Goal: Task Accomplishment & Management: Use online tool/utility

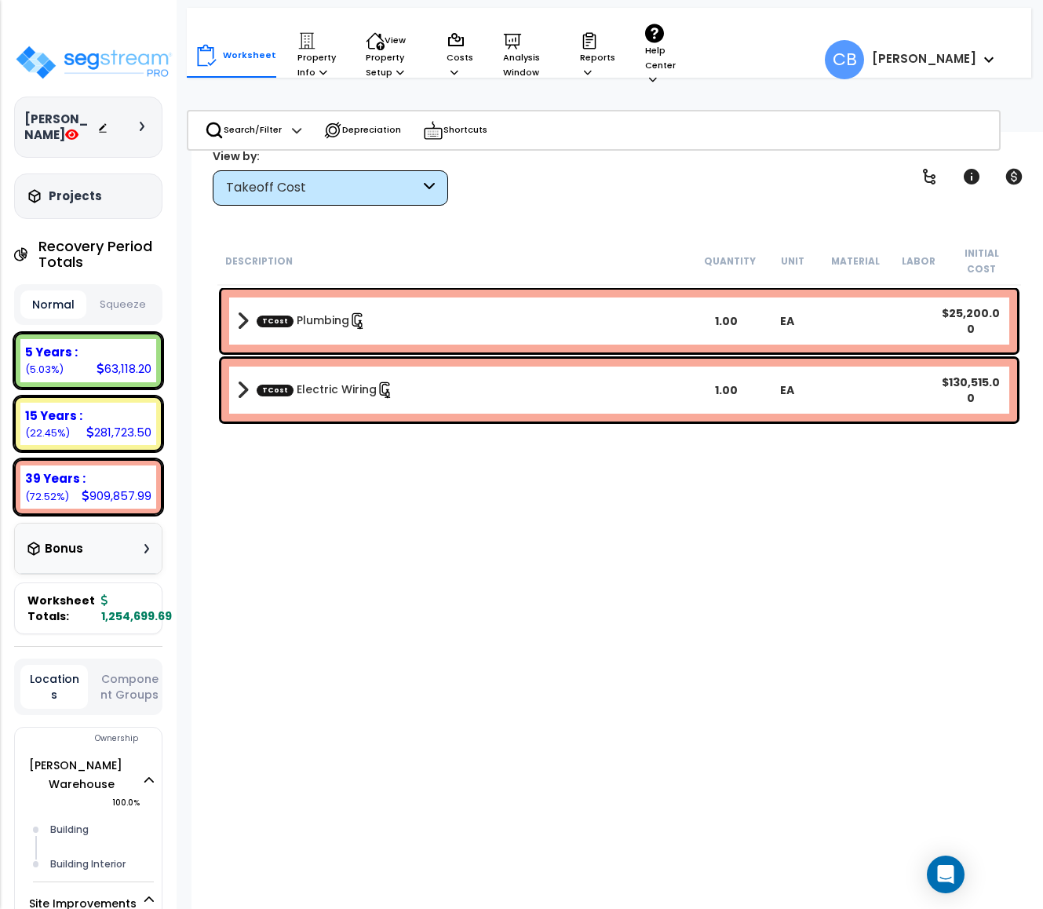
click at [107, 294] on button "Squeeze" at bounding box center [123, 304] width 66 height 27
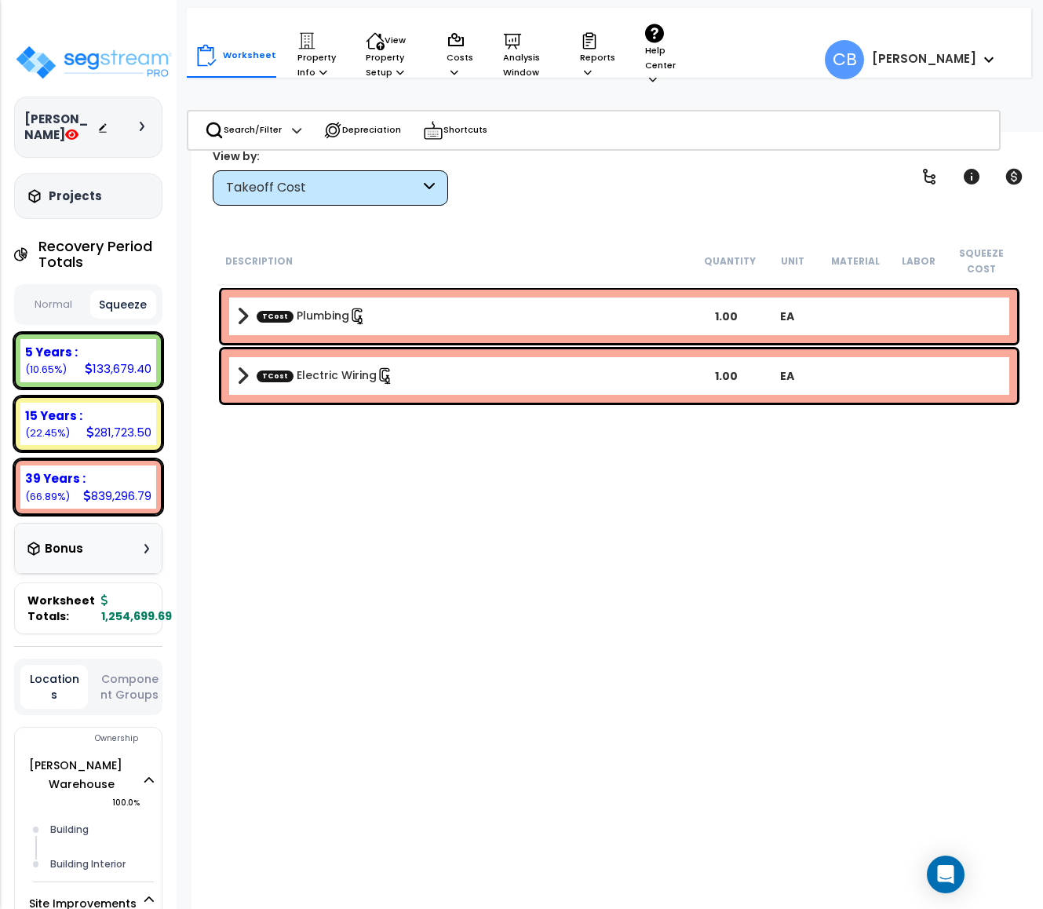
click at [57, 297] on button "Normal" at bounding box center [53, 304] width 66 height 27
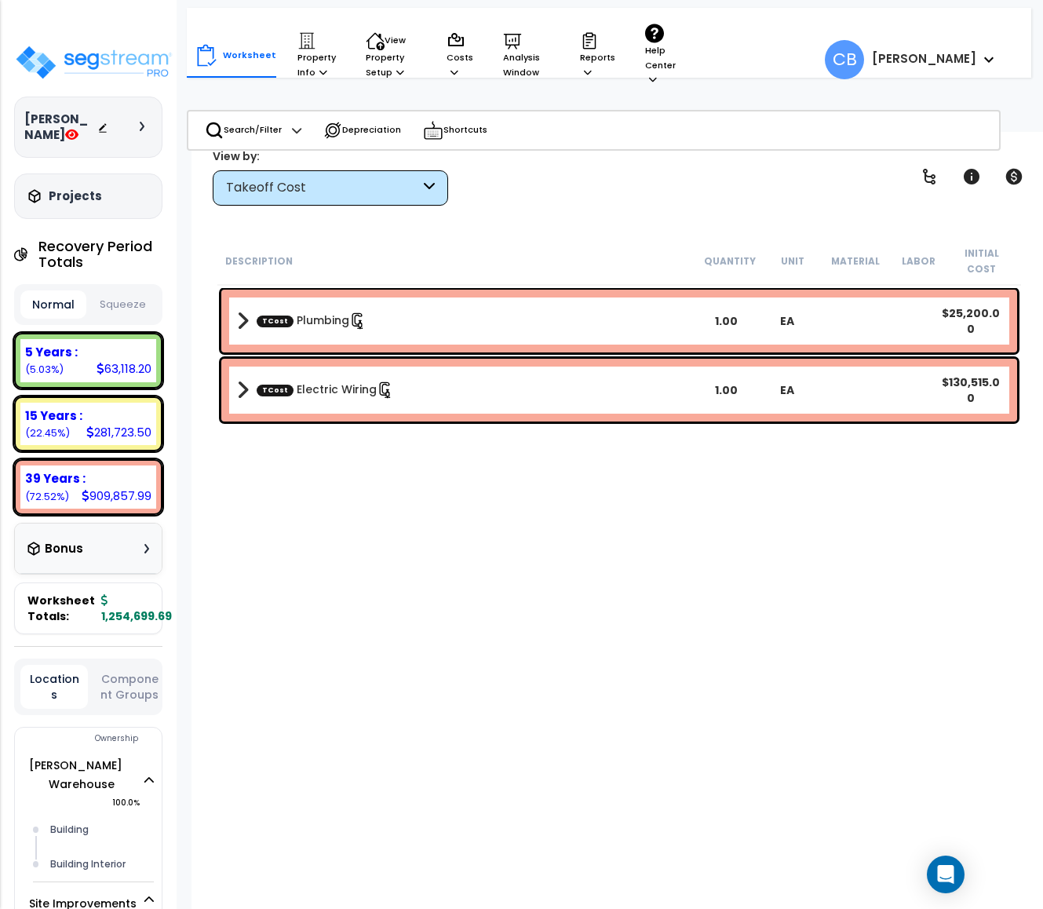
click at [99, 311] on button "Squeeze" at bounding box center [123, 304] width 66 height 27
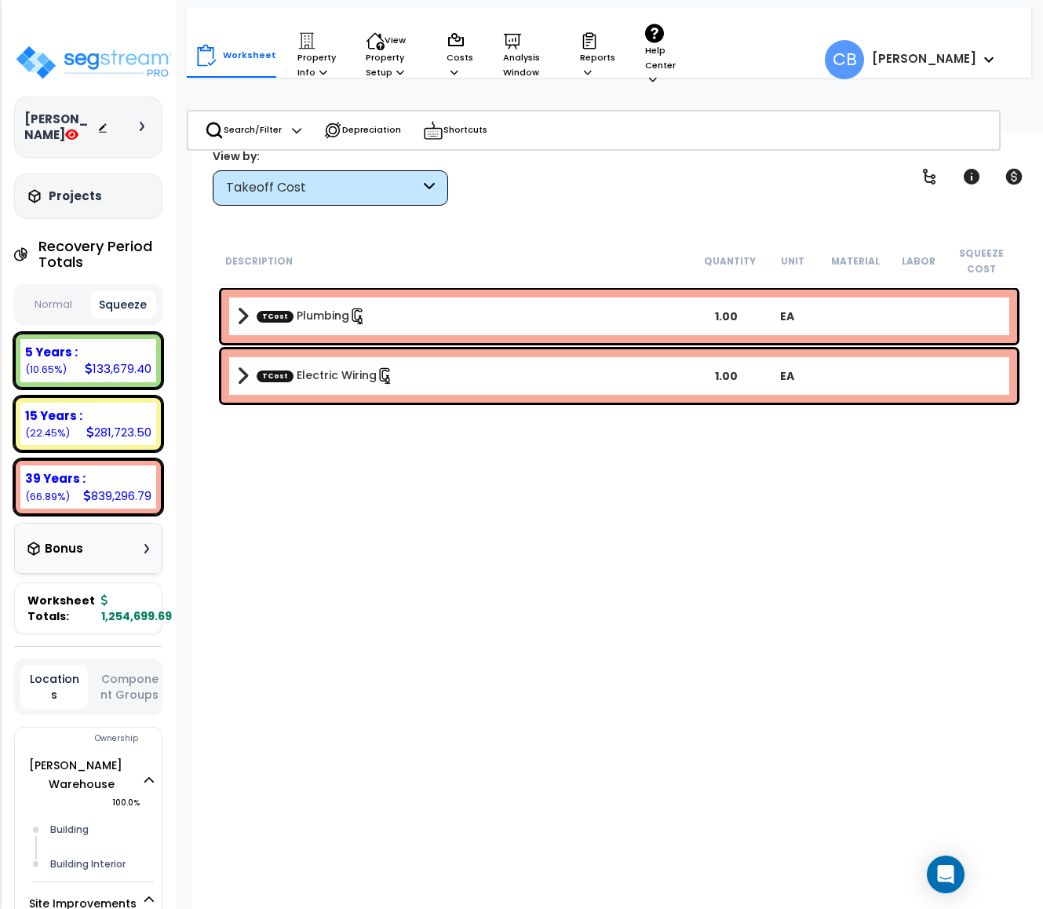
click at [52, 309] on button "Normal" at bounding box center [53, 304] width 66 height 27
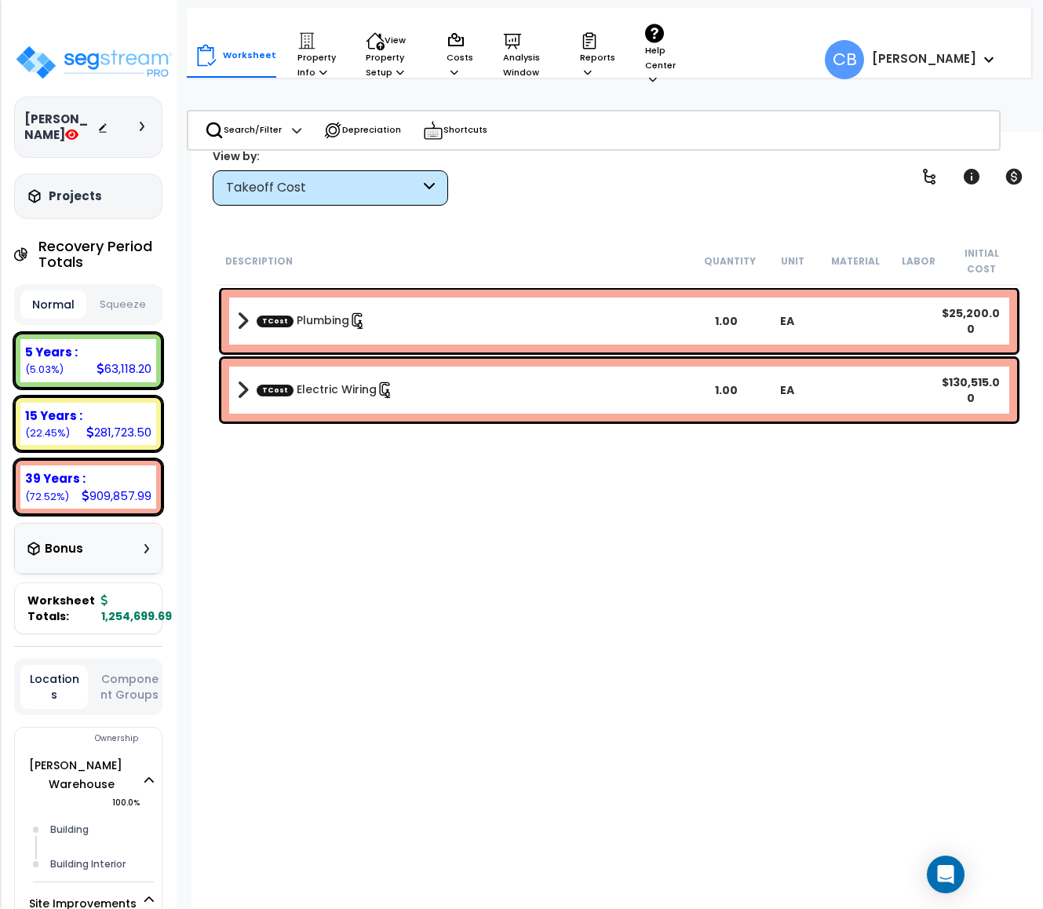
click at [111, 312] on button "Squeeze" at bounding box center [123, 304] width 66 height 27
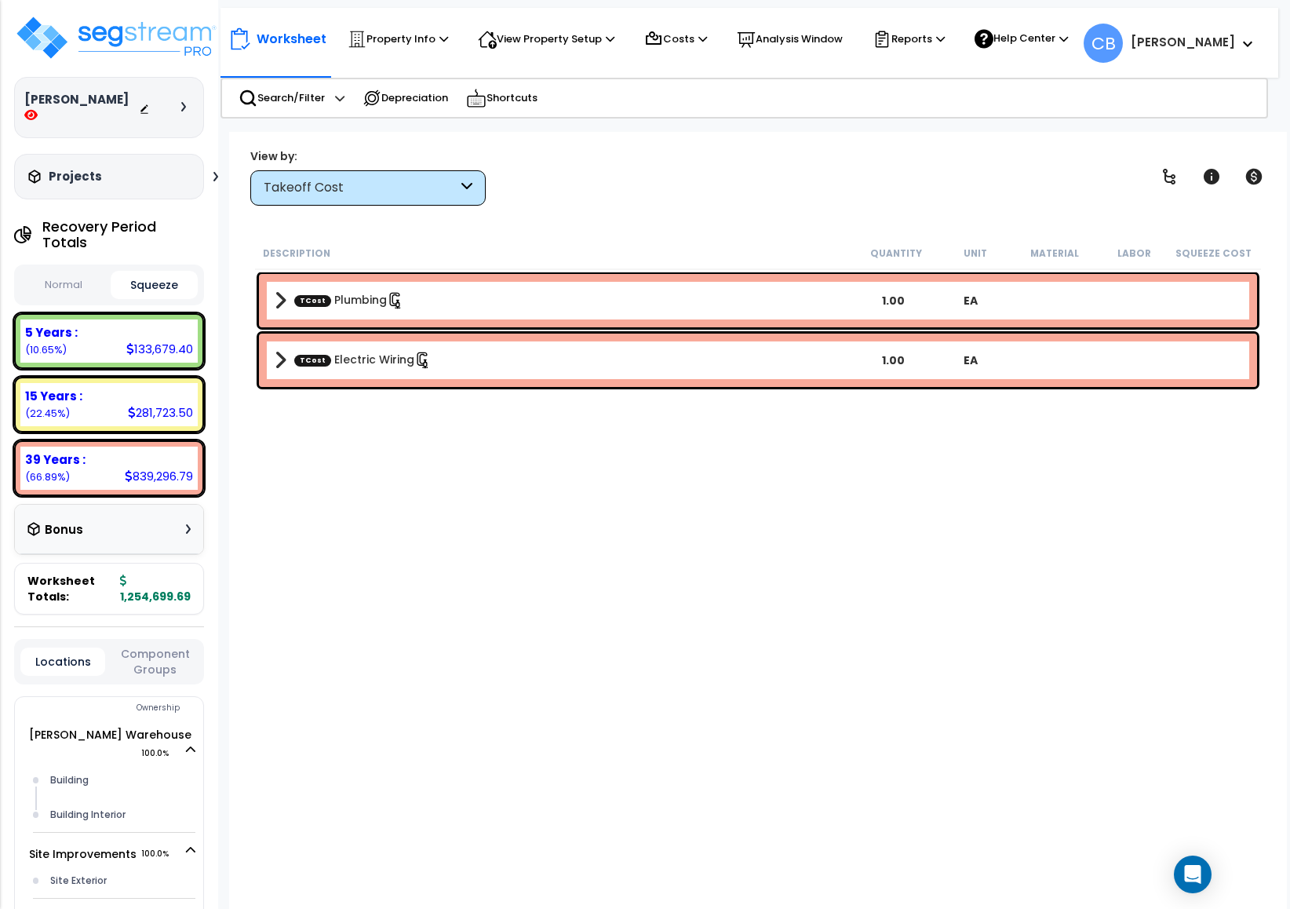
click at [591, 571] on div "Description Quantity Unit Material Labor Squeeze Cost TCost Plumbing 1.00 EA TC…" at bounding box center [758, 541] width 1011 height 609
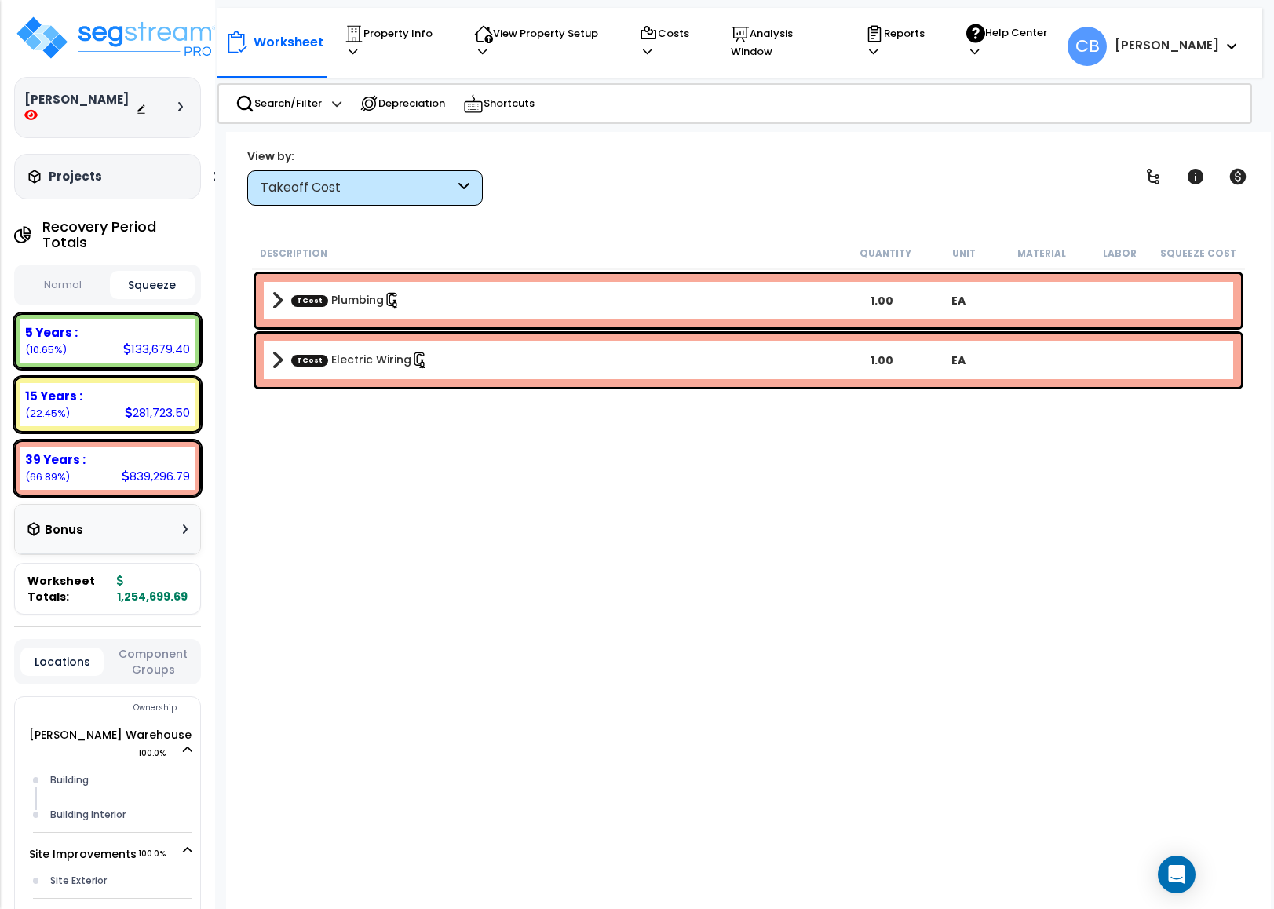
click at [64, 278] on button "Normal" at bounding box center [63, 285] width 86 height 27
click at [162, 272] on button "Squeeze" at bounding box center [153, 285] width 86 height 27
drag, startPoint x: 94, startPoint y: 264, endPoint x: 104, endPoint y: 264, distance: 10.2
click at [94, 272] on button "Normal" at bounding box center [63, 285] width 86 height 27
click at [162, 274] on button "Squeeze" at bounding box center [153, 285] width 86 height 27
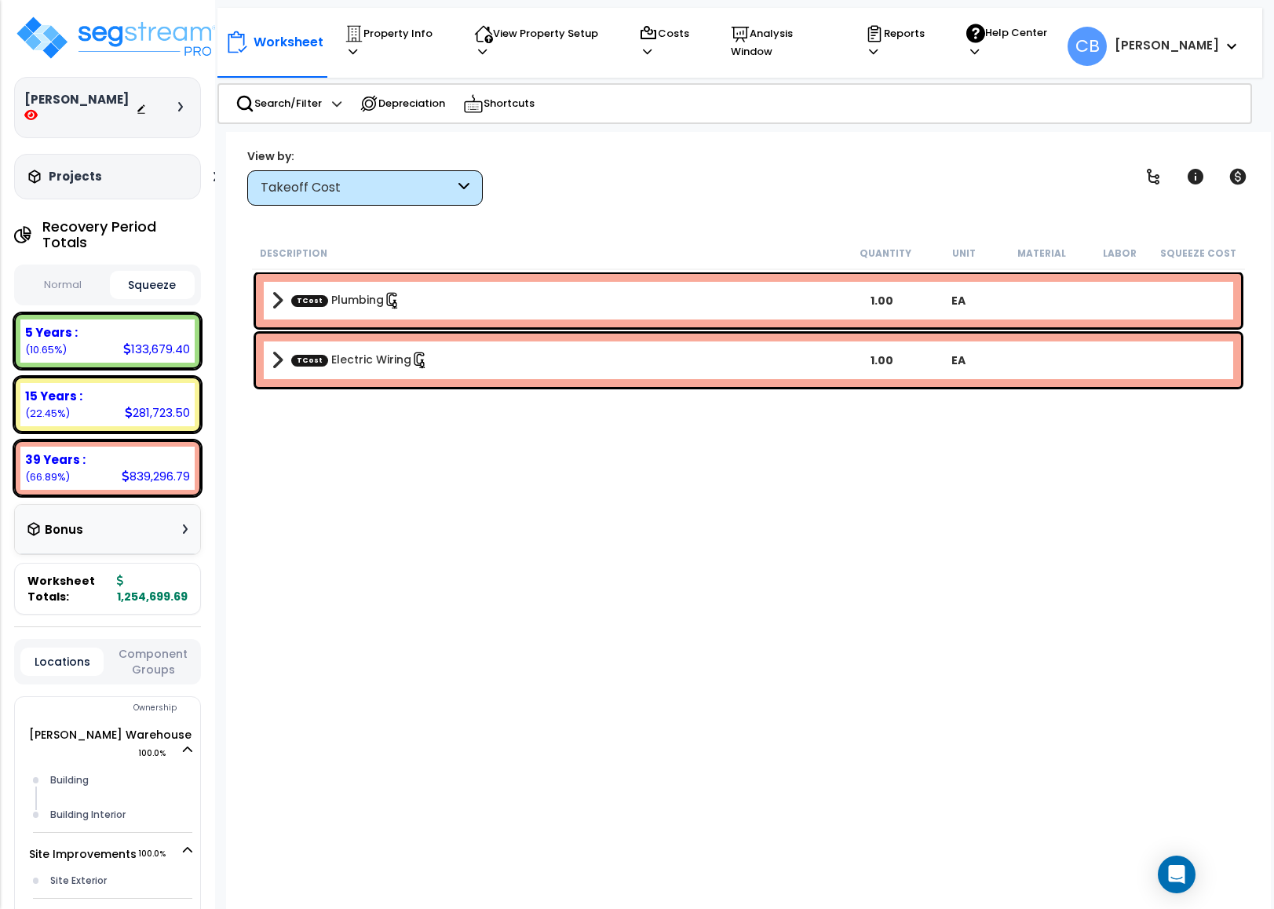
click at [78, 273] on button "Normal" at bounding box center [63, 285] width 86 height 27
click at [144, 283] on button "Squeeze" at bounding box center [153, 285] width 86 height 27
click at [302, 187] on div "Takeoff Cost" at bounding box center [358, 188] width 194 height 18
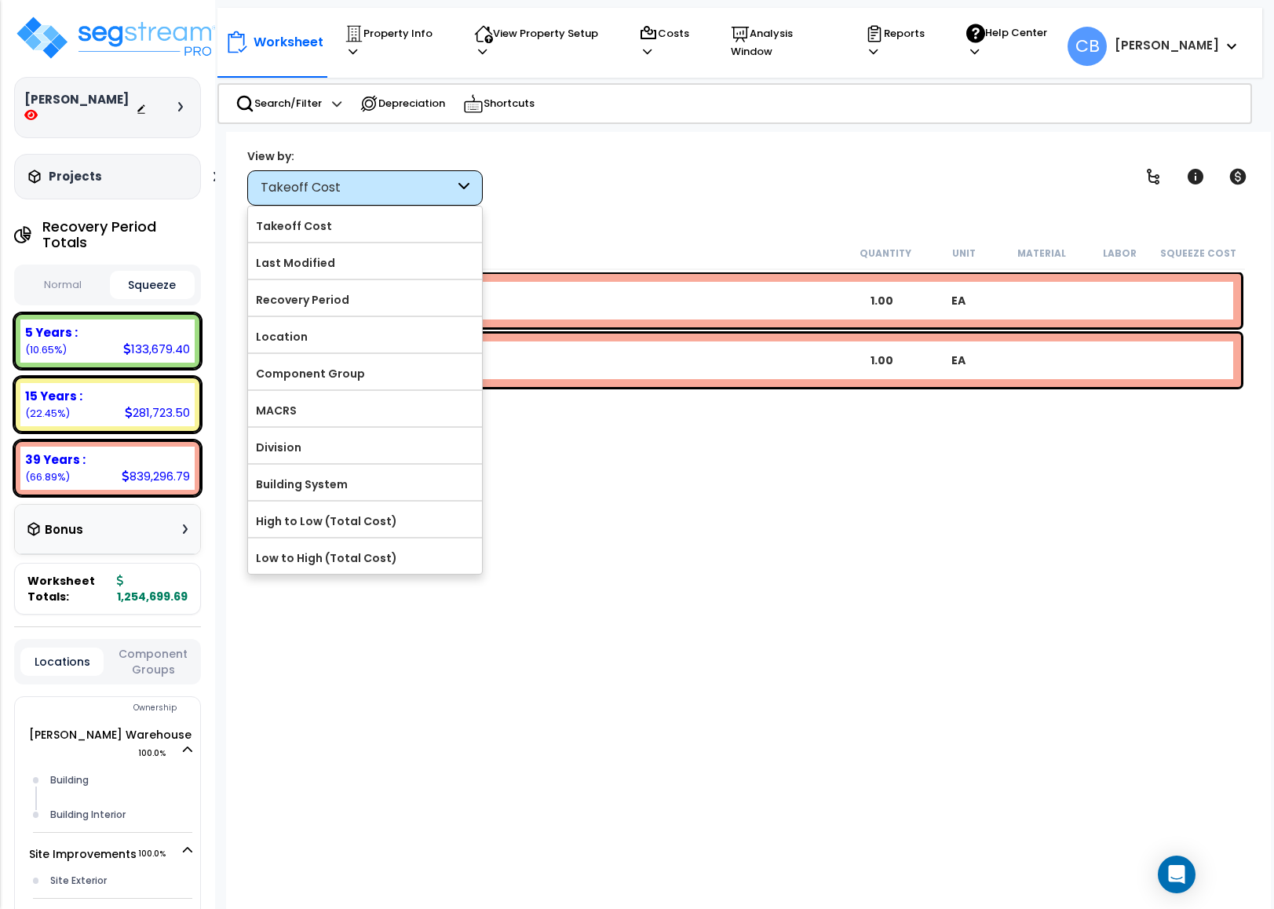
click at [334, 381] on label "Component Group" at bounding box center [365, 374] width 234 height 24
click at [0, 0] on input "Component Group" at bounding box center [0, 0] width 0 height 0
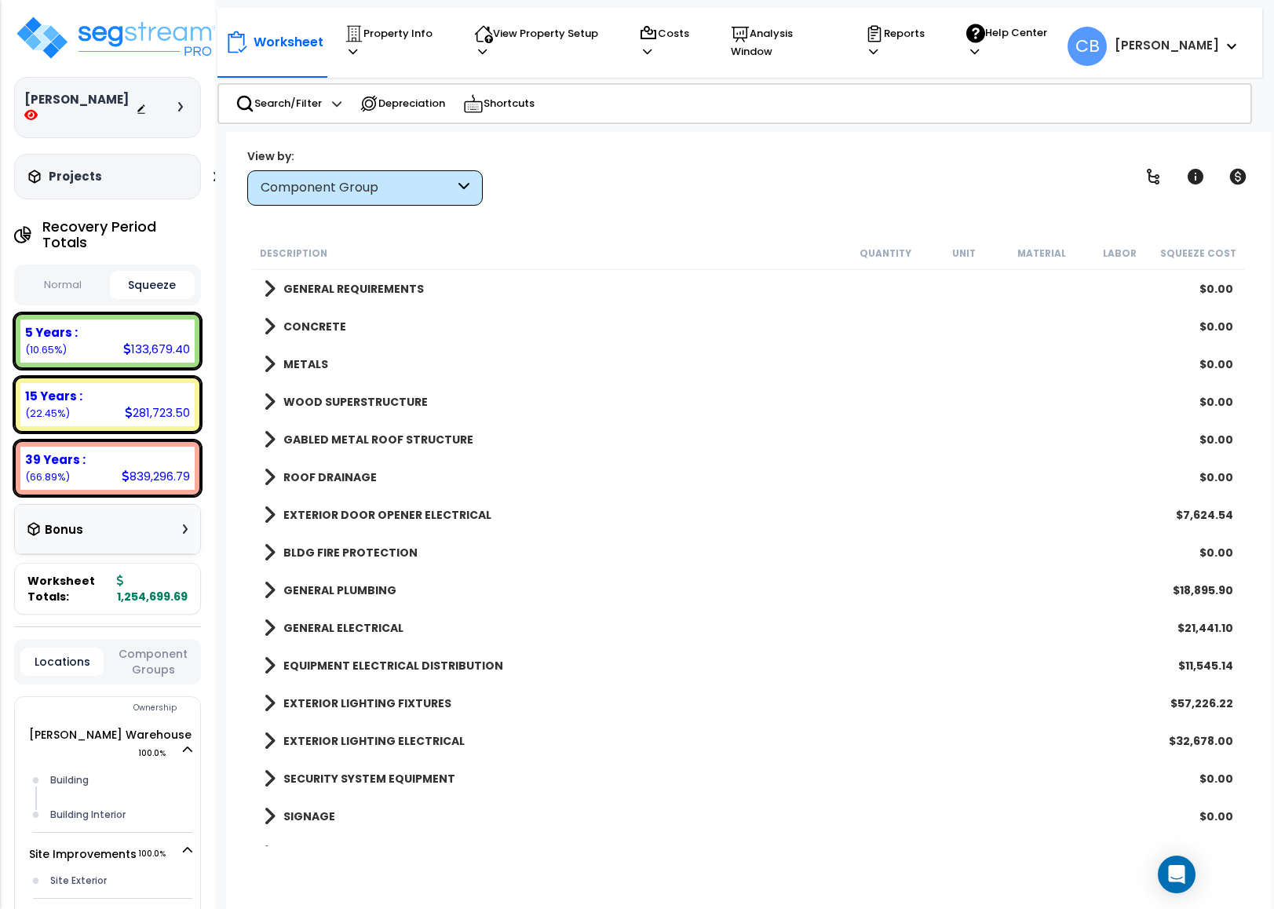
drag, startPoint x: 379, startPoint y: 285, endPoint x: 377, endPoint y: 294, distance: 9.5
click at [377, 287] on b "GENERAL REQUIREMENTS" at bounding box center [353, 289] width 140 height 16
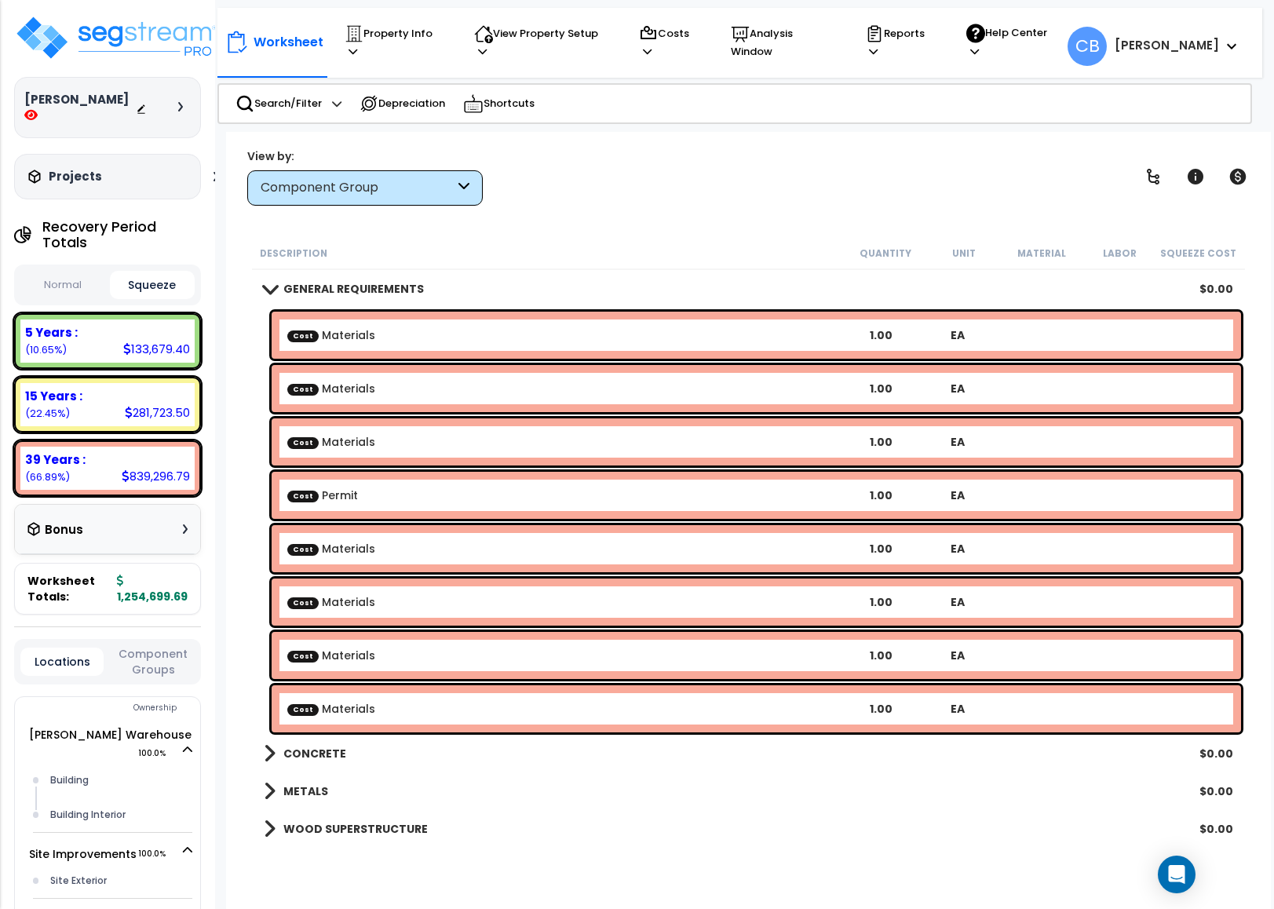
click at [347, 290] on b "GENERAL REQUIREMENTS" at bounding box center [353, 289] width 140 height 16
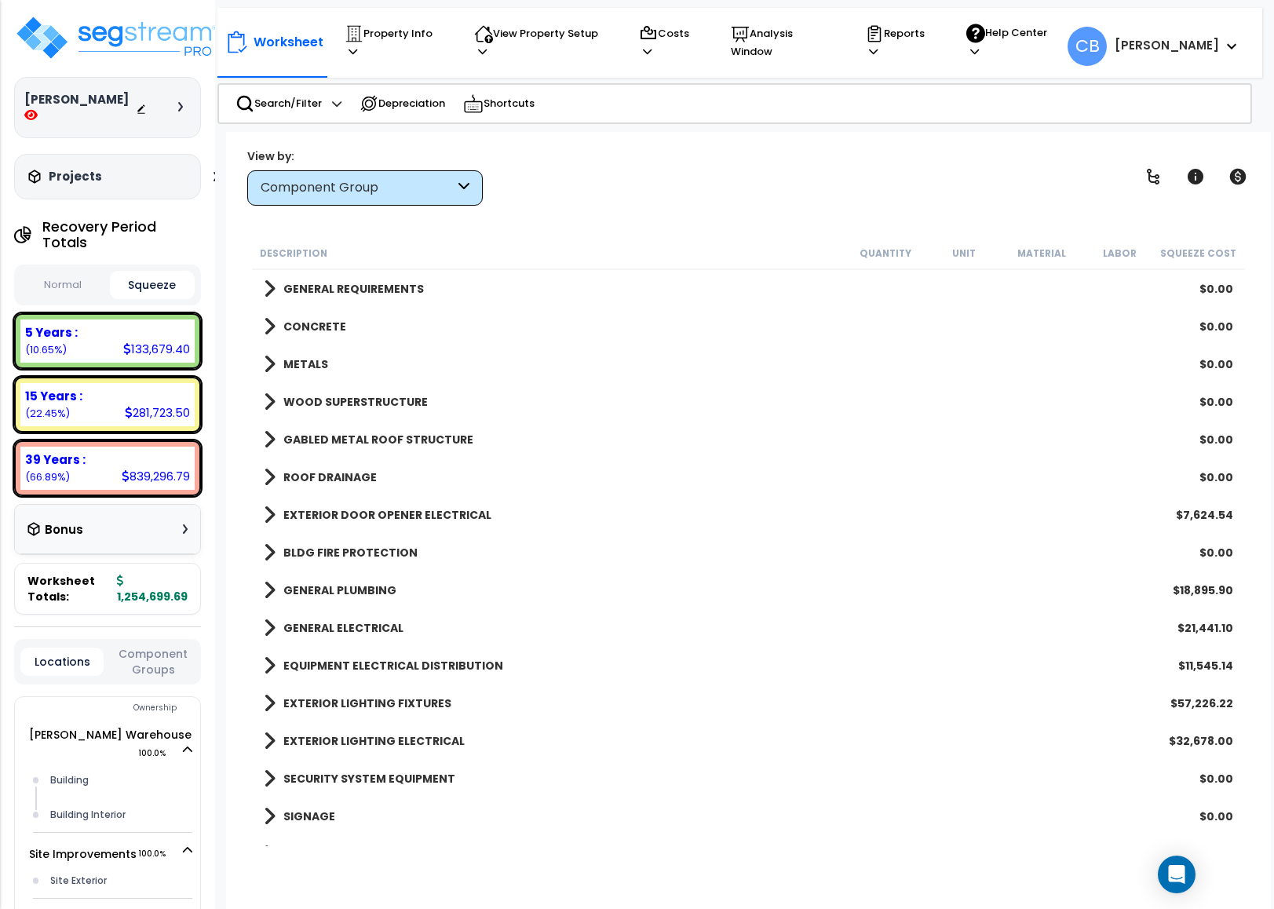
click at [348, 330] on div "CONCRETE $0.00" at bounding box center [748, 327] width 985 height 38
click at [297, 315] on link "CONCRETE" at bounding box center [305, 326] width 82 height 22
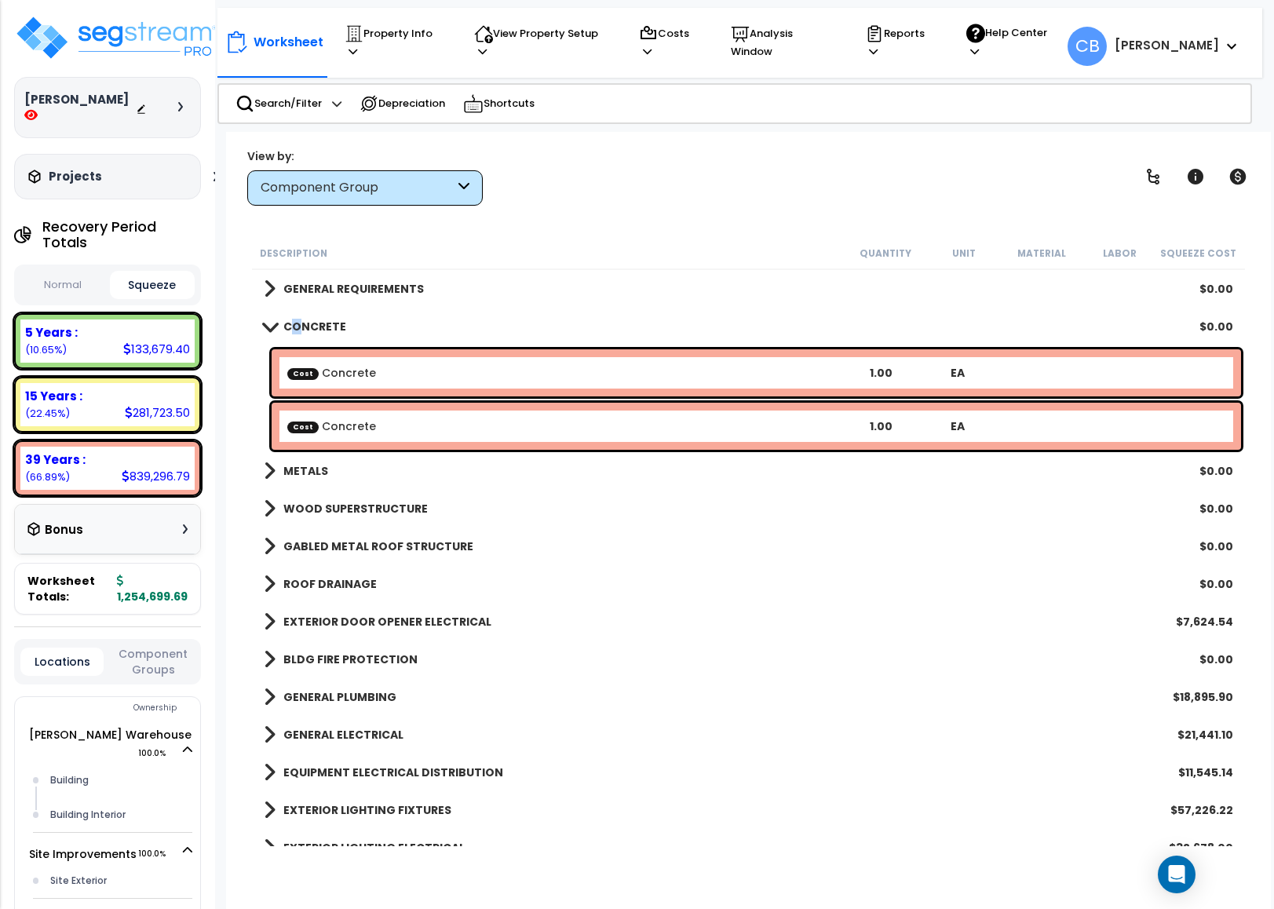
click at [295, 315] on link "CONCRETE" at bounding box center [305, 326] width 82 height 22
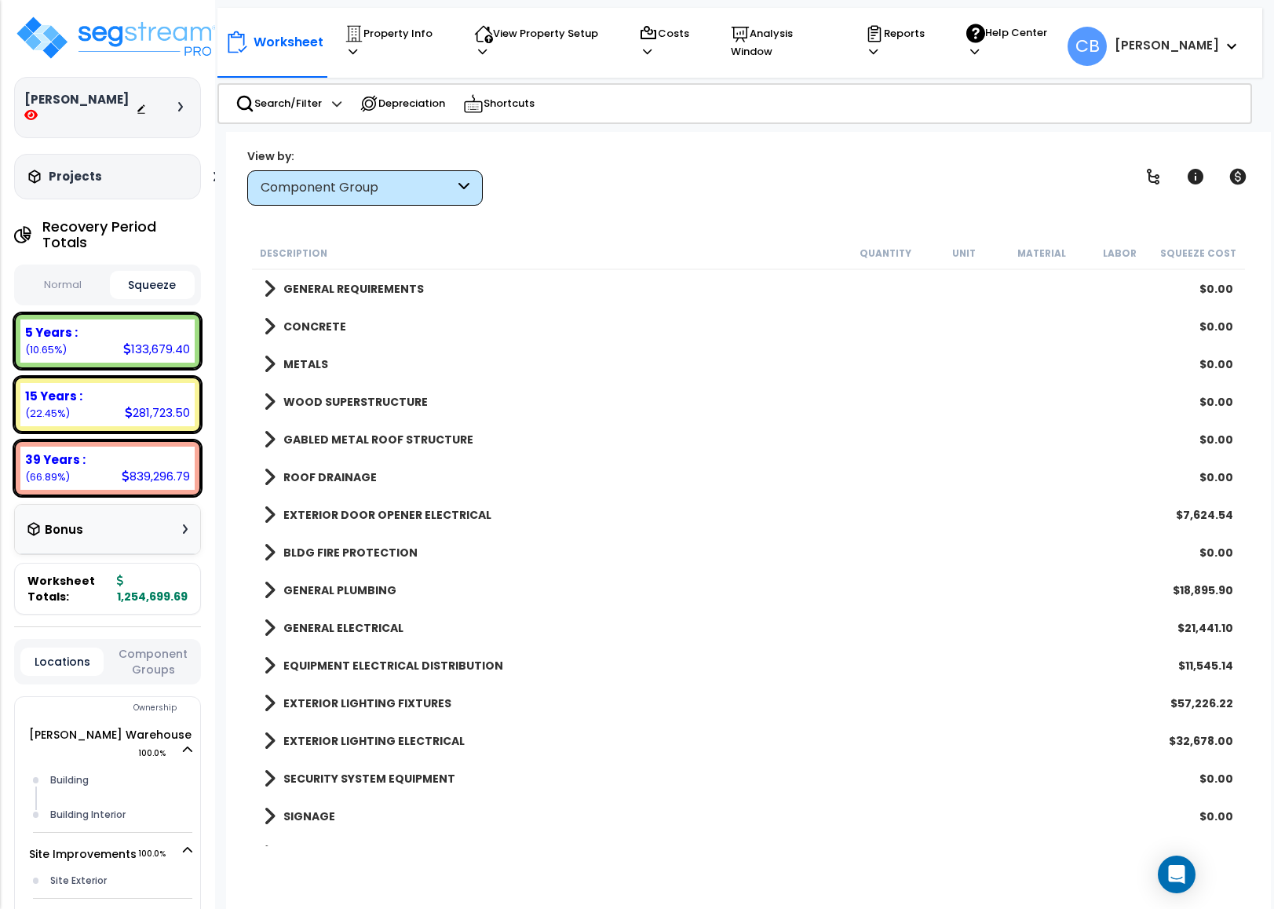
click at [326, 181] on div "Component Group" at bounding box center [358, 188] width 194 height 18
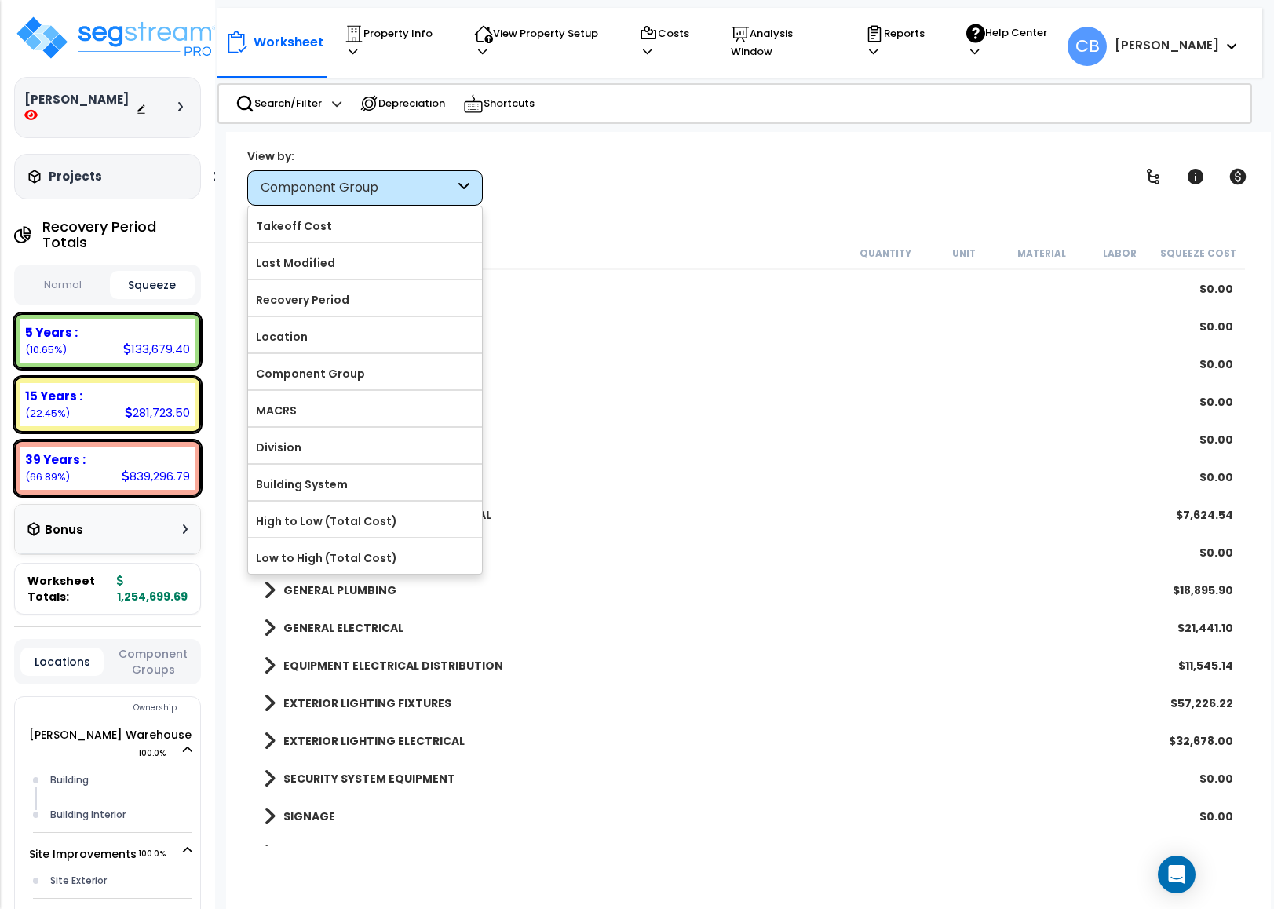
click at [622, 193] on div "View by: Component Group Takeoff Cost" at bounding box center [748, 177] width 1013 height 58
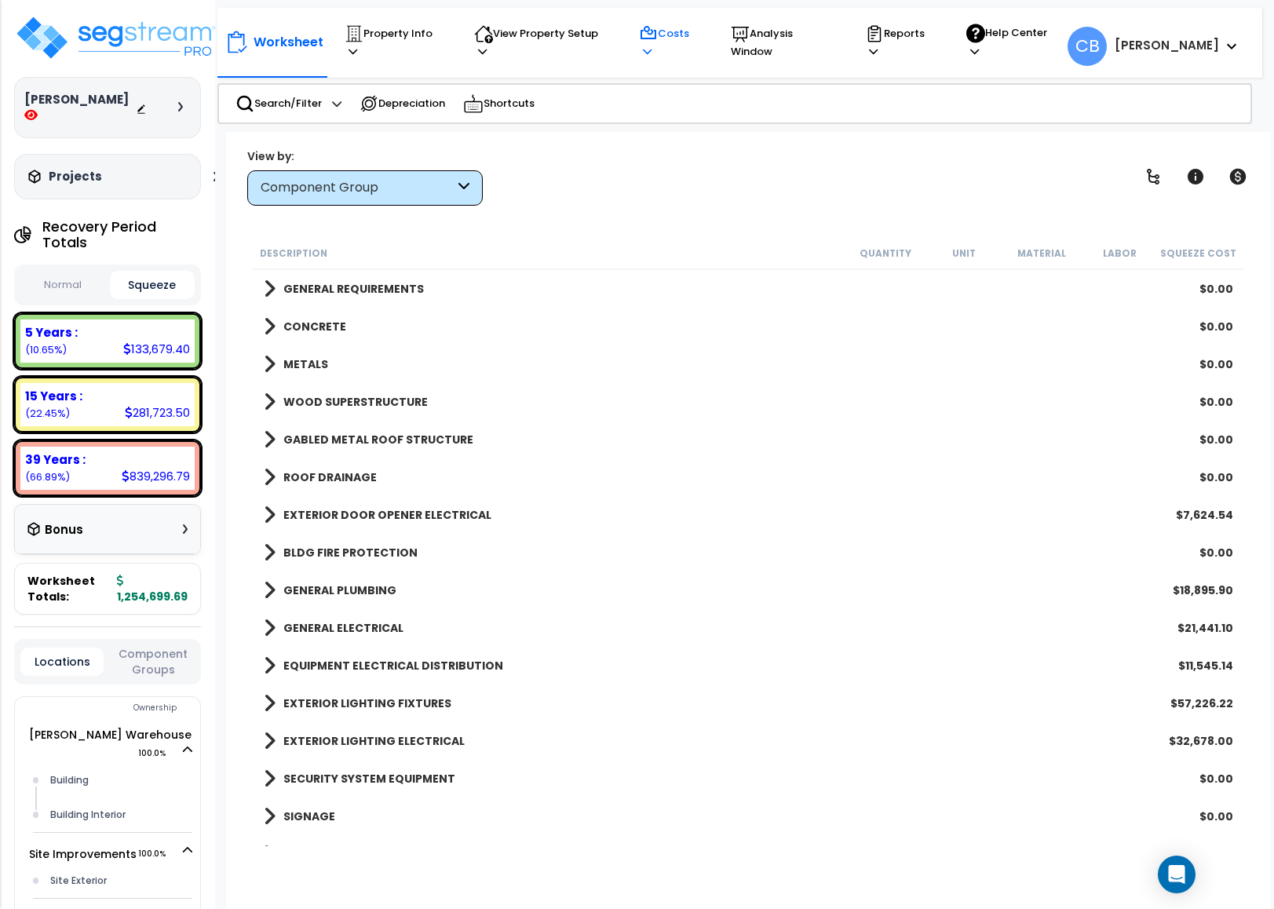
drag, startPoint x: 674, startPoint y: 38, endPoint x: 676, endPoint y: 46, distance: 8.0
click at [673, 38] on p "Costs" at bounding box center [670, 42] width 62 height 36
click at [683, 114] on link "Direct Costs" at bounding box center [708, 117] width 155 height 31
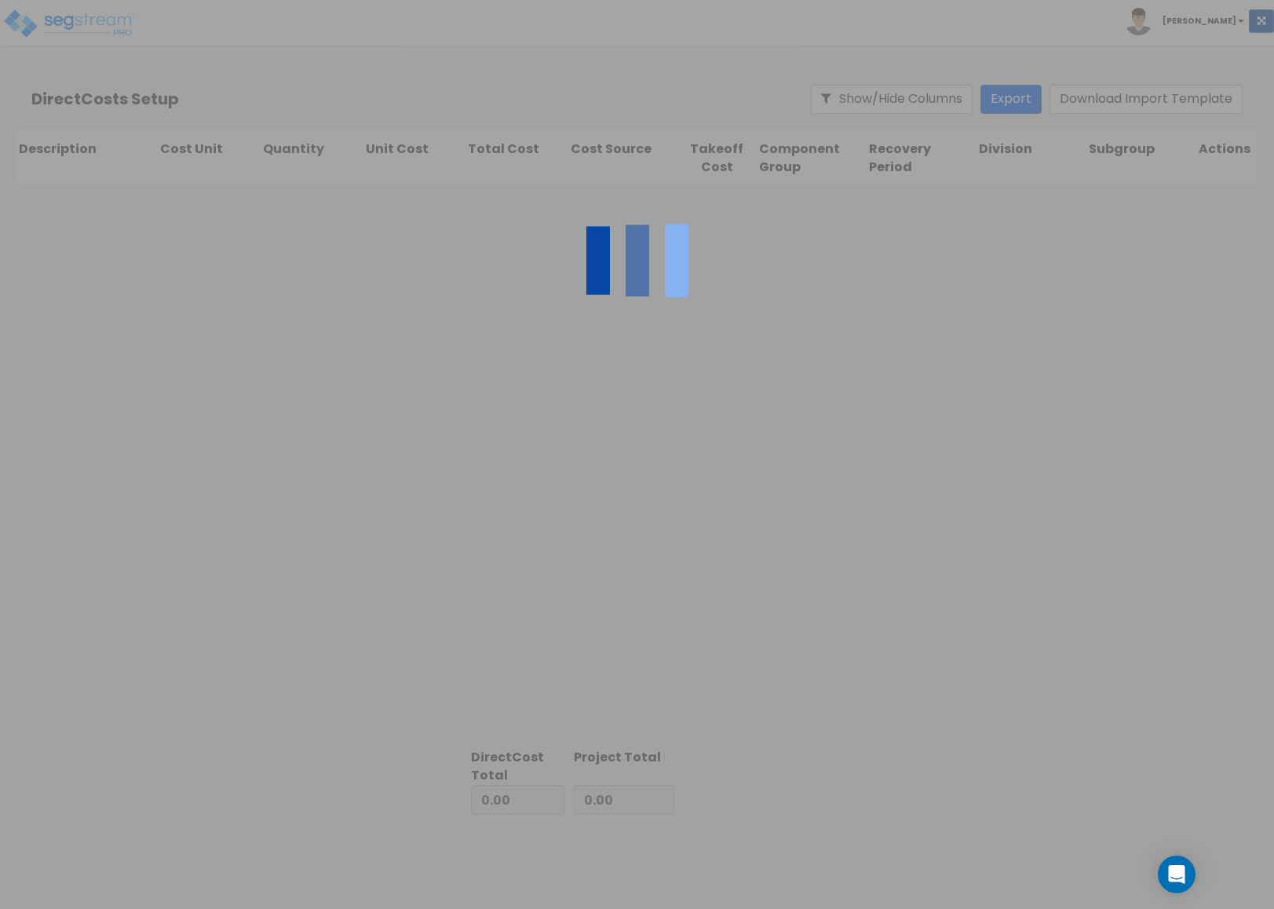
type input "237,440.02"
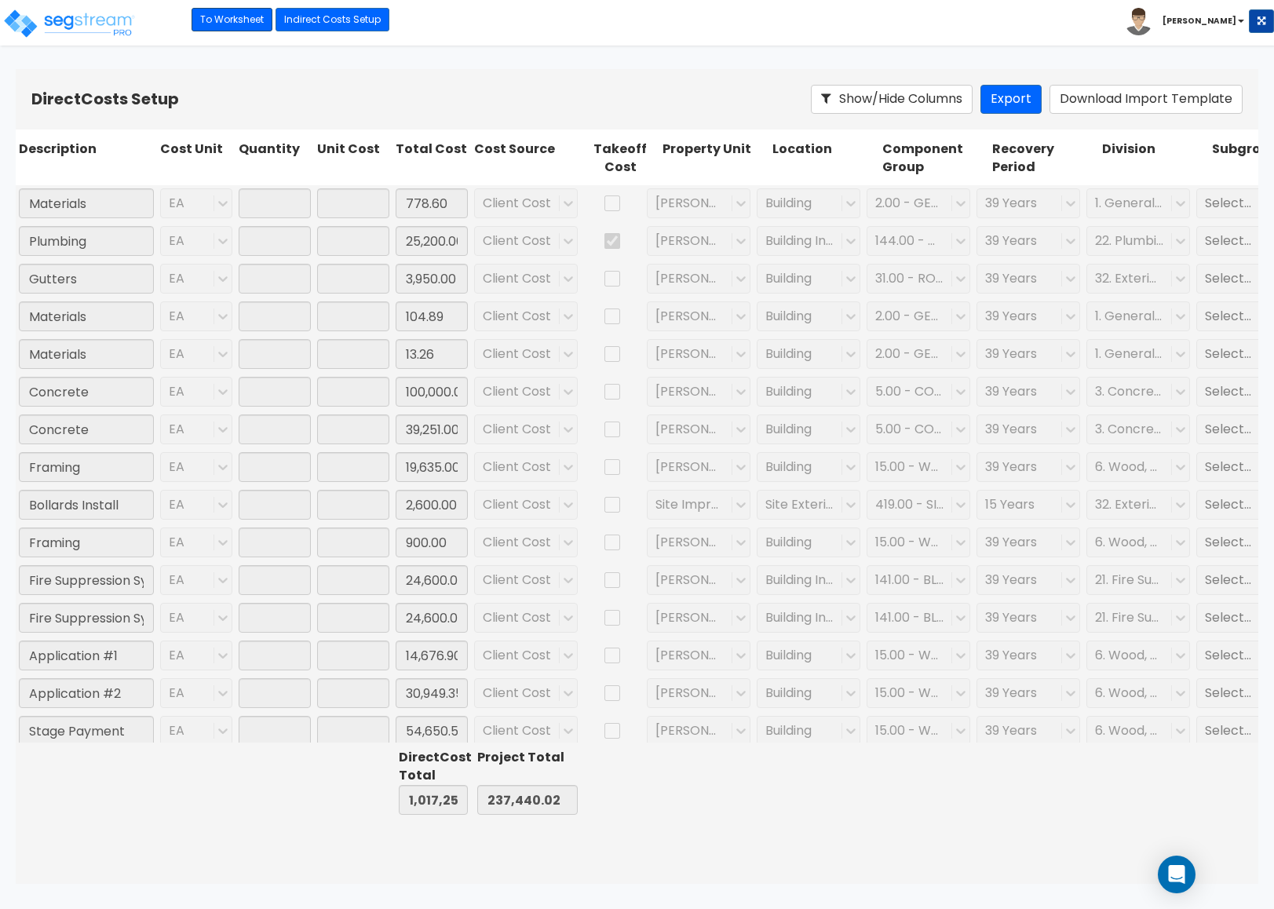
type input "1,017,259.67"
type input "1,254,699.69"
type input "1.00"
type input "778.60"
type input "1.00"
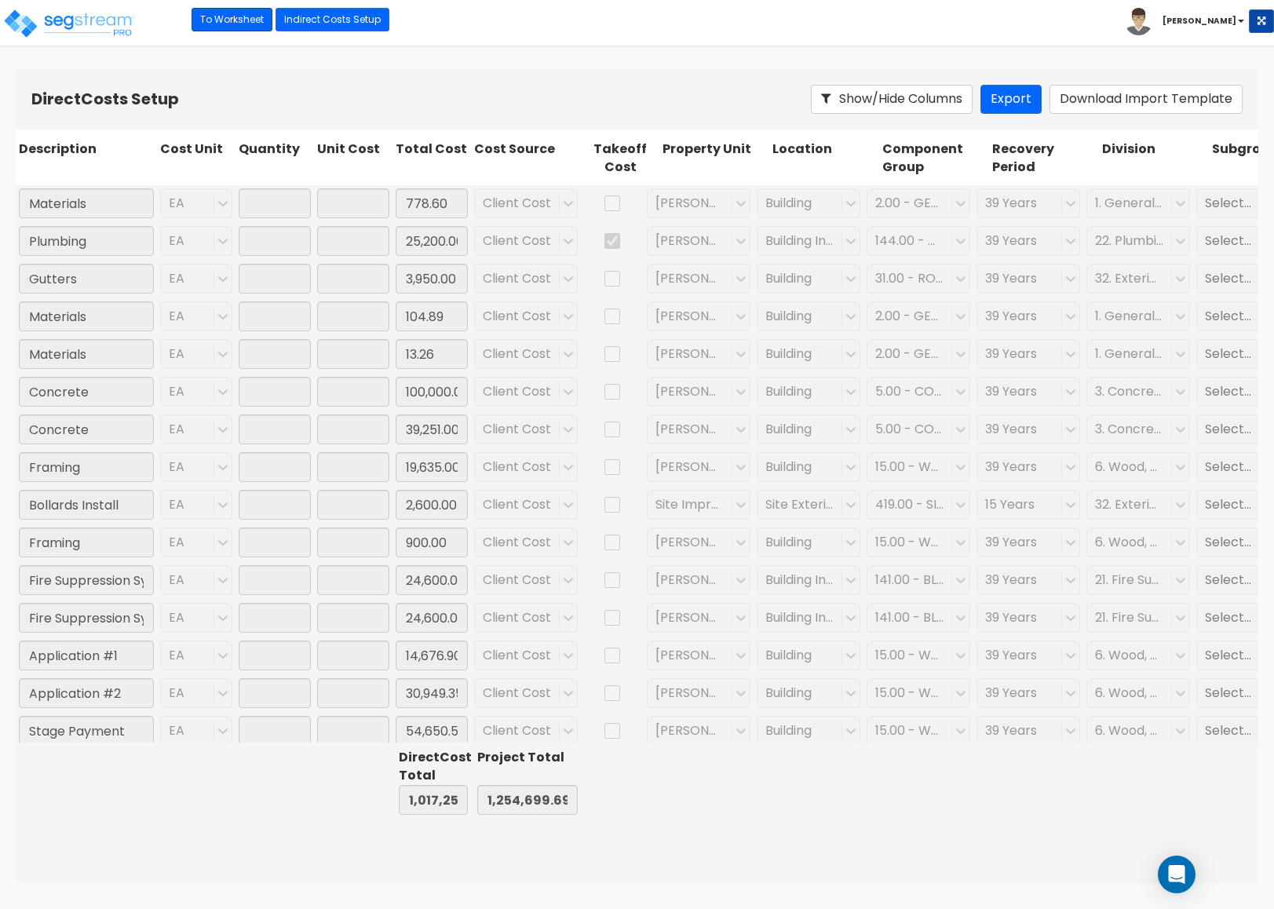
type input "25,200.00"
type input "1.00"
type input "3,950.00"
type input "1.00"
type input "104.89"
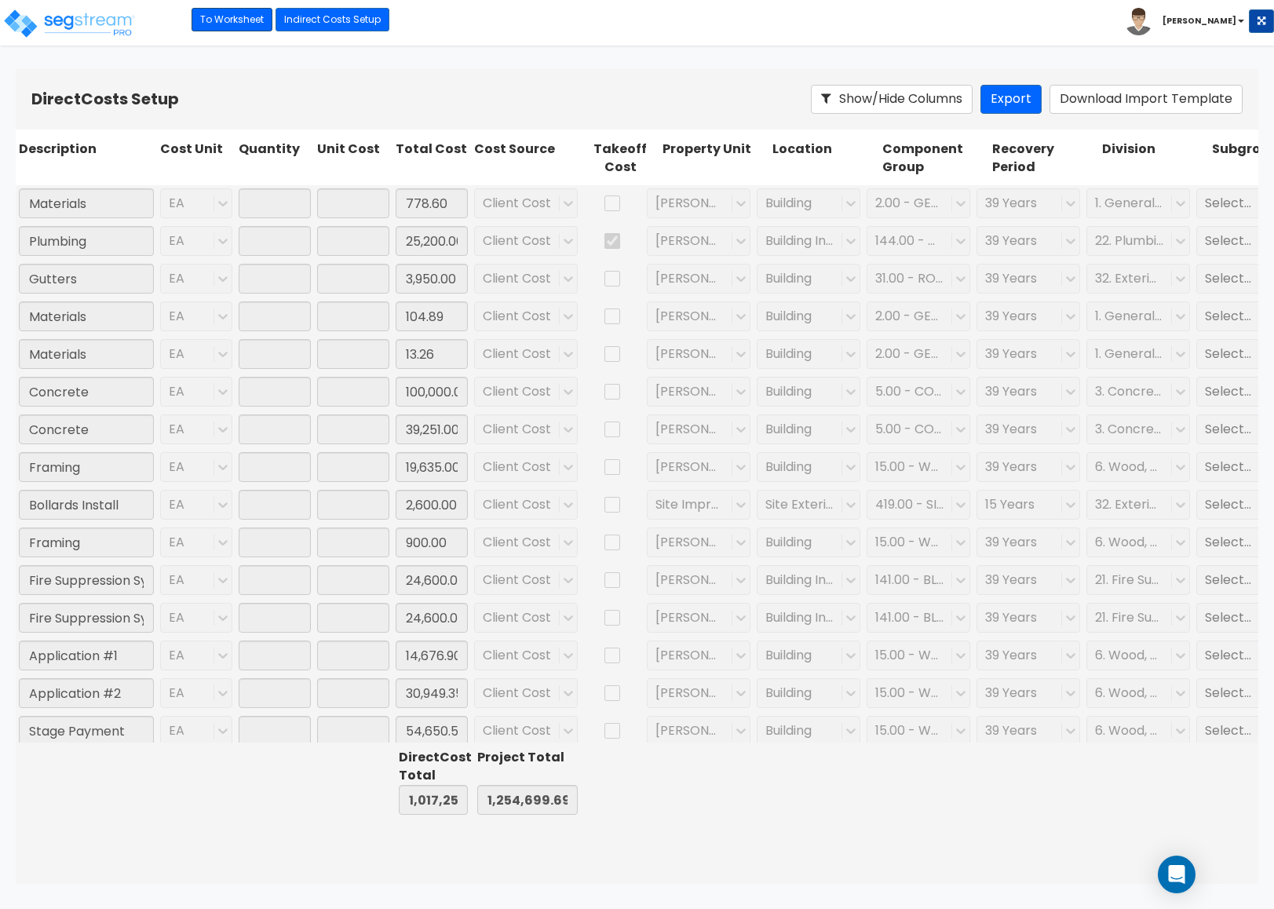
type input "1.00"
type input "13.26"
type input "1.00"
type input "100,000.00"
type input "1.00"
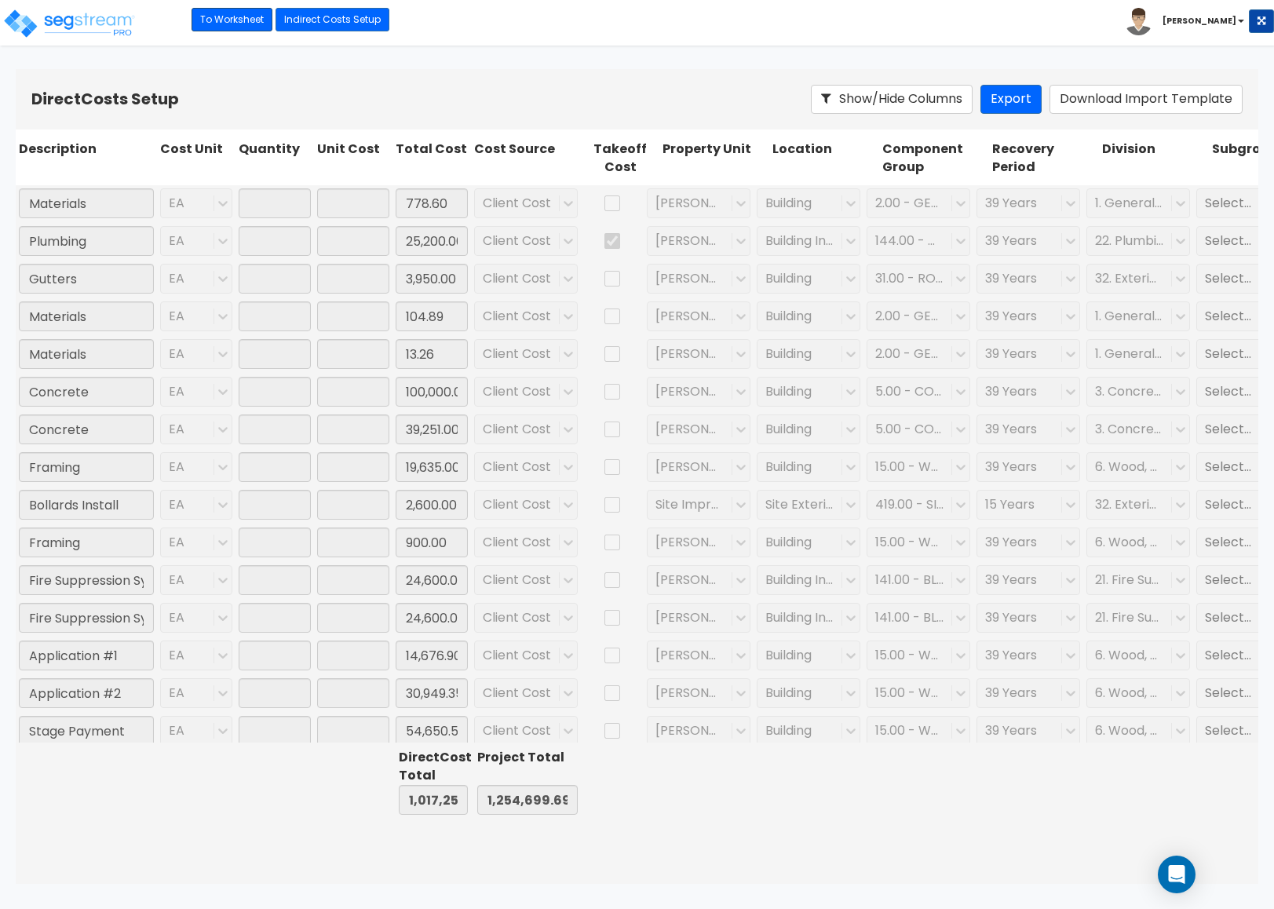
type input "39,251.00"
type input "1.00"
type input "19,635.00"
type input "1.00"
type input "2,600.00"
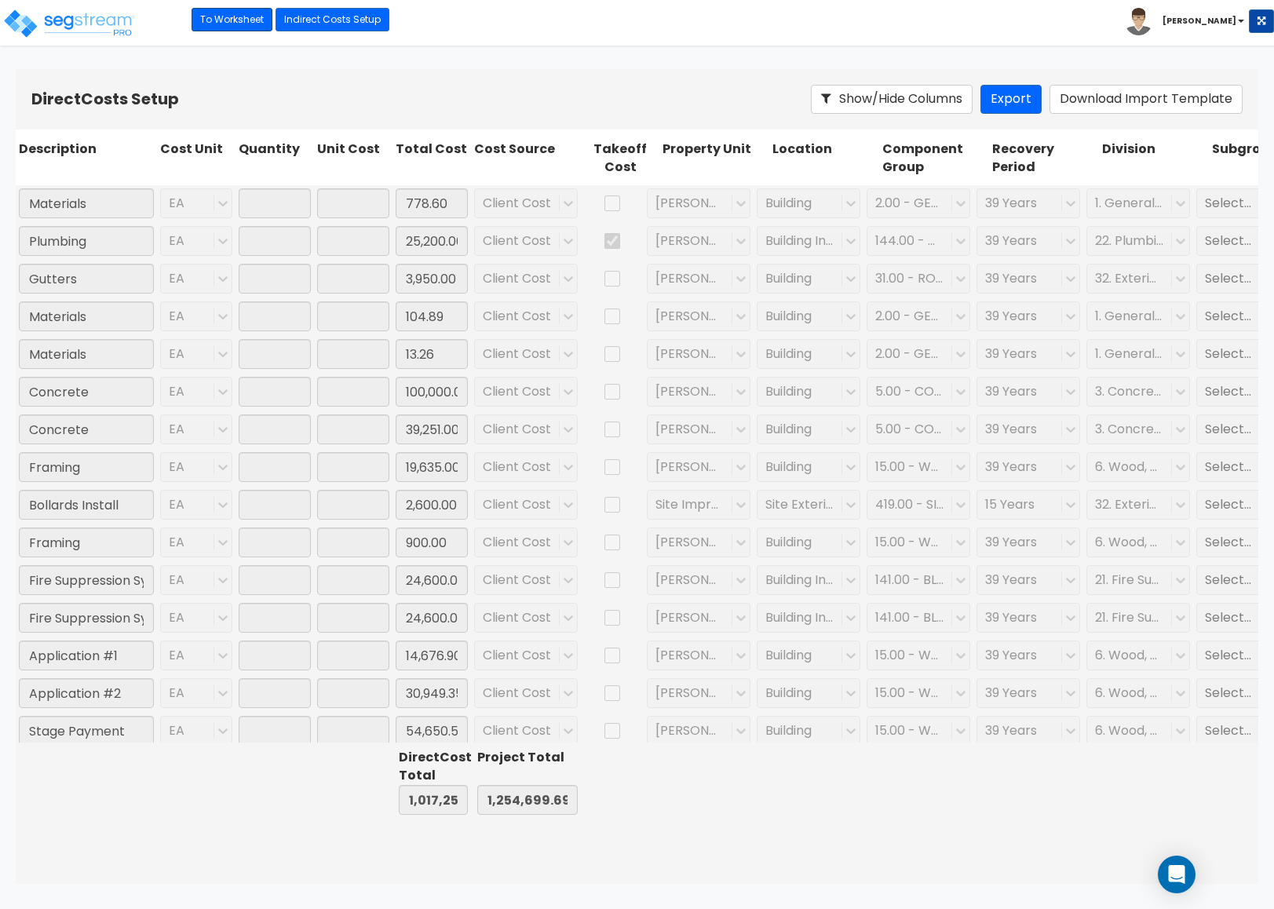
type input "1.00"
type input "900.00"
type input "1.00"
type input "24,600.00"
type input "1.00"
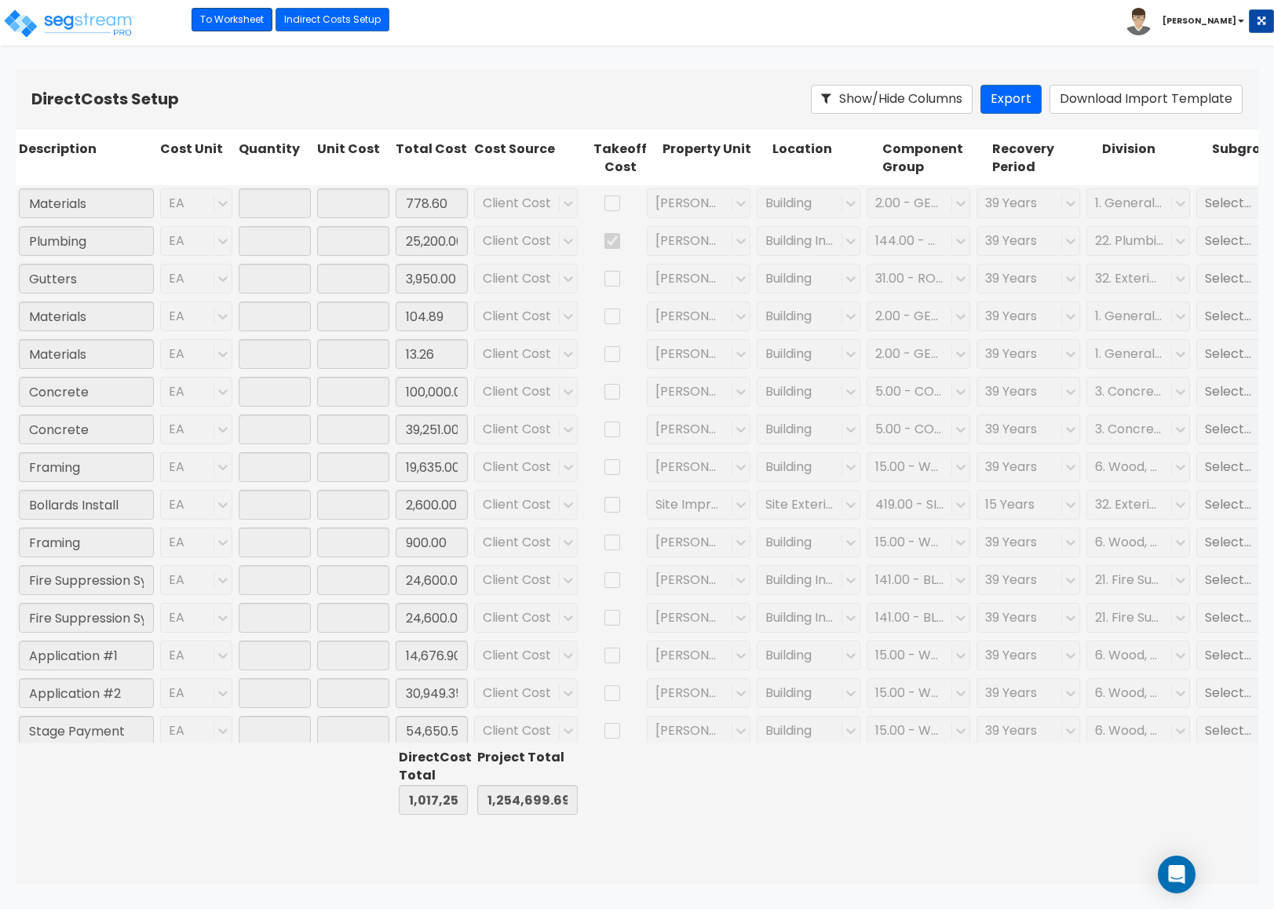
type input "24,600.00"
type input "1.00"
type input "14,676.90"
type input "1.00"
type input "30,949.35"
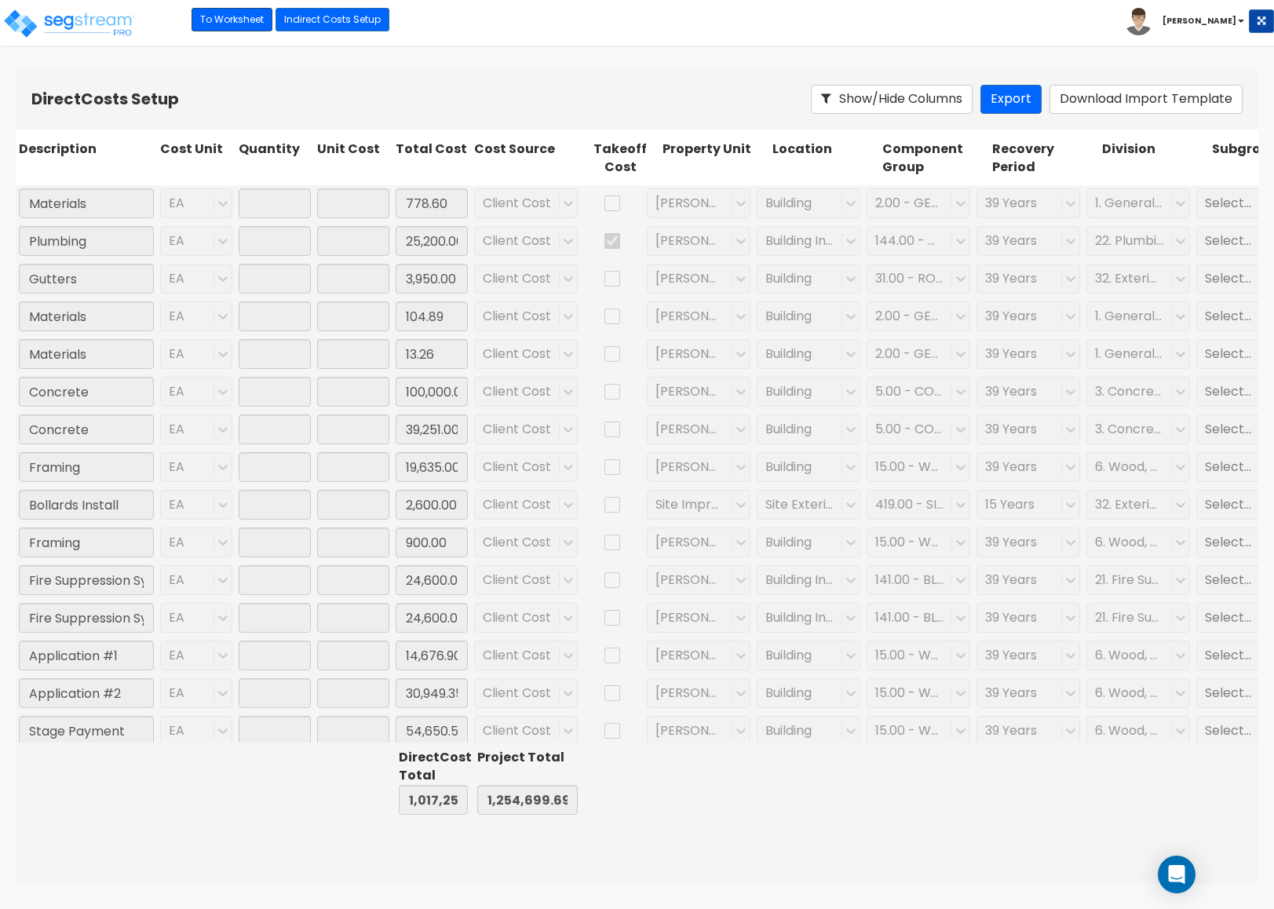
type input "1.00"
type input "54,650.50"
type input "1.00"
type input "100,000.00"
type input "1.00"
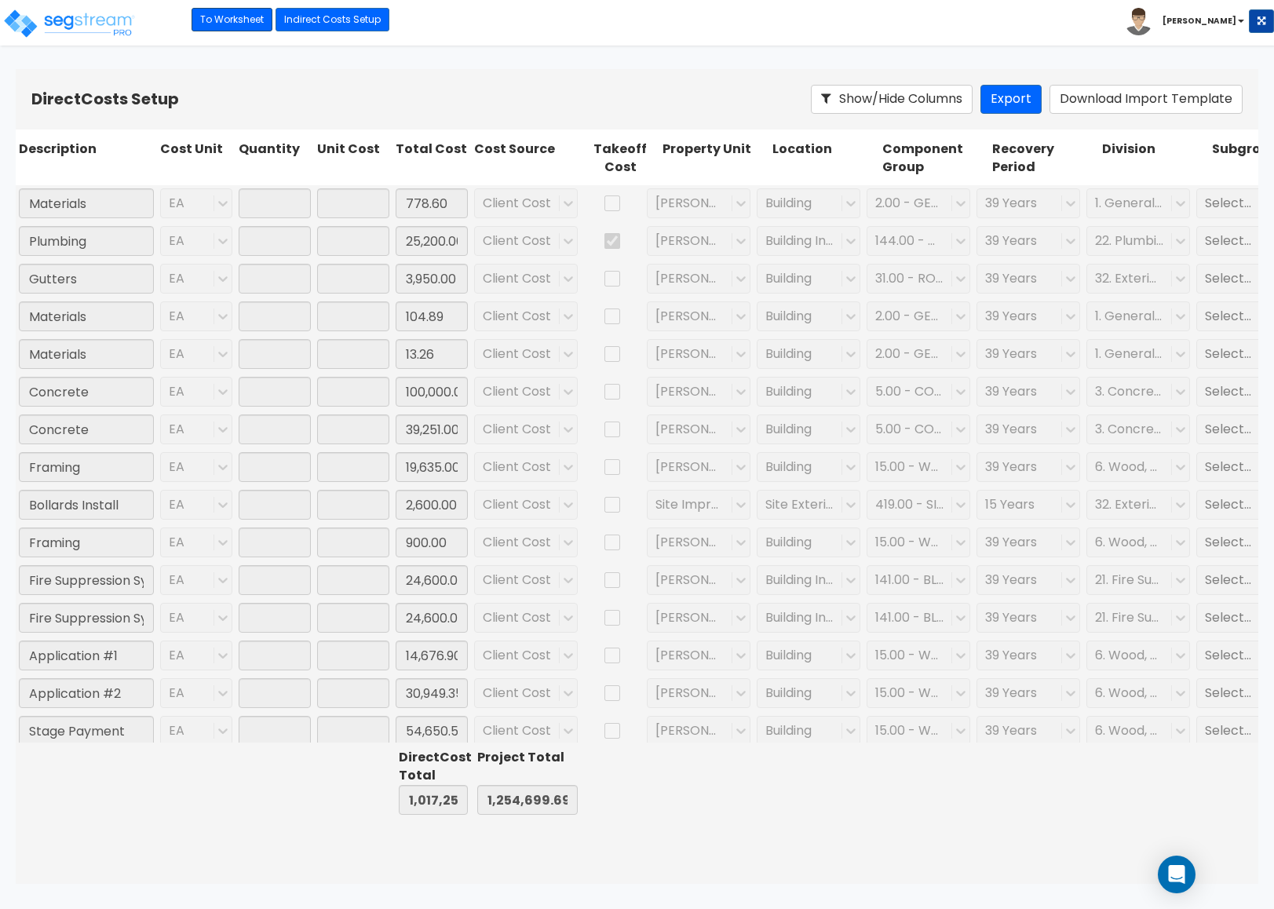
type input "16,432.31"
type input "1.00"
type input "1,437.20"
type input "1.00"
type input "12,891.00"
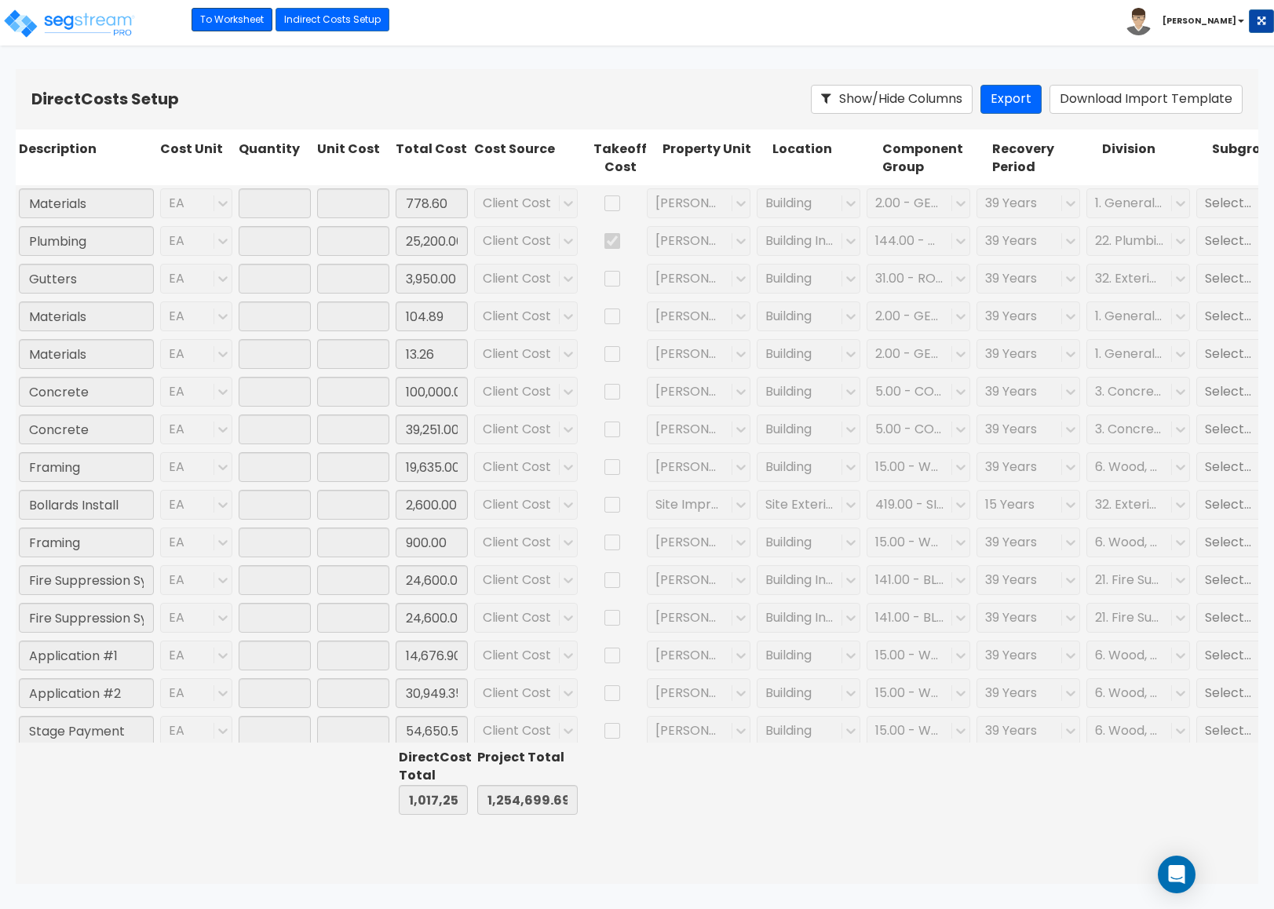
type input "1.00"
type input "45,978.25"
type input "1.00"
type input "114.28"
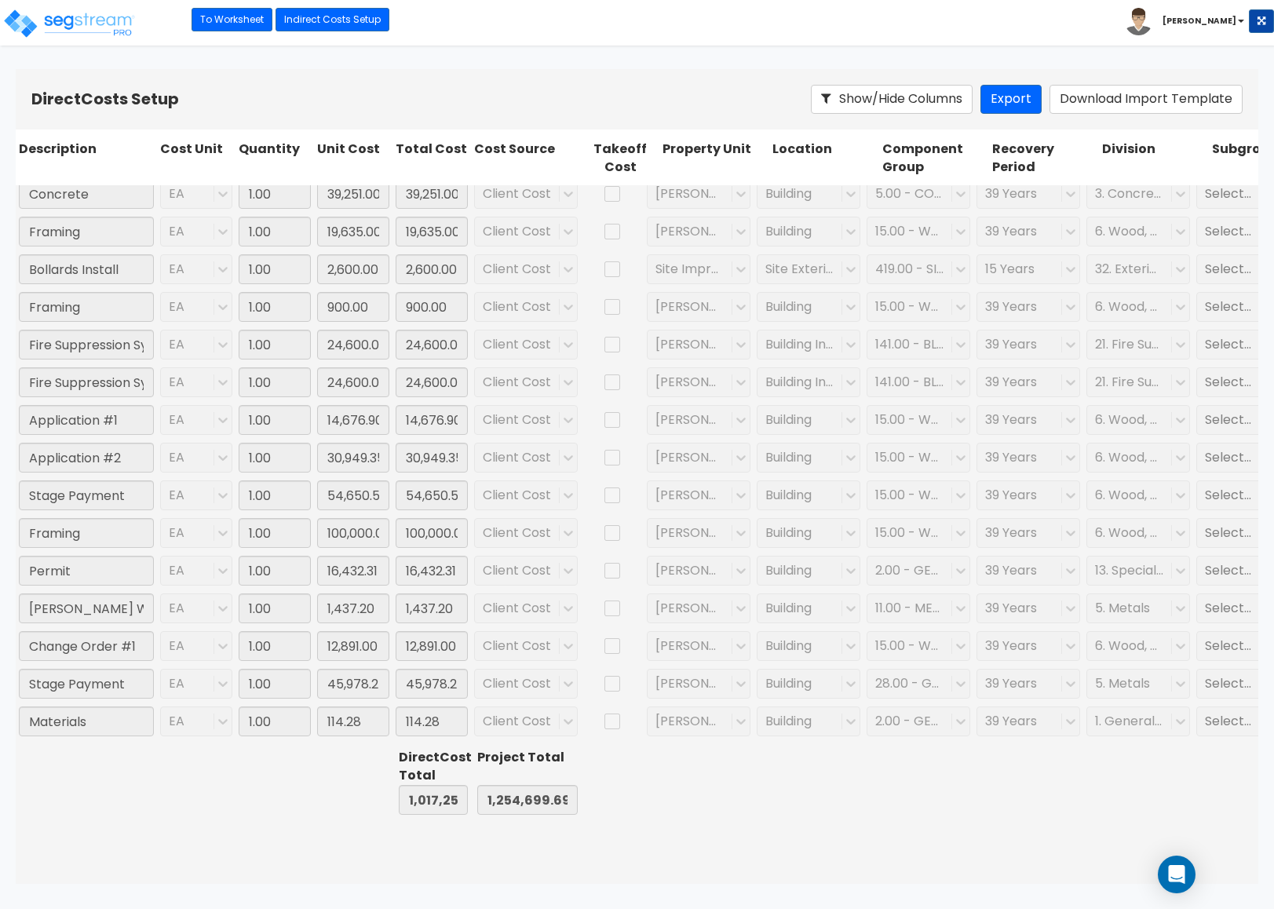
scroll to position [118, 0]
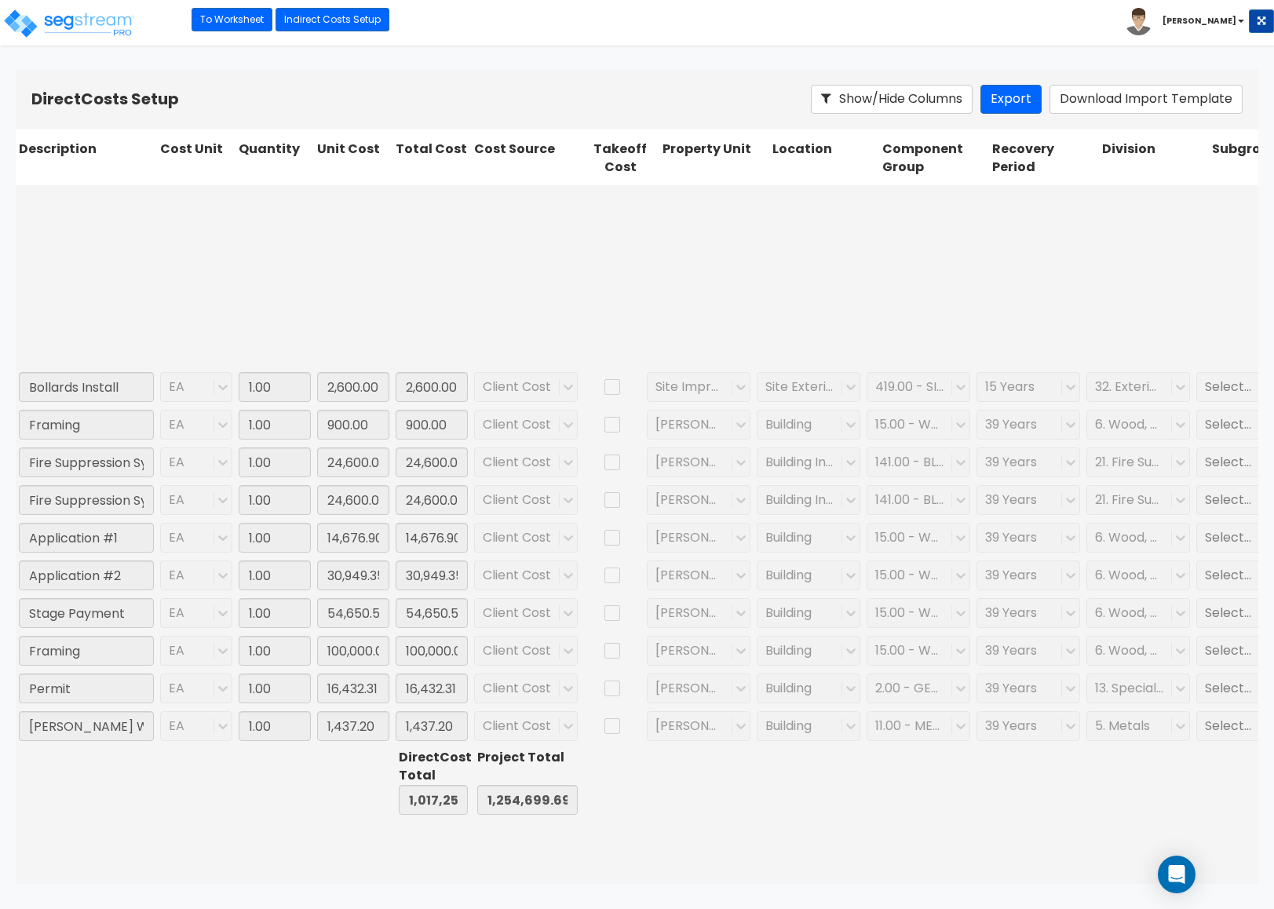
type input "1.00"
type input "65.00"
type input "1.00"
type input "295.00"
type input "1.00"
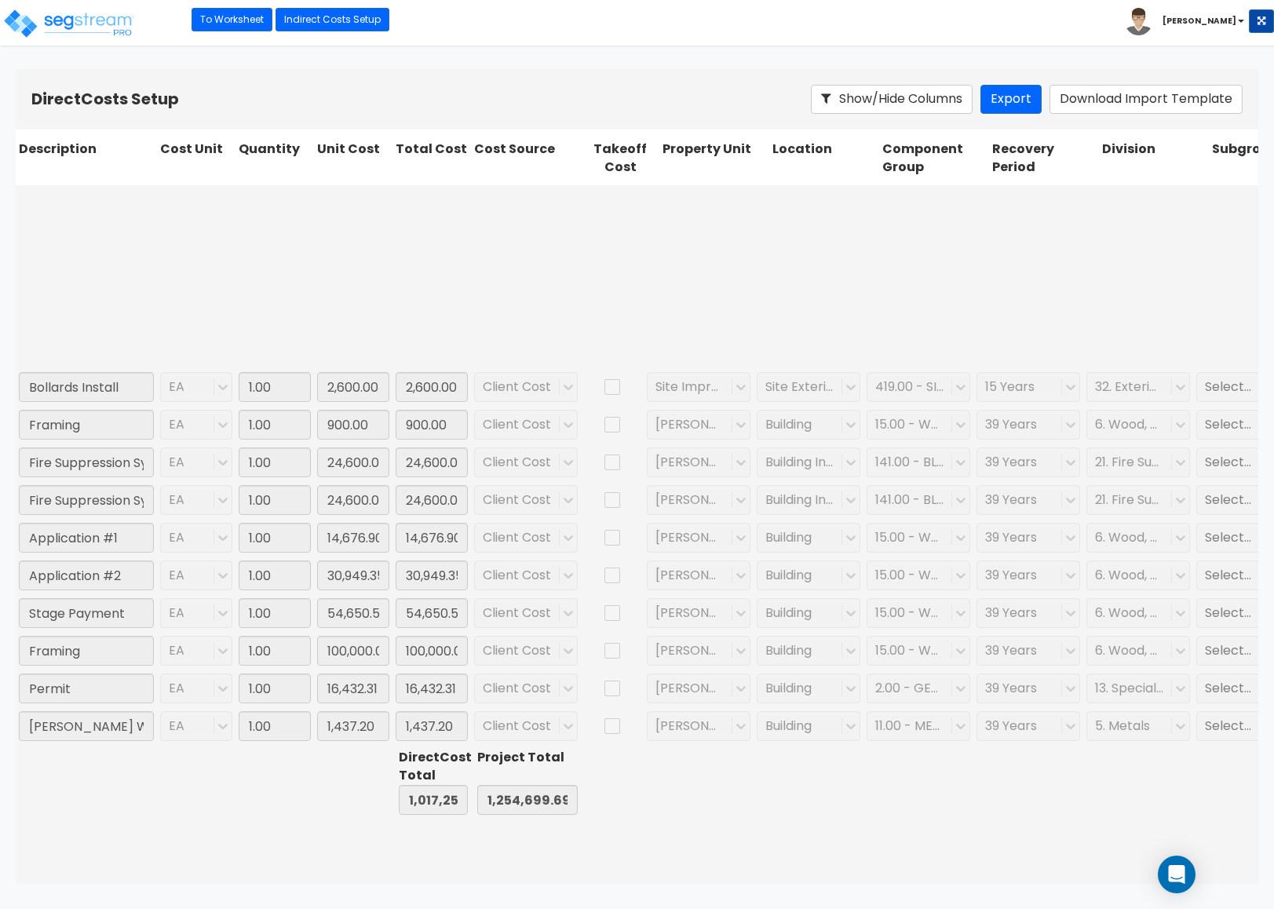
type input "590.00"
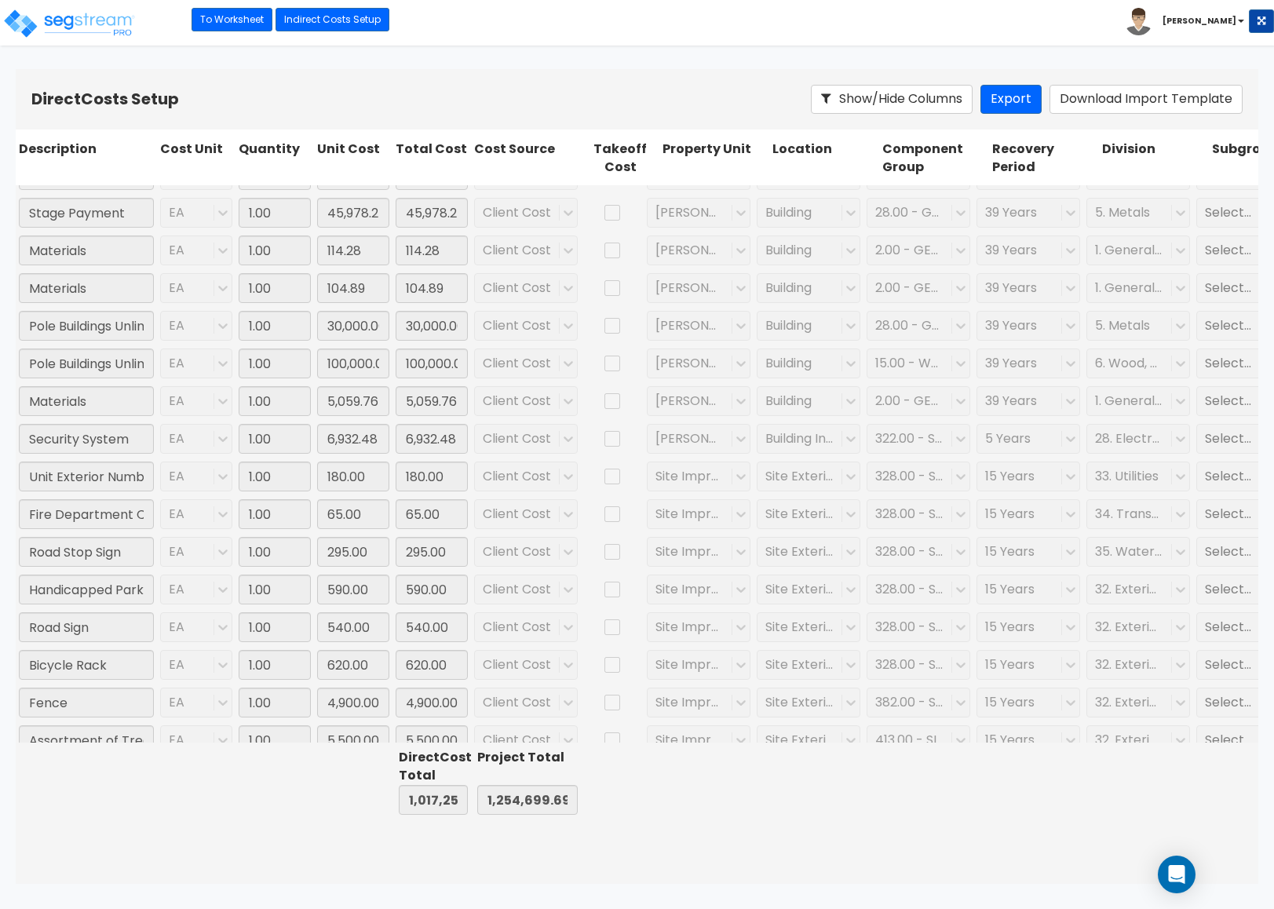
type input "1.00"
type input "3,000.00"
type input "1.00"
type input "209,670.00"
type input "1.00"
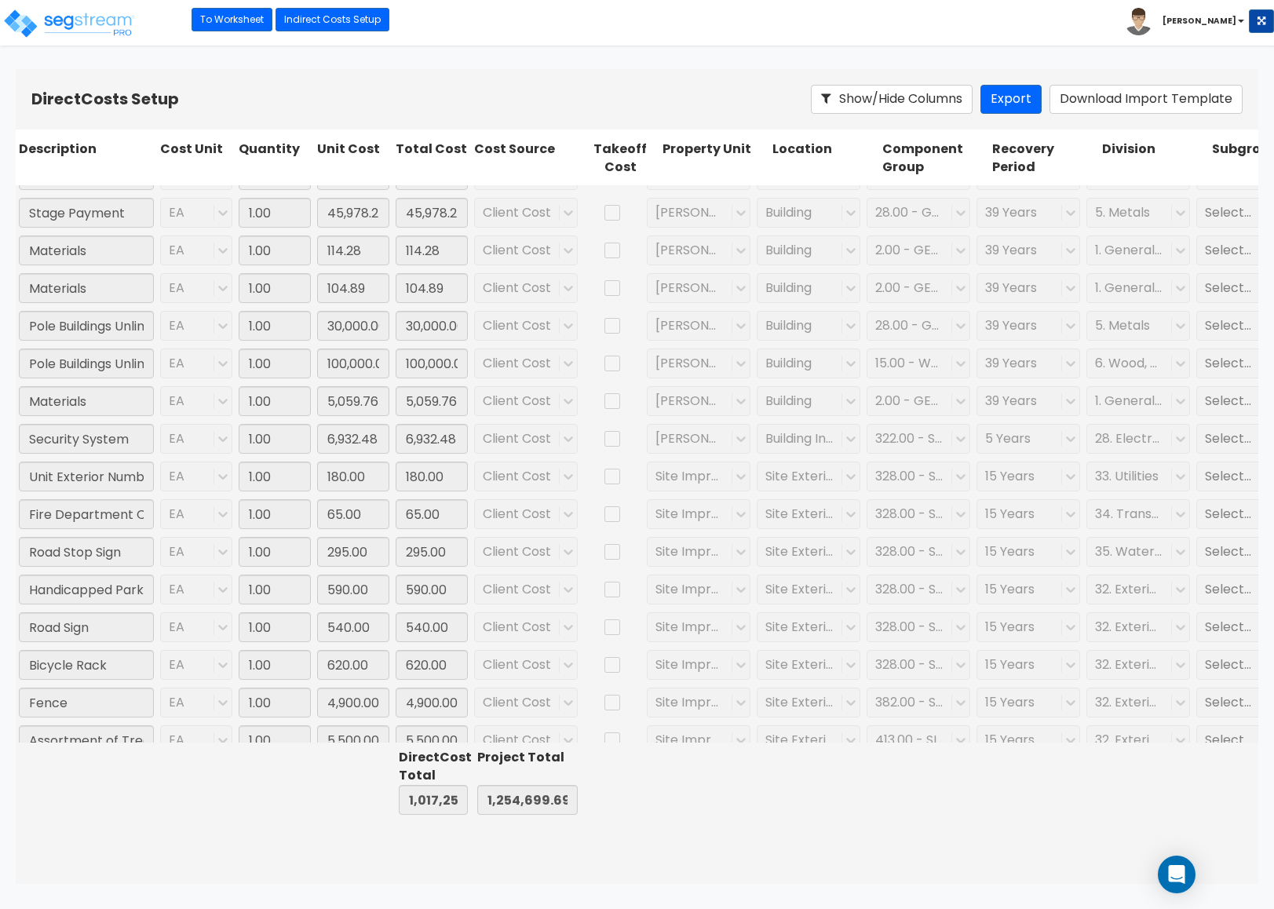
type input "75.00"
type input "1.00"
type input "130,515.00"
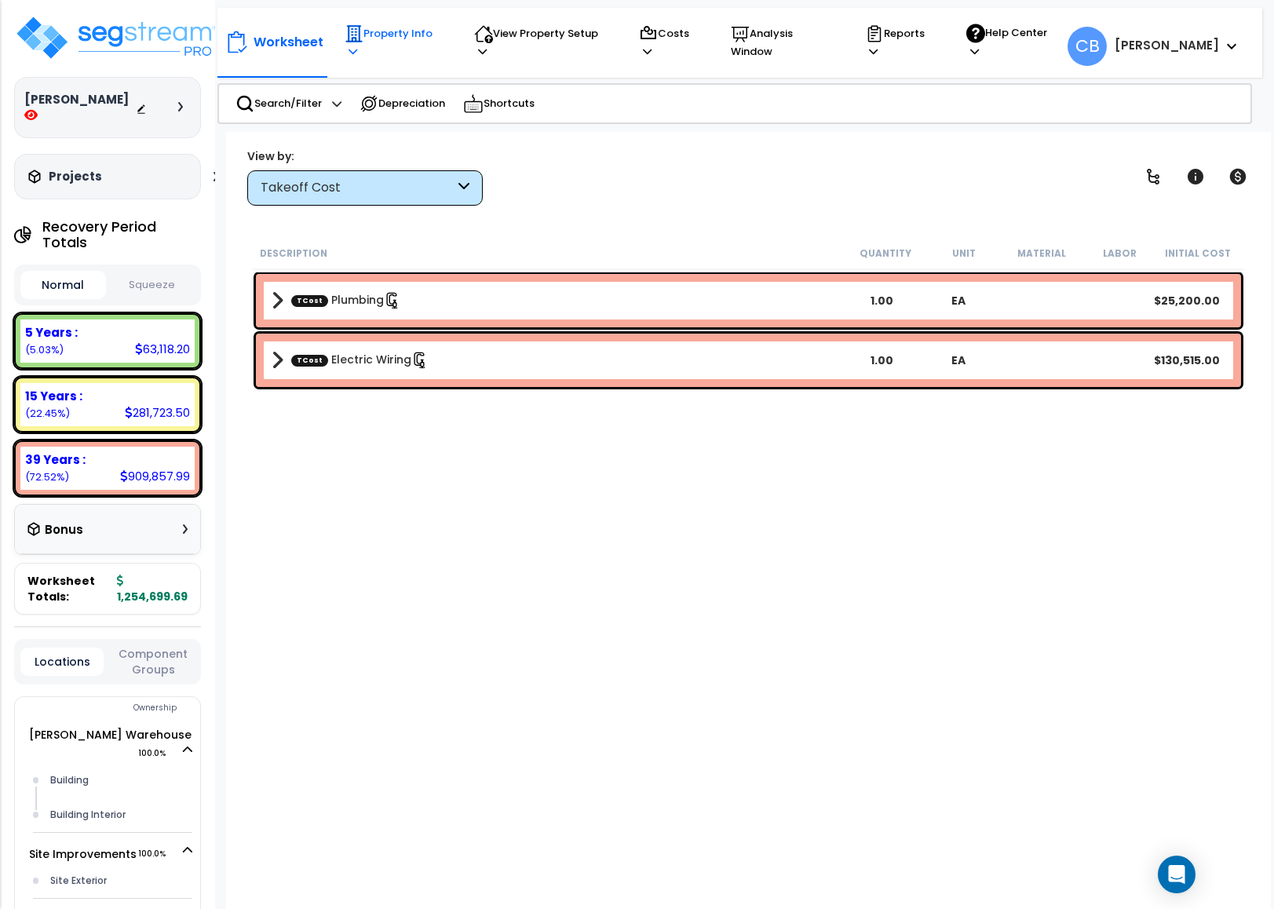
click at [419, 35] on p "Property Info" at bounding box center [395, 42] width 100 height 36
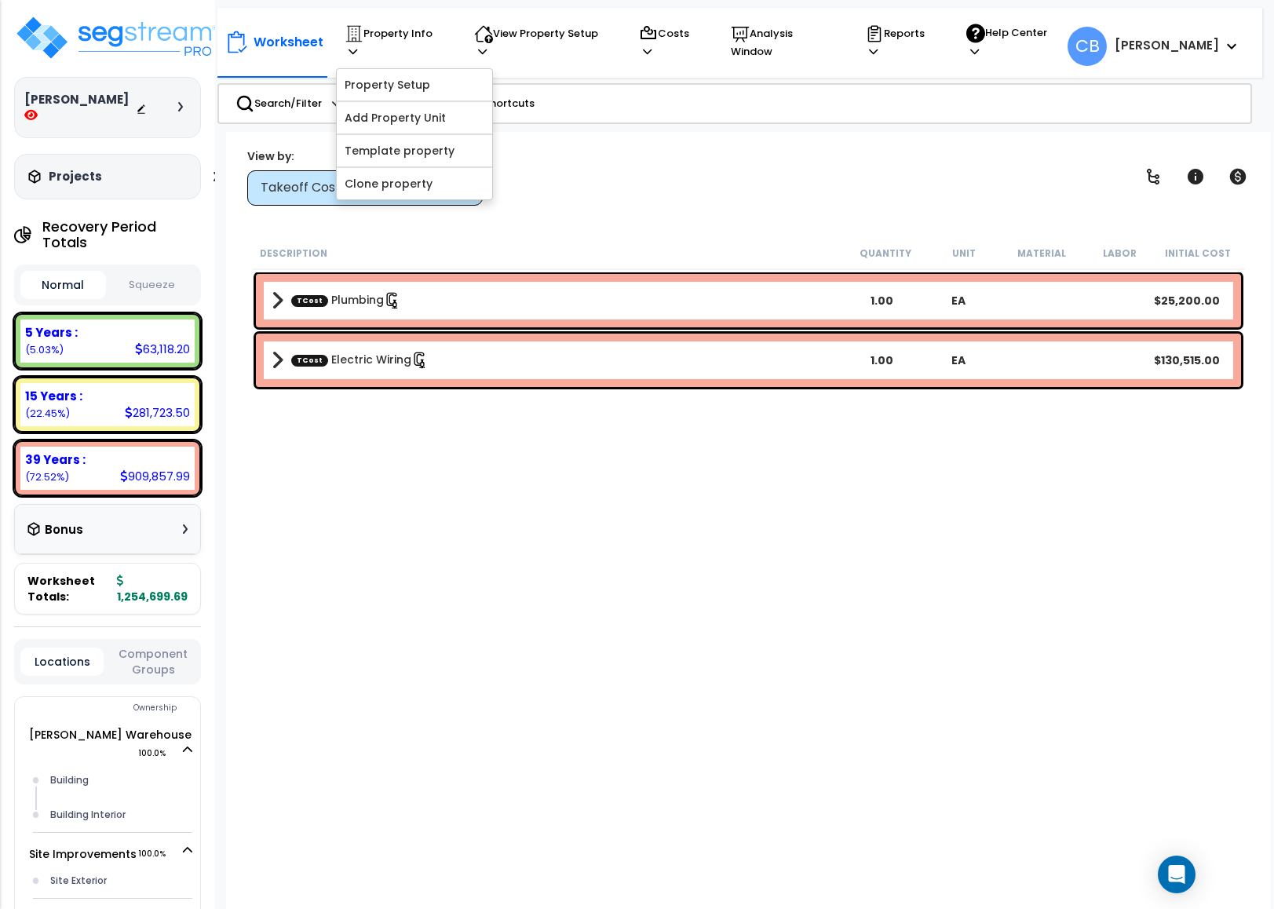
click at [512, 193] on div "View by: Takeoff Cost Takeoff Cost" at bounding box center [748, 177] width 1013 height 58
click at [511, 198] on div "View by: Takeoff Cost Takeoff Cost" at bounding box center [748, 177] width 1013 height 58
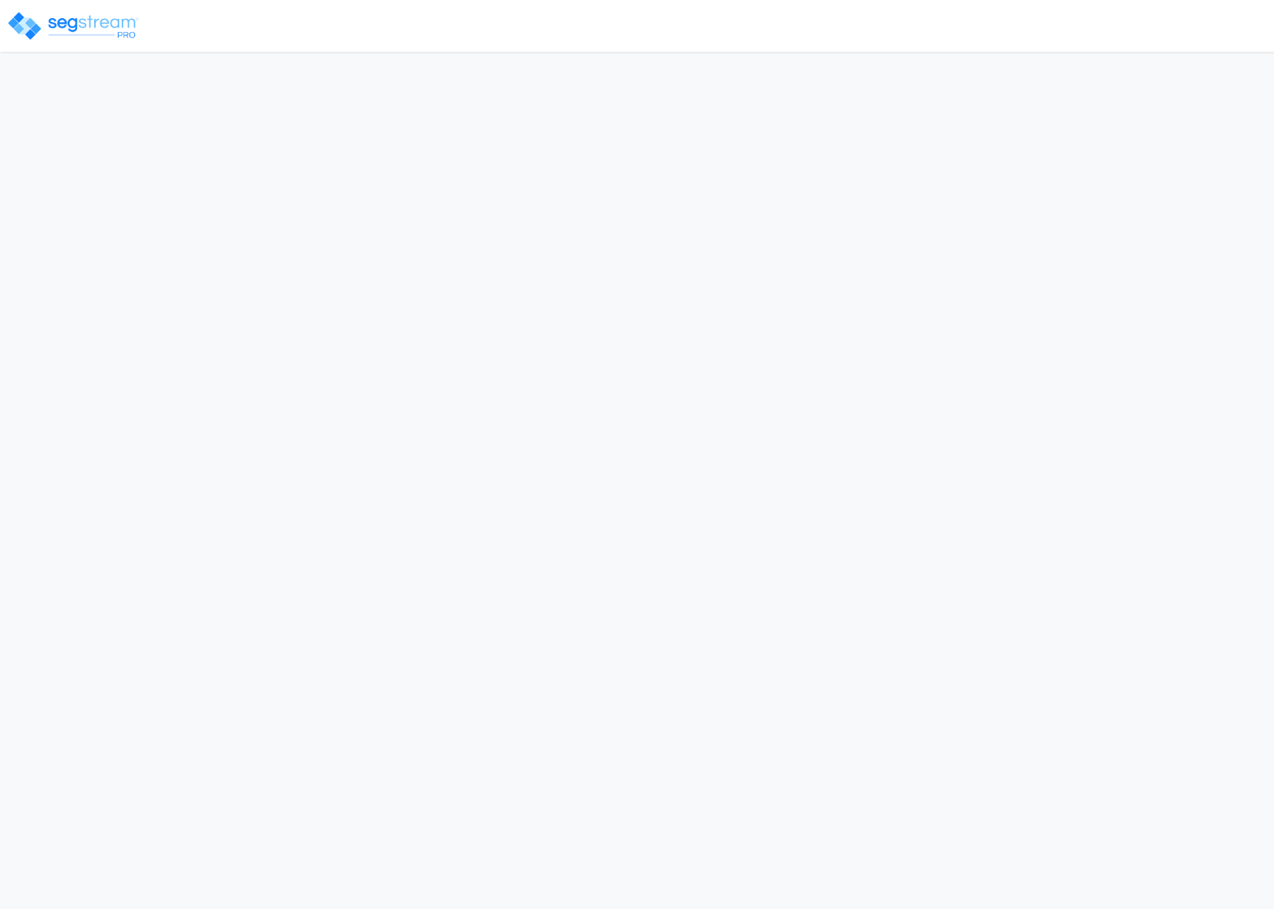
select select "NEW"
select select "2024"
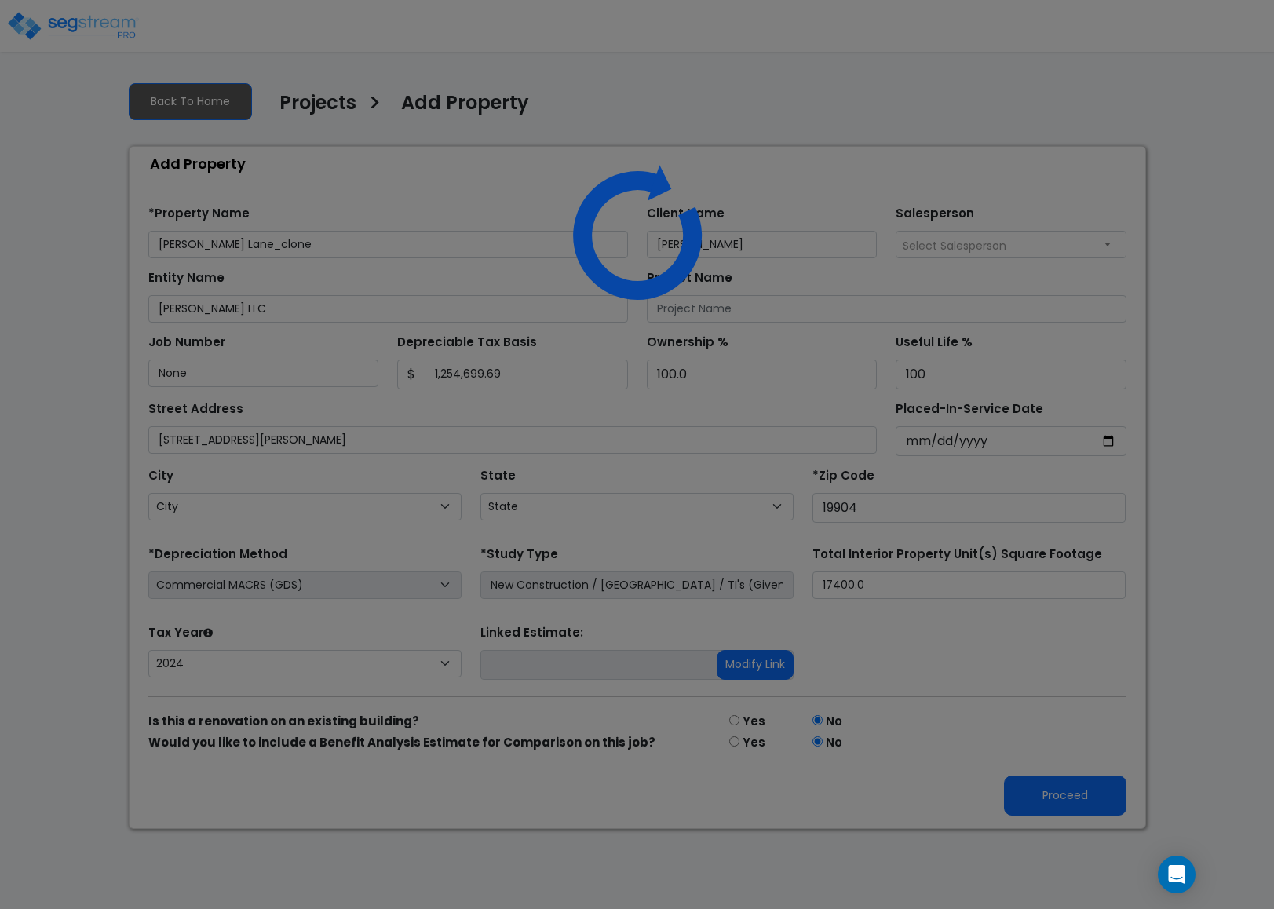
select select "DE"
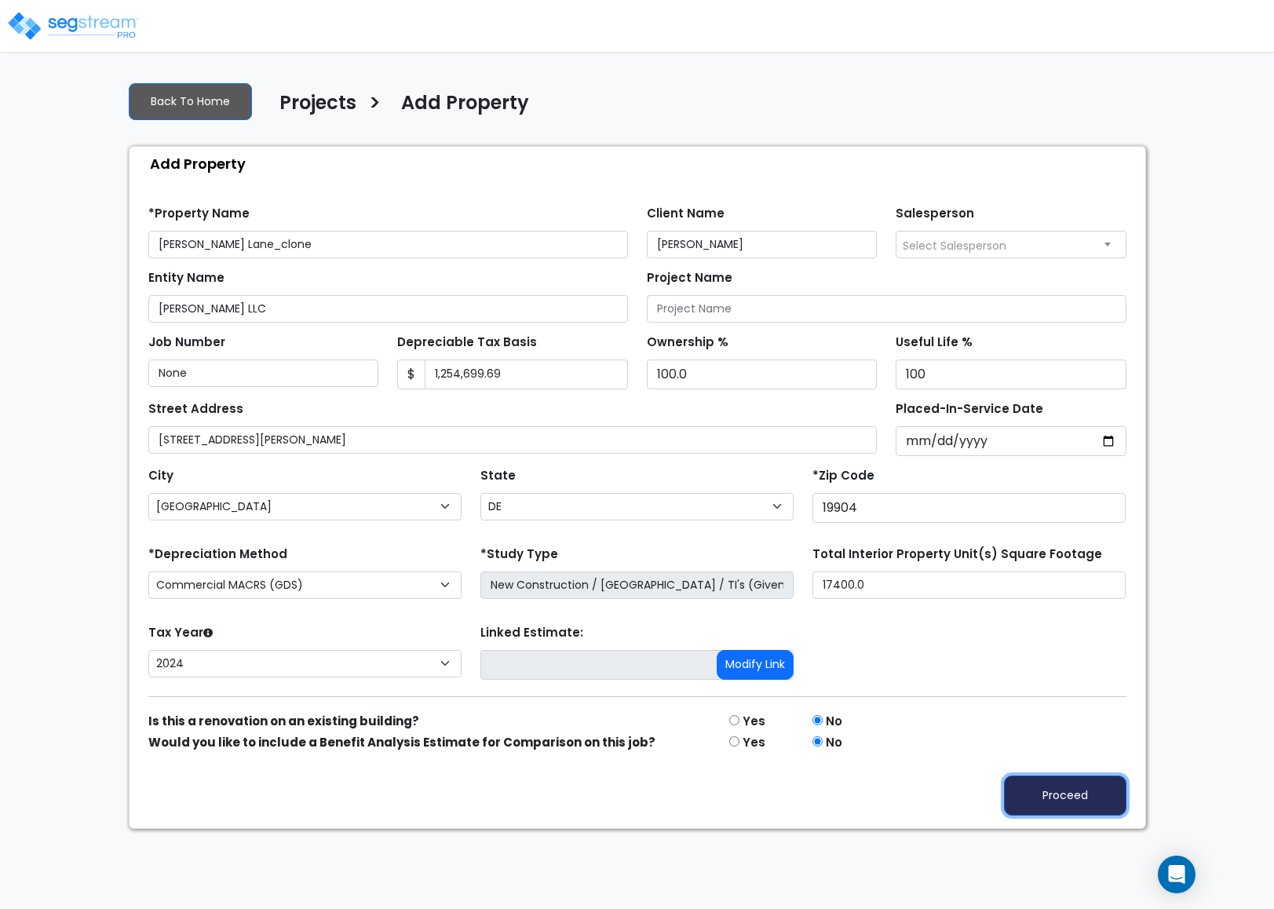
click at [1034, 792] on button "Proceed" at bounding box center [1065, 795] width 122 height 40
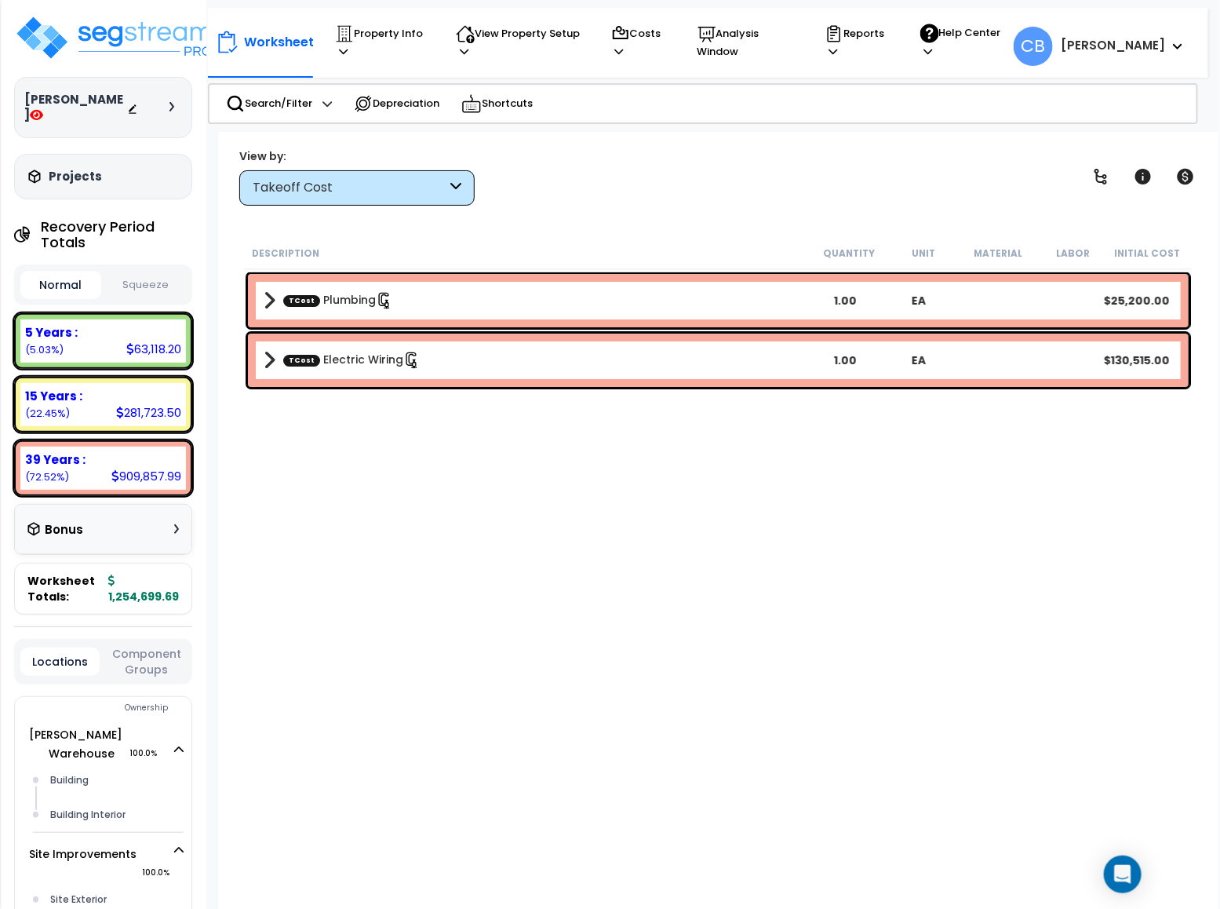
click at [299, 189] on div "Takeoff Cost" at bounding box center [350, 188] width 194 height 18
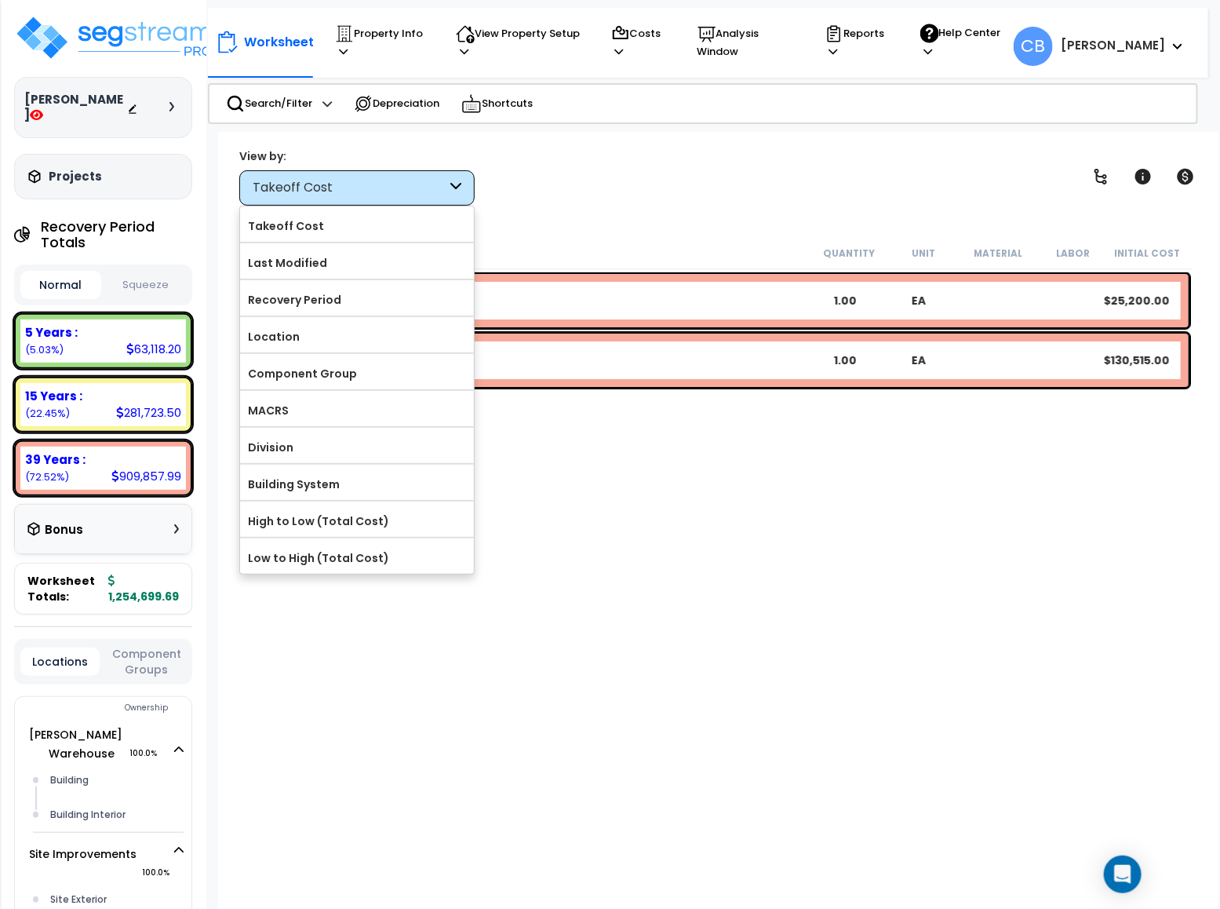
click at [619, 504] on div "Description Quantity Unit Material Labor Initial Cost TCost Plumbing 1.00 EA $2…" at bounding box center [718, 541] width 953 height 609
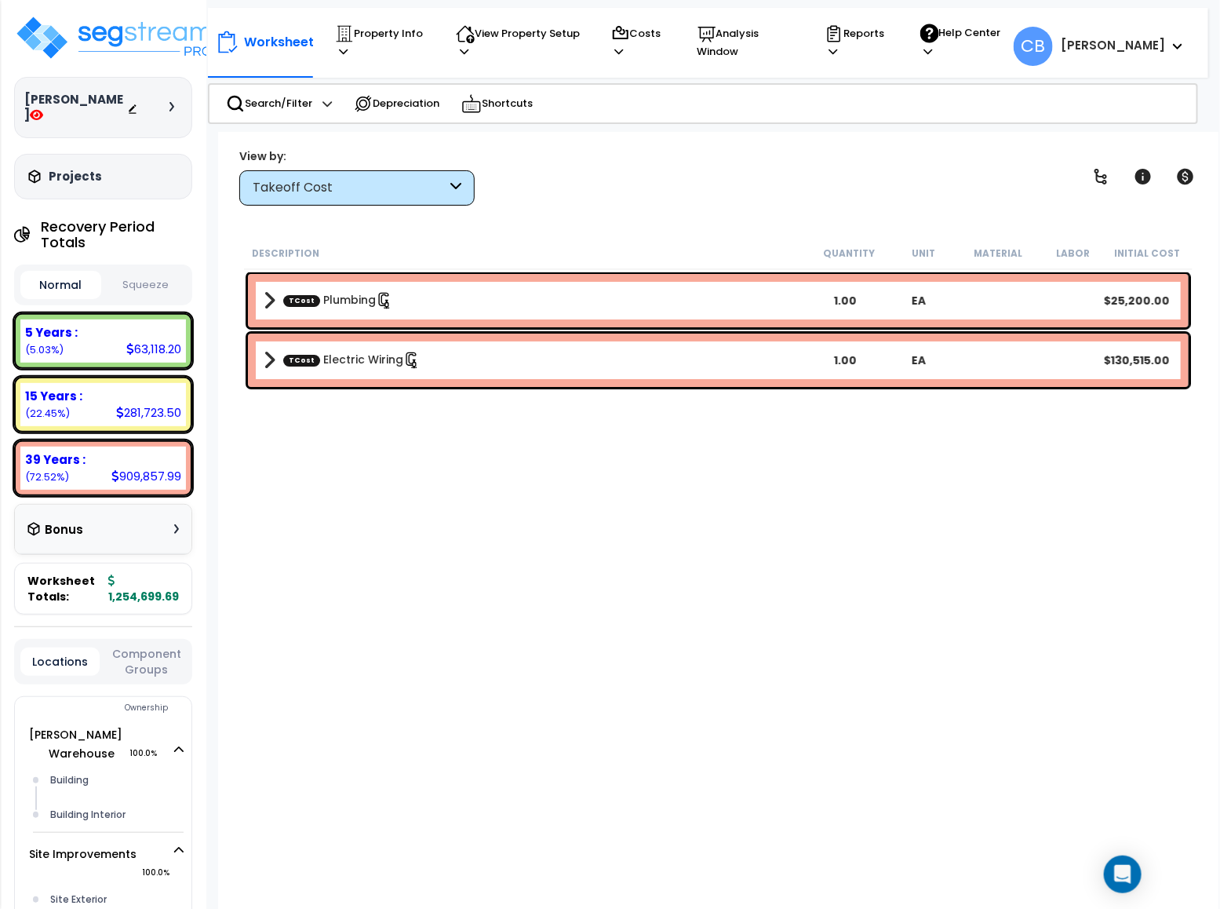
click at [406, 184] on div "Takeoff Cost" at bounding box center [350, 188] width 194 height 18
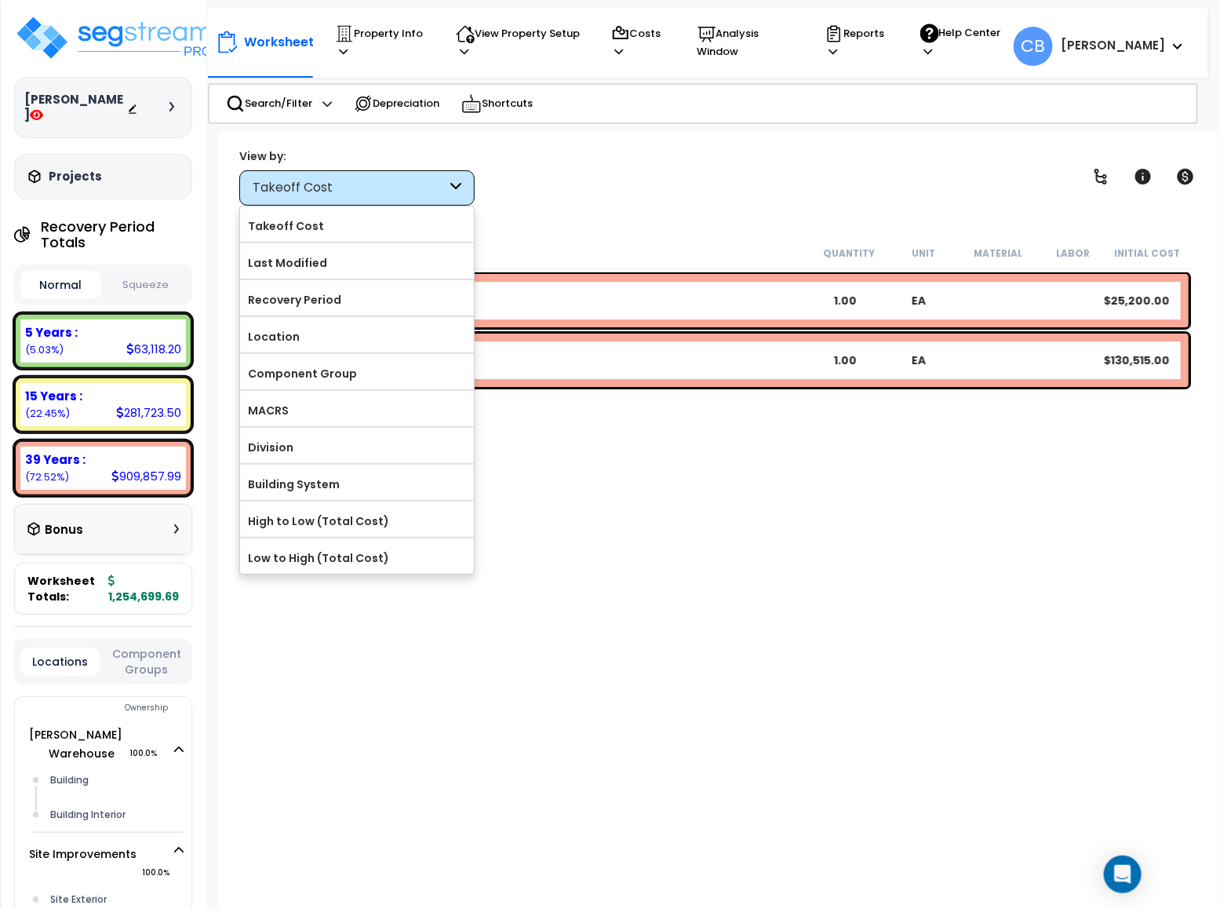
click at [607, 193] on div "View by: Takeoff Cost Takeoff Cost" at bounding box center [718, 177] width 969 height 58
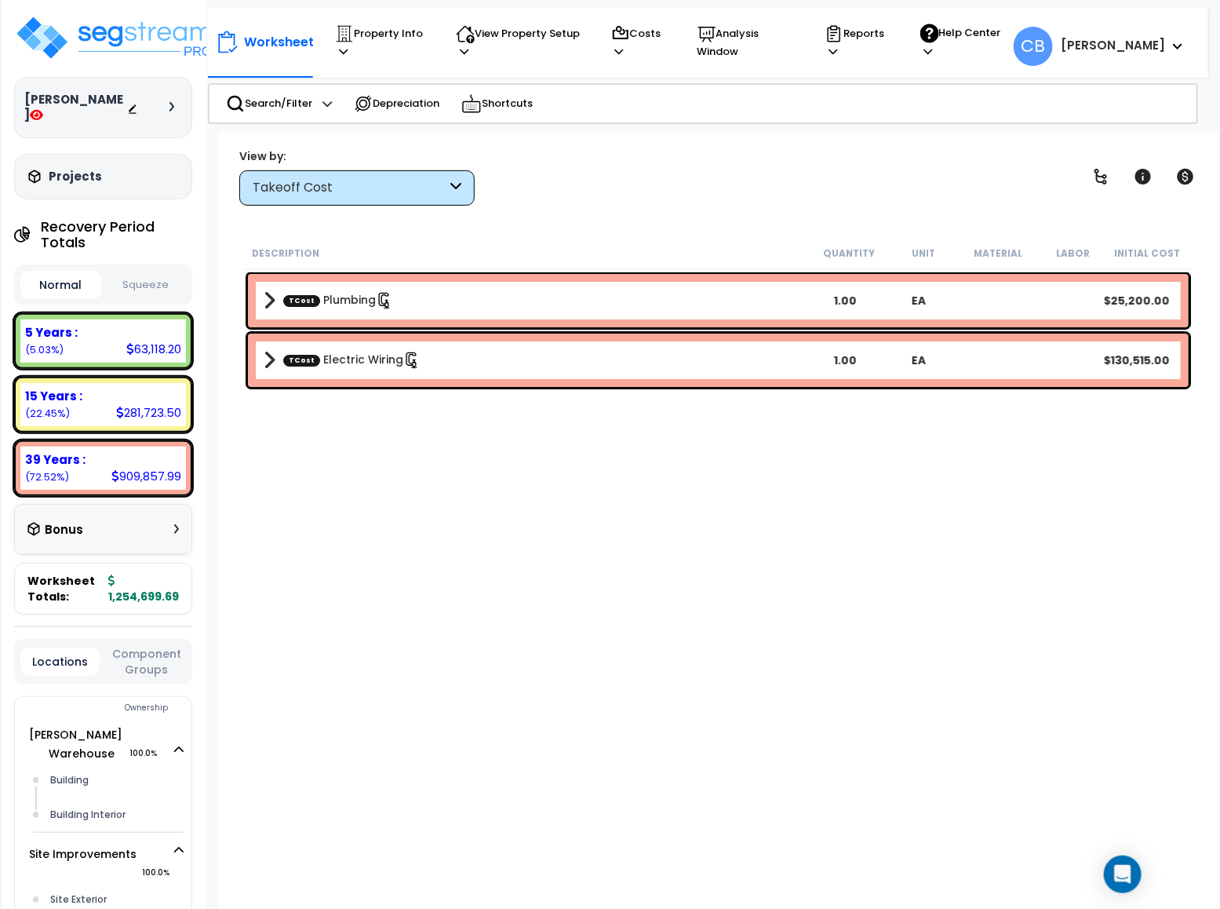
click at [394, 177] on div "Takeoff Cost" at bounding box center [356, 187] width 235 height 35
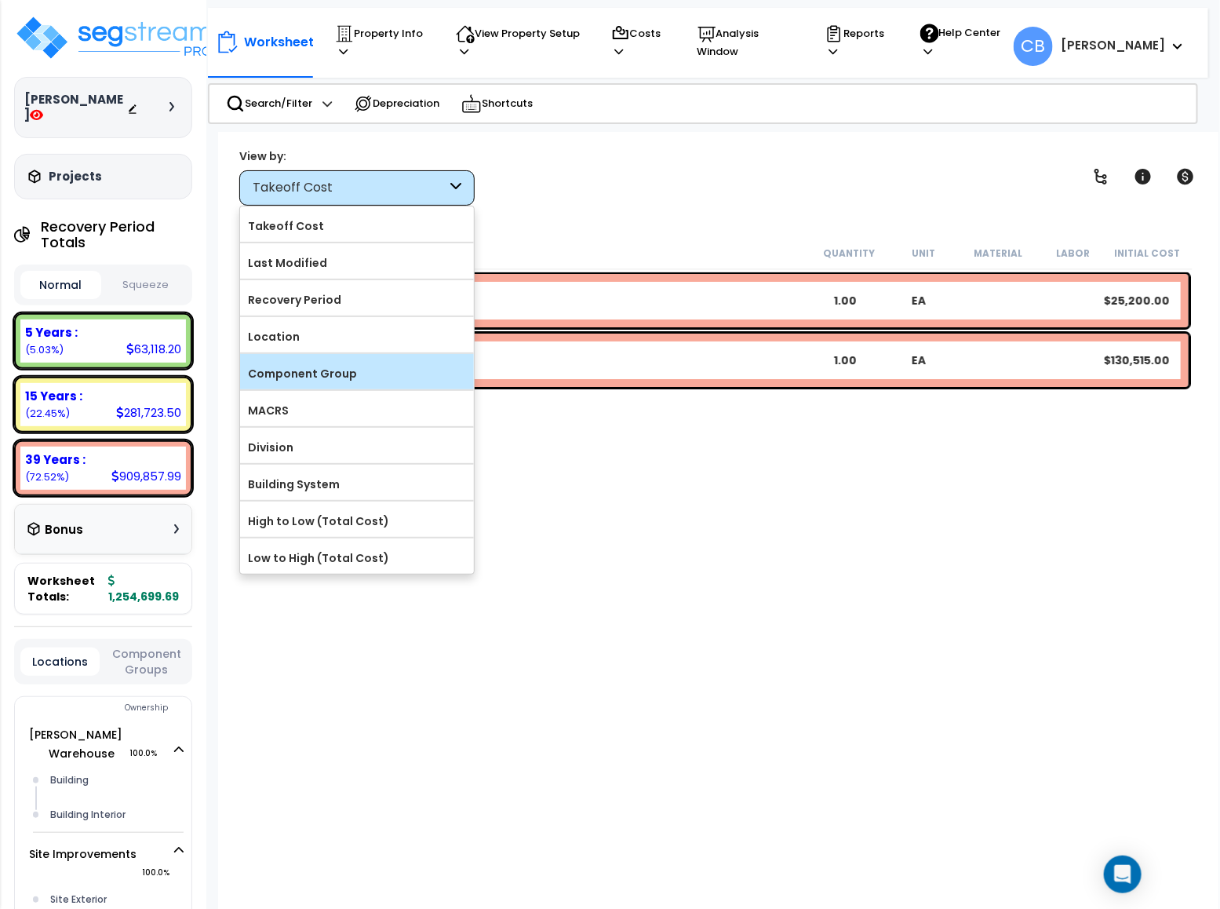
click at [321, 370] on label "Component Group" at bounding box center [357, 374] width 234 height 24
click at [0, 0] on input "Component Group" at bounding box center [0, 0] width 0 height 0
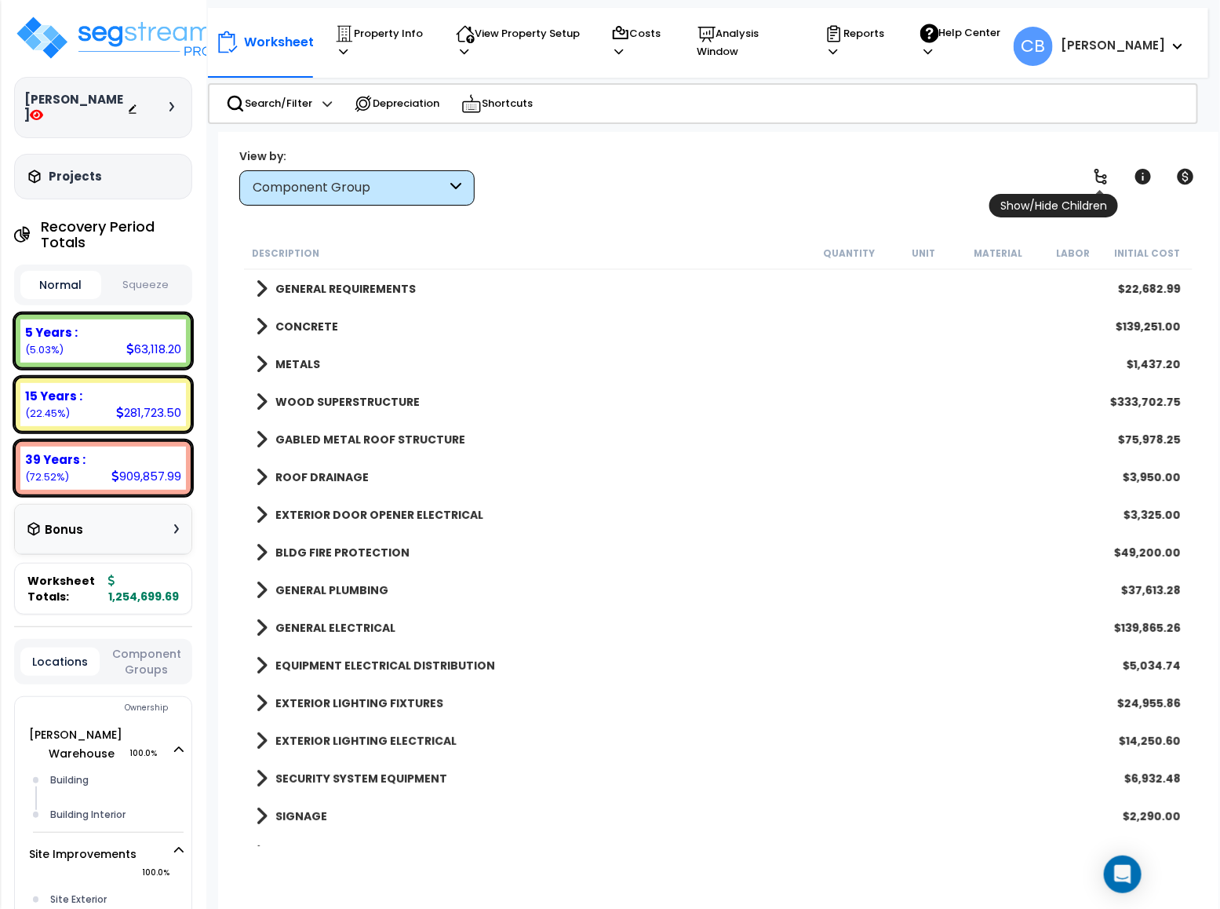
click at [1095, 175] on icon at bounding box center [1101, 176] width 19 height 19
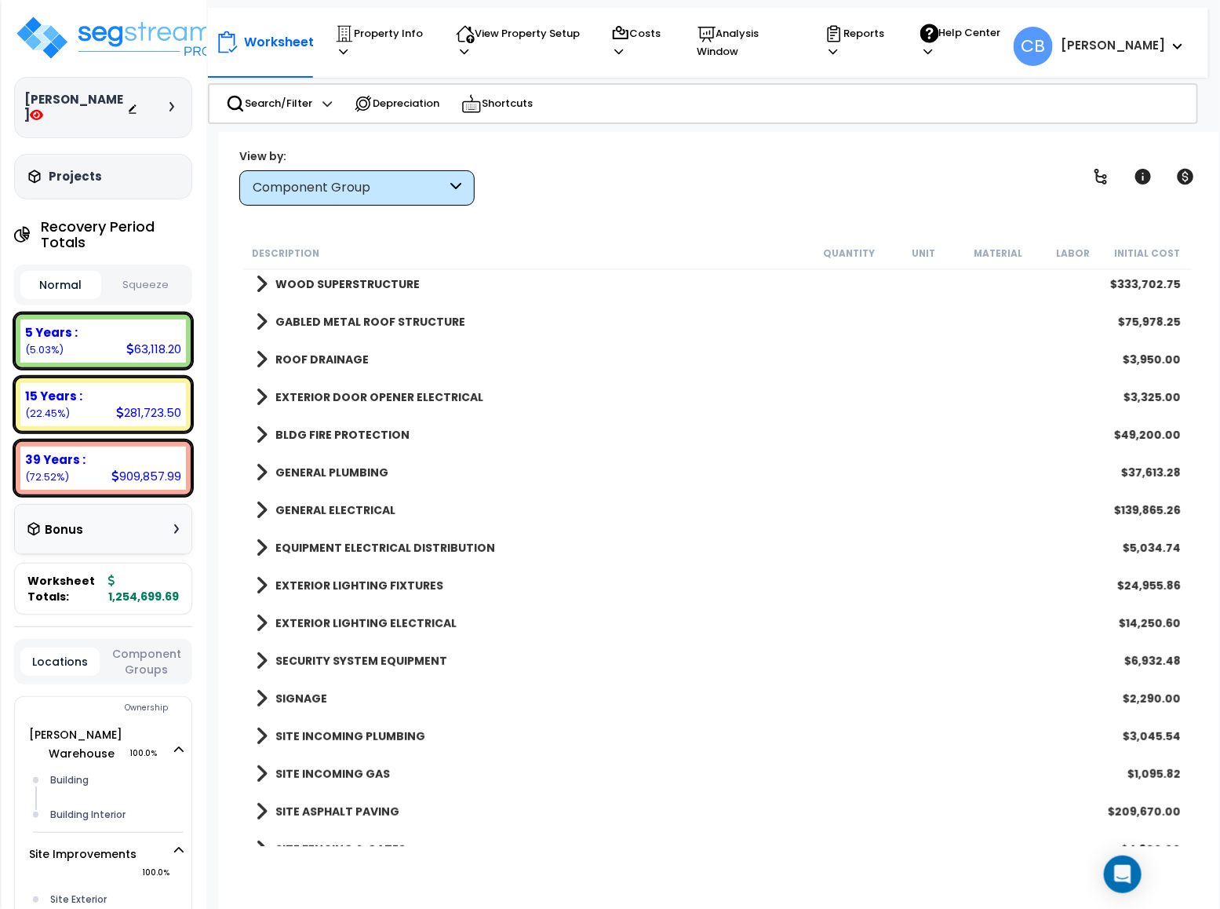
scroll to position [235, 0]
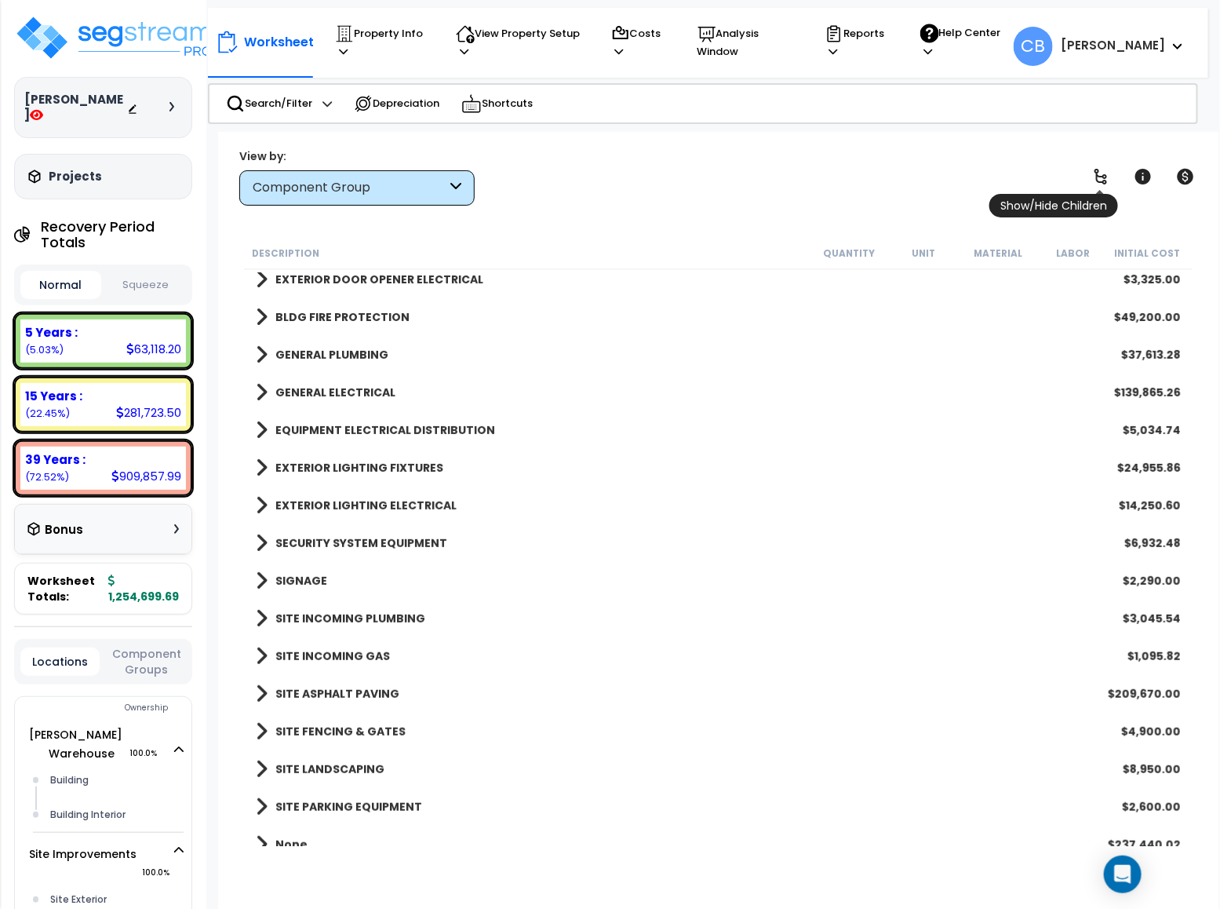
click at [1110, 177] on icon at bounding box center [1101, 176] width 19 height 19
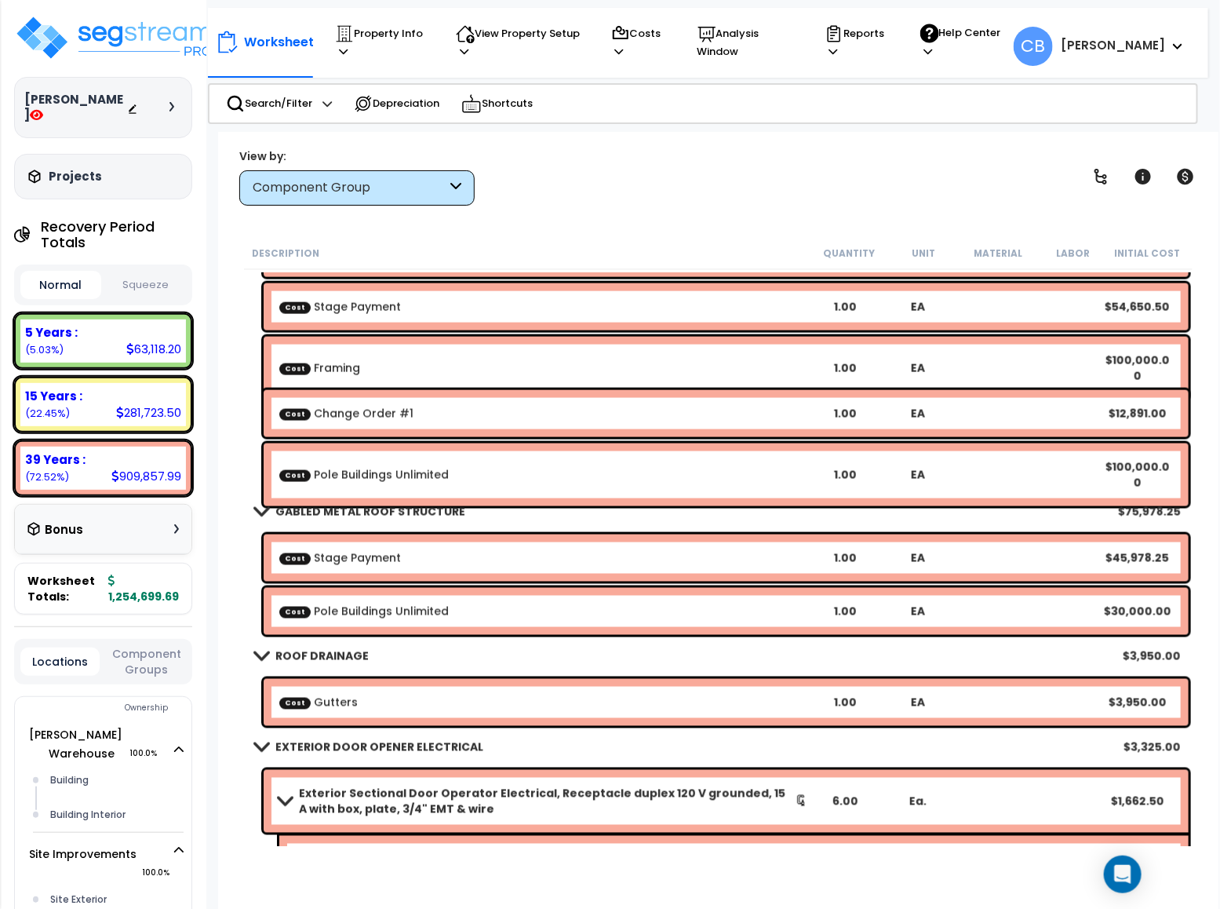
scroll to position [1295, 0]
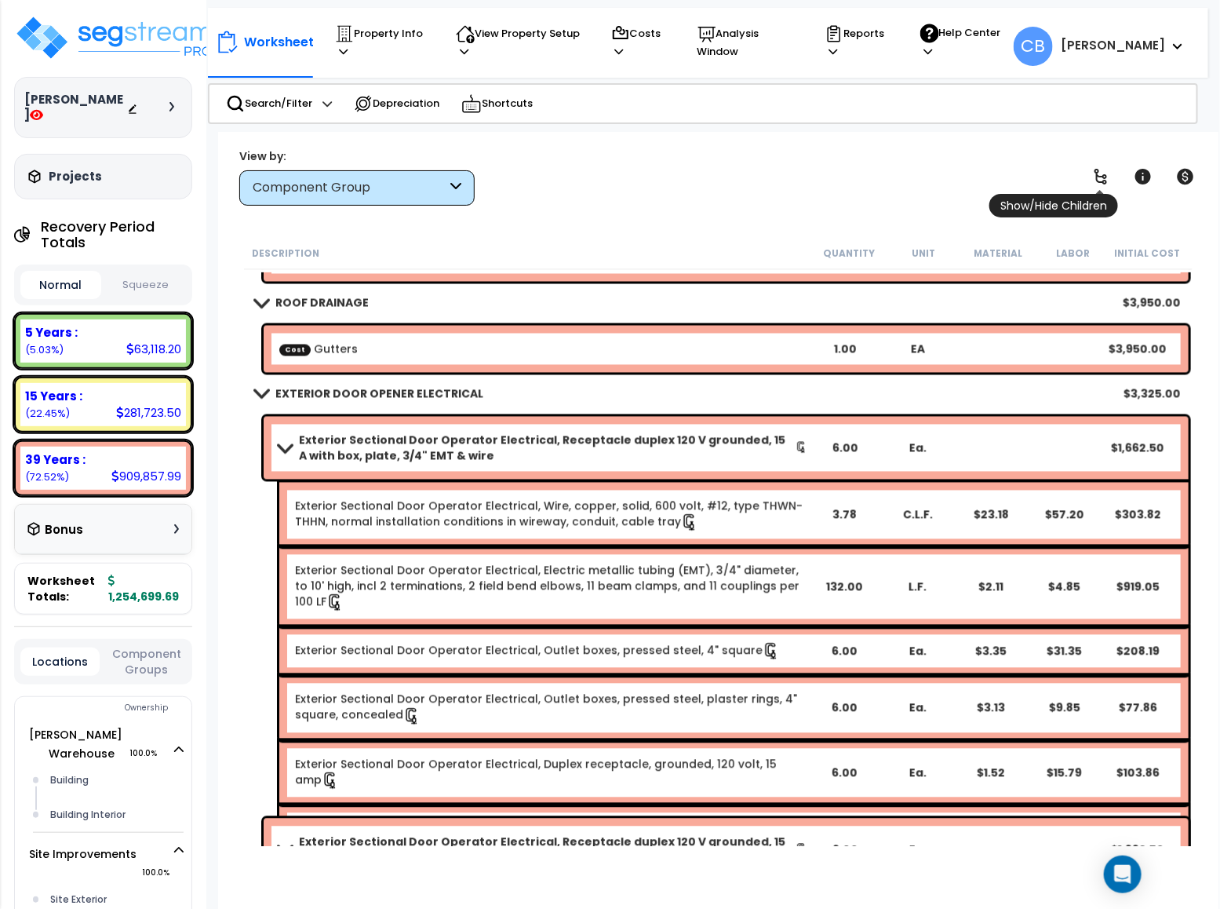
click at [1100, 173] on icon at bounding box center [1101, 176] width 19 height 19
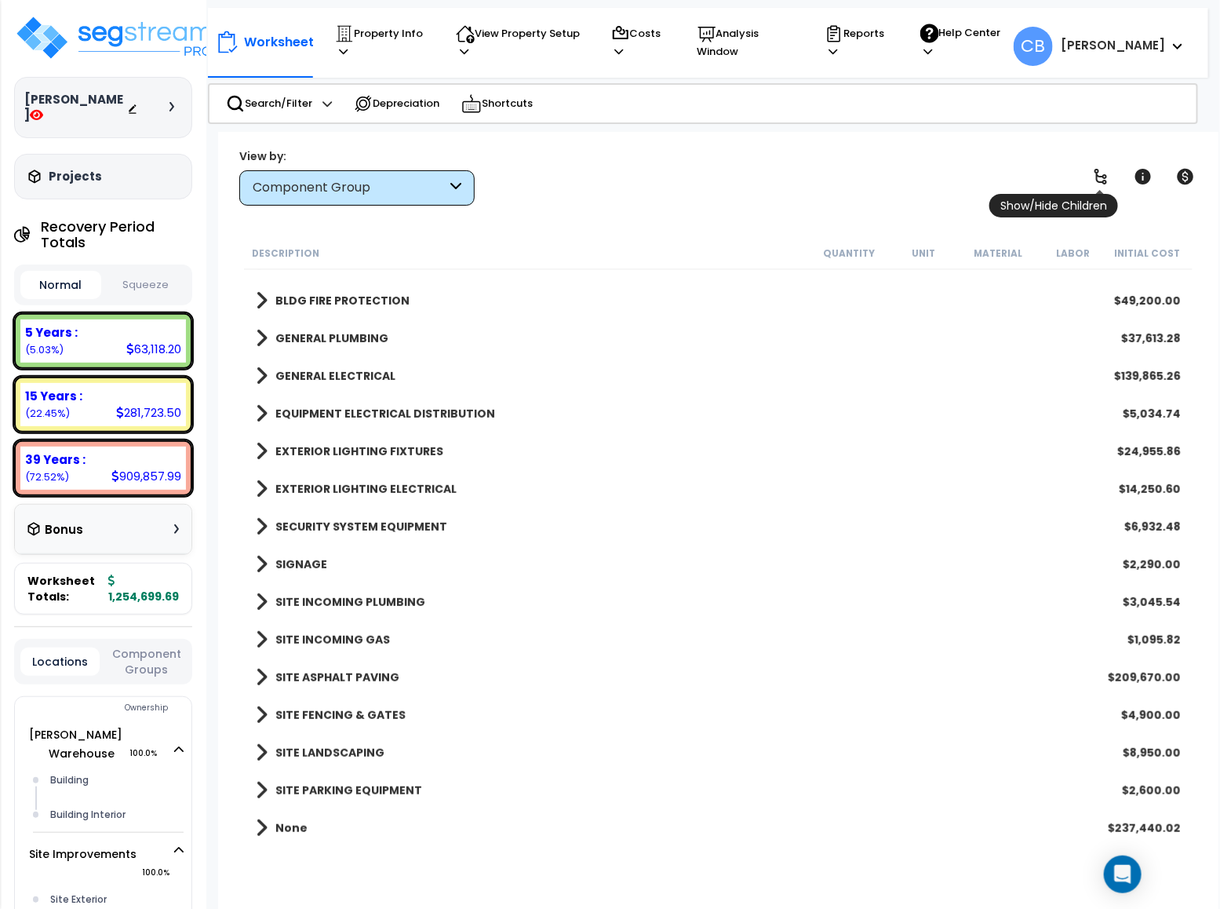
click at [1100, 173] on icon at bounding box center [1101, 176] width 19 height 19
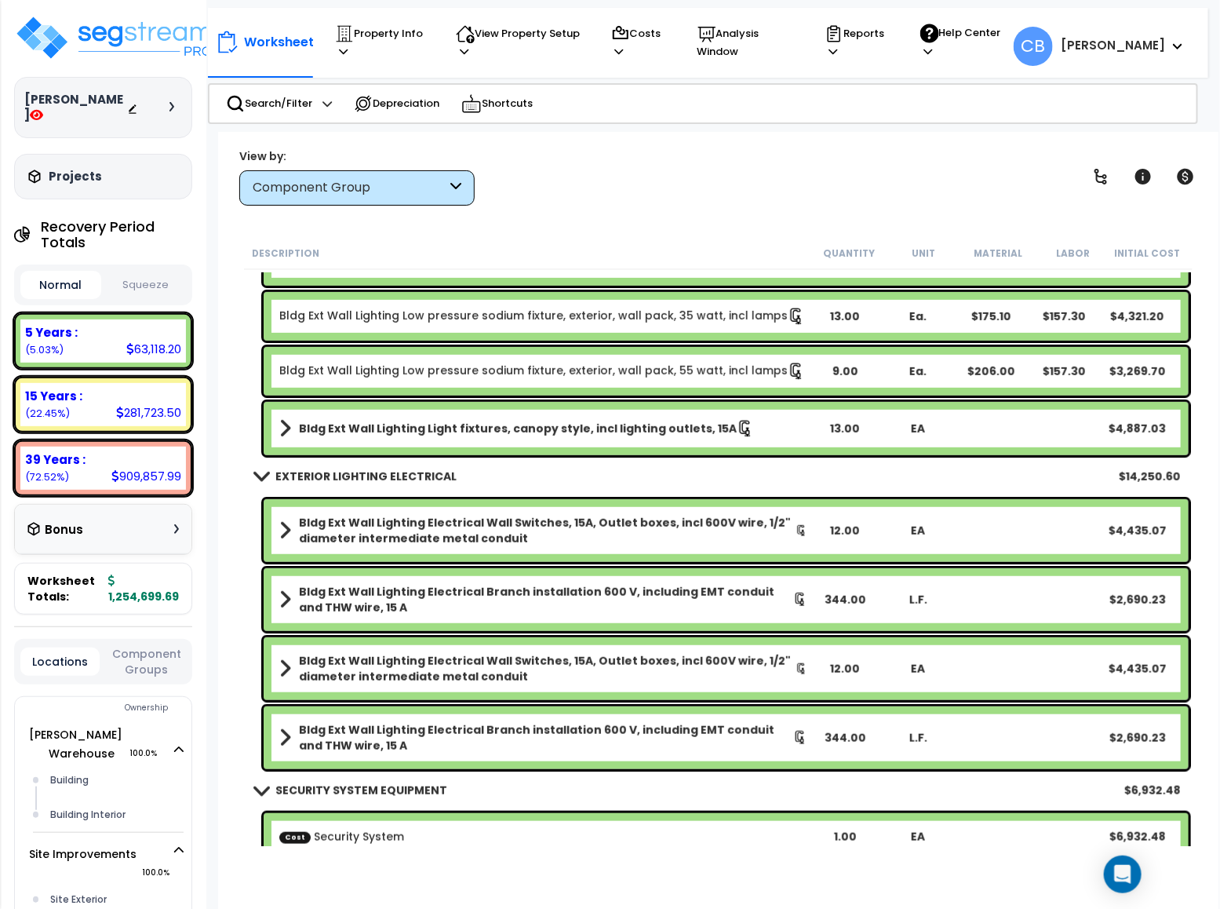
scroll to position [2581, 0]
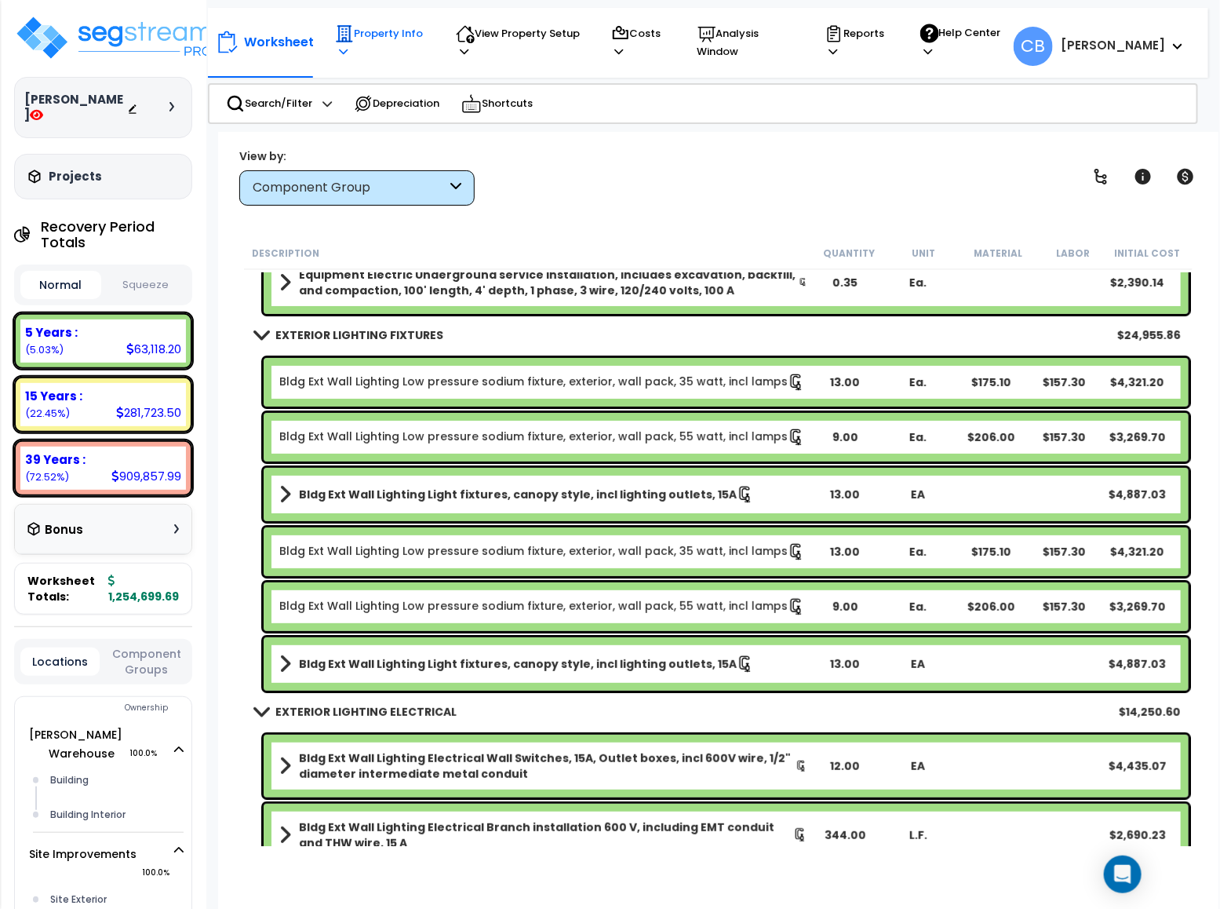
click at [349, 38] on icon at bounding box center [344, 33] width 19 height 19
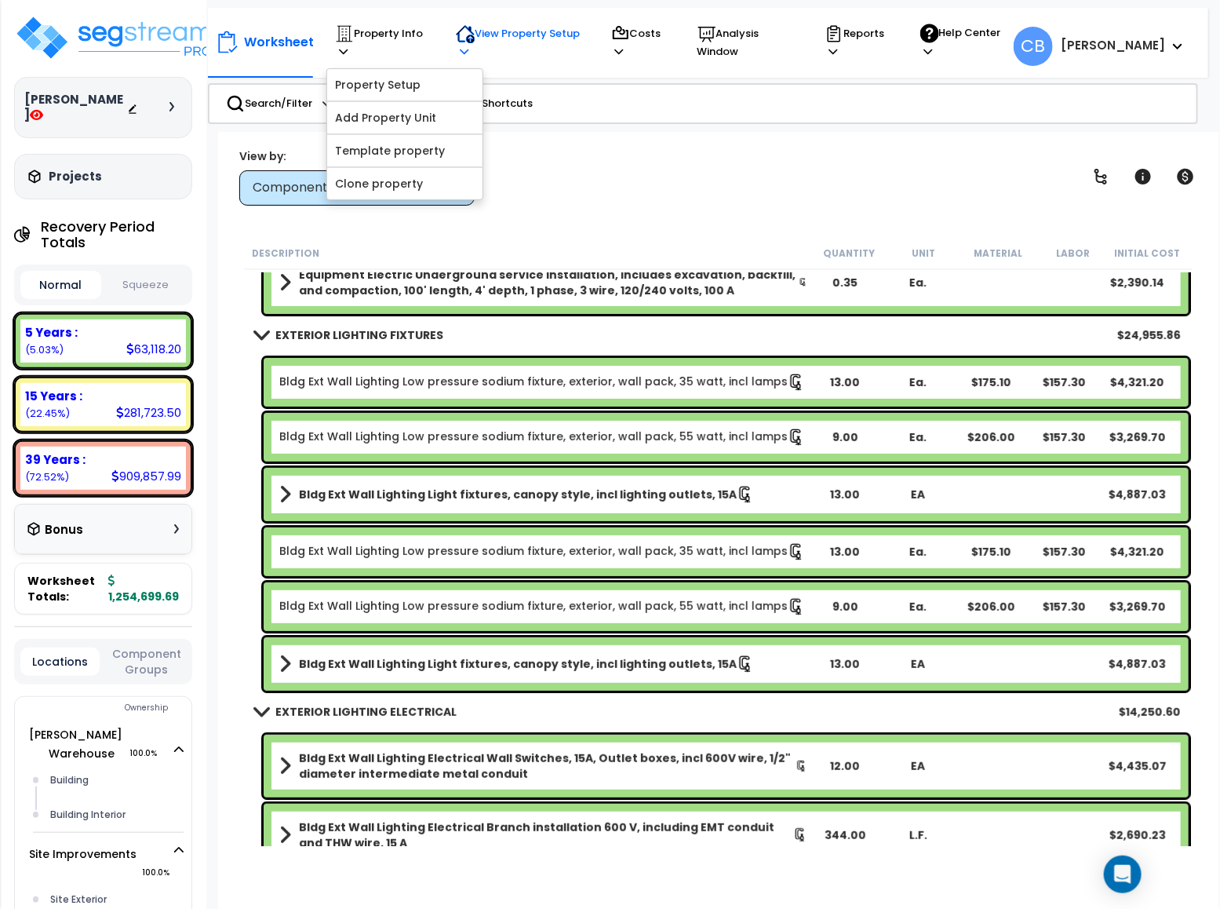
click at [467, 47] on icon at bounding box center [464, 51] width 9 height 10
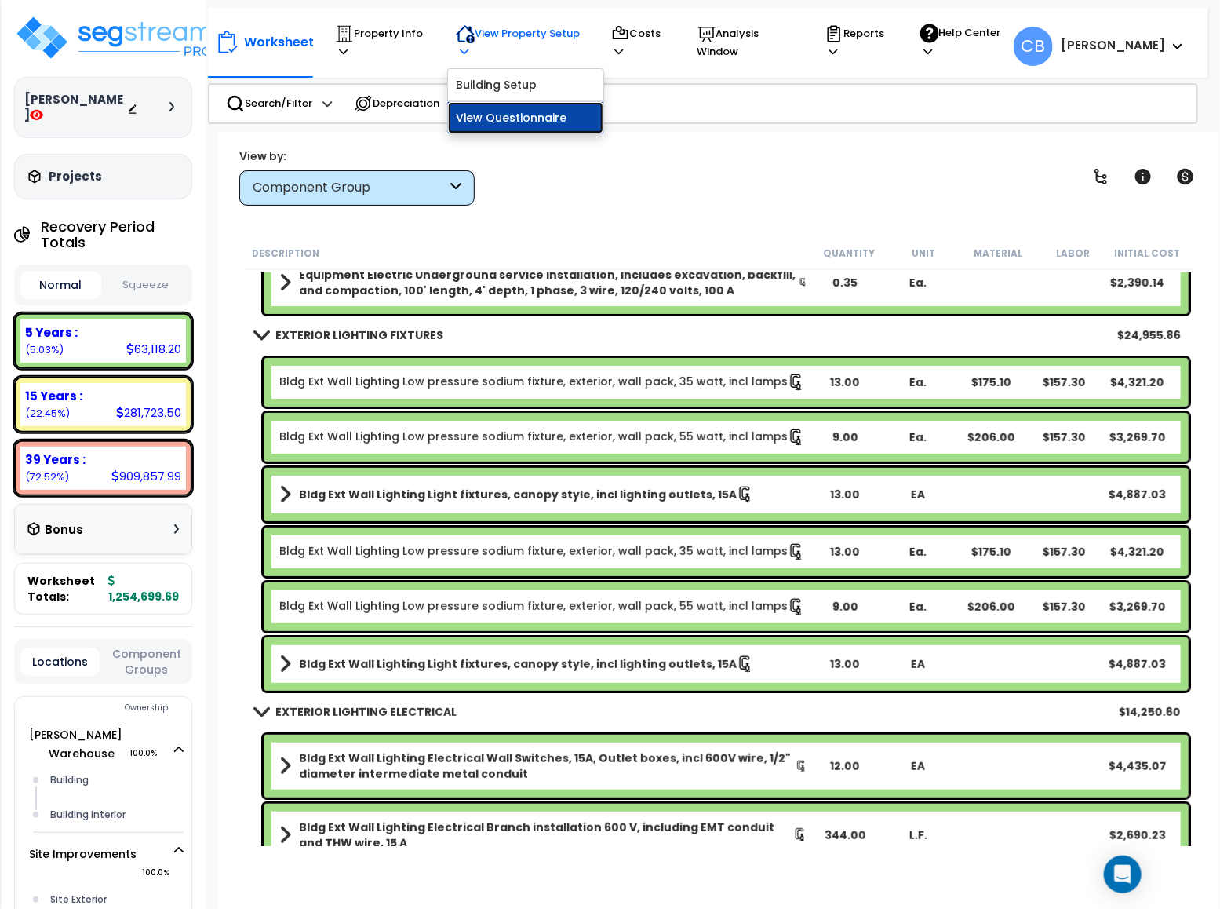
click at [471, 104] on link "View Questionnaire" at bounding box center [525, 117] width 155 height 31
click at [937, 213] on div "Worksheet Property Info Property Setup Add Property Unit Template property Clon…" at bounding box center [718, 586] width 1001 height 909
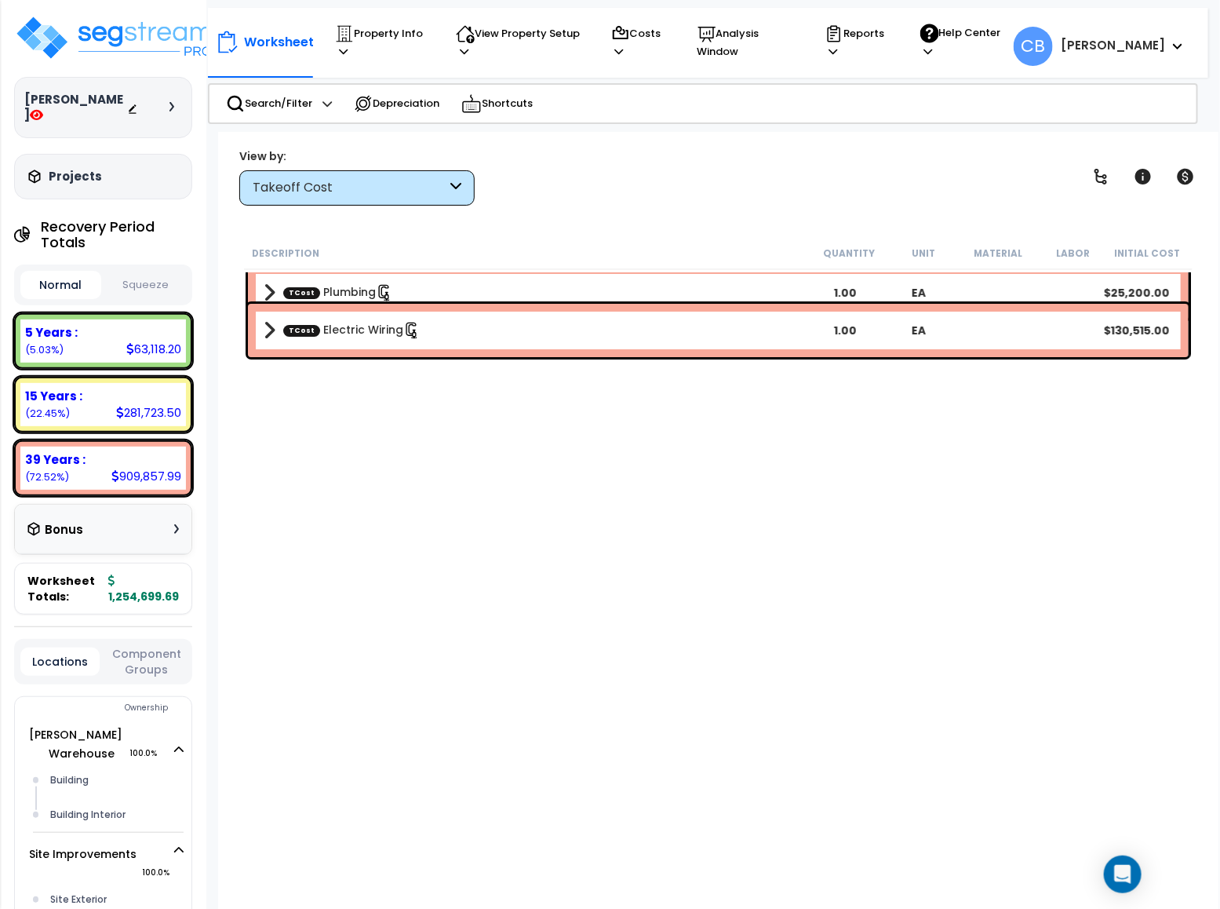
scroll to position [0, 0]
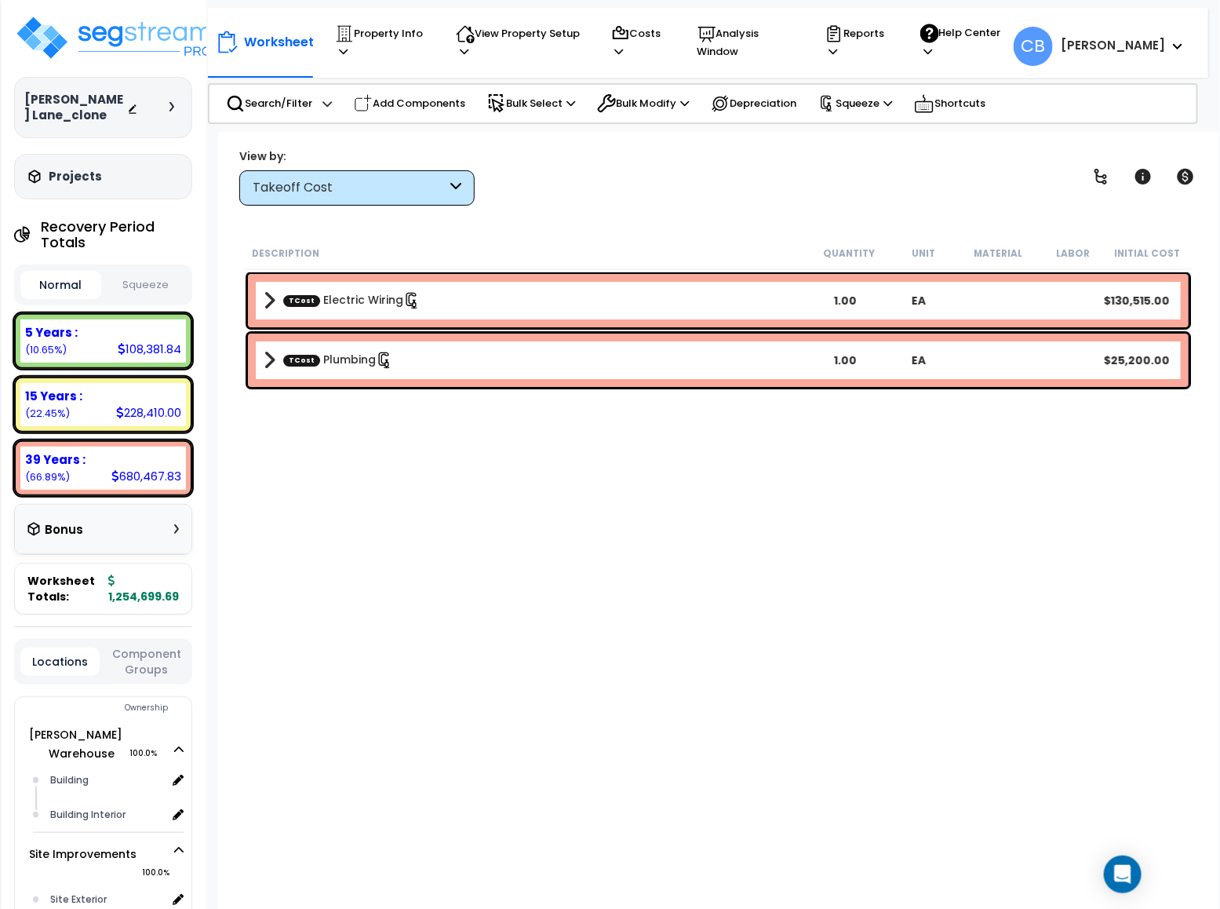
click at [15, 67] on div "Lafferty Lane_clone Depreciable Tax Basis : $1,254,699.69 Placed-In-Service Dat…" at bounding box center [103, 106] width 178 height 185
click at [855, 100] on p "Squeeze" at bounding box center [856, 103] width 74 height 17
click at [126, 287] on button "Squeeze" at bounding box center [145, 285] width 81 height 27
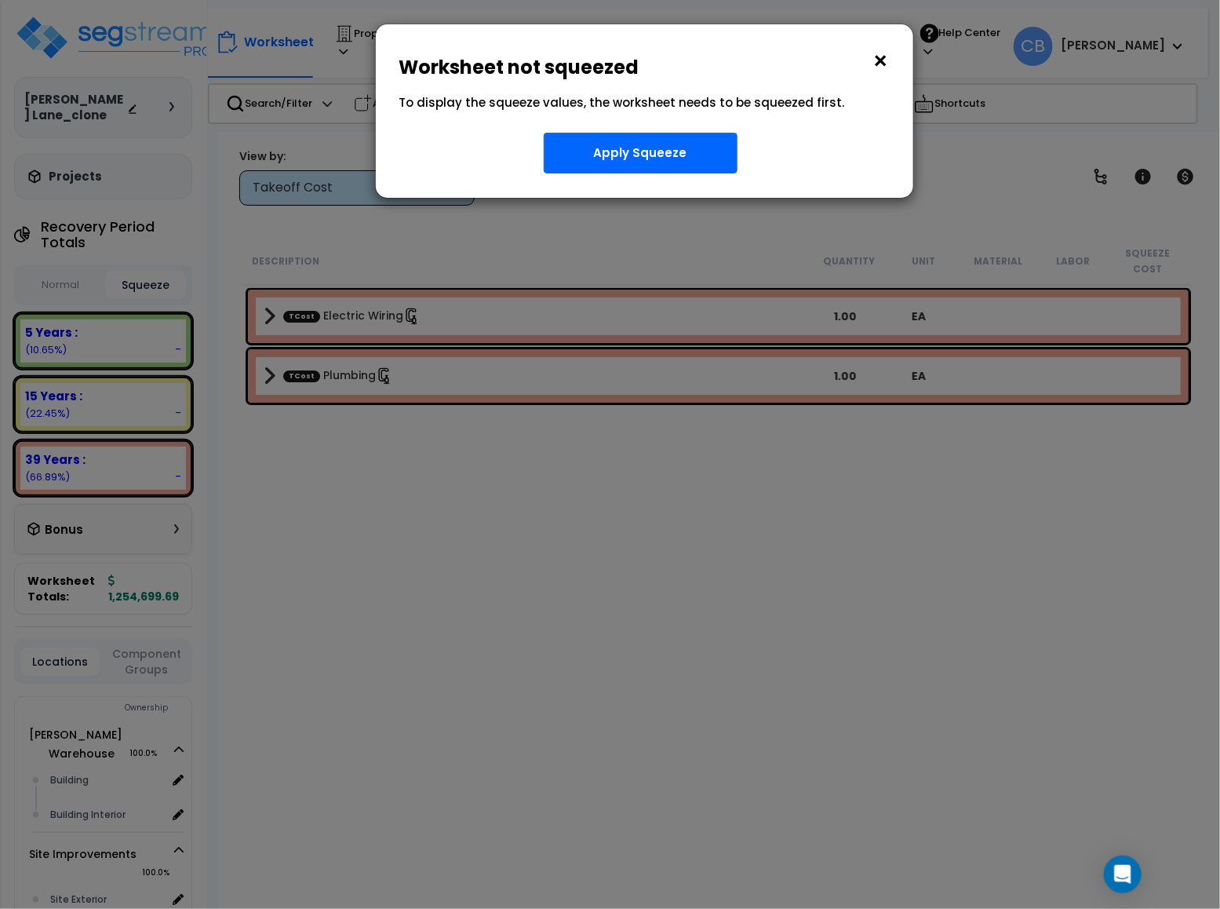
click at [884, 57] on button "×" at bounding box center [881, 61] width 17 height 25
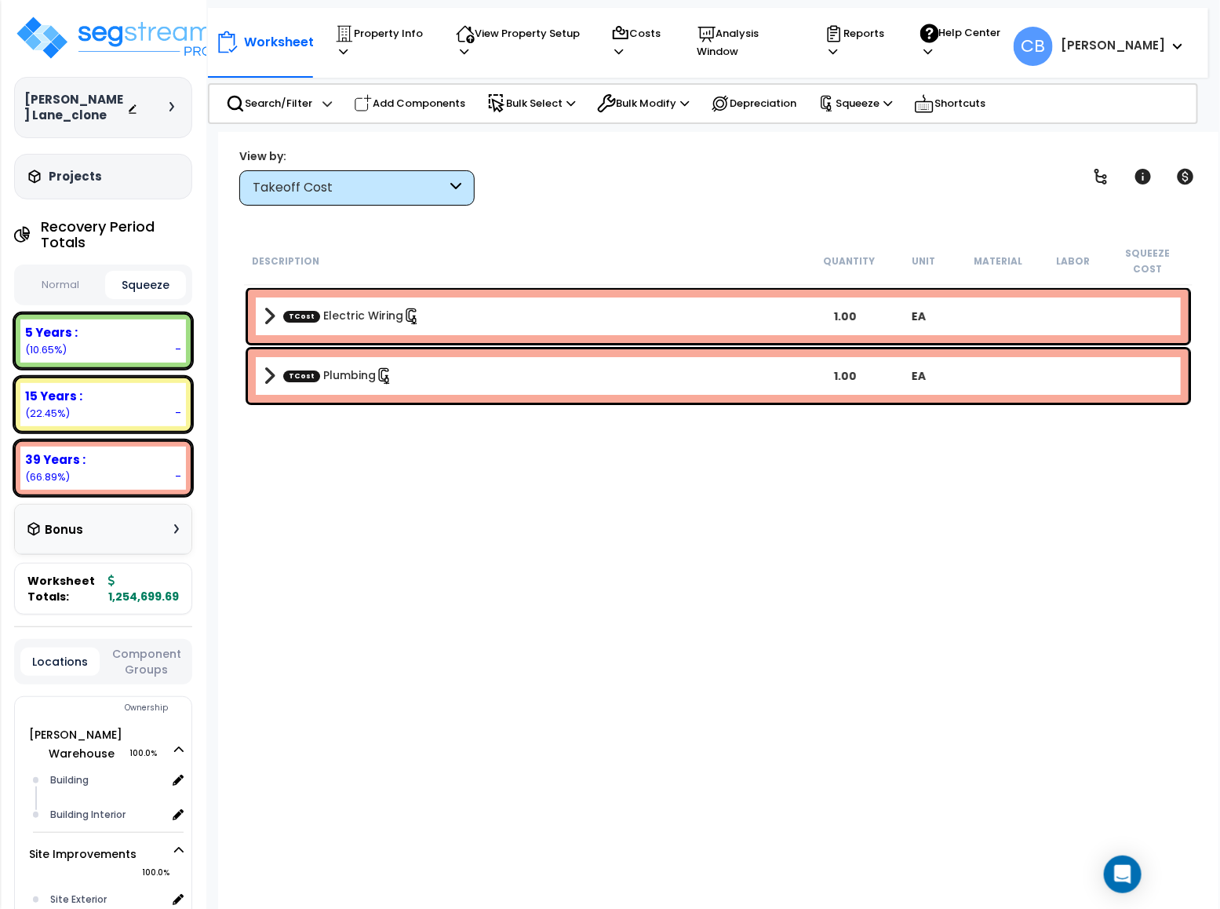
click at [55, 278] on button "Normal" at bounding box center [60, 285] width 81 height 27
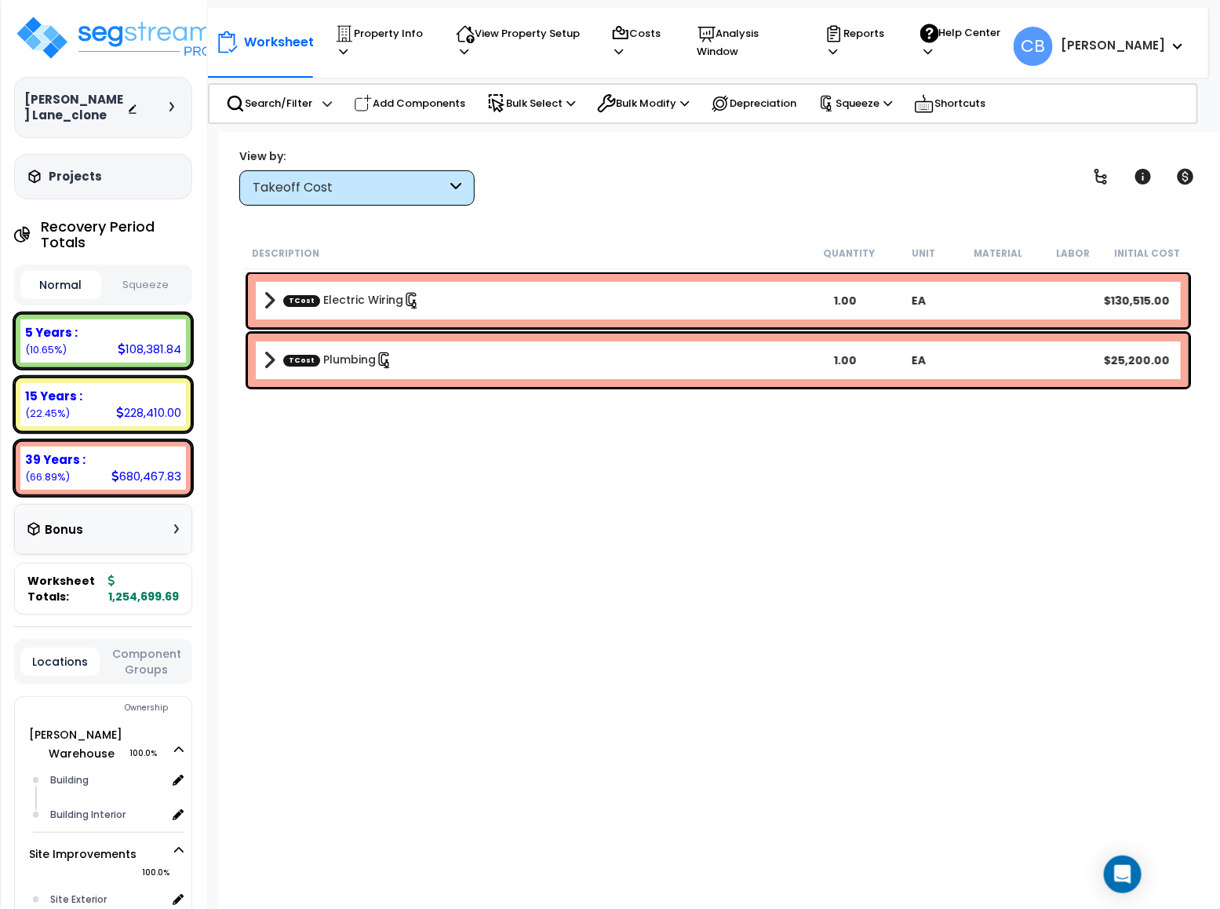
click at [166, 101] on div at bounding box center [154, 108] width 55 height 16
click at [170, 108] on icon at bounding box center [172, 106] width 5 height 9
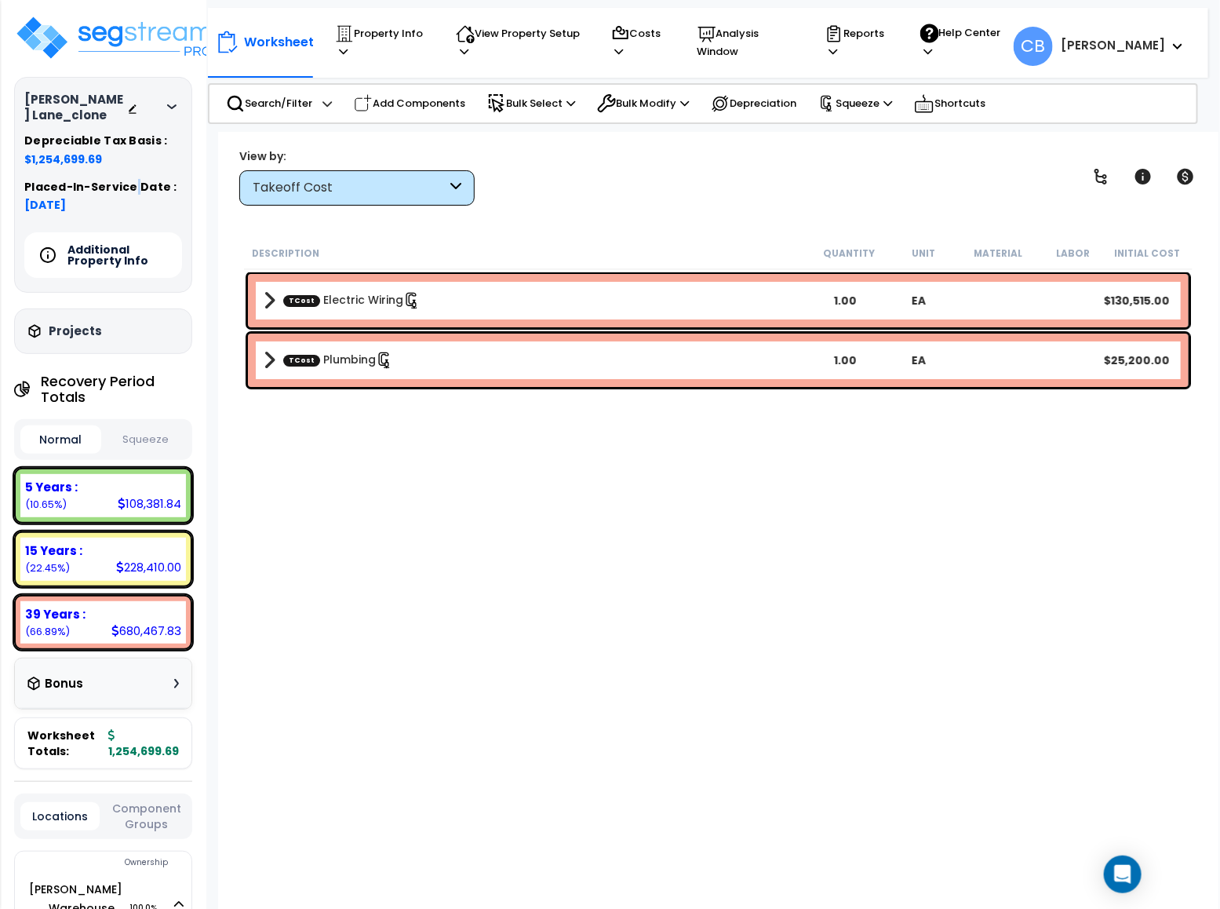
click at [133, 172] on div "Depreciable Tax Basis : $1,254,699.69 Placed-In-Service Date : 12-01-2024" at bounding box center [103, 174] width 158 height 78
click at [126, 161] on span "$1,254,699.69" at bounding box center [103, 159] width 158 height 16
click at [123, 161] on span "$1,254,699.69" at bounding box center [103, 159] width 158 height 16
copy div "$1,254,699.69"
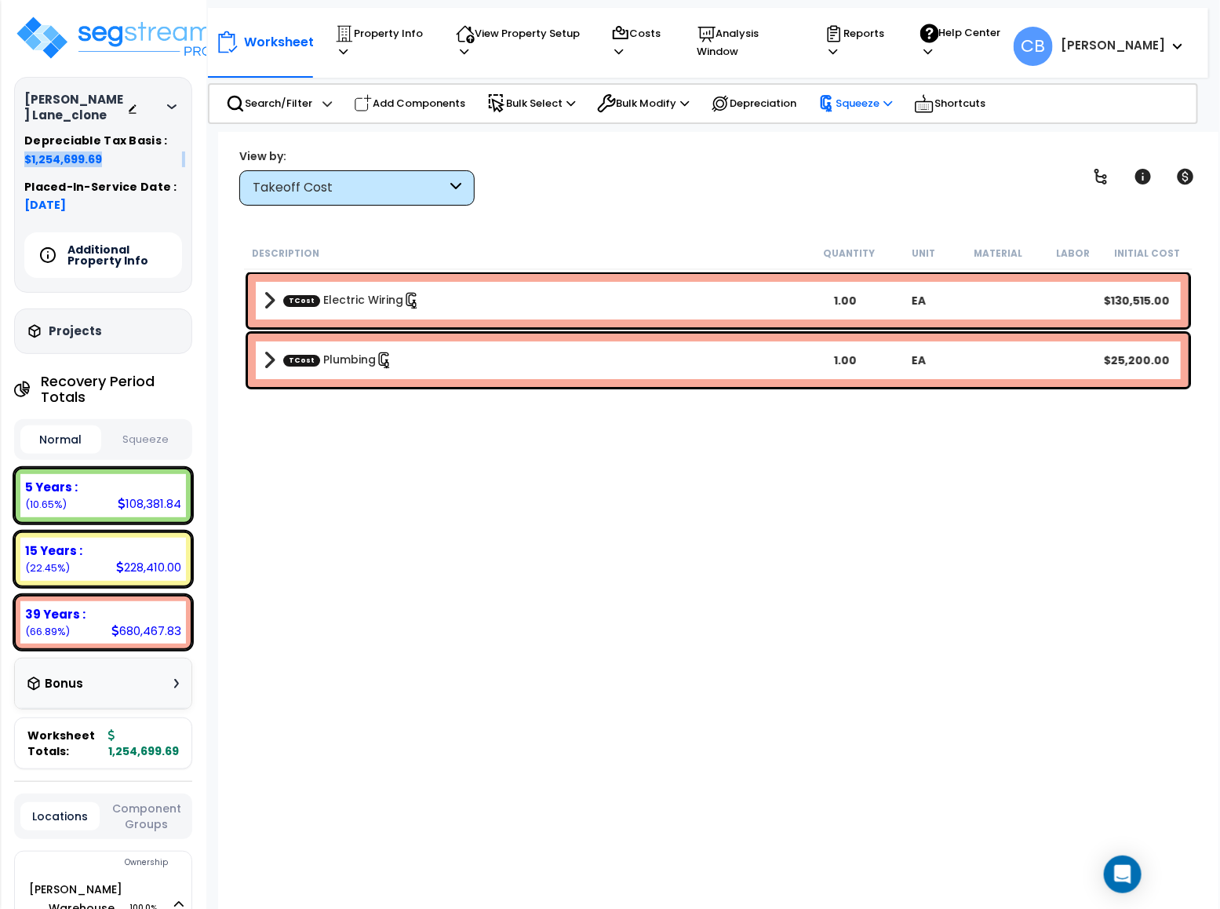
click at [878, 95] on p "Squeeze" at bounding box center [856, 103] width 74 height 17
click at [878, 129] on link "Squeeze" at bounding box center [888, 136] width 155 height 31
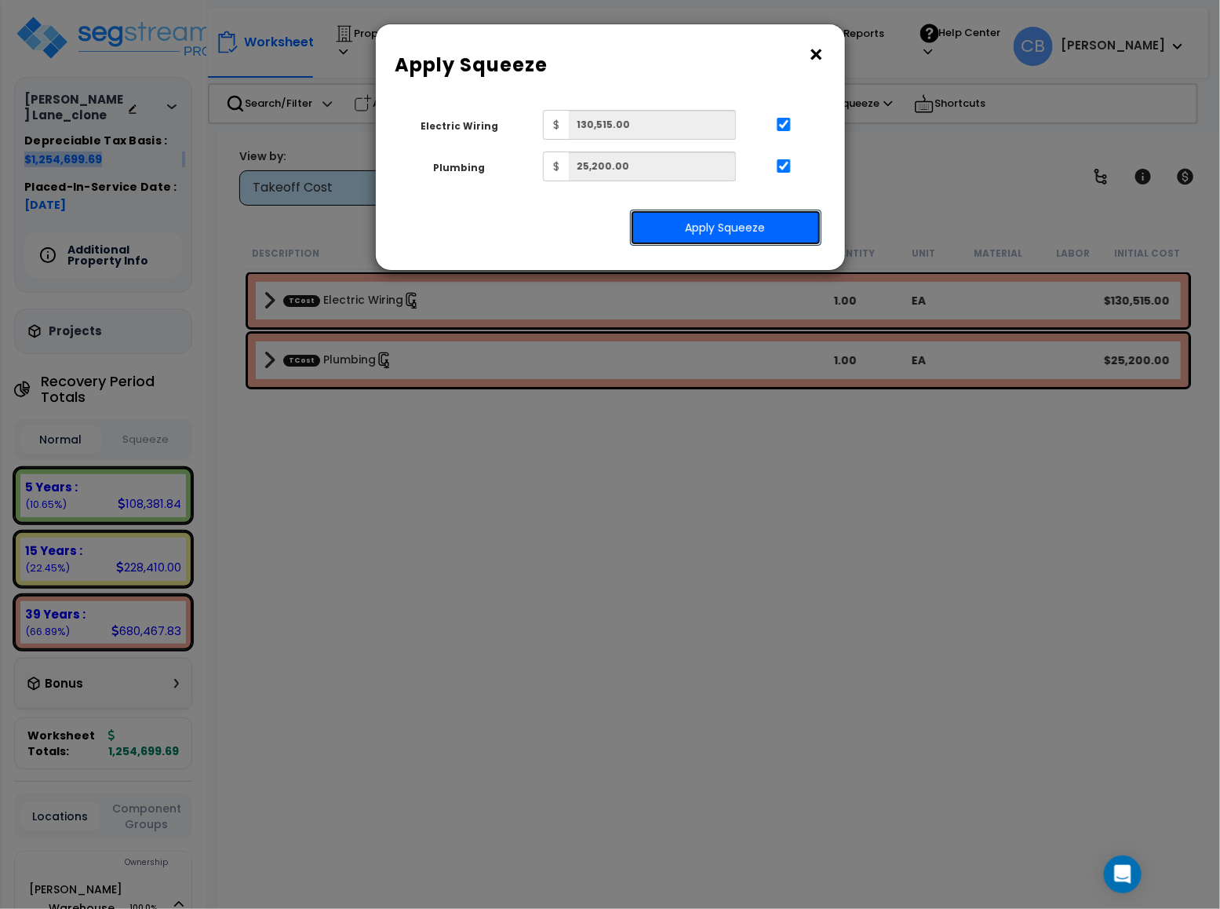
click at [720, 227] on button "Apply Squeeze" at bounding box center [725, 228] width 191 height 36
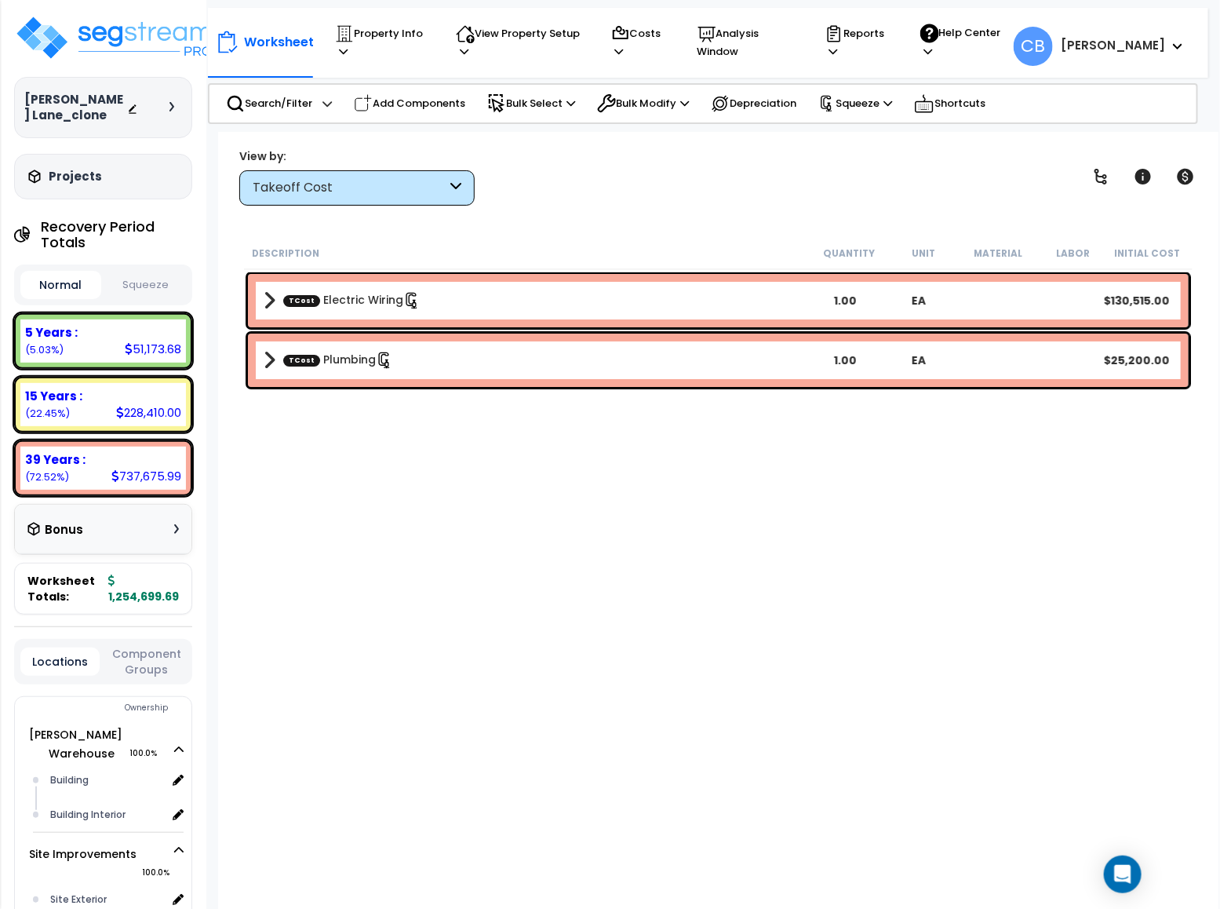
click at [133, 286] on button "Squeeze" at bounding box center [145, 285] width 81 height 27
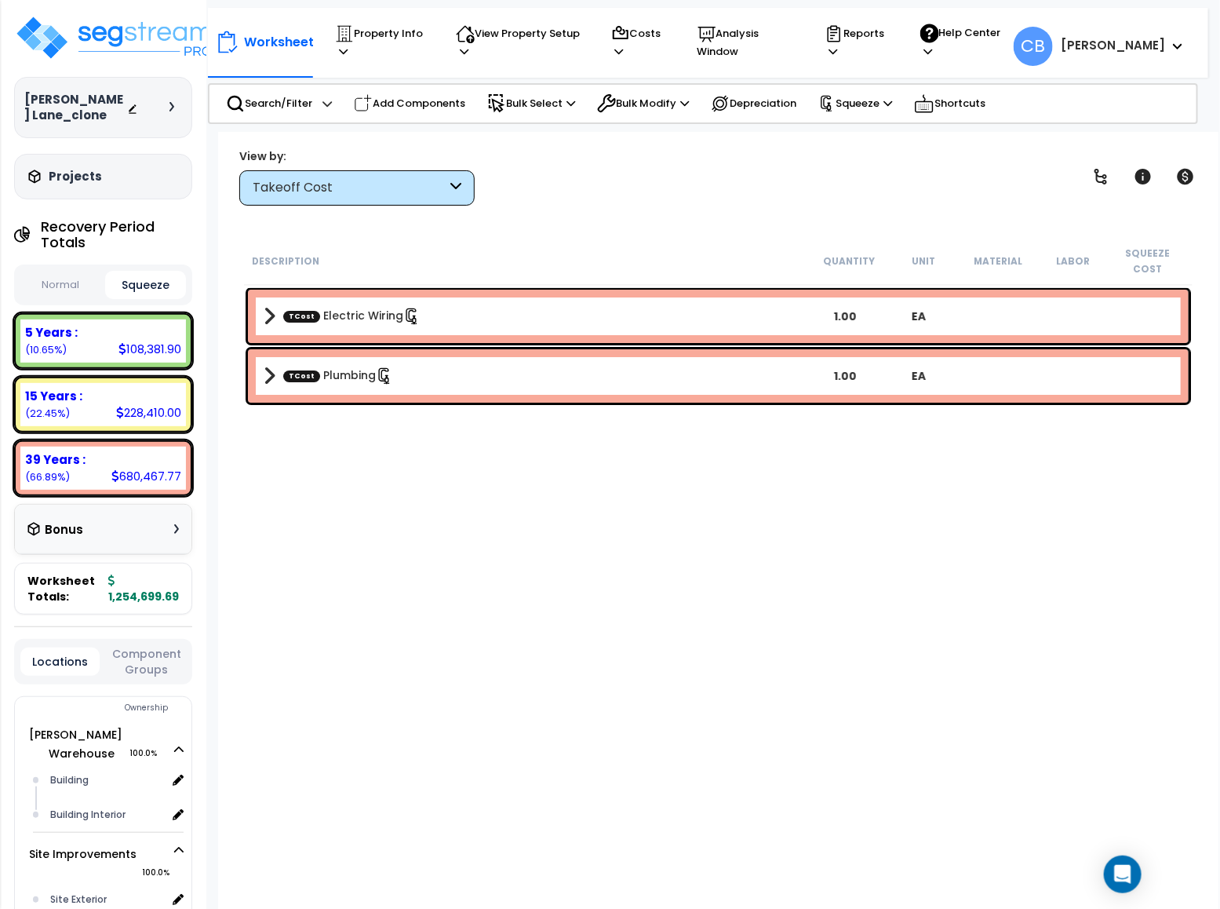
click at [41, 290] on button "Normal" at bounding box center [60, 285] width 81 height 27
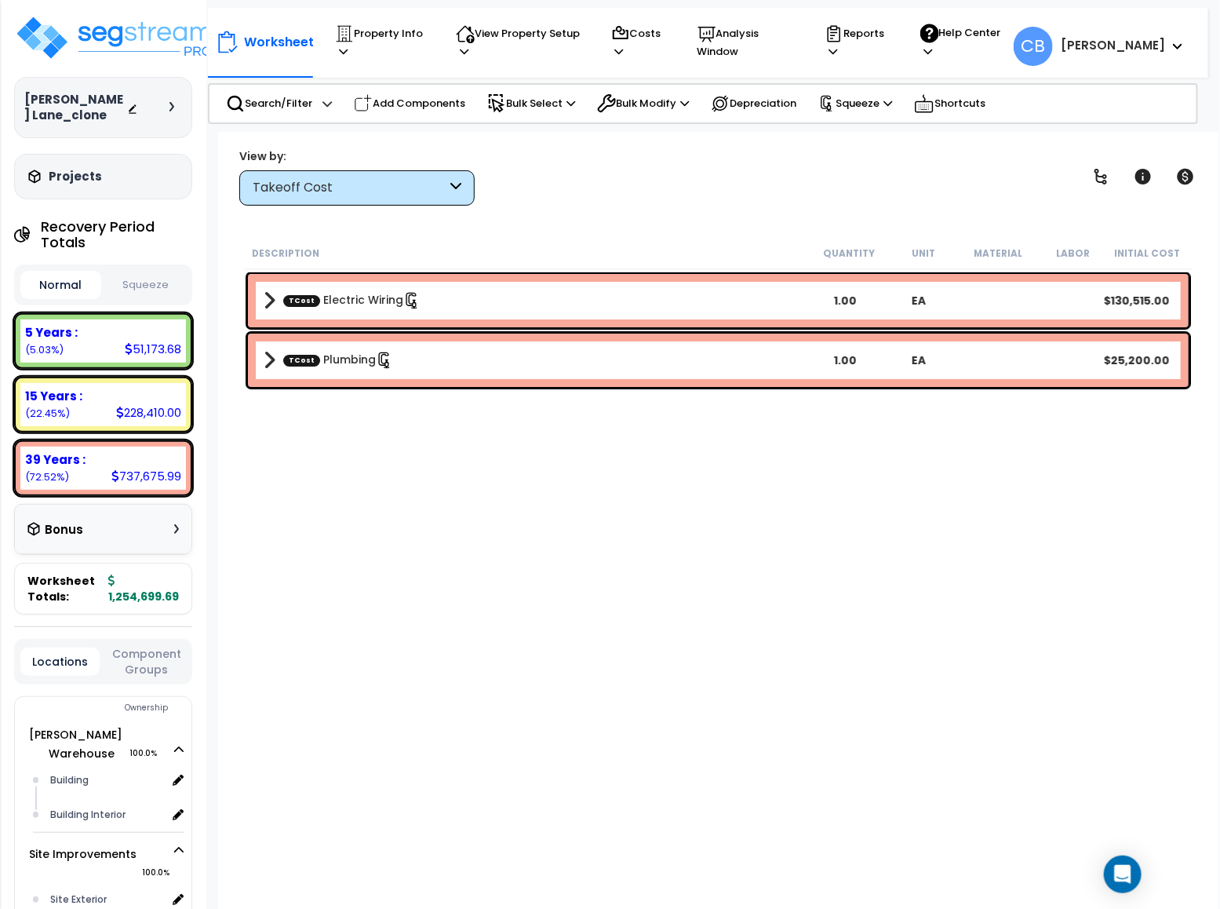
click at [129, 279] on button "Squeeze" at bounding box center [145, 285] width 81 height 27
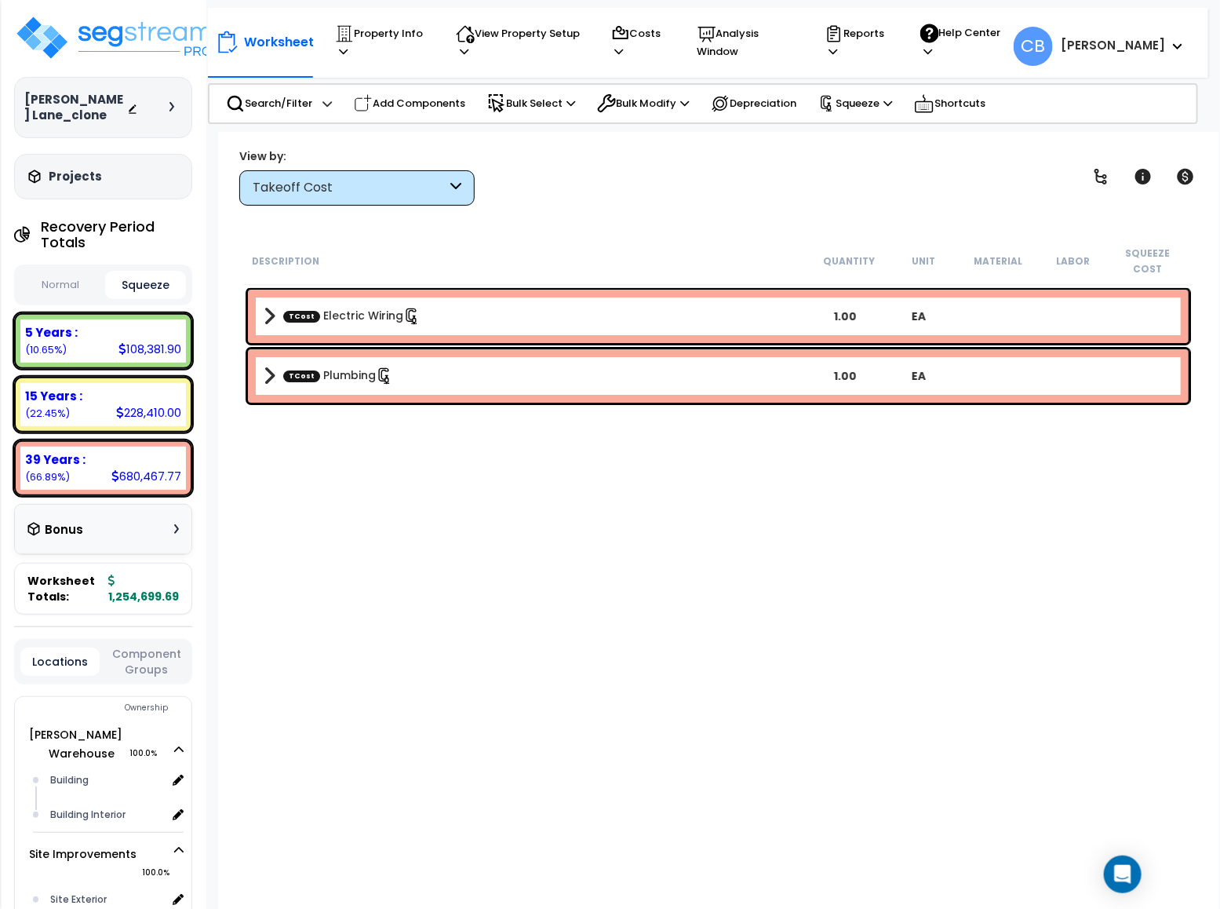
drag, startPoint x: 81, startPoint y: 290, endPoint x: 163, endPoint y: 290, distance: 82.4
click at [83, 290] on button "Normal" at bounding box center [60, 285] width 81 height 27
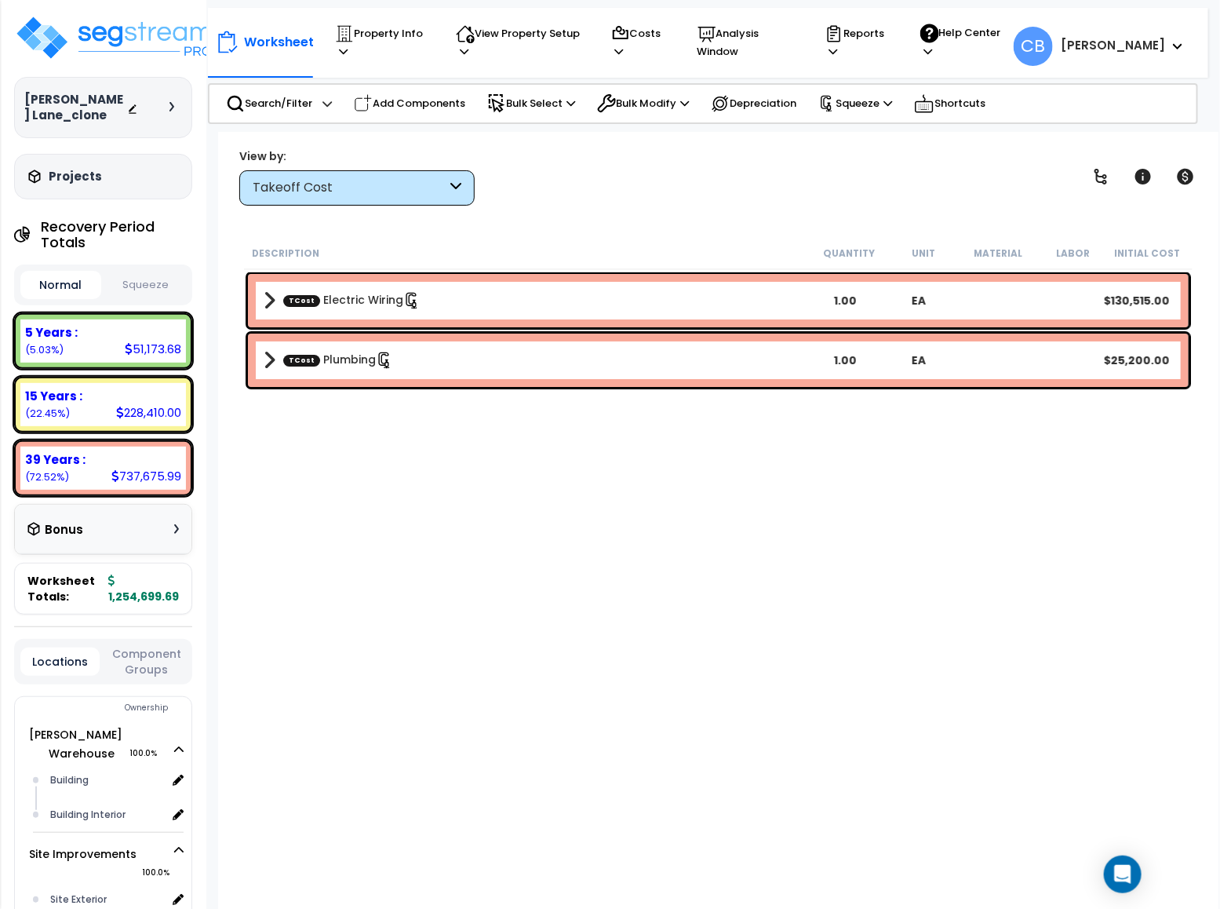
click at [155, 288] on button "Squeeze" at bounding box center [145, 285] width 81 height 27
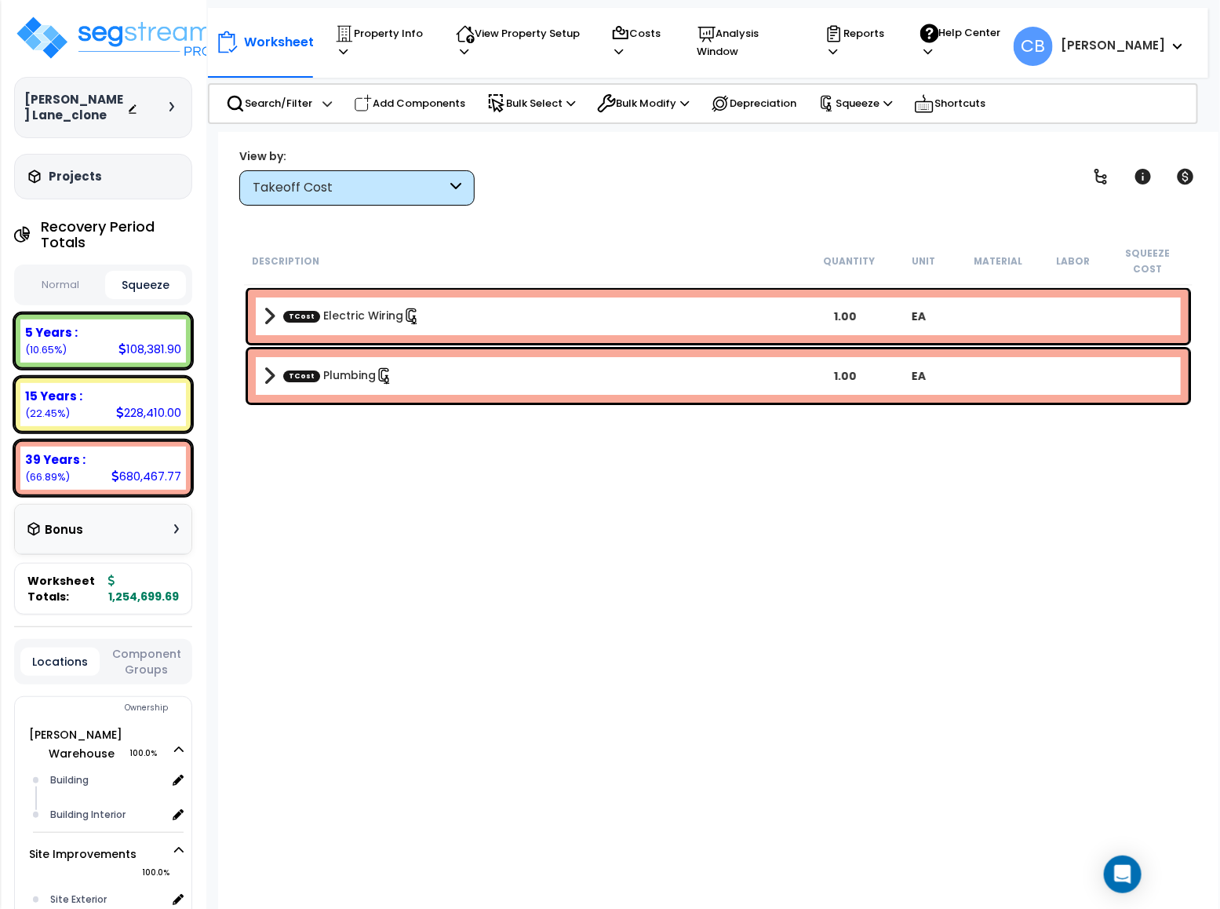
click at [85, 280] on button "Normal" at bounding box center [60, 285] width 81 height 27
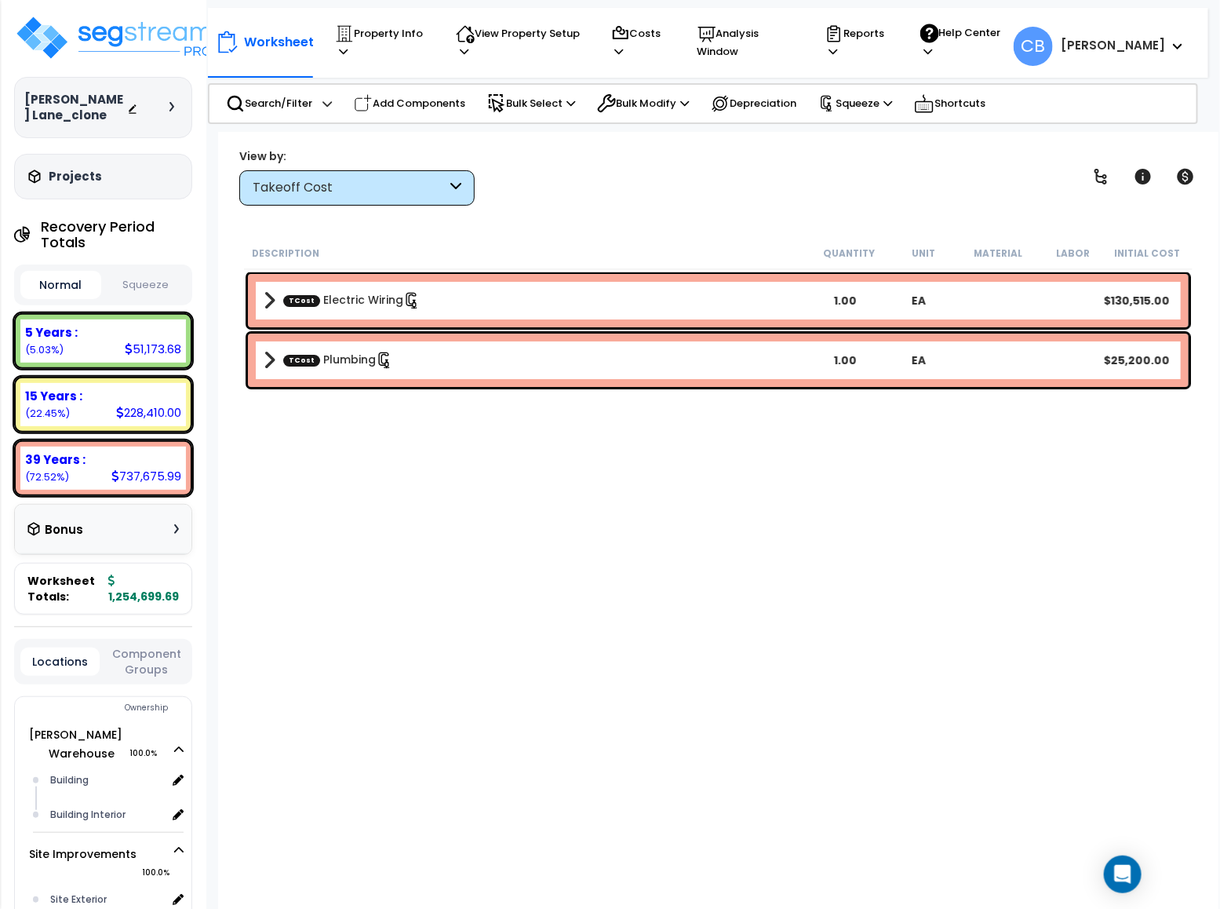
click at [144, 283] on button "Squeeze" at bounding box center [145, 285] width 81 height 27
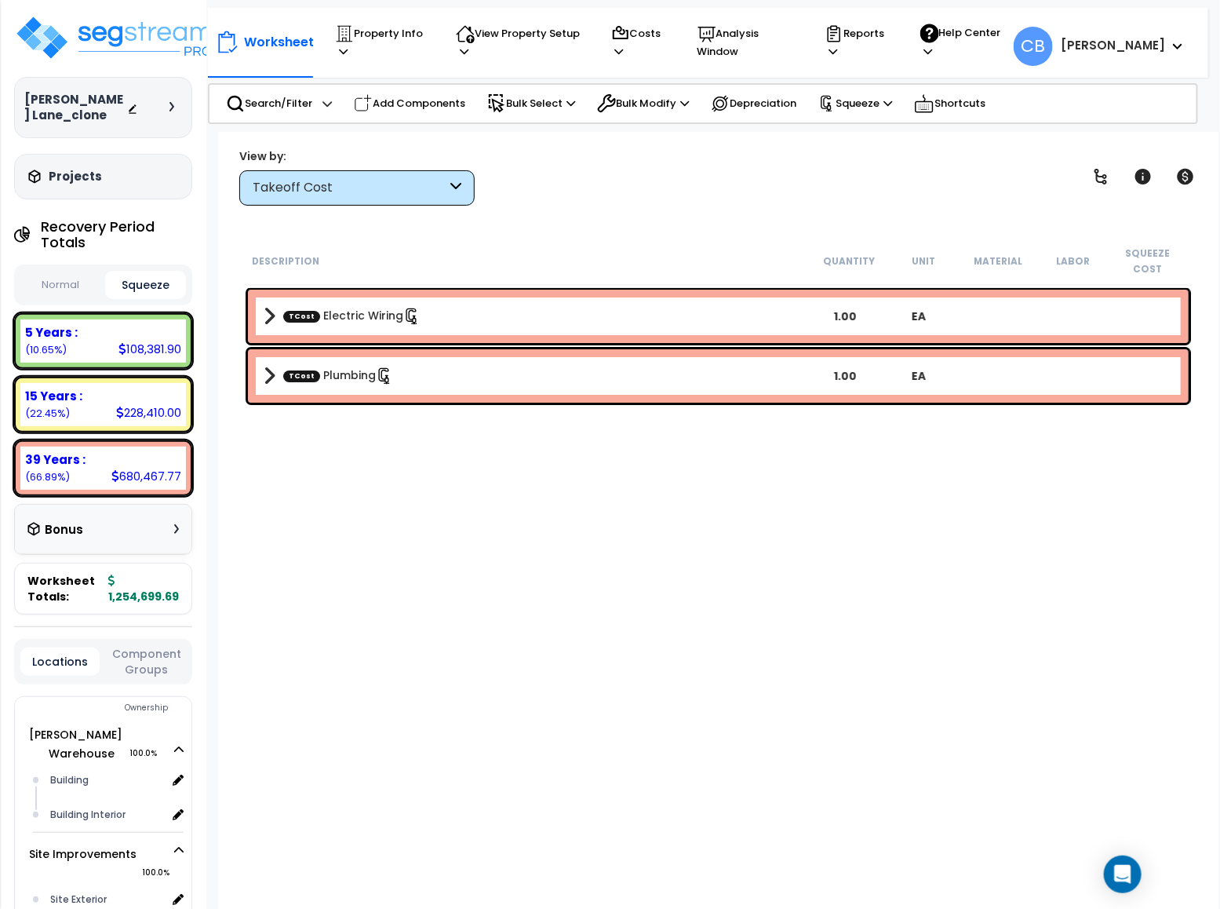
click at [71, 273] on button "Normal" at bounding box center [60, 285] width 81 height 27
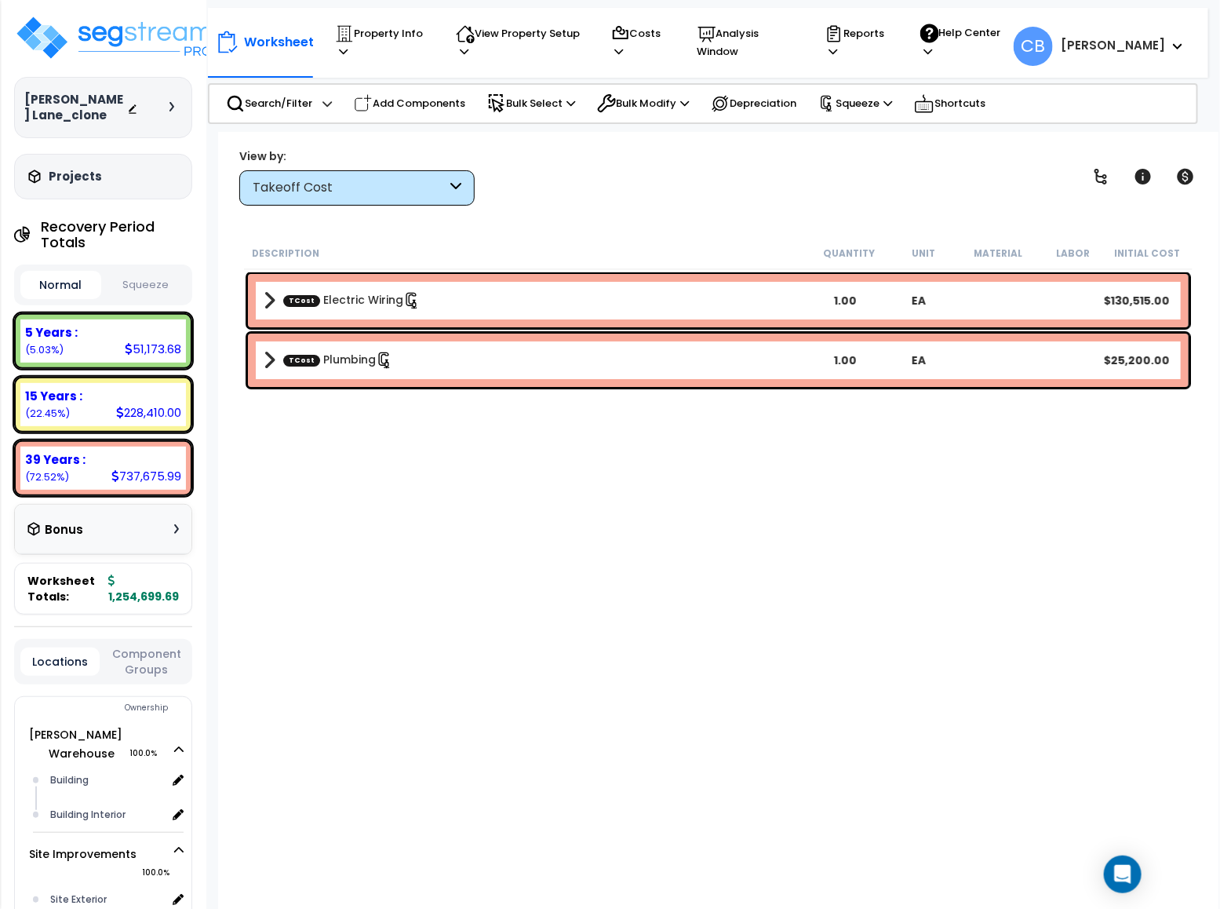
click at [130, 287] on button "Squeeze" at bounding box center [145, 285] width 81 height 27
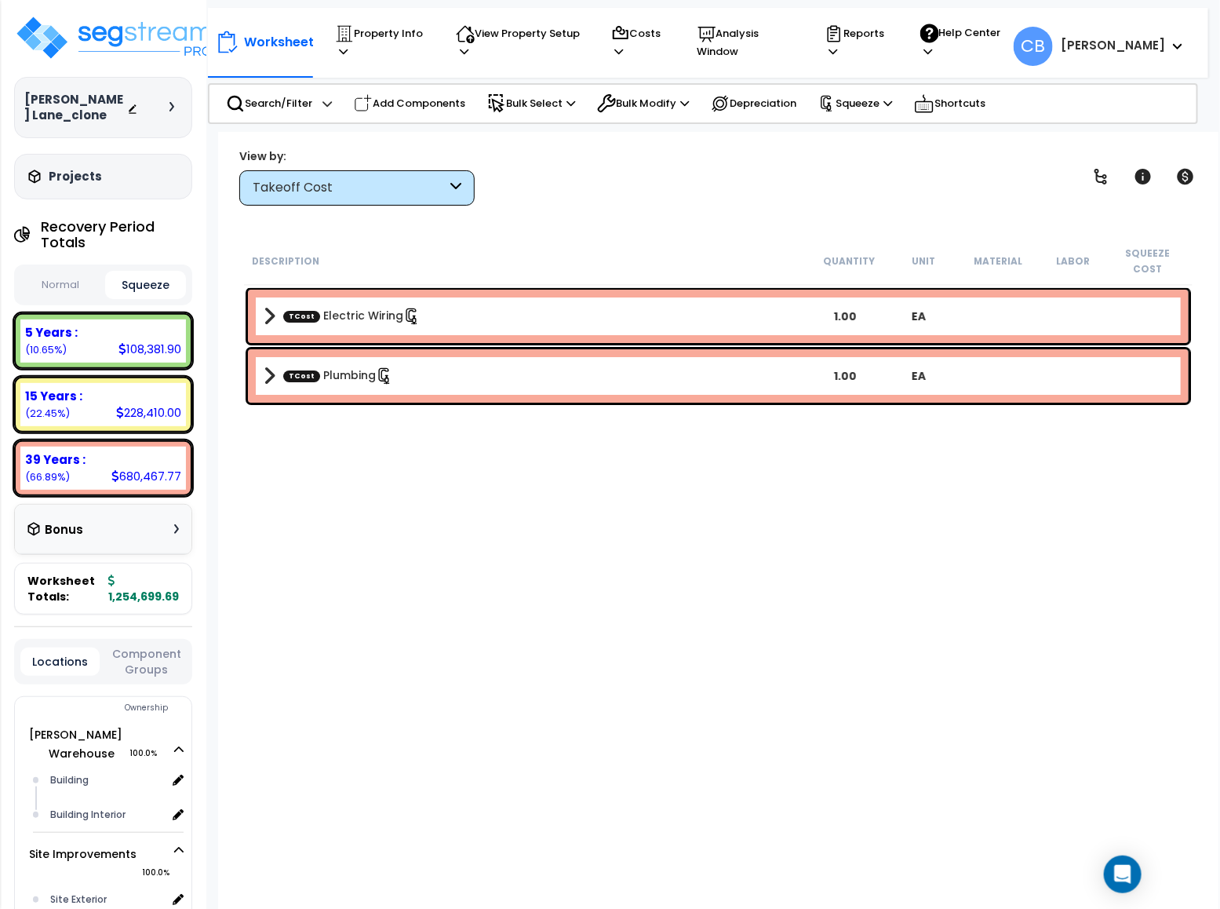
click at [288, 184] on div "Takeoff Cost" at bounding box center [350, 188] width 194 height 18
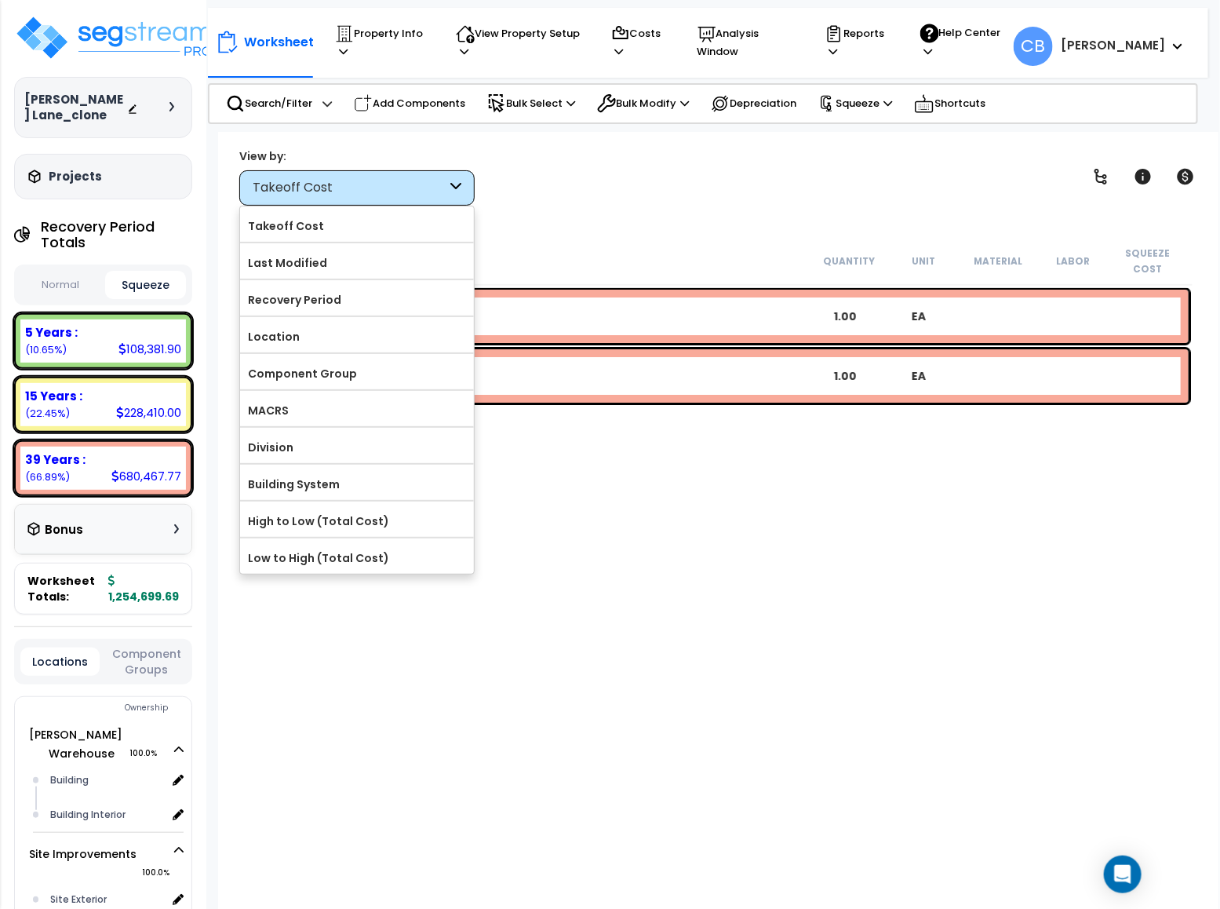
click at [733, 208] on div "Worksheet Property Info Property Setup Add Property Unit Template property Clon…" at bounding box center [718, 586] width 1001 height 909
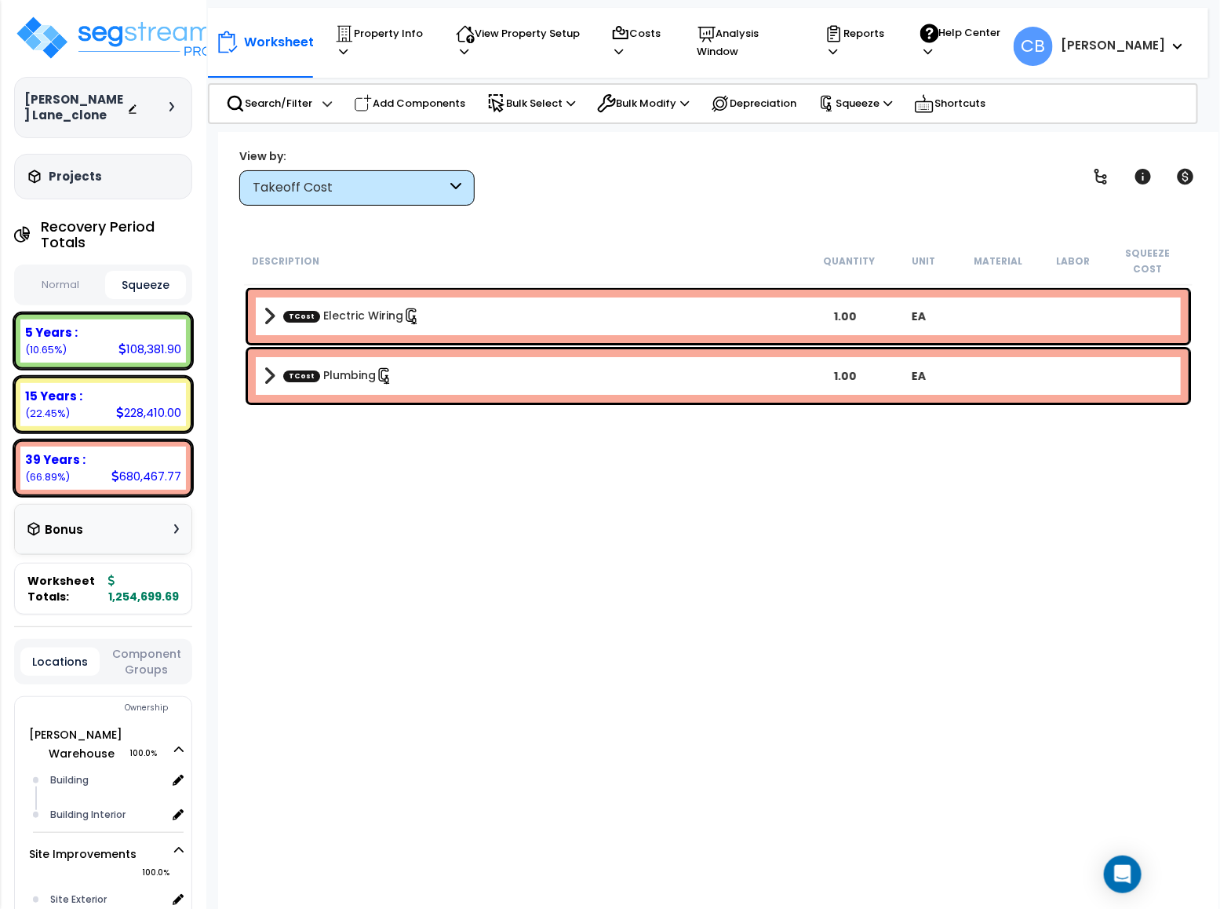
click at [348, 181] on div "Takeoff Cost" at bounding box center [350, 188] width 194 height 18
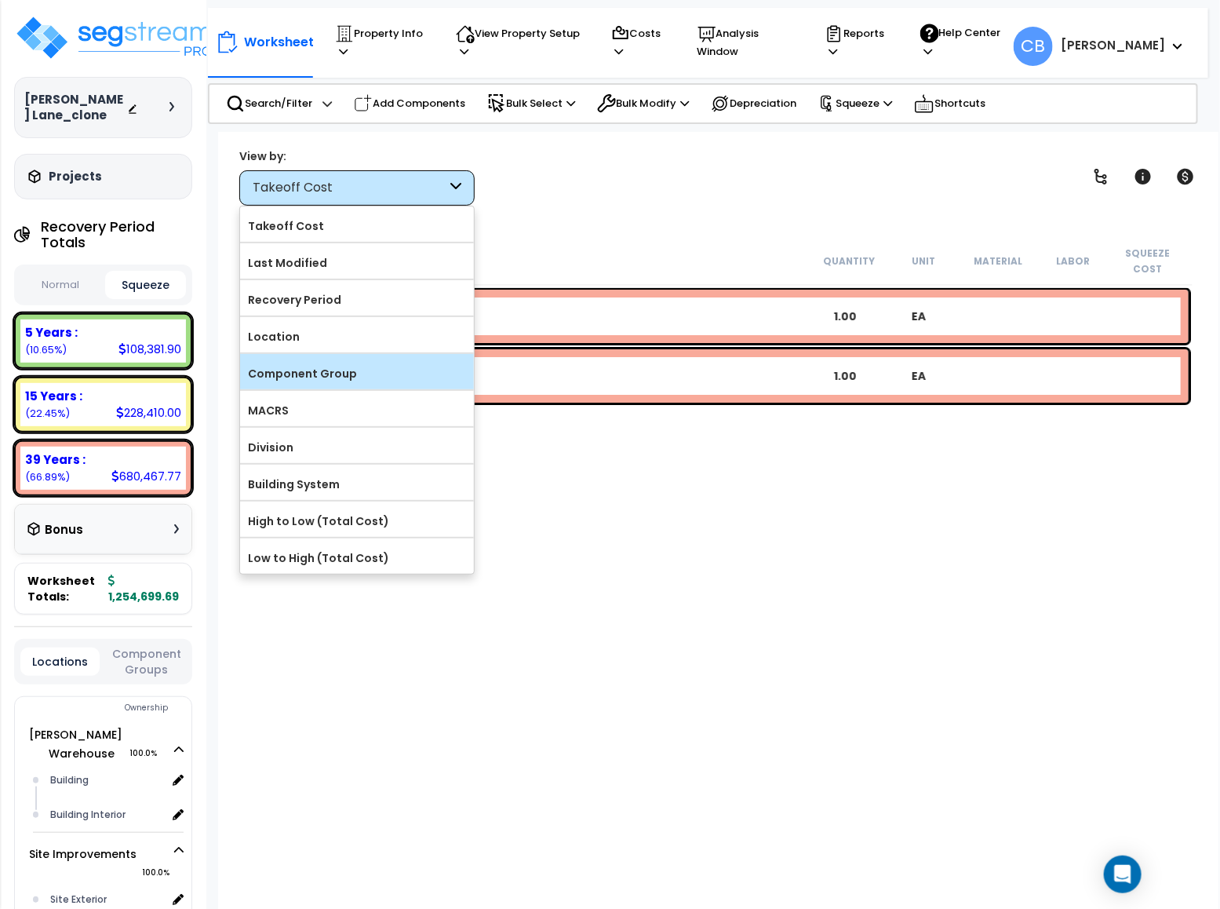
click at [313, 367] on label "Component Group" at bounding box center [357, 374] width 234 height 24
click at [0, 0] on input "Component Group" at bounding box center [0, 0] width 0 height 0
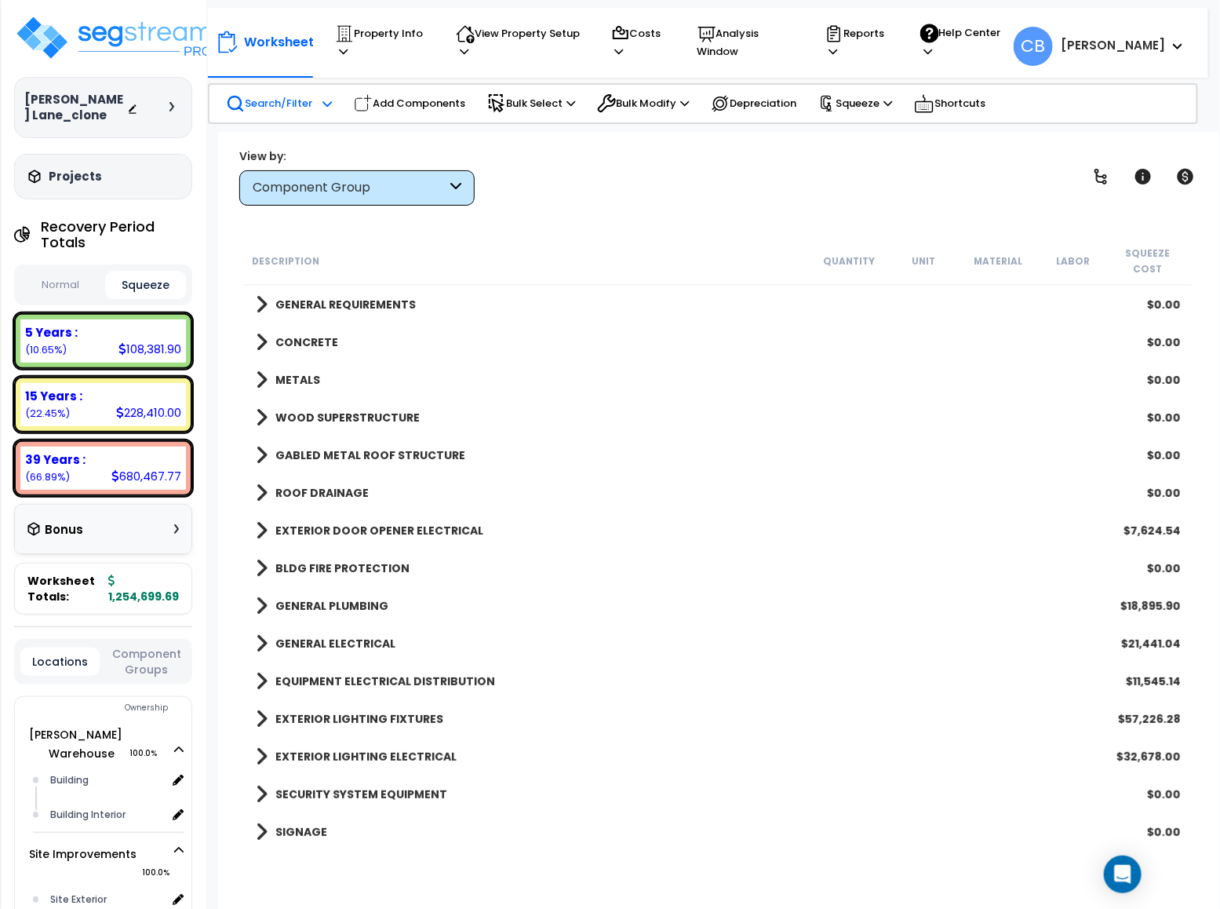
click at [279, 99] on p "Search/Filter" at bounding box center [269, 103] width 86 height 19
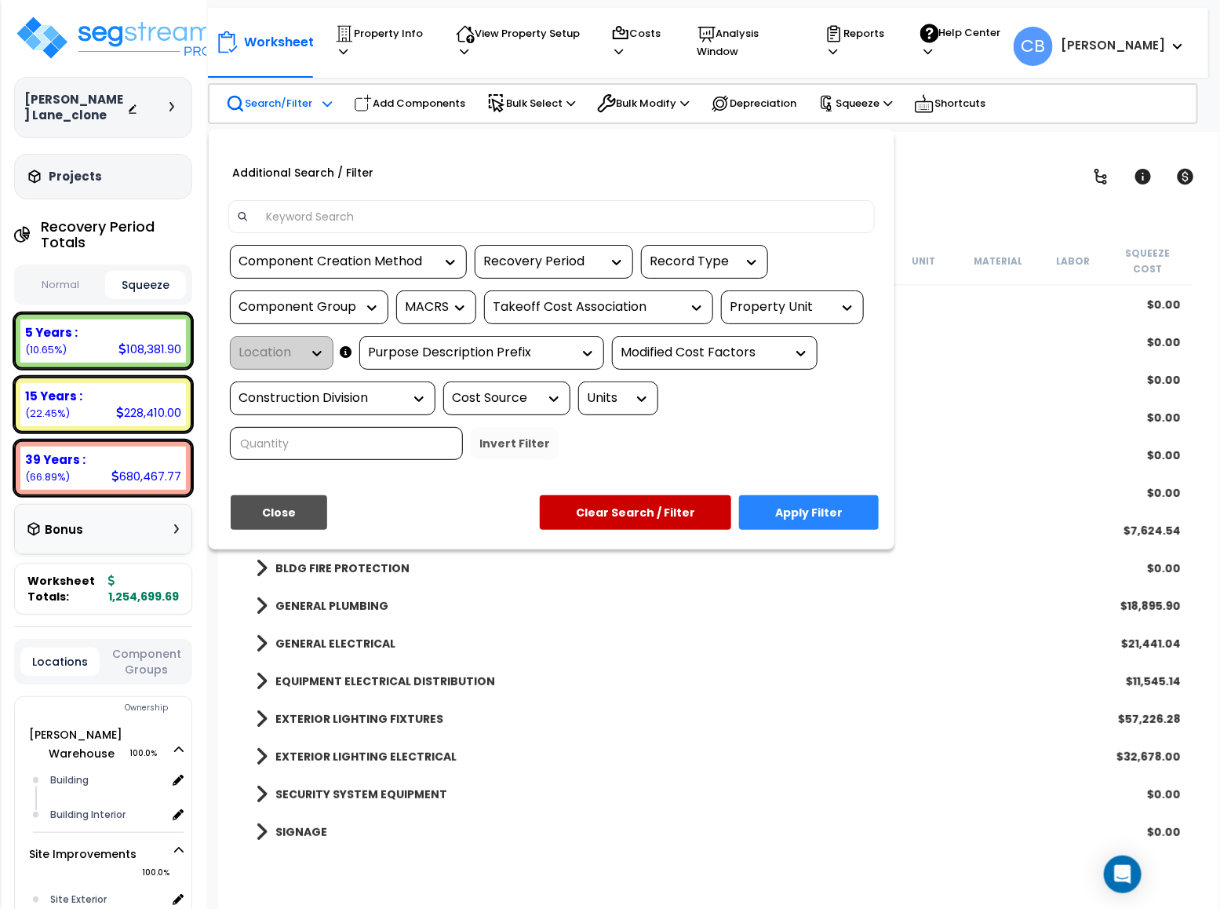
click at [295, 201] on div at bounding box center [551, 216] width 647 height 33
click at [295, 213] on input at bounding box center [562, 217] width 610 height 24
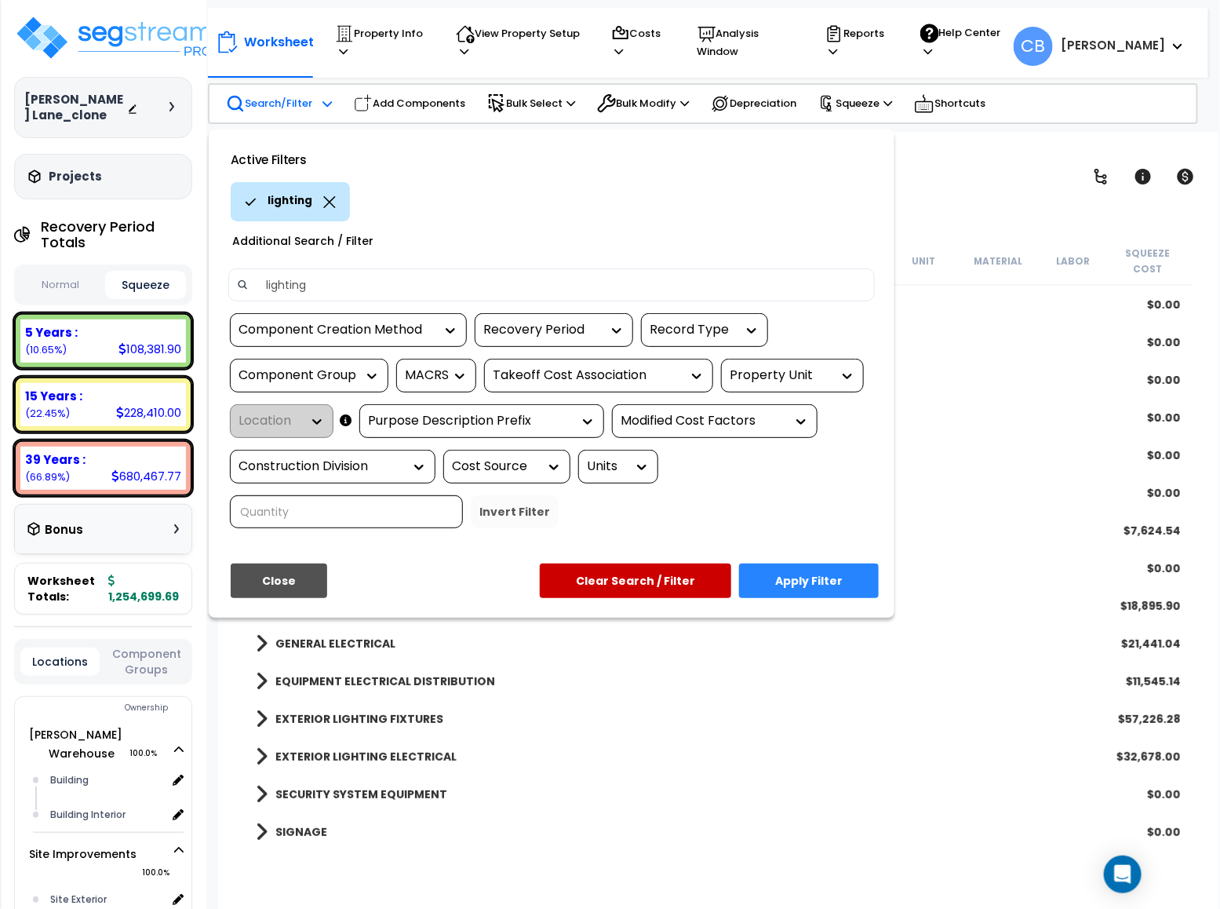
type input "lighting"
click at [844, 585] on button "Apply Filter" at bounding box center [809, 580] width 140 height 35
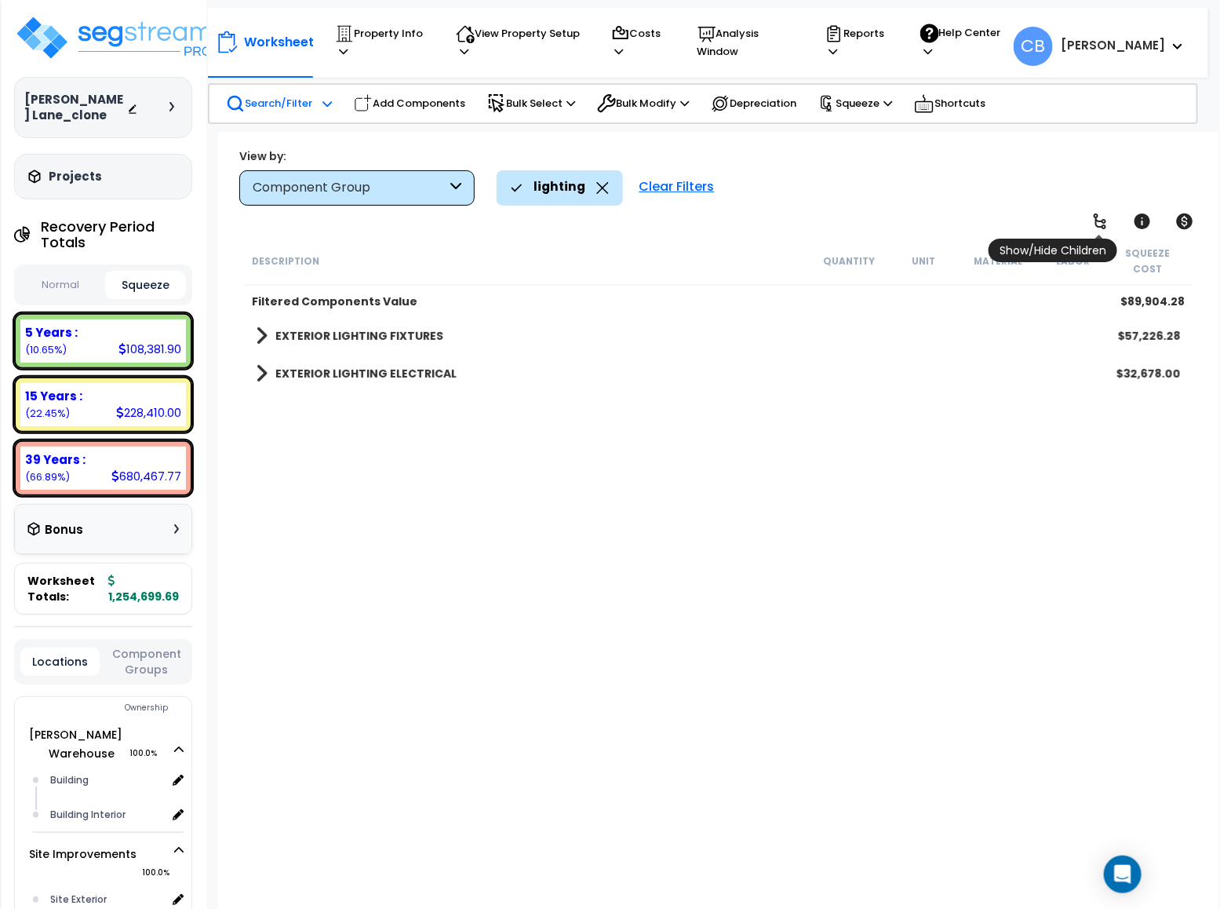
click at [1103, 224] on icon at bounding box center [1100, 221] width 19 height 19
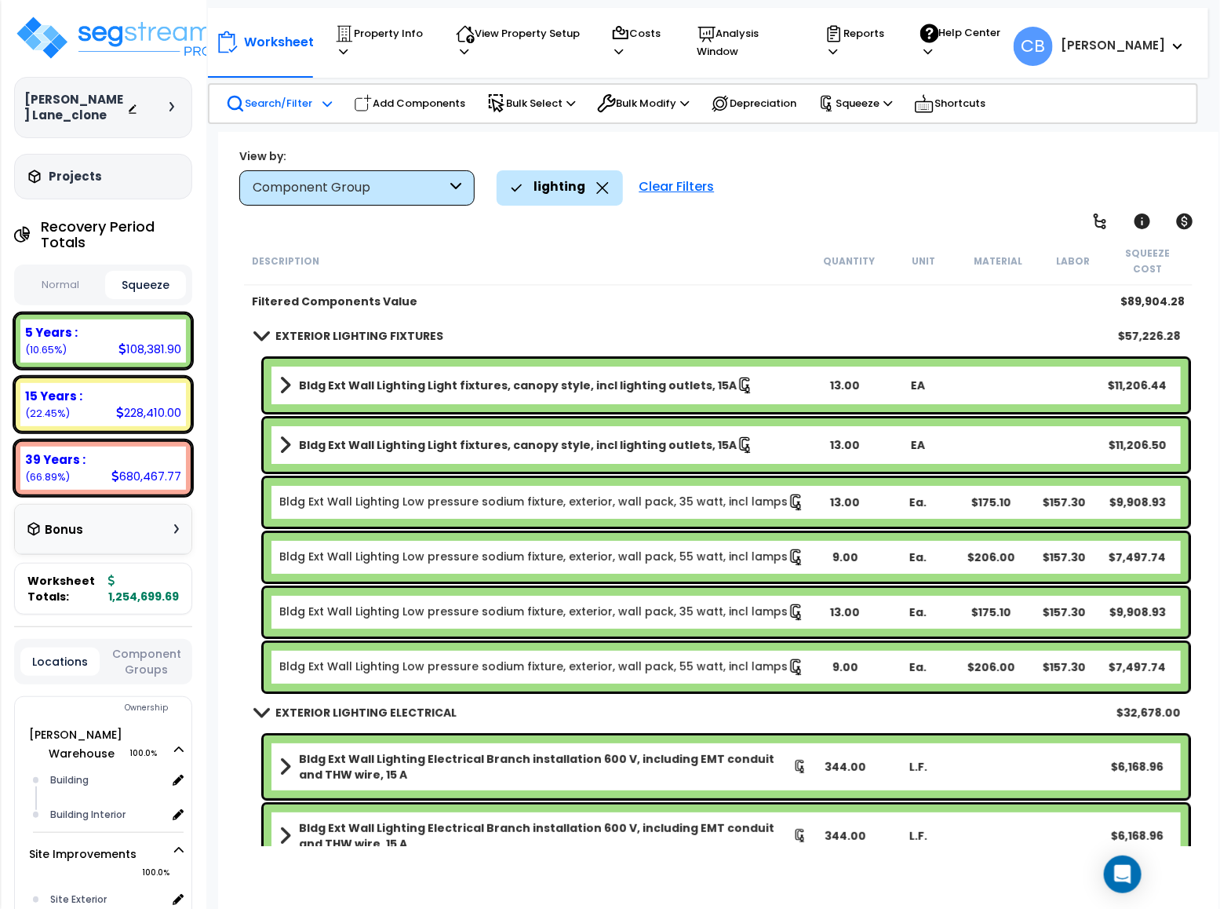
click at [541, 437] on b "Bldg Ext Wall Lighting Light fixtures, canopy style, incl lighting outlets, 15A" at bounding box center [518, 445] width 438 height 16
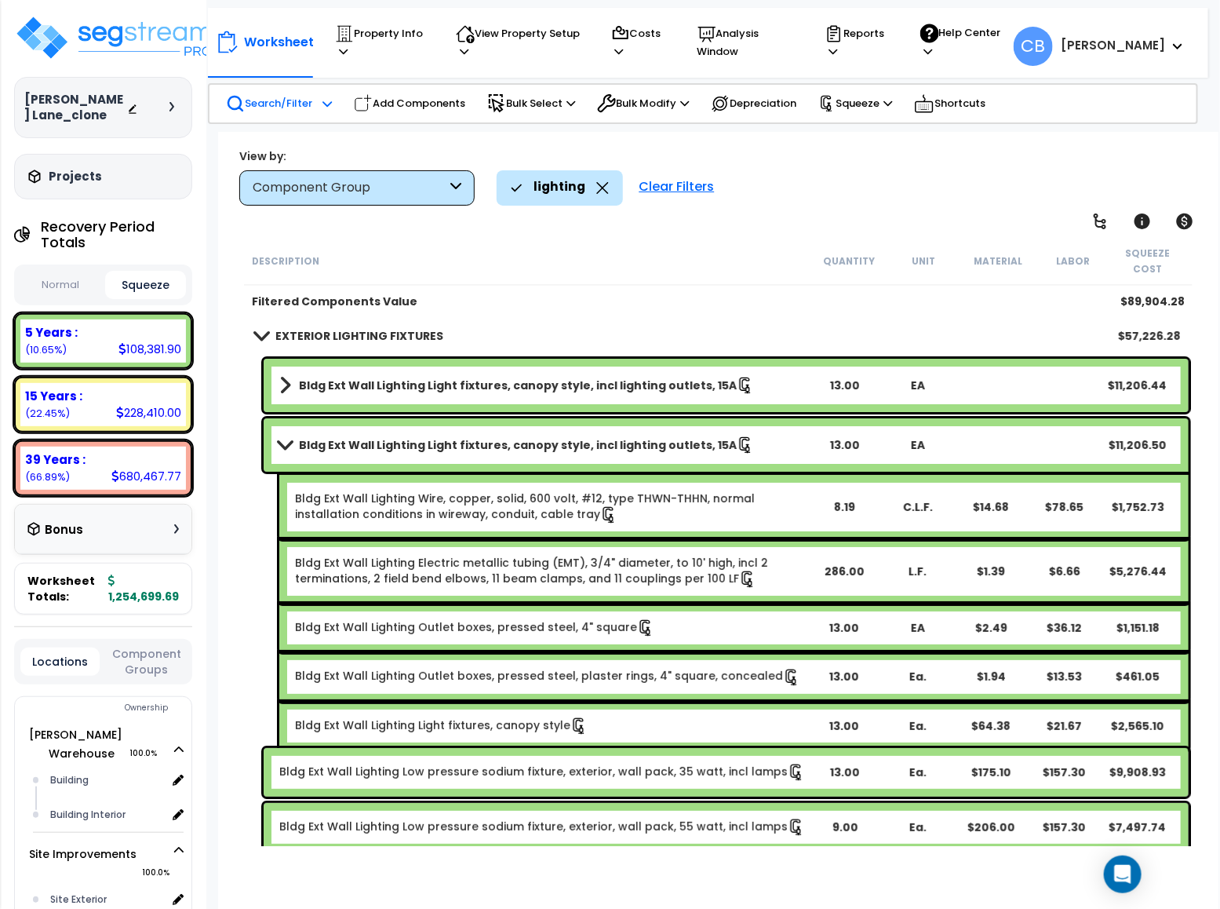
click at [541, 437] on b "Bldg Ext Wall Lighting Light fixtures, canopy style, incl lighting outlets, 15A" at bounding box center [518, 445] width 438 height 16
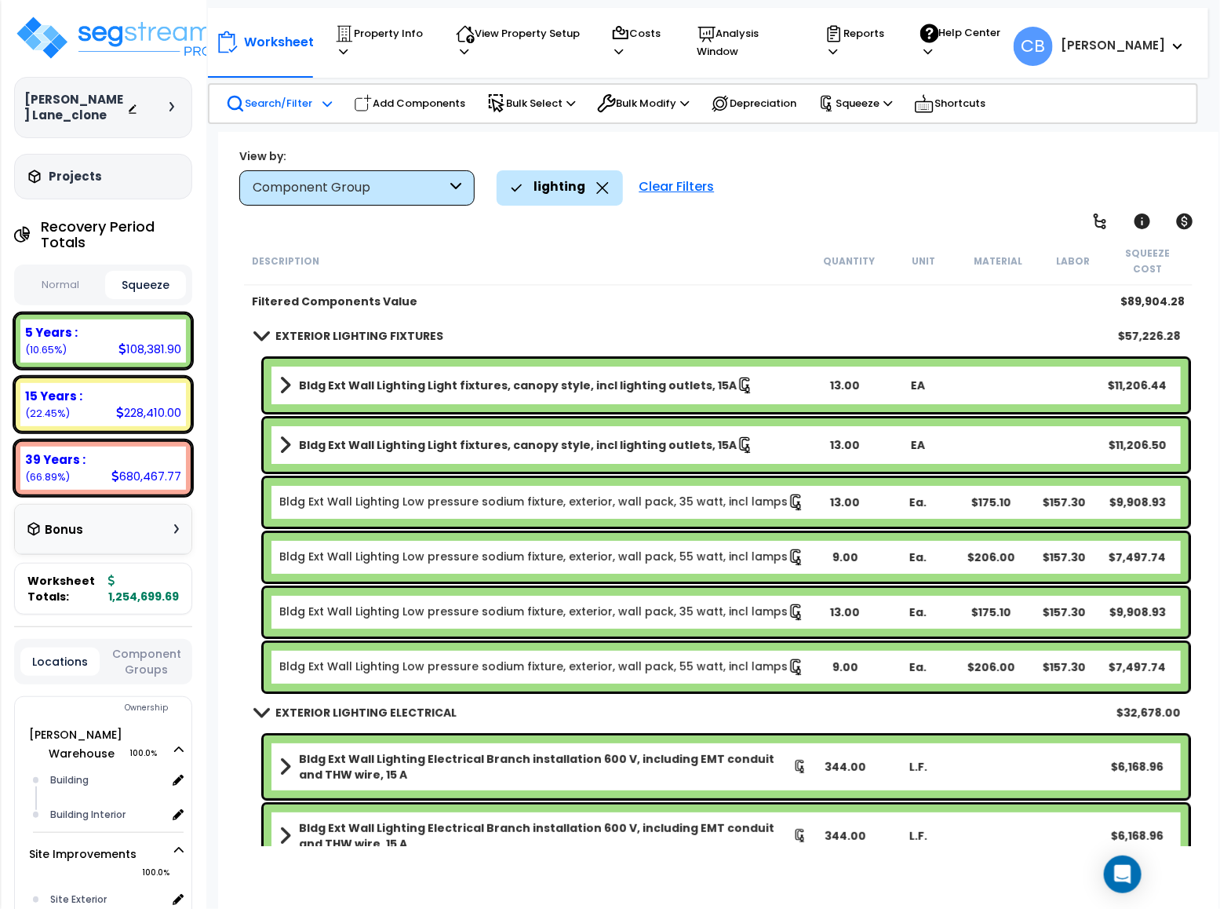
click at [533, 374] on link "Bldg Ext Wall Lighting Light fixtures, canopy style, incl lighting outlets, 15A" at bounding box center [543, 385] width 528 height 22
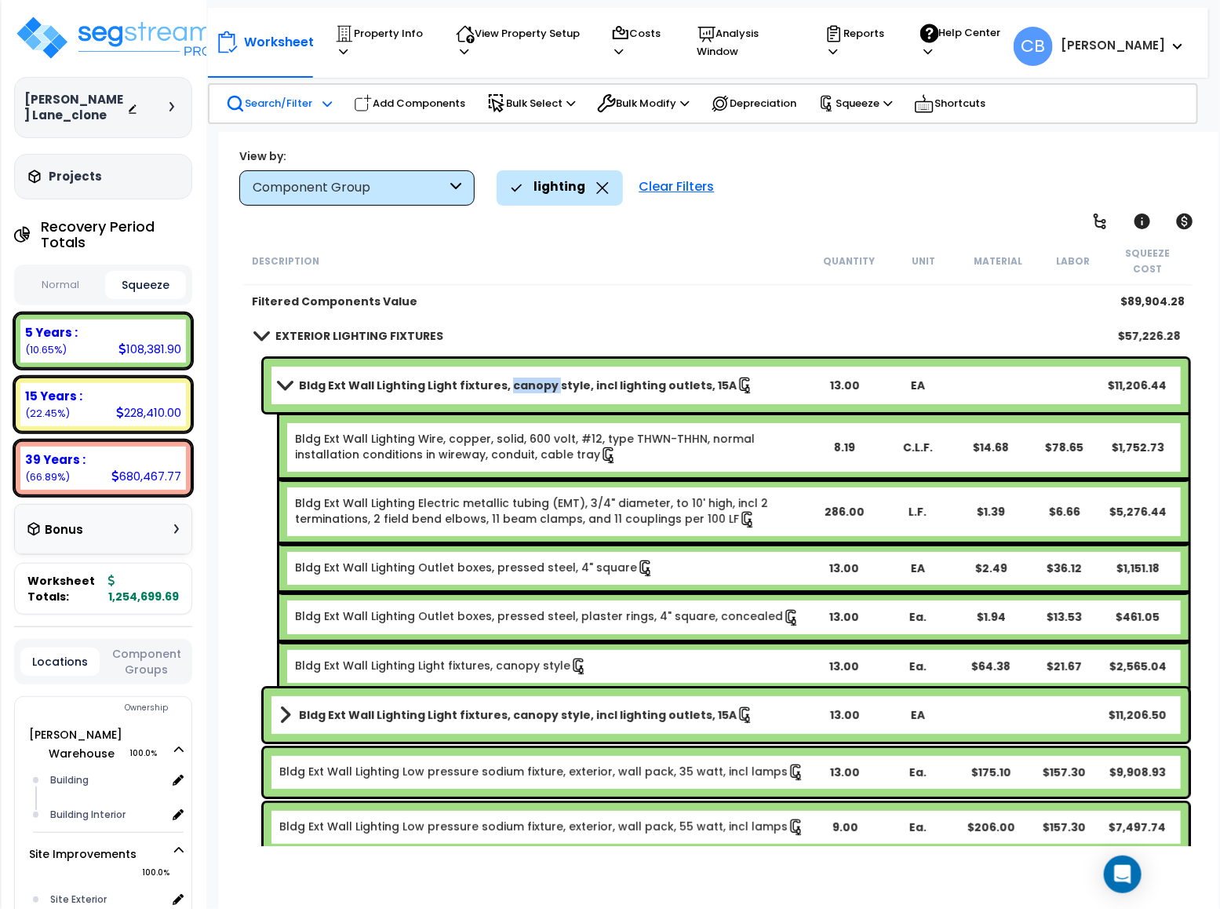
click at [533, 374] on link "Bldg Ext Wall Lighting Light fixtures, canopy style, incl lighting outlets, 15A" at bounding box center [543, 385] width 528 height 22
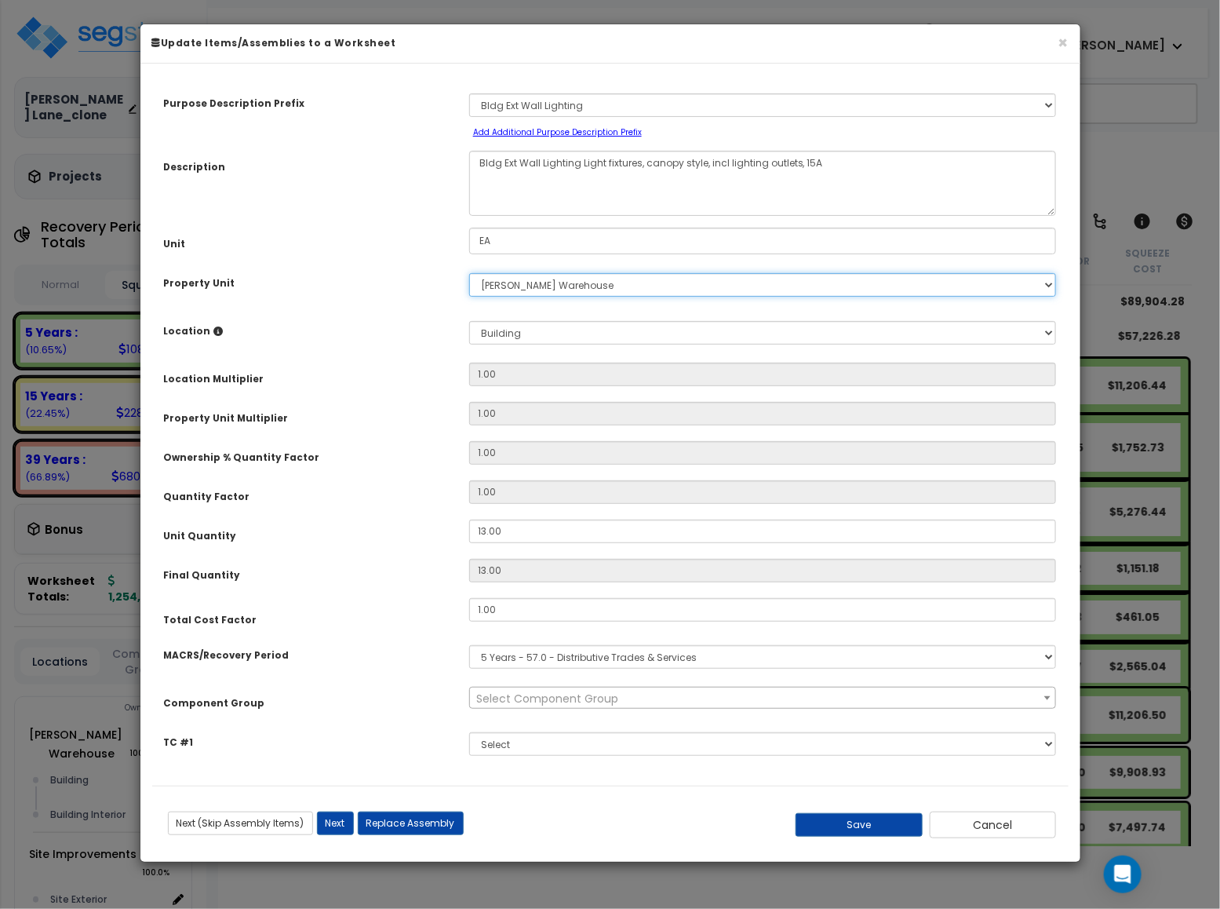
click at [601, 283] on select "Select Lafferty Warehouse Site Improvements" at bounding box center [763, 285] width 588 height 24
click at [1059, 48] on button "×" at bounding box center [1064, 43] width 10 height 16
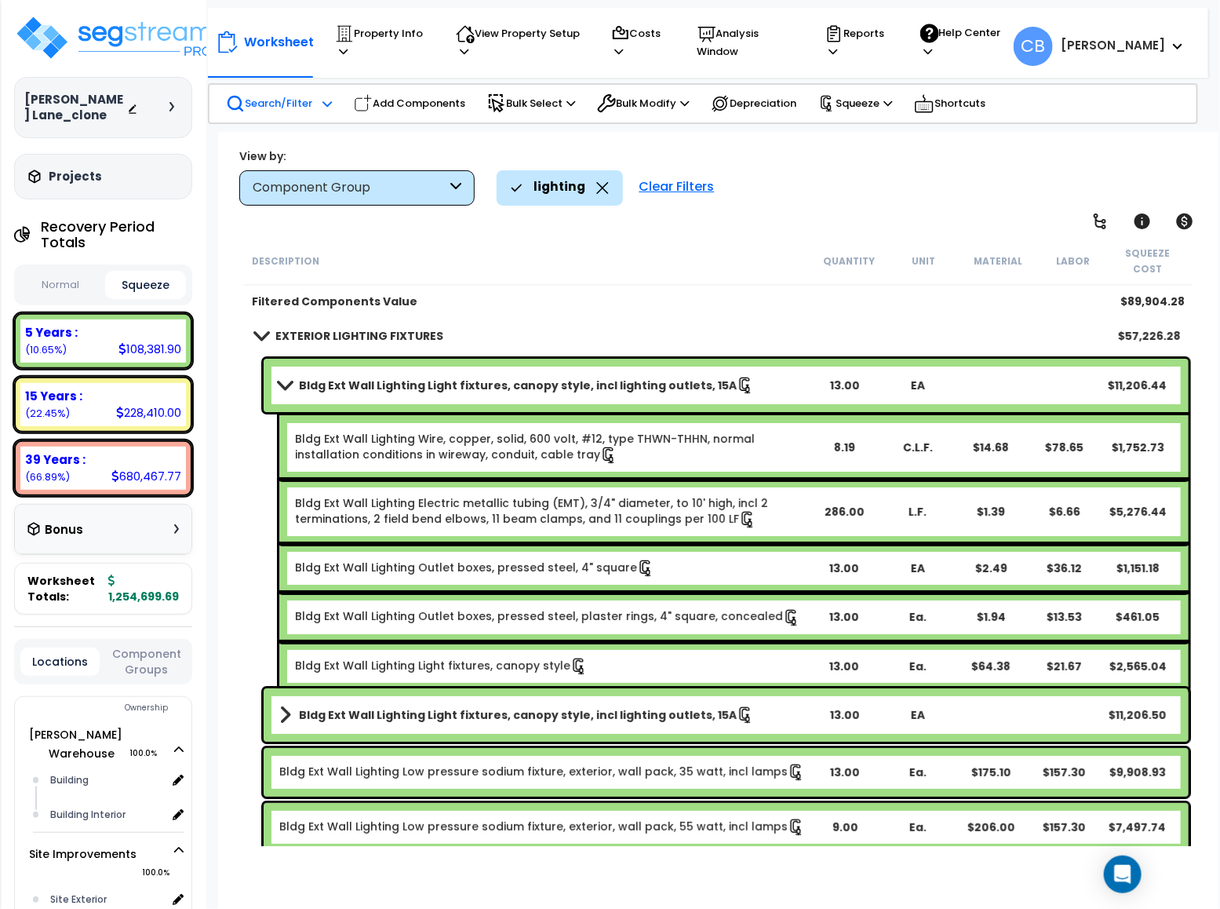
click at [399, 377] on b "Bldg Ext Wall Lighting Light fixtures, canopy style, incl lighting outlets, 15A" at bounding box center [518, 385] width 438 height 16
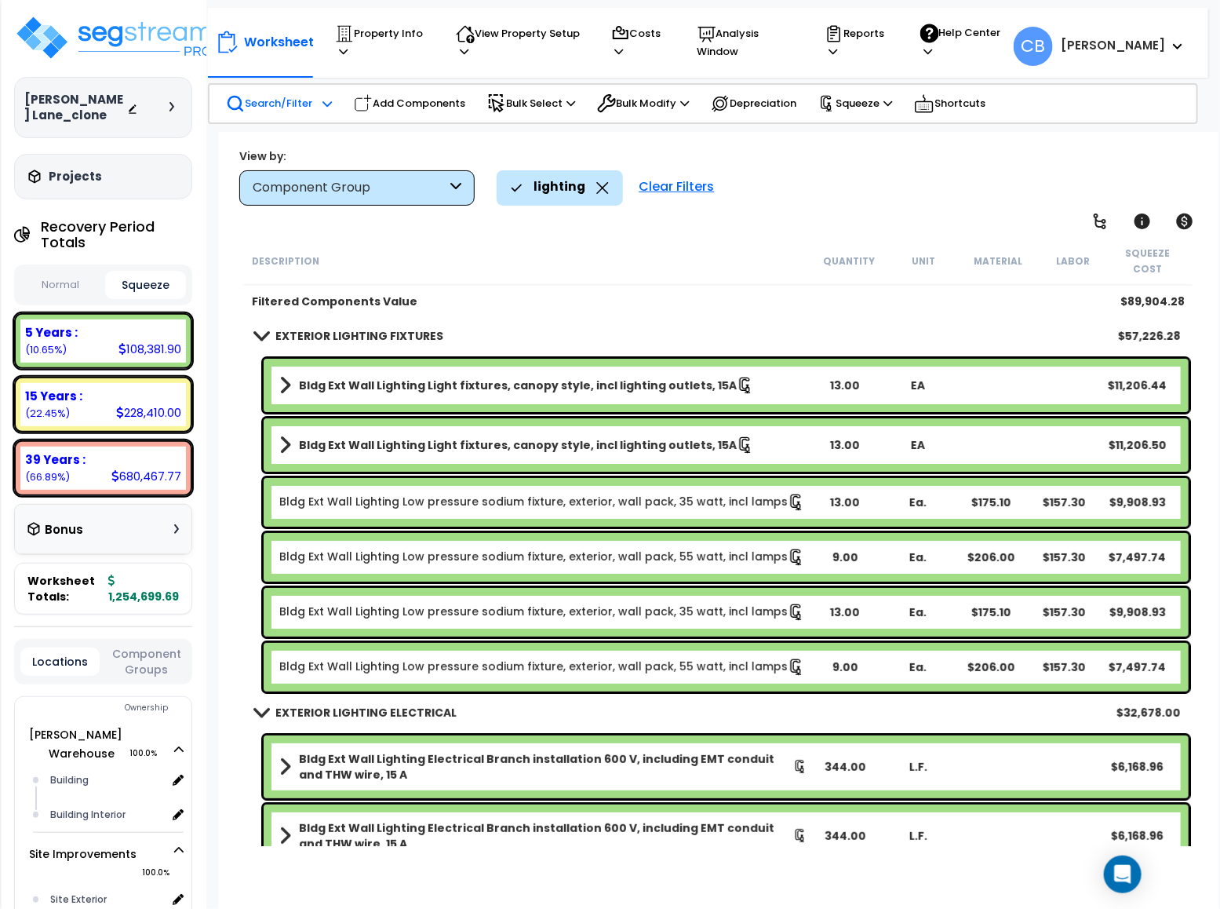
click at [387, 437] on b "Bldg Ext Wall Lighting Light fixtures, canopy style, incl lighting outlets, 15A" at bounding box center [518, 445] width 438 height 16
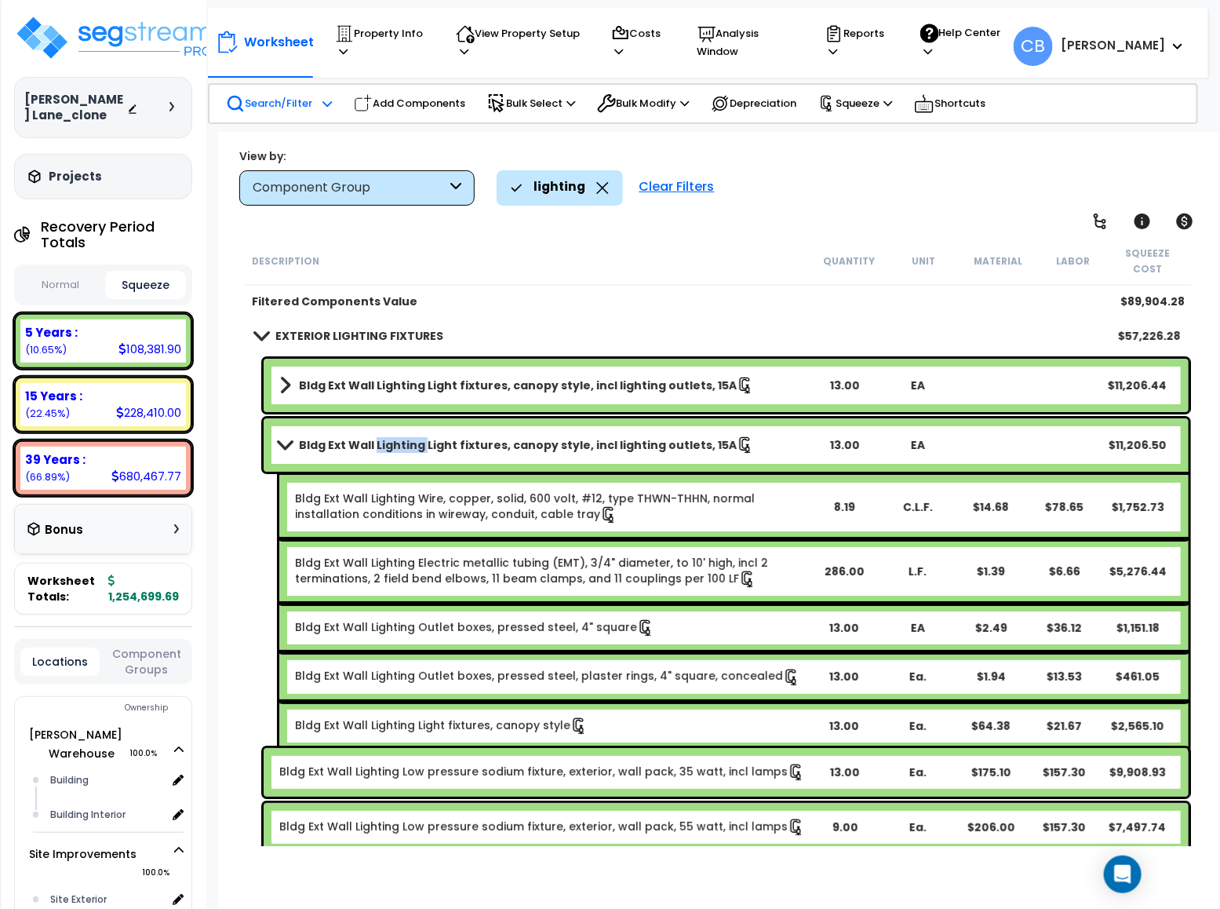
click at [387, 437] on b "Bldg Ext Wall Lighting Light fixtures, canopy style, incl lighting outlets, 15A" at bounding box center [518, 445] width 438 height 16
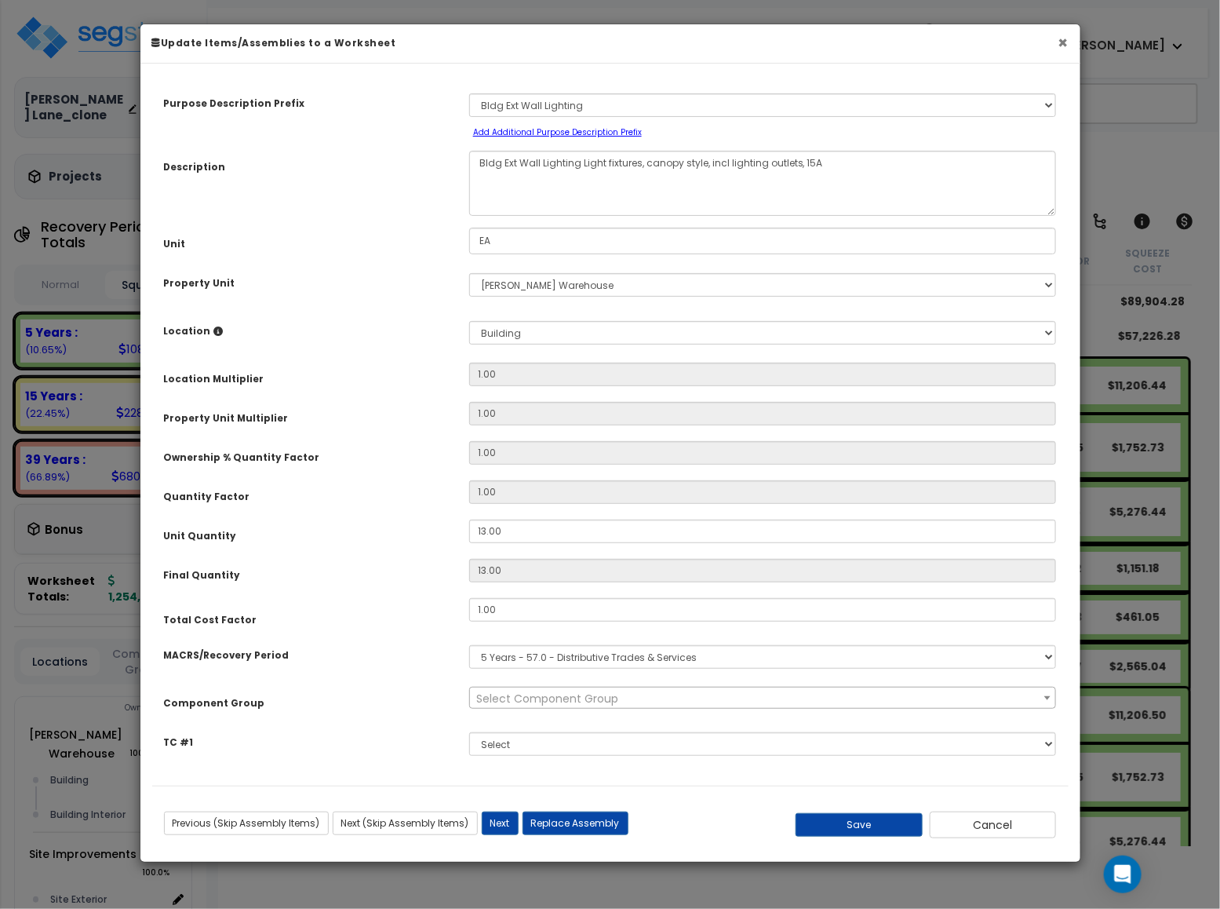
click at [1064, 41] on button "×" at bounding box center [1064, 43] width 10 height 16
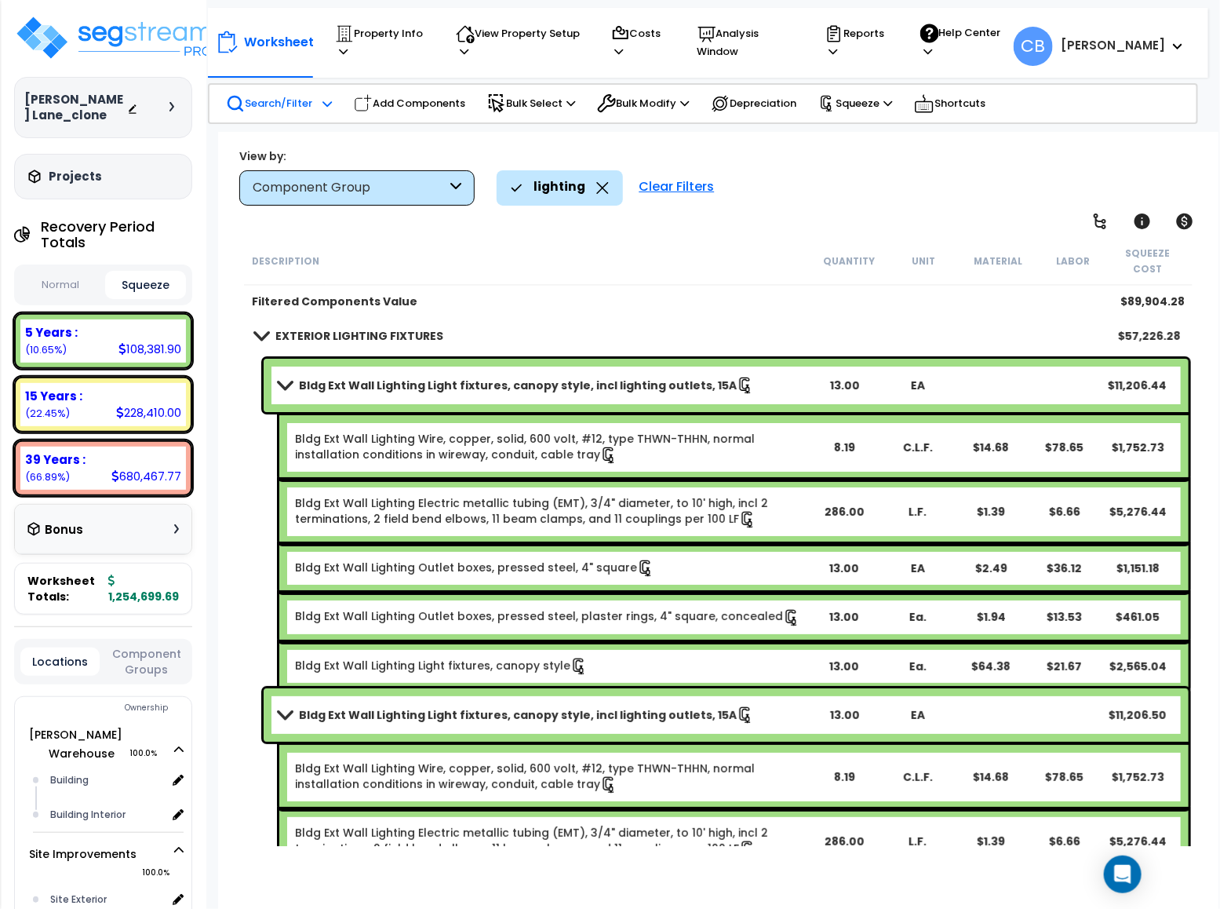
click at [410, 377] on b "Bldg Ext Wall Lighting Light fixtures, canopy style, incl lighting outlets, 15A" at bounding box center [518, 385] width 438 height 16
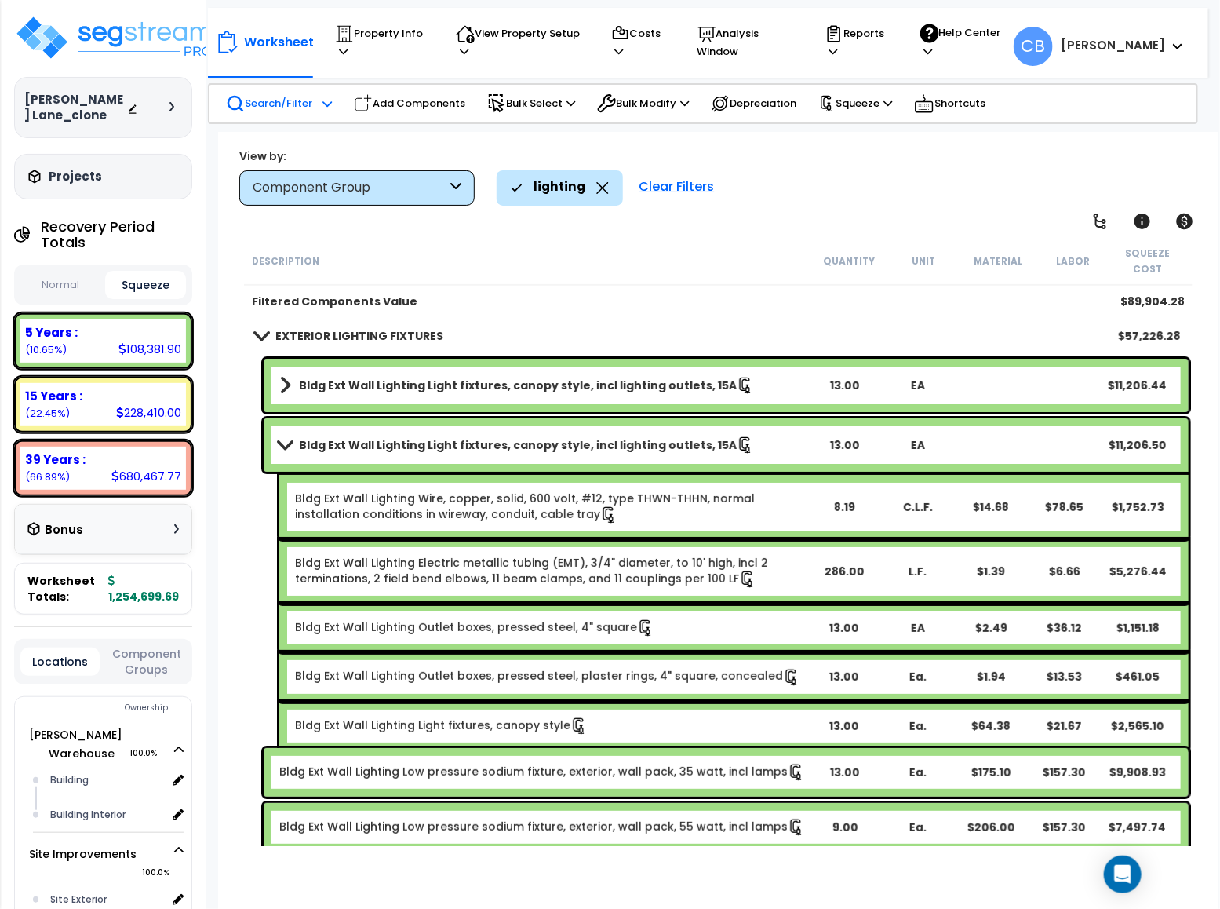
click at [425, 437] on b "Bldg Ext Wall Lighting Light fixtures, canopy style, incl lighting outlets, 15A" at bounding box center [518, 445] width 438 height 16
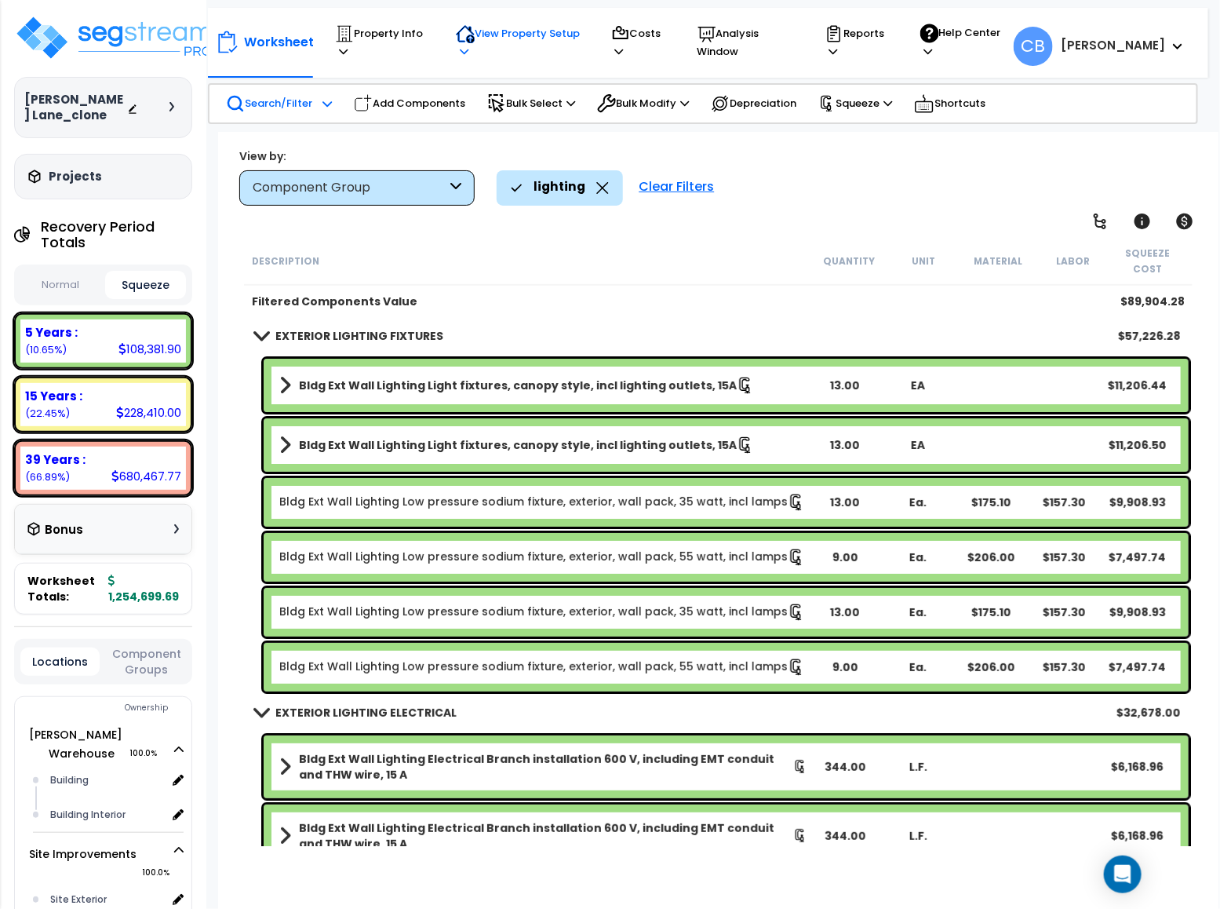
click at [471, 42] on p "View Property Setup" at bounding box center [518, 42] width 125 height 36
click at [358, 31] on p "Property Info" at bounding box center [381, 42] width 92 height 36
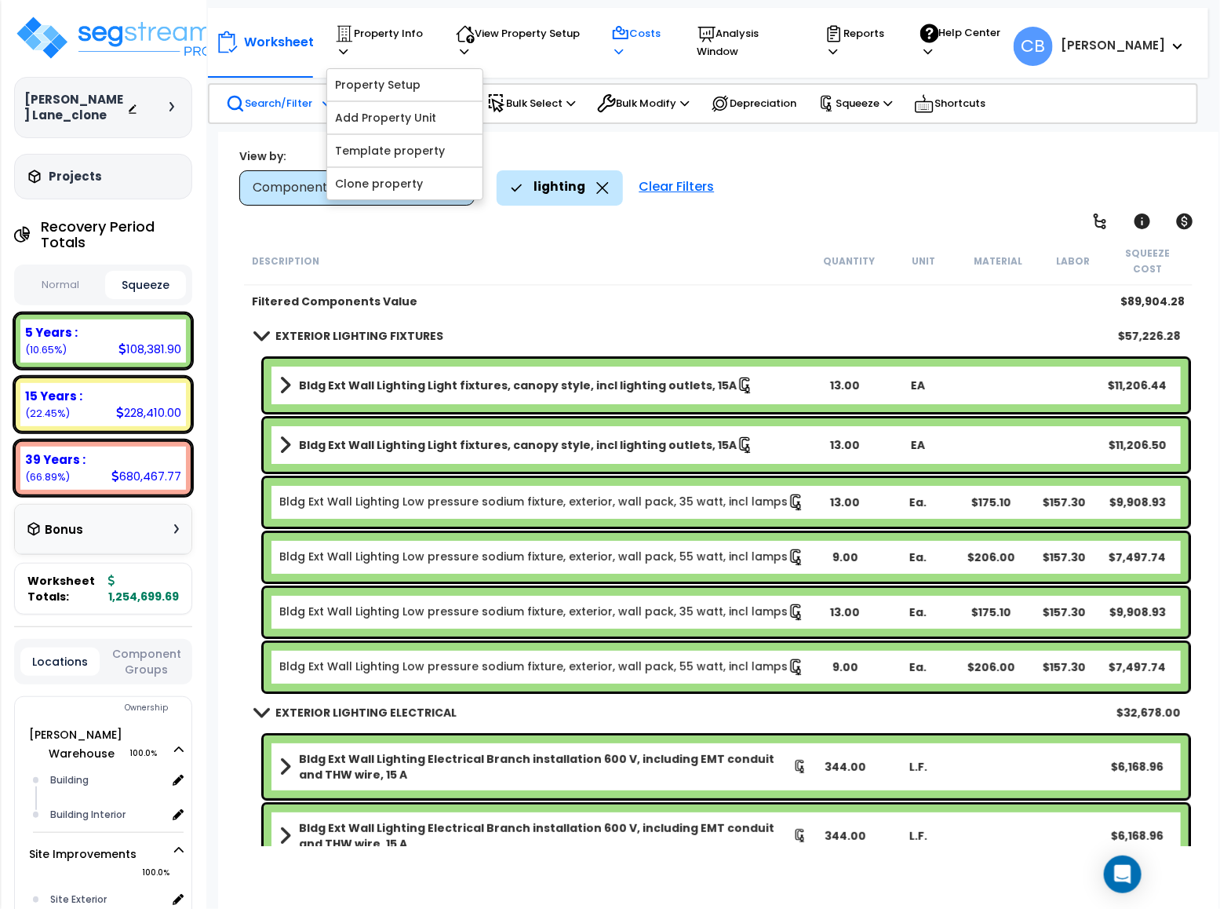
click at [626, 42] on p "Costs" at bounding box center [639, 42] width 57 height 36
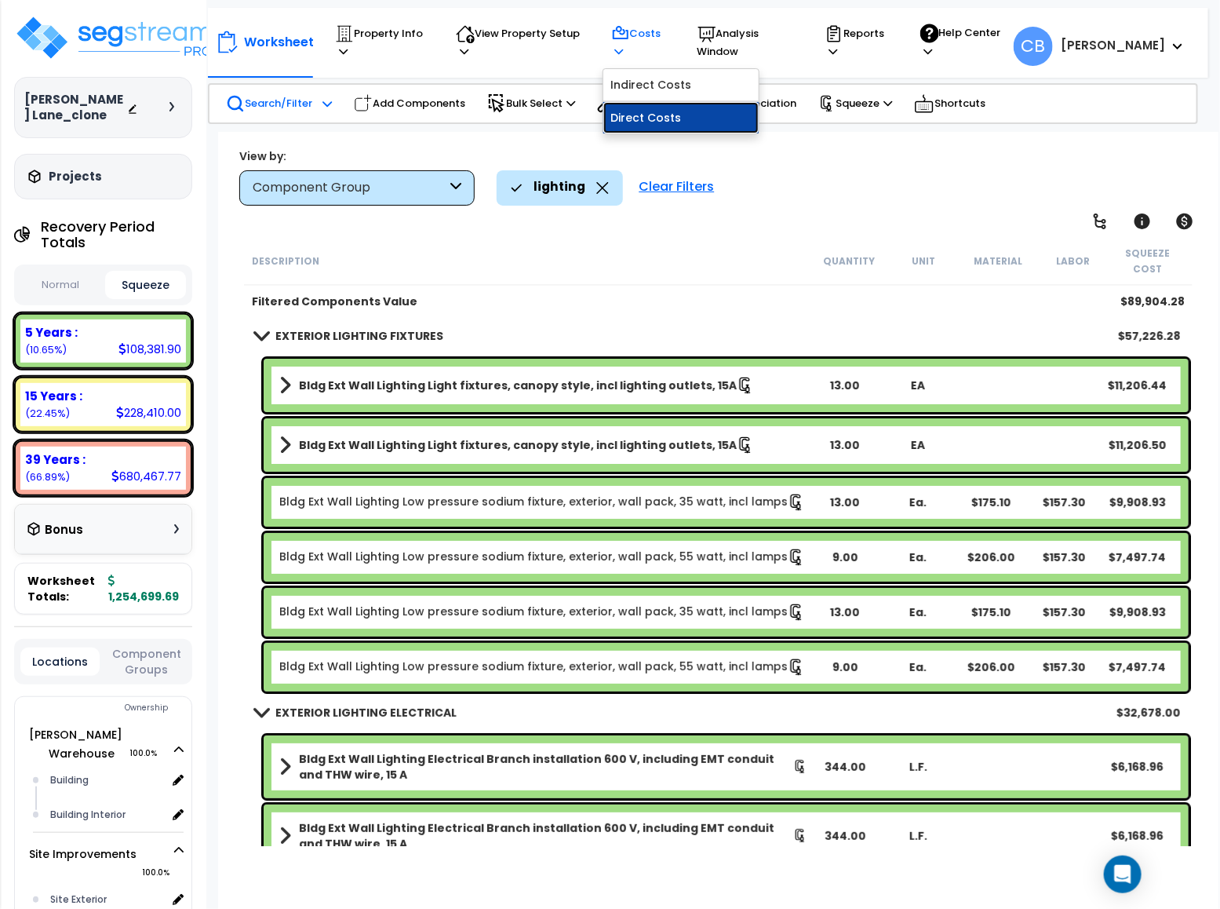
click at [634, 126] on link "Direct Costs" at bounding box center [680, 117] width 155 height 31
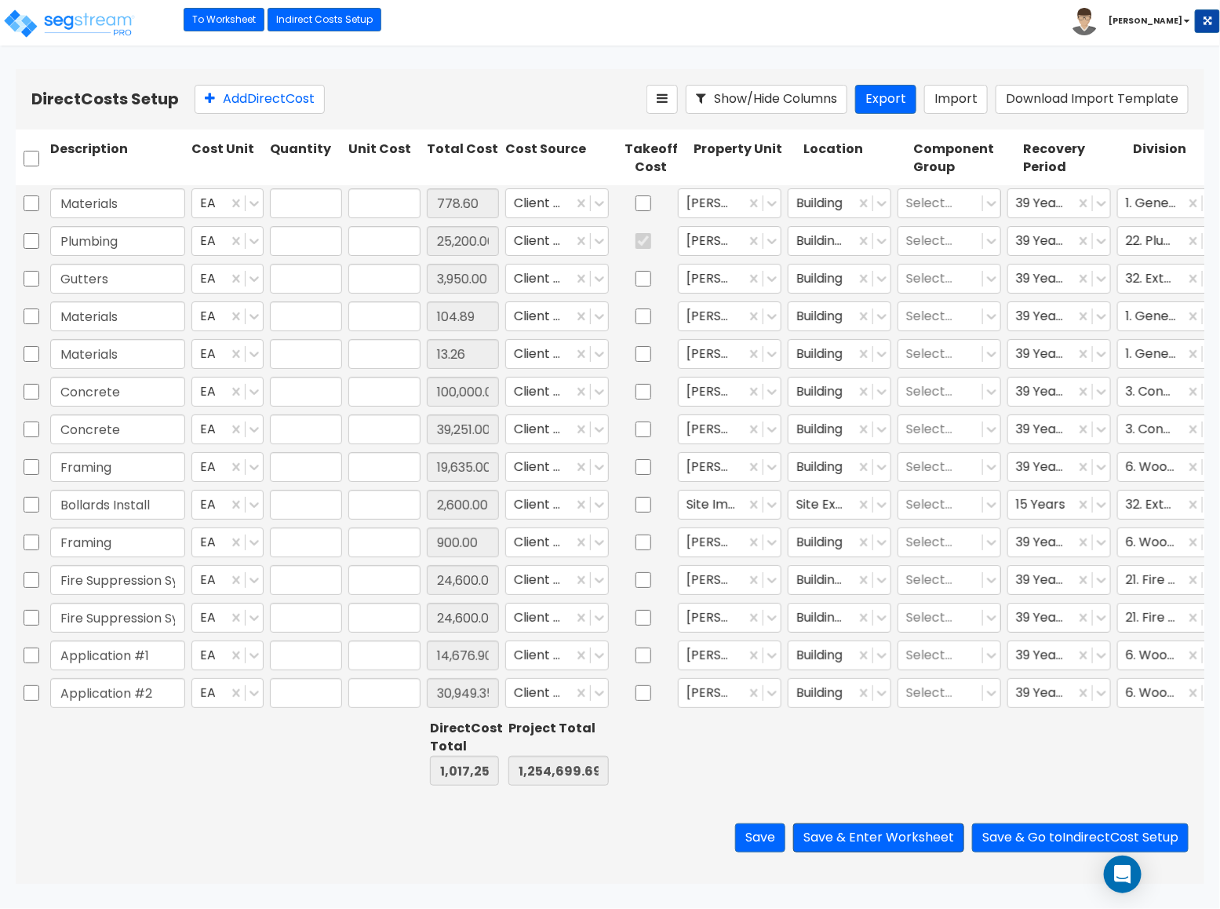
type input "1.00"
type input "778.60"
type input "1.00"
type input "25,200.00"
type input "1.00"
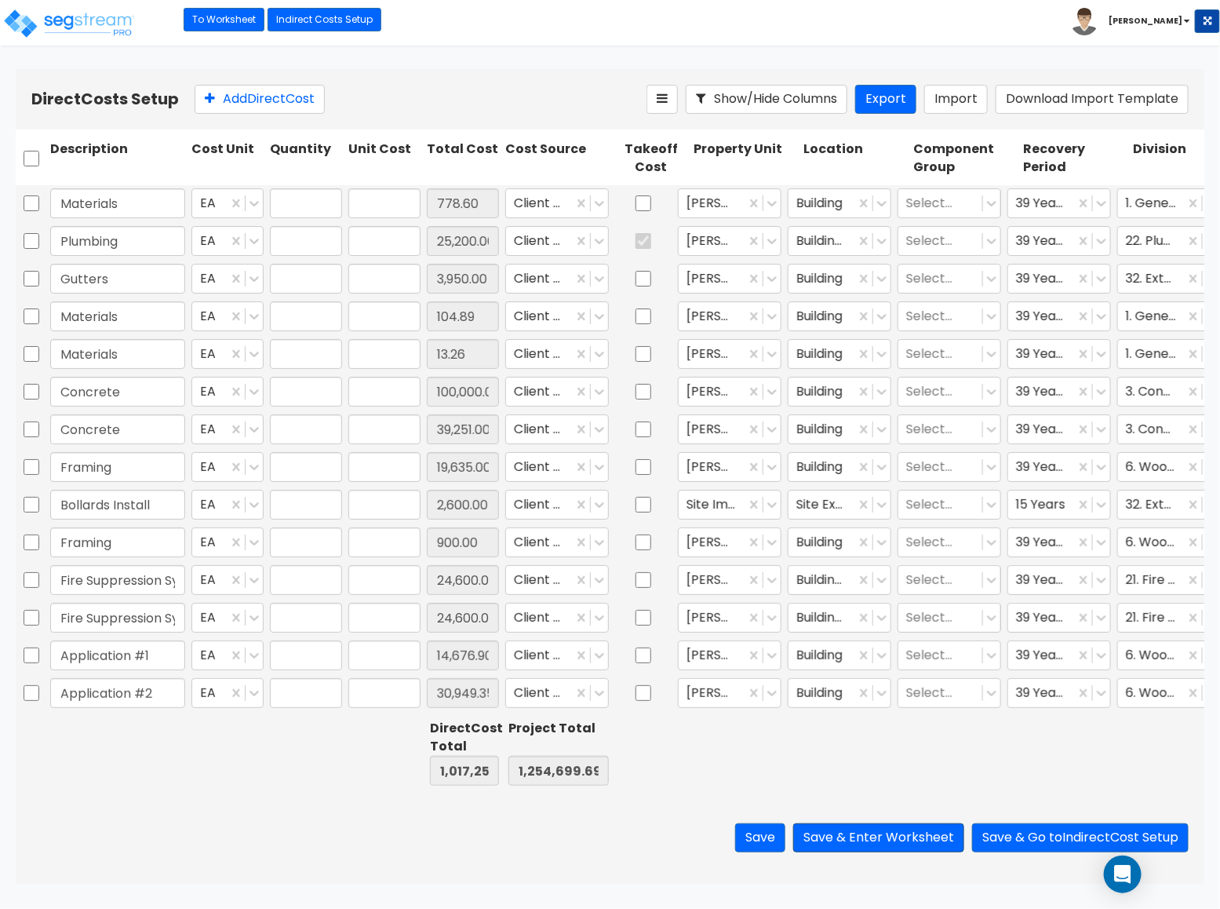
type input "3,950.00"
type input "1.00"
type input "104.89"
type input "1.00"
type input "13.26"
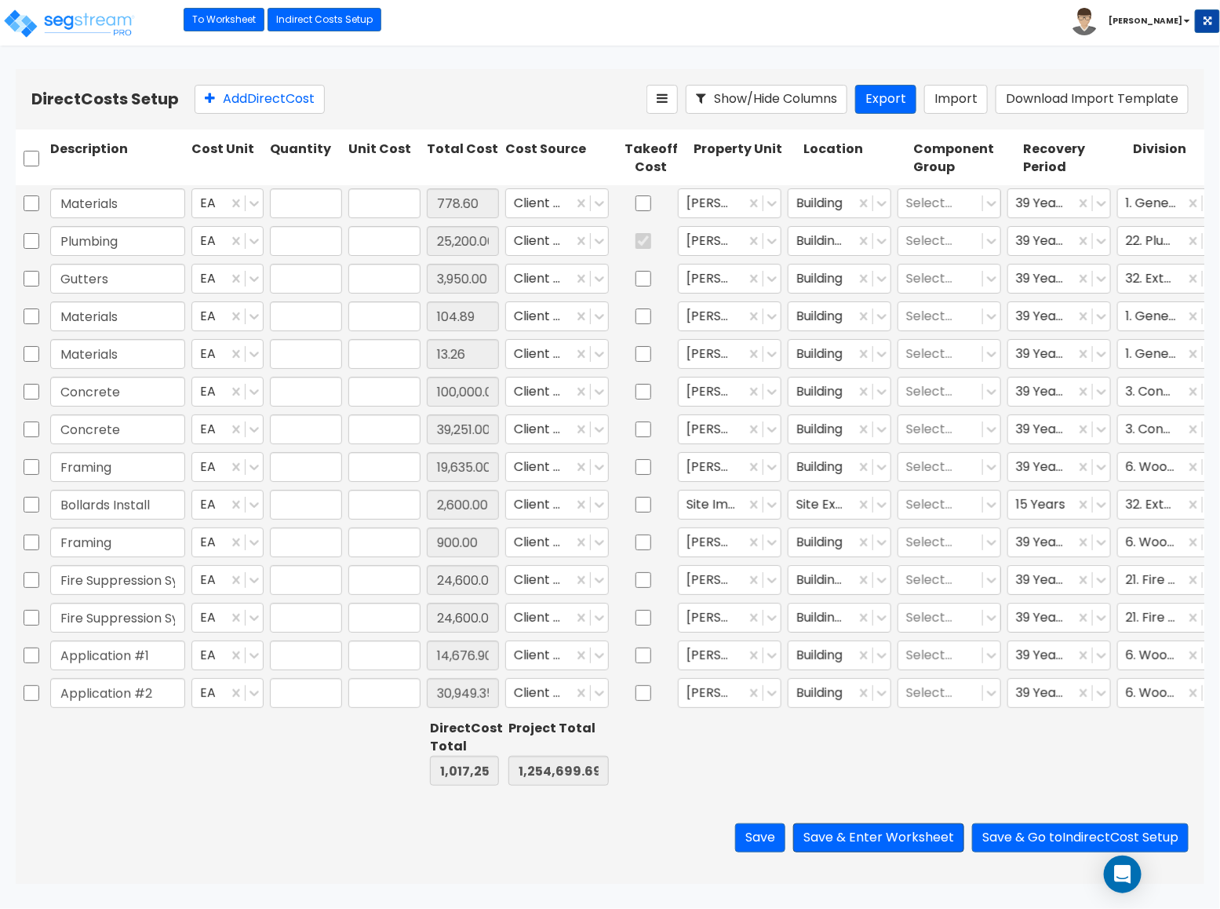
type input "1.00"
type input "100,000.00"
type input "1.00"
type input "39,251.00"
type input "1.00"
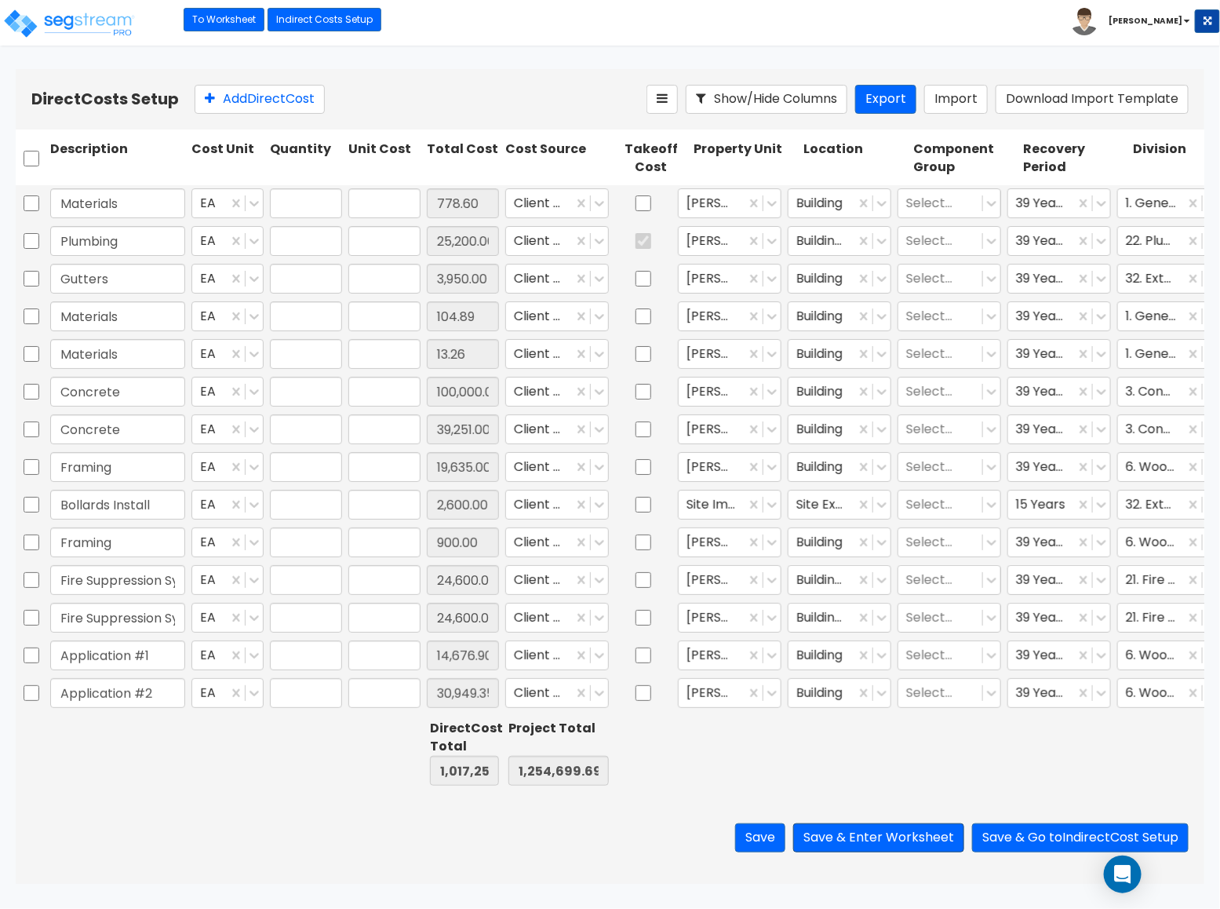
type input "19,635.00"
type input "1.00"
type input "2,600.00"
type input "1.00"
type input "900.00"
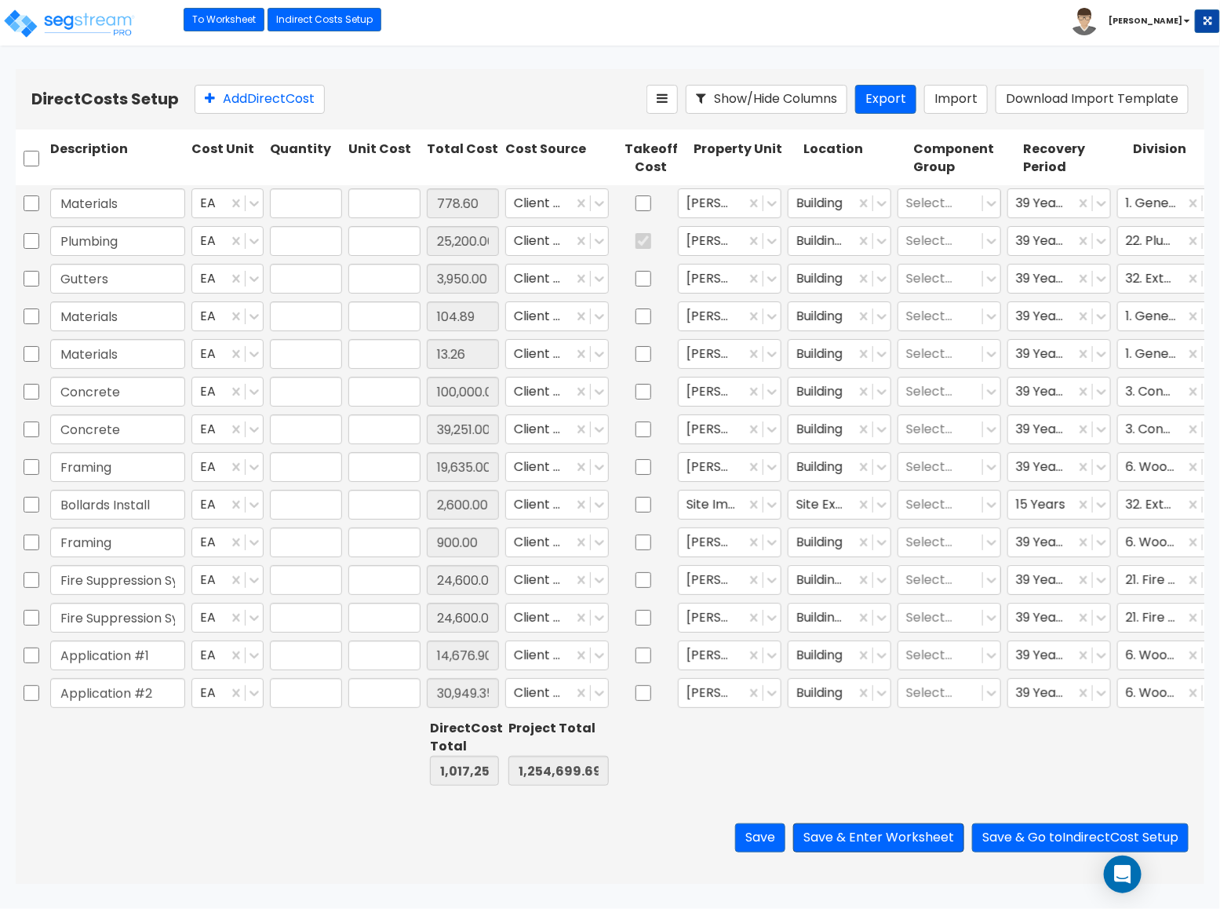
type input "1.00"
type input "24,600.00"
type input "1.00"
type input "24,600.00"
type input "1.00"
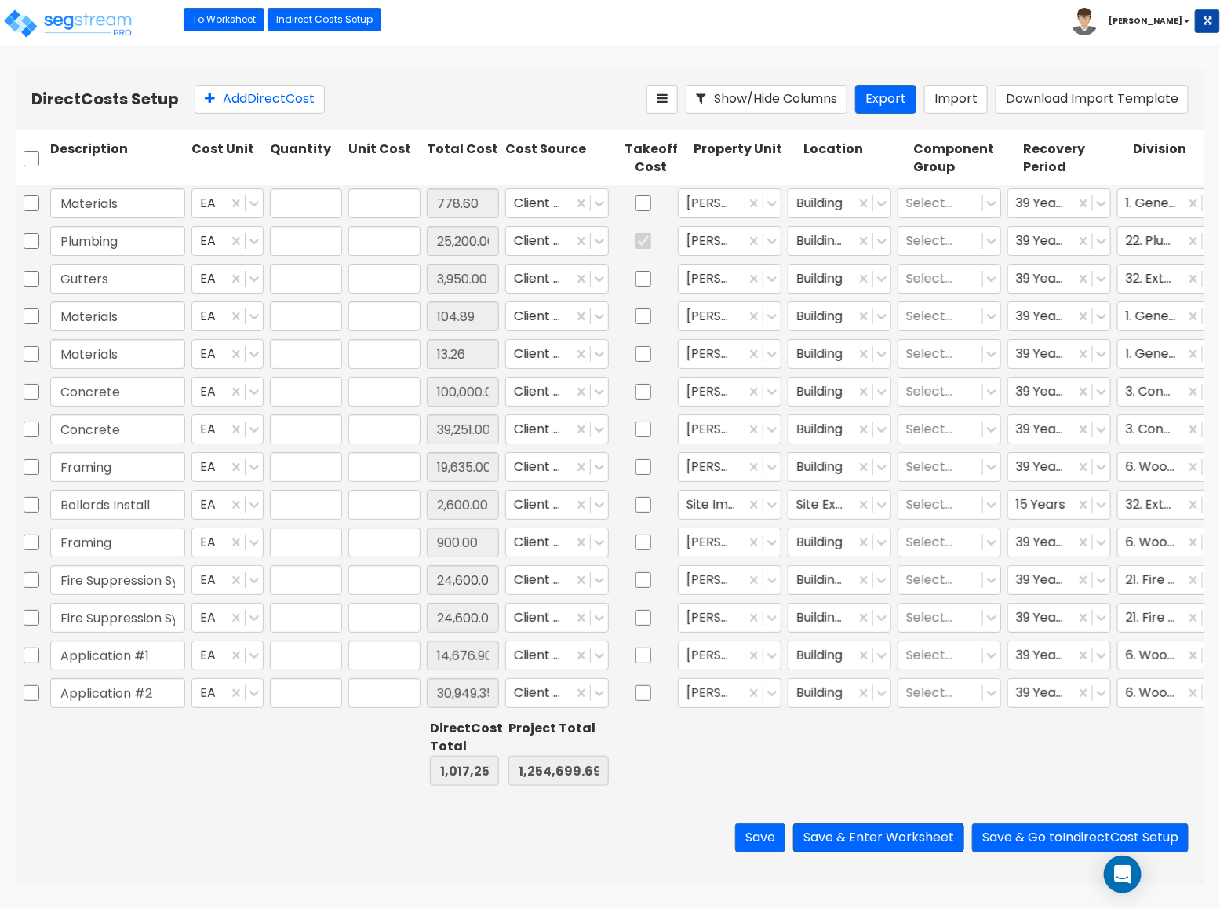
type input "14,676.90"
type input "1.00"
type input "30,949.35"
type input "1.00"
type input "54,650.50"
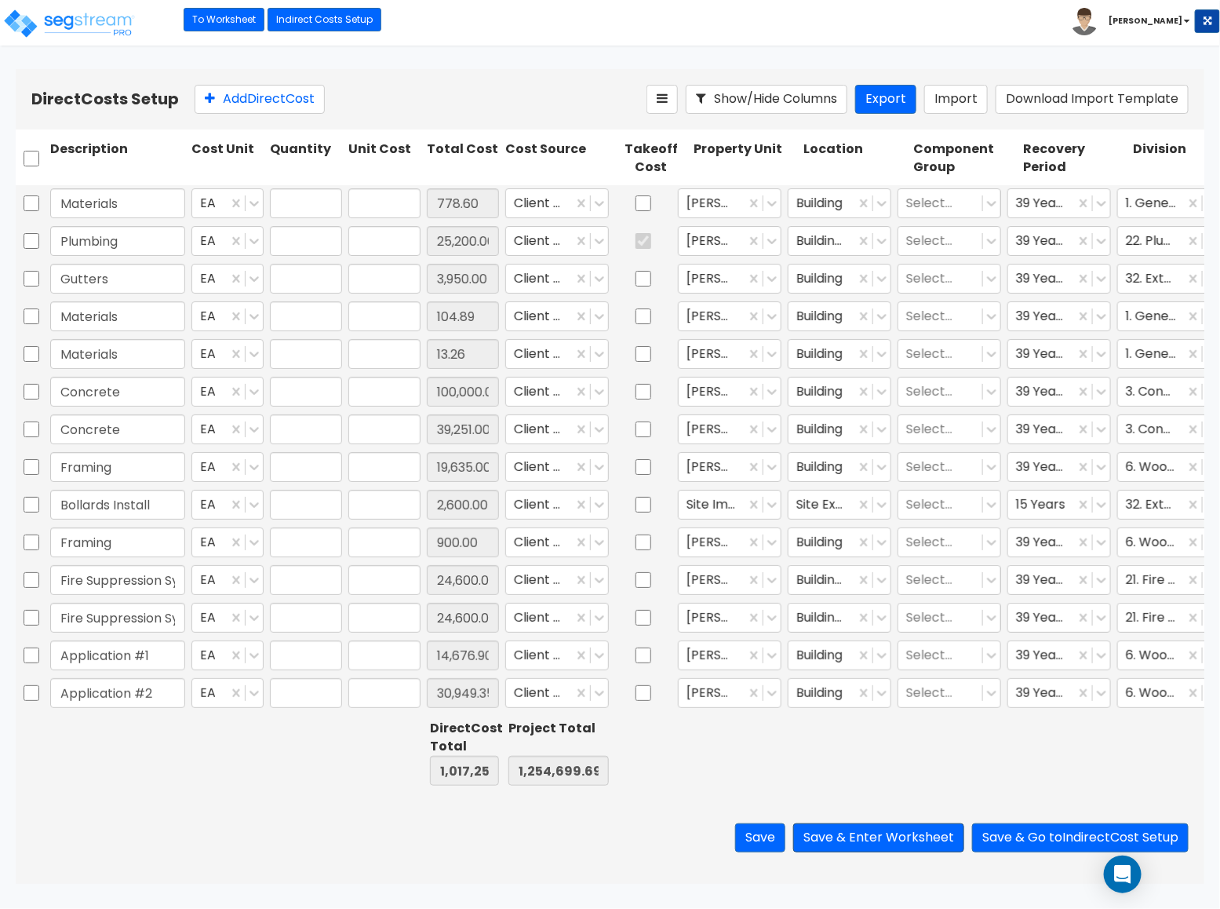
type input "1.00"
type input "100,000.00"
type input "1.00"
type input "16,432.31"
type input "1.00"
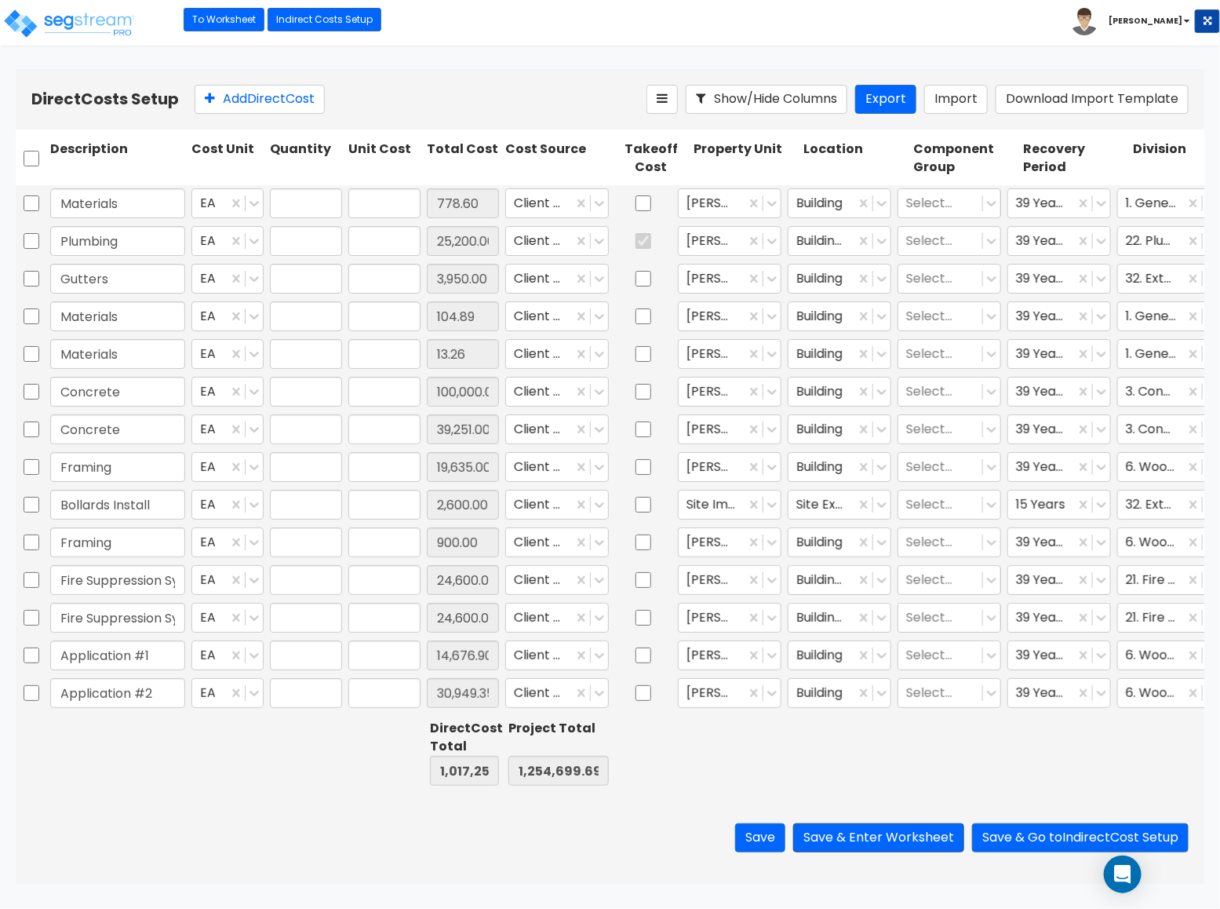
type input "1,437.20"
type input "1.00"
type input "12,891.00"
type input "1.00"
type input "45,978.25"
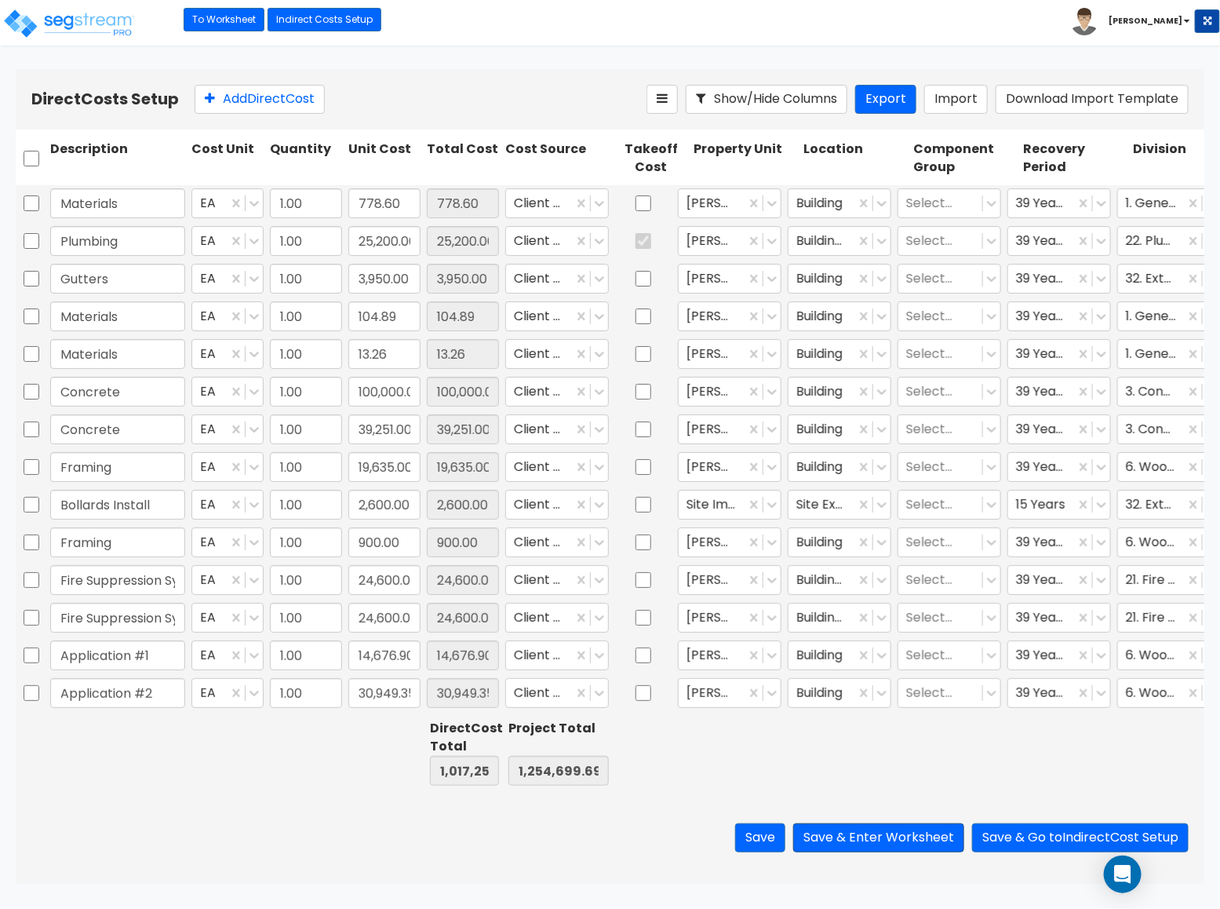
drag, startPoint x: 839, startPoint y: 830, endPoint x: 212, endPoint y: 20, distance: 1024.2
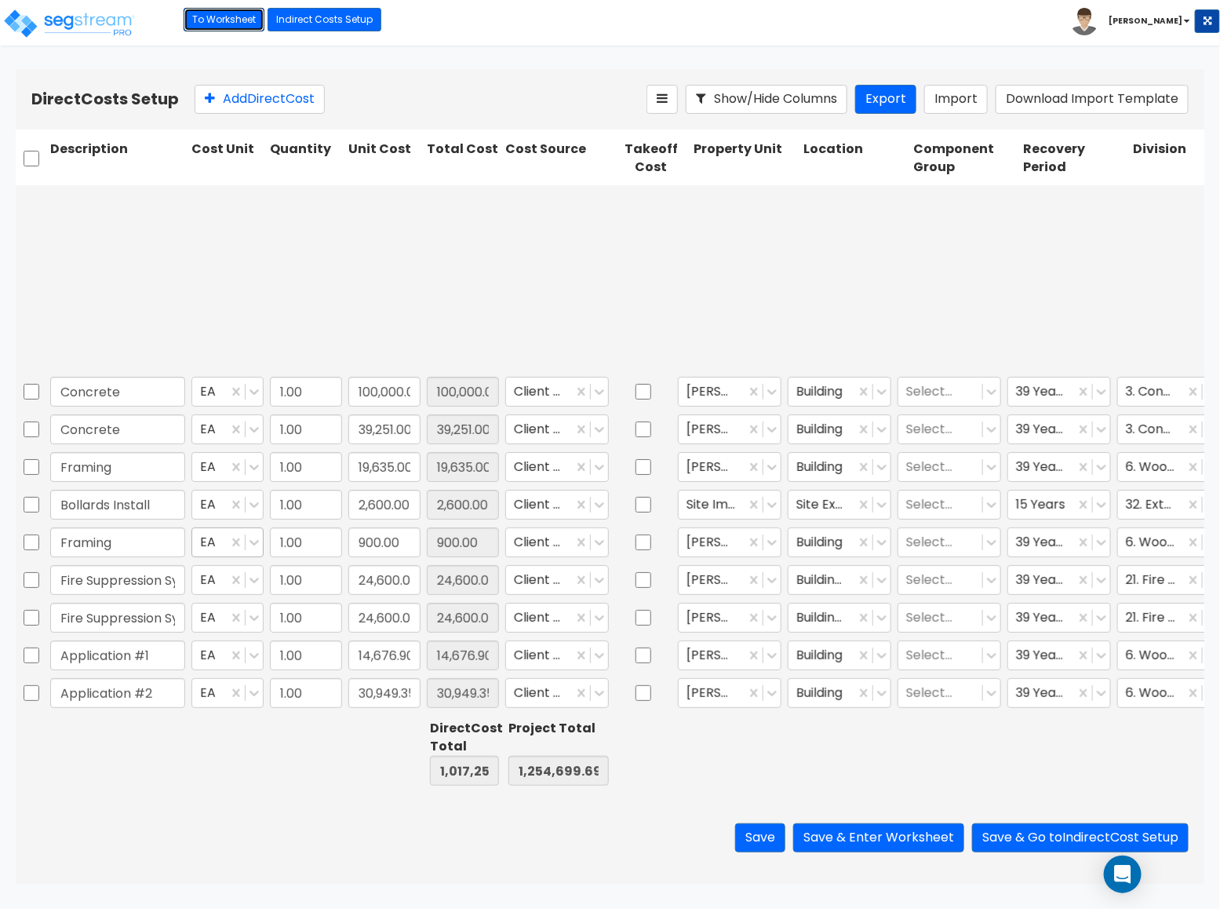
type input "1.00"
type input "100,000.00"
type input "1.00"
type input "5,059.76"
type input "1.00"
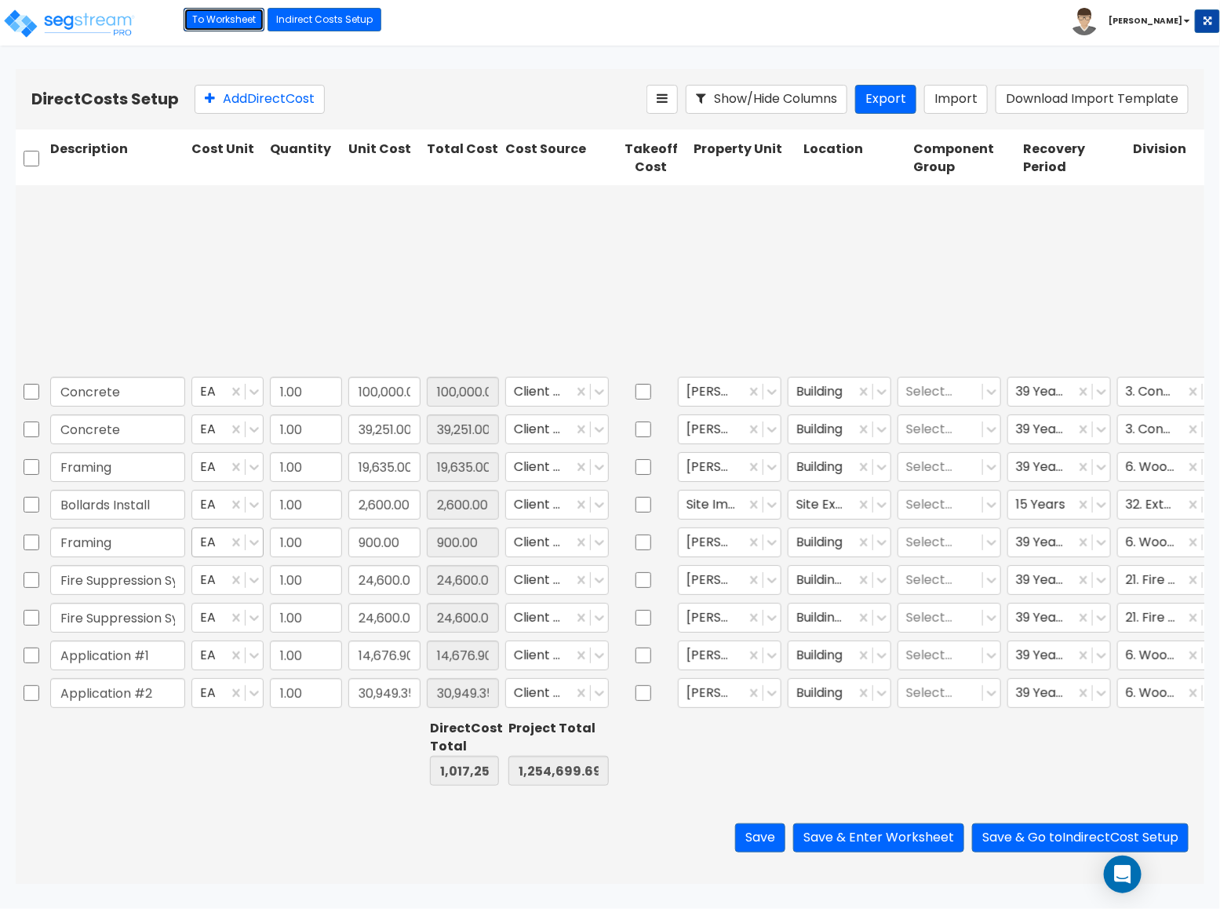
type input "6,932.48"
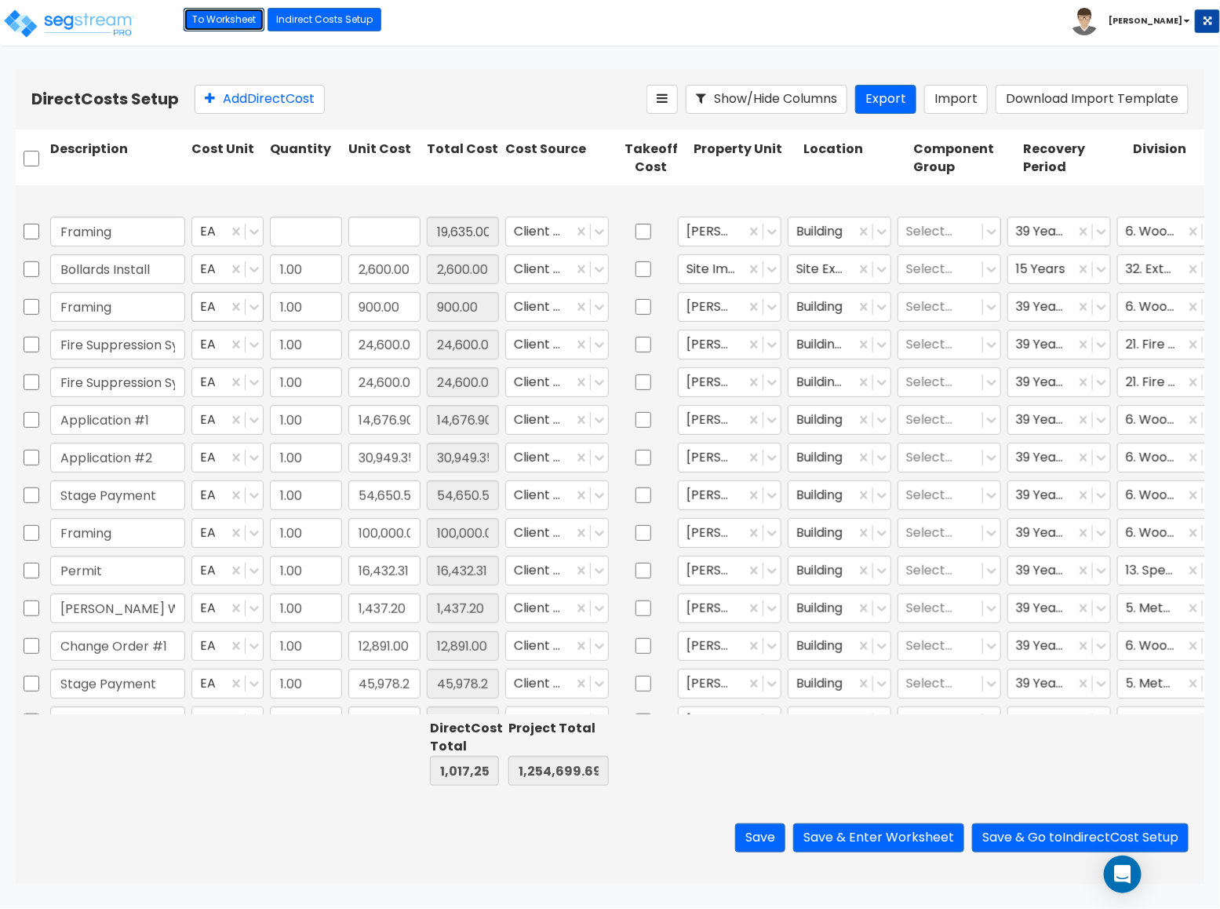
type input "1.00"
type input "19,635.00"
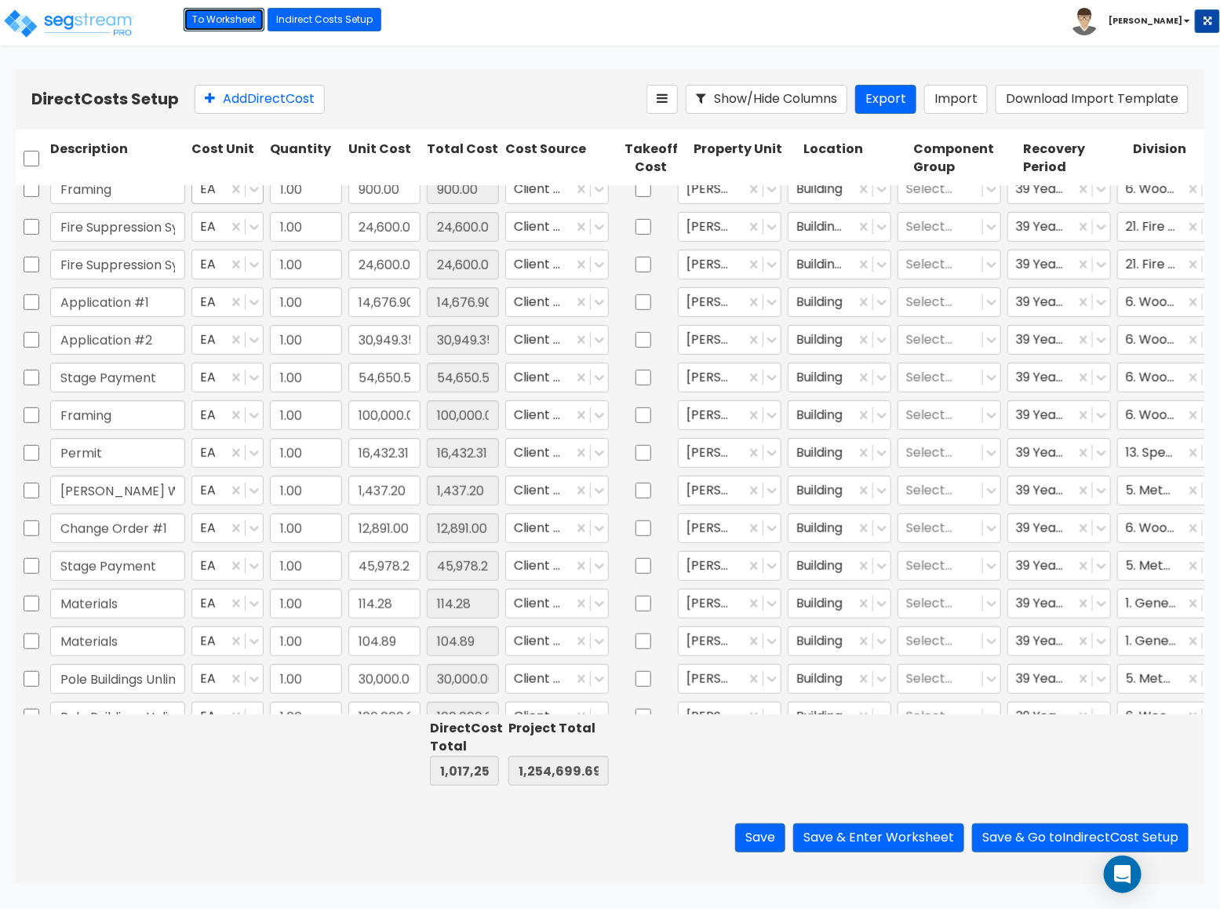
scroll to position [589, 0]
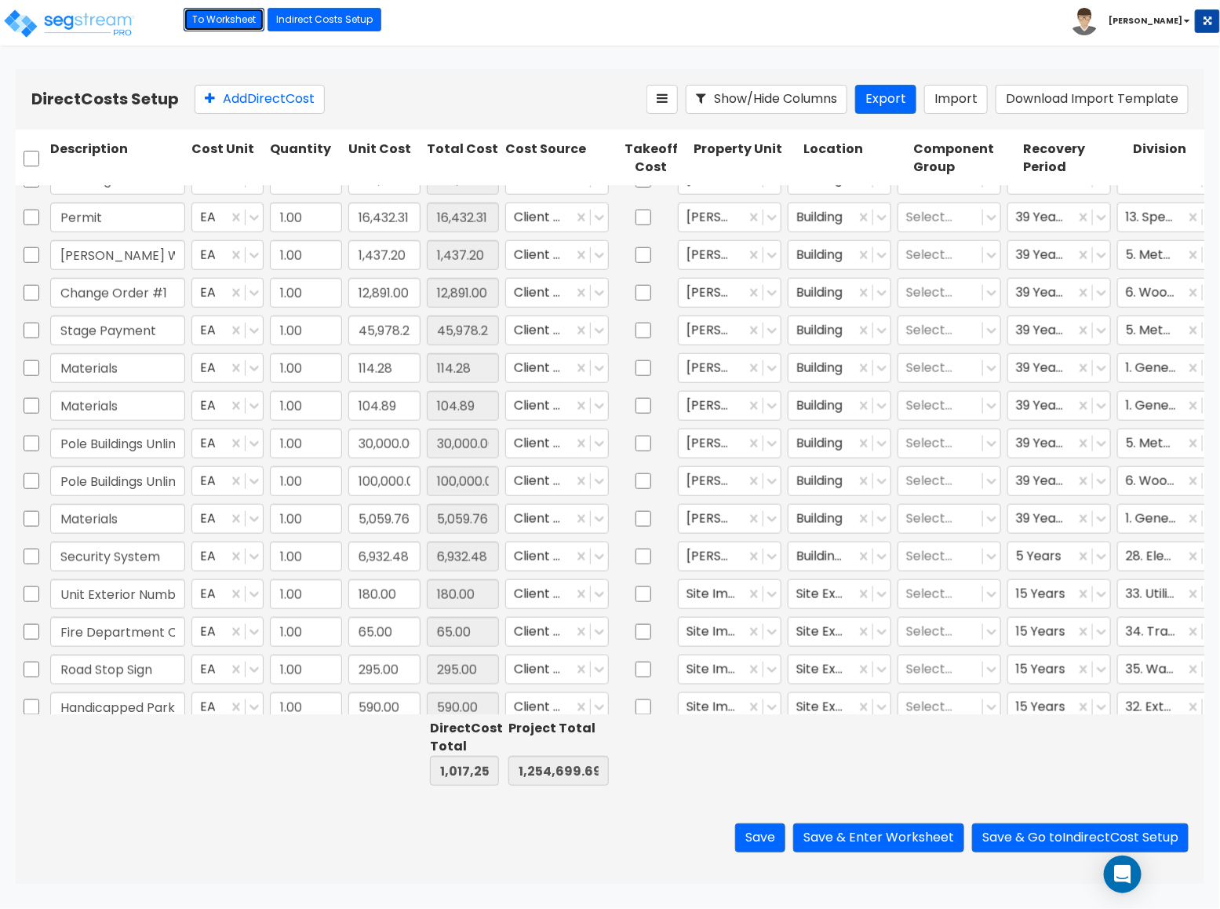
type input "1.00"
type input "5,500.00"
type input "1.00"
type input "250.00"
type input "1.00"
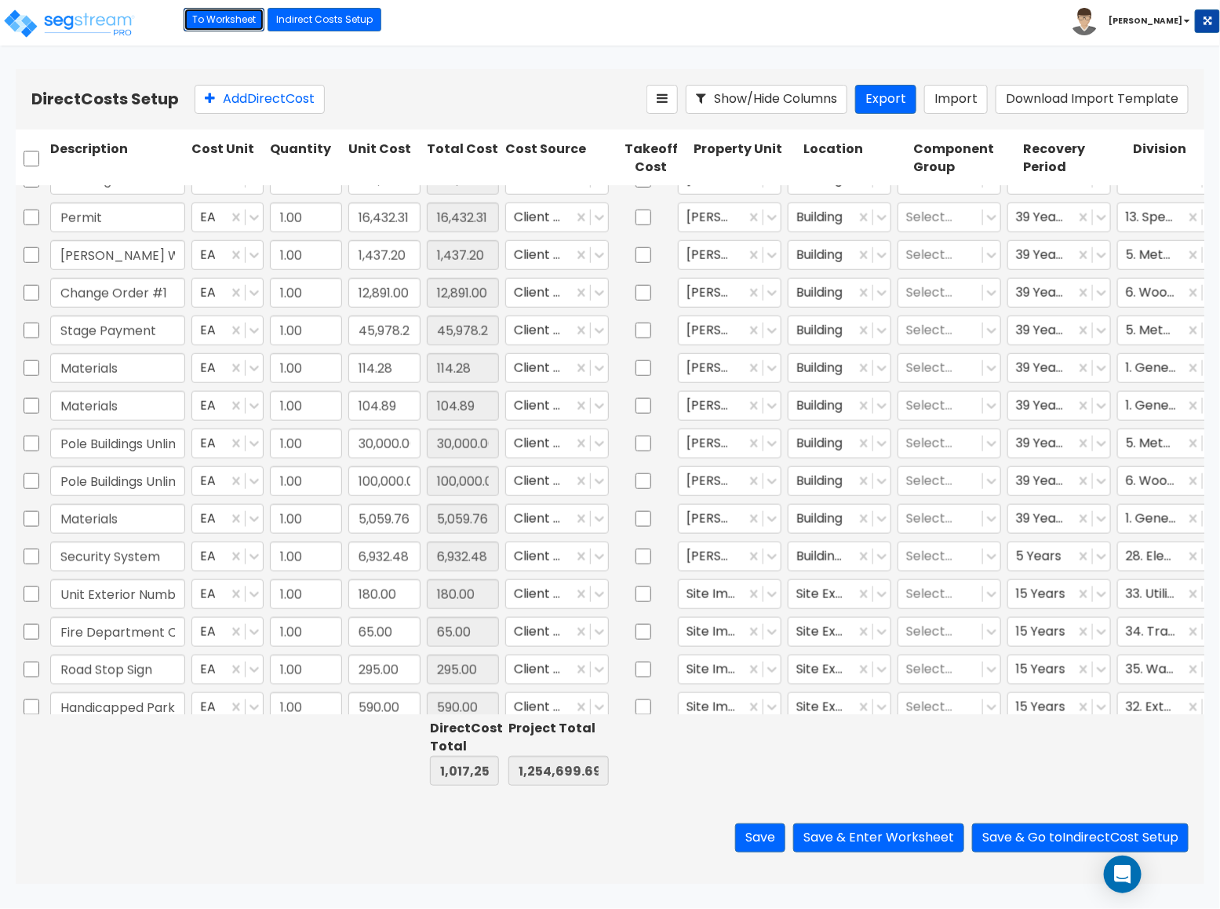
type input "200.00"
type input "1.00"
type input "16,432.31"
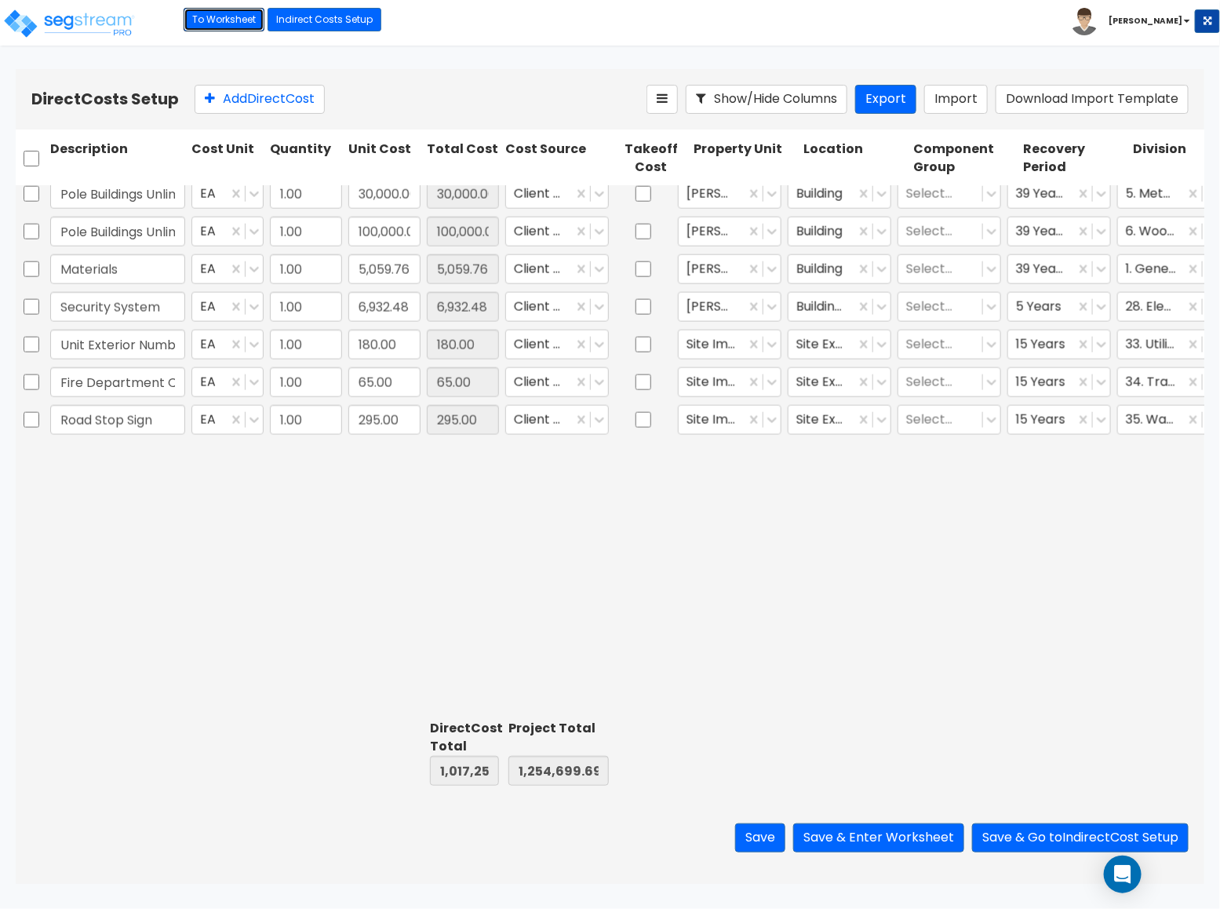
scroll to position [0, 0]
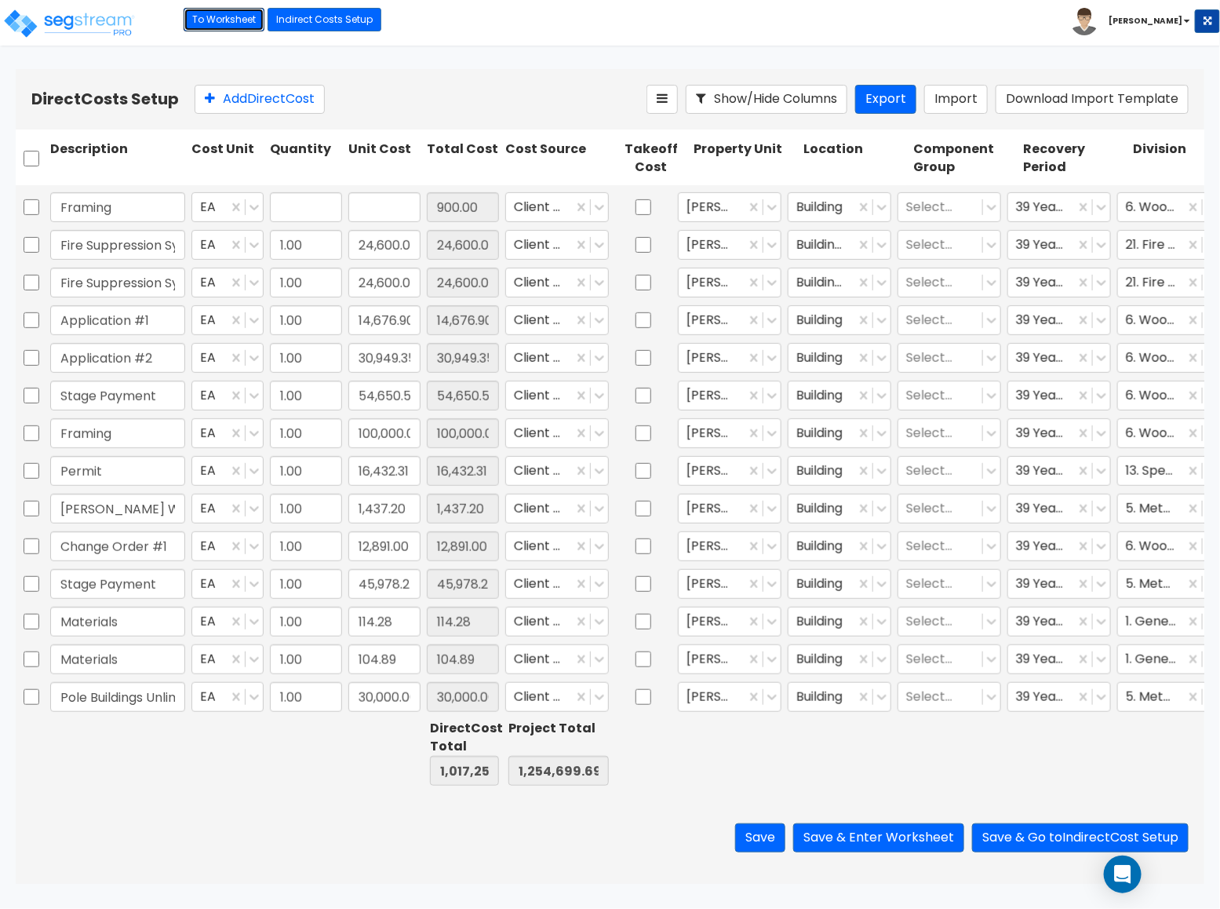
type input "1.00"
type input "19,635.00"
type input "1.00"
type input "2,600.00"
type input "1.00"
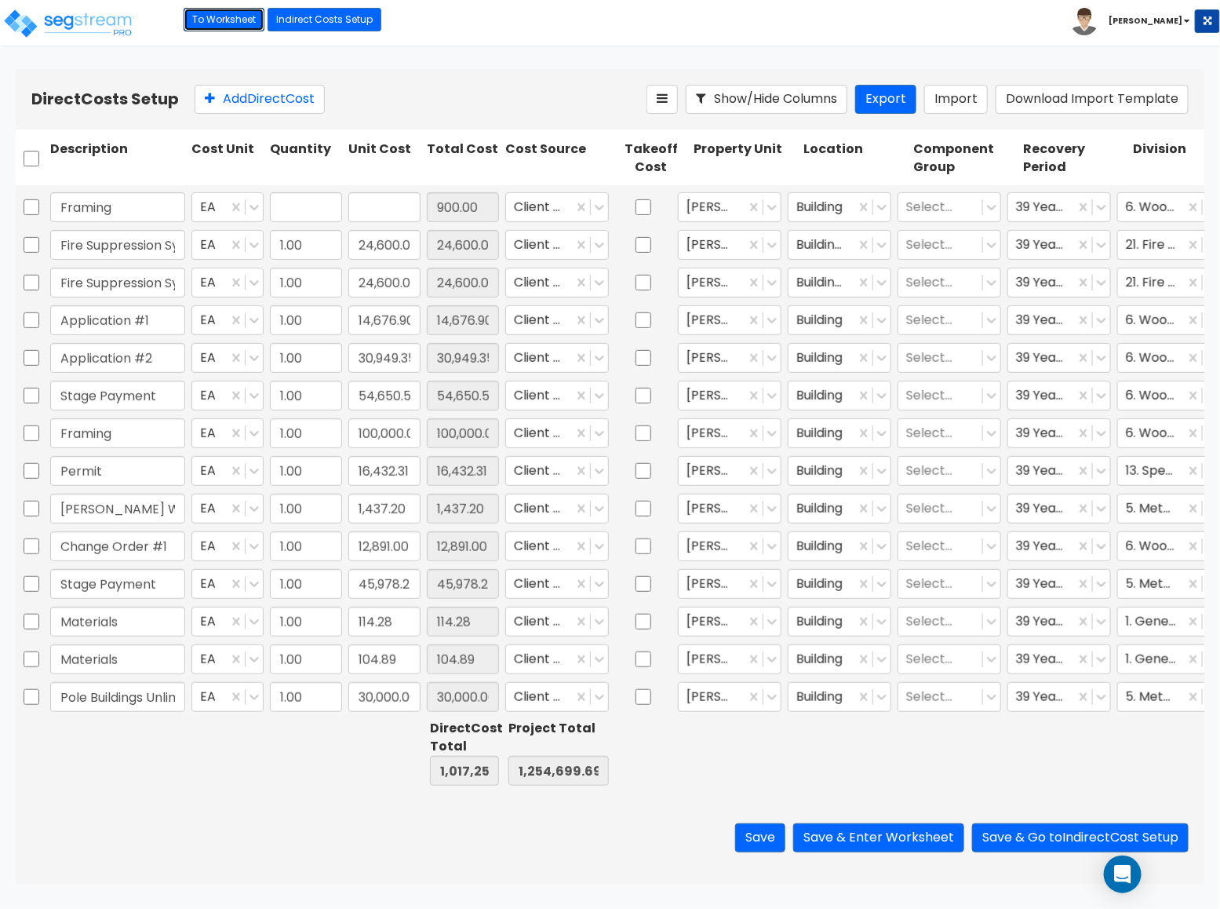
type input "900.00"
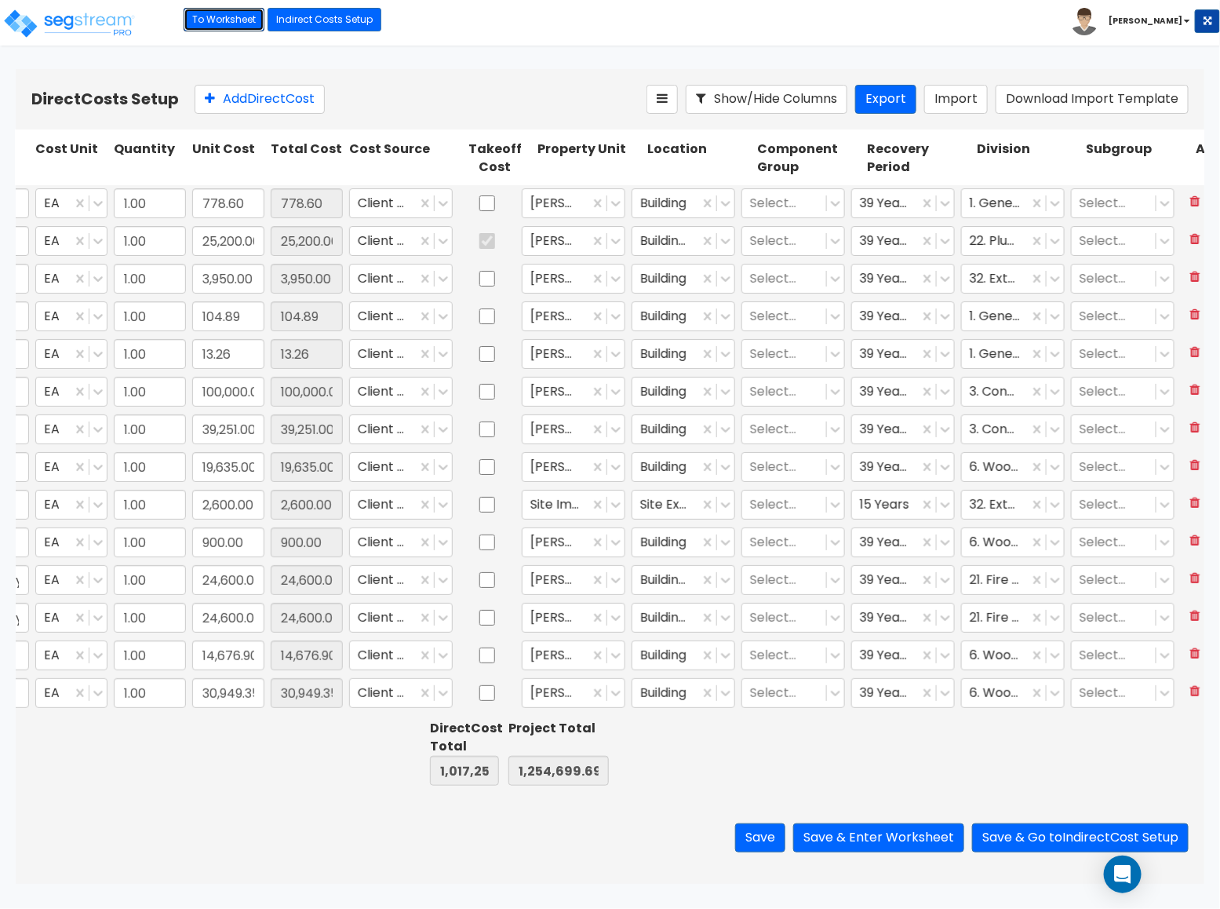
scroll to position [0, 168]
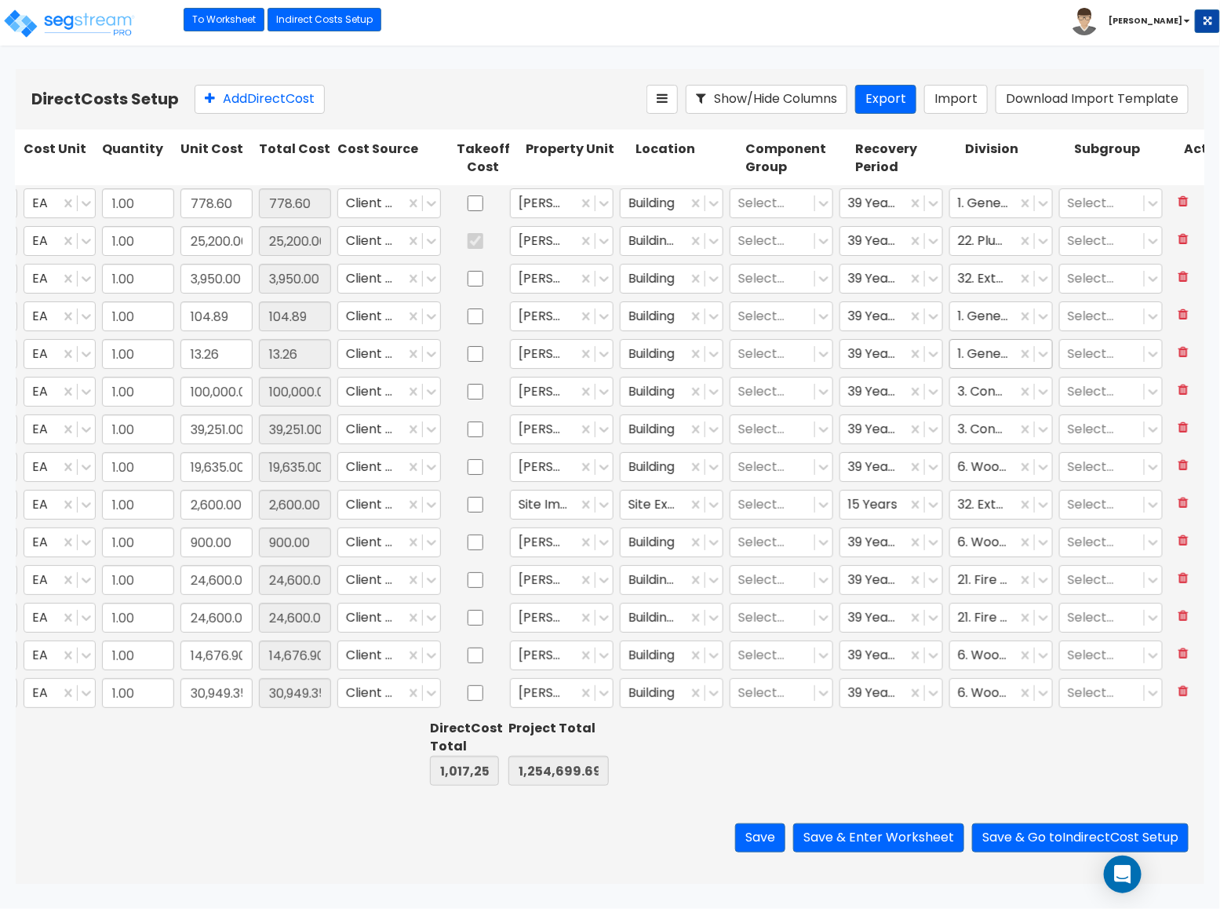
click at [992, 363] on div at bounding box center [983, 353] width 51 height 21
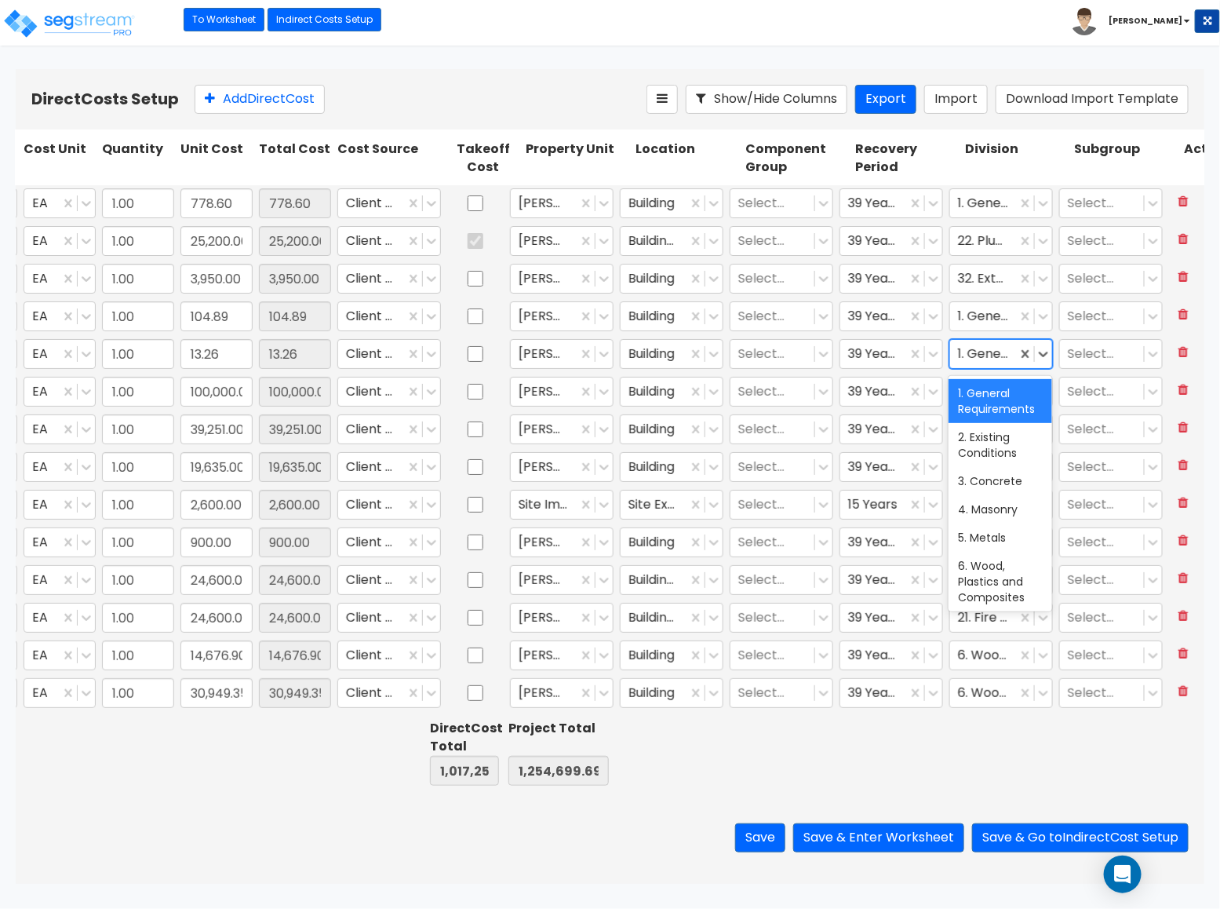
click at [978, 348] on div at bounding box center [983, 353] width 51 height 21
click at [979, 319] on div at bounding box center [983, 315] width 51 height 21
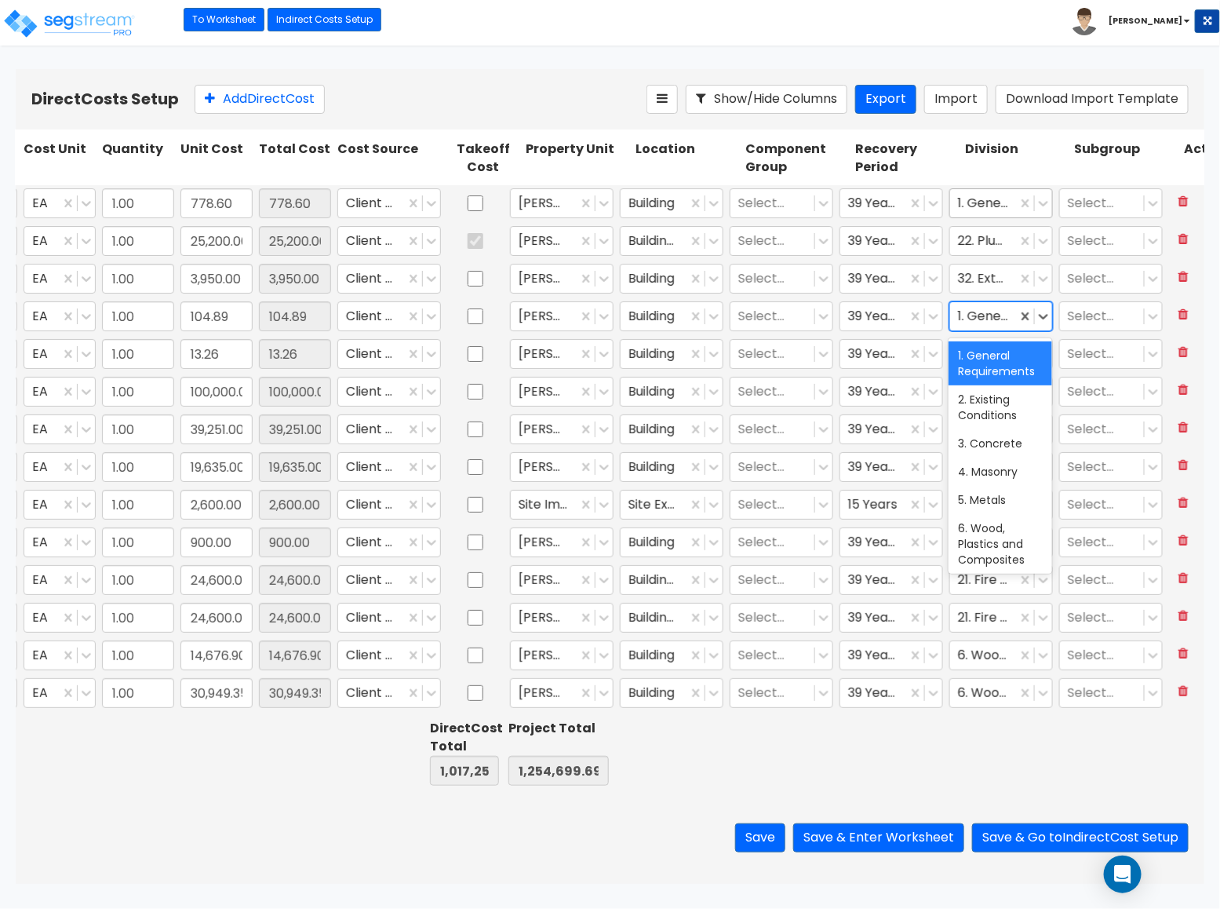
click at [975, 206] on div at bounding box center [983, 202] width 51 height 21
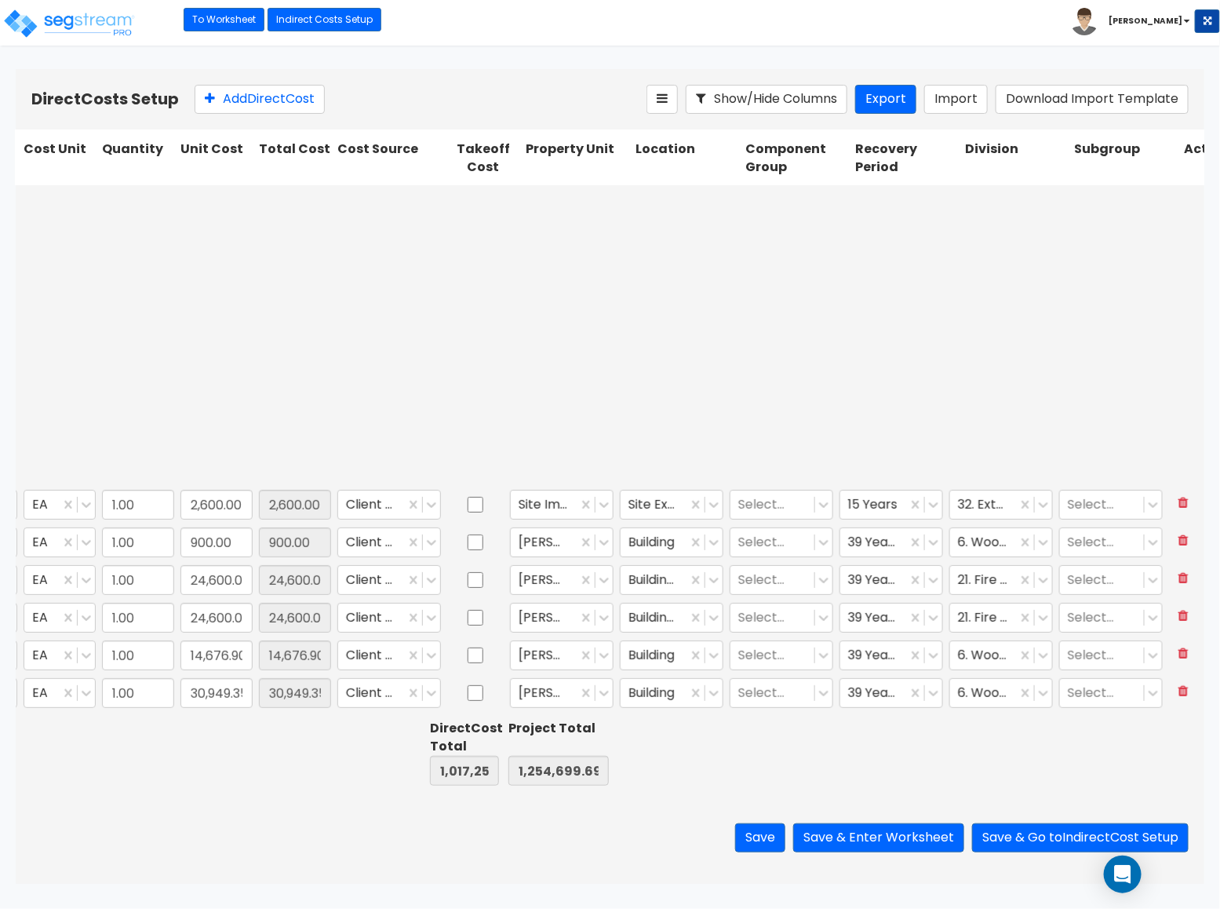
type input "1.00"
type input "100,000.00"
type input "1.00"
type input "5,059.76"
type input "1.00"
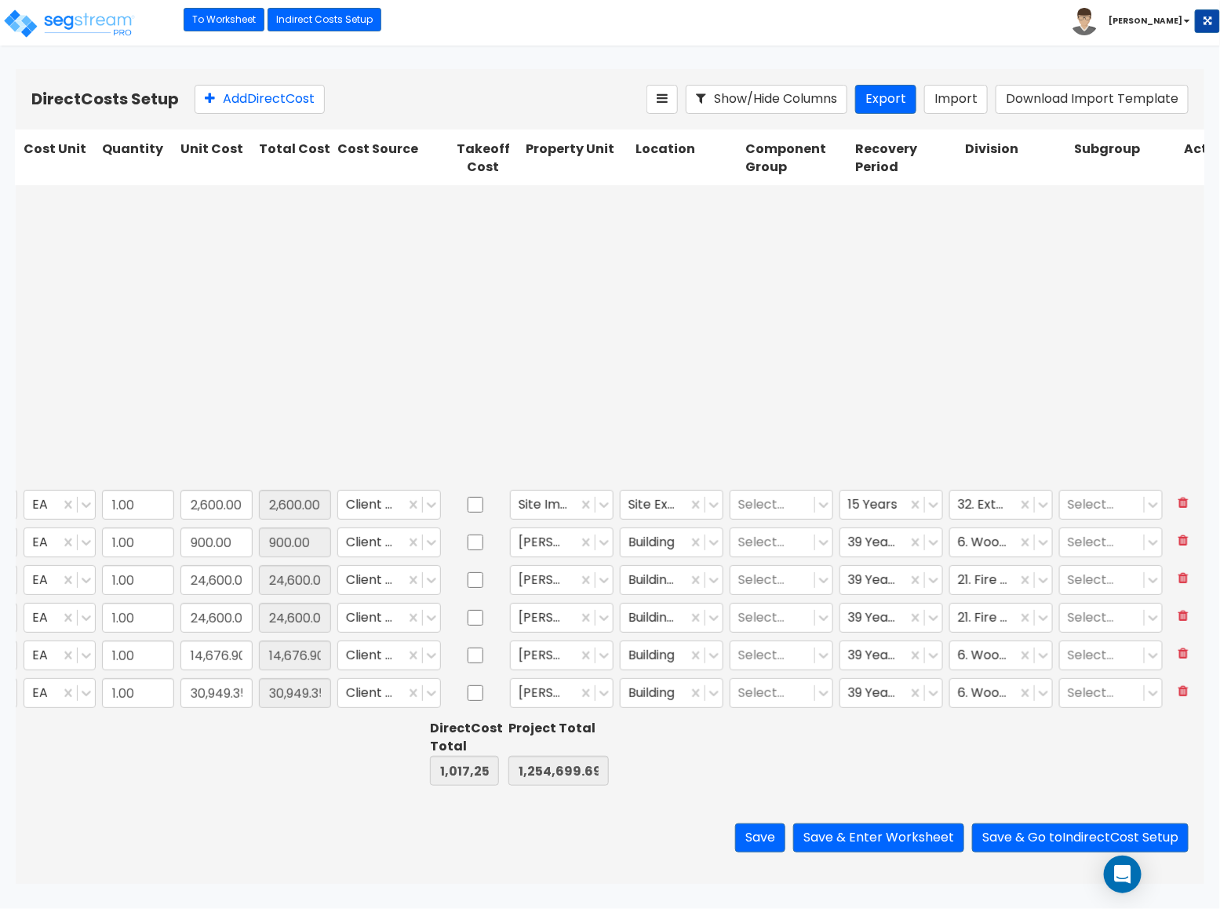
type input "6,932.48"
type input "1.00"
type input "180.00"
type input "1.00"
type input "65.00"
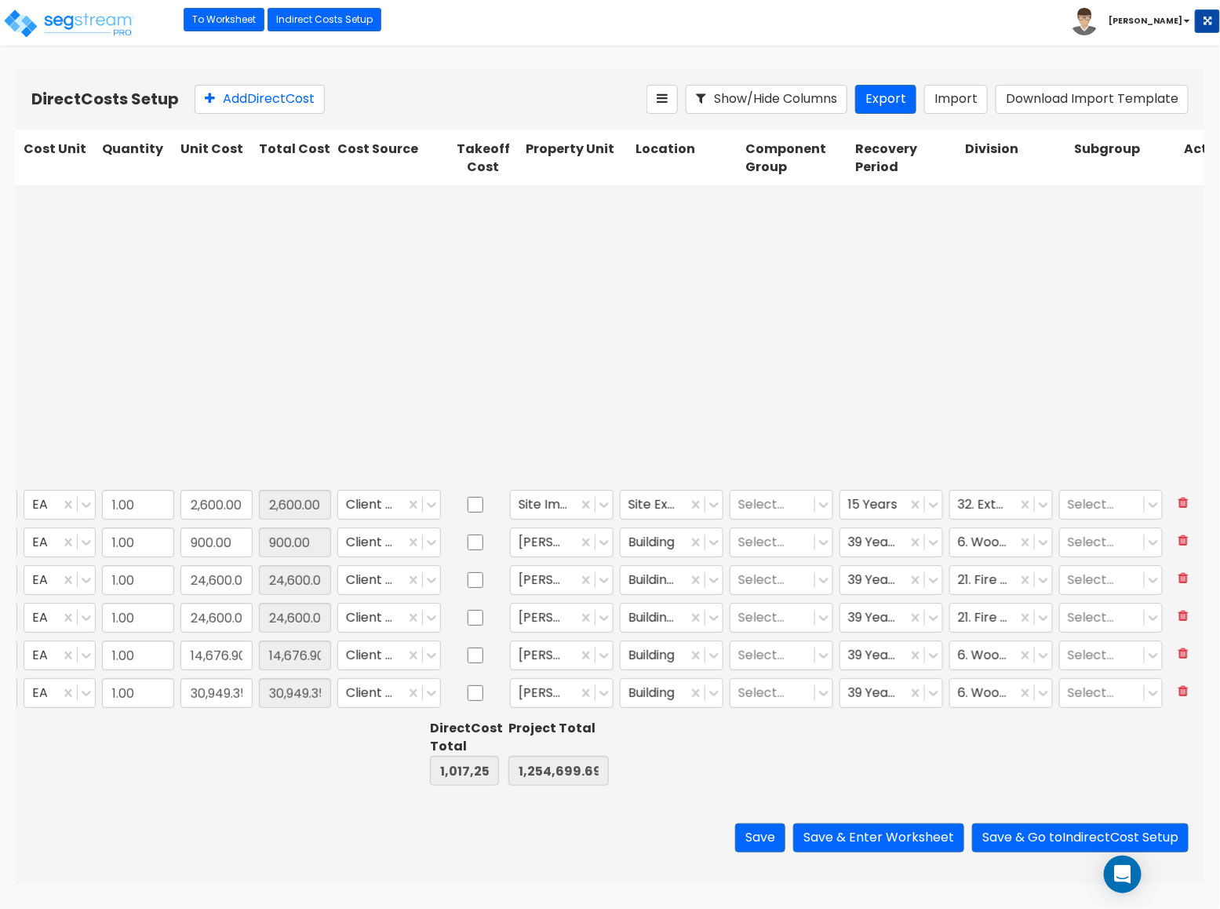
type input "1.00"
type input "295.00"
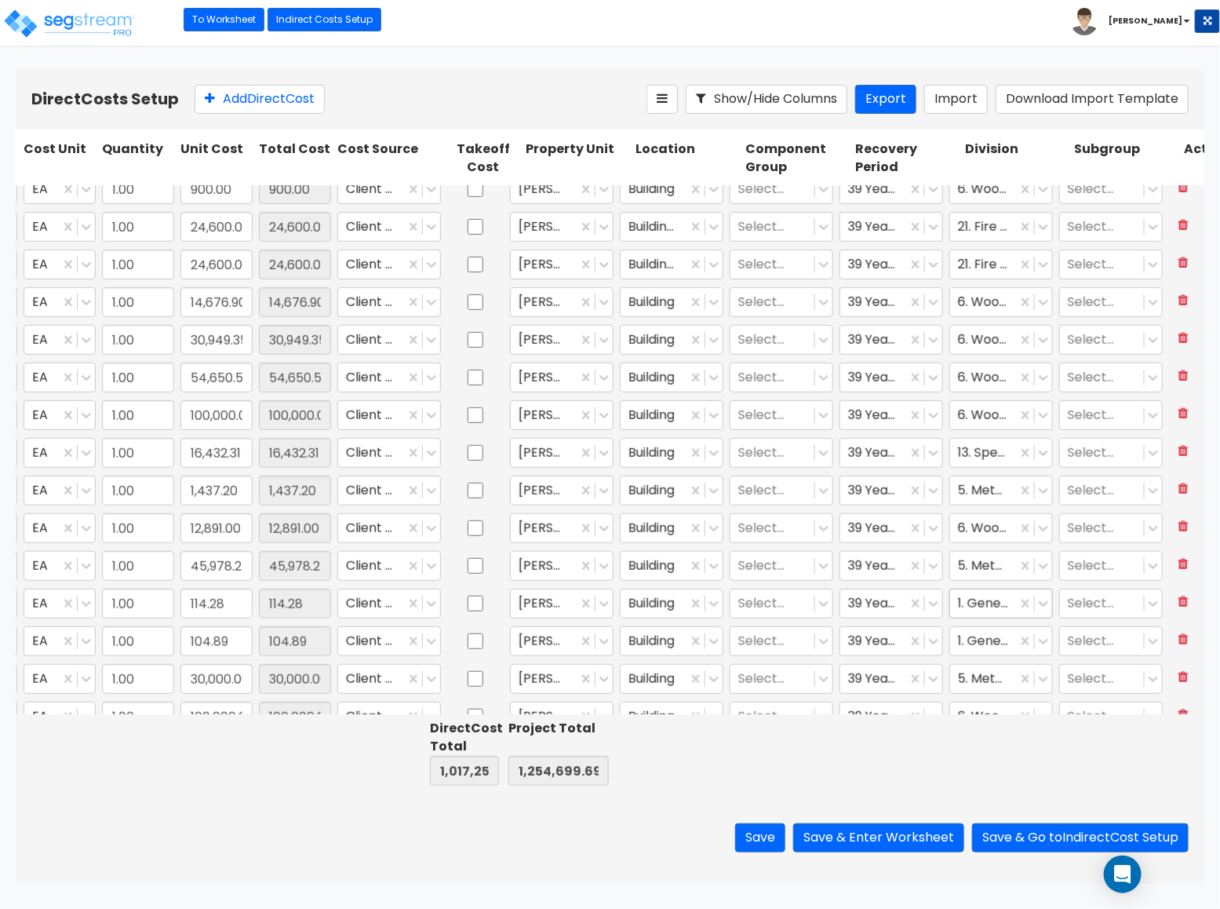
click at [987, 599] on div at bounding box center [983, 603] width 51 height 21
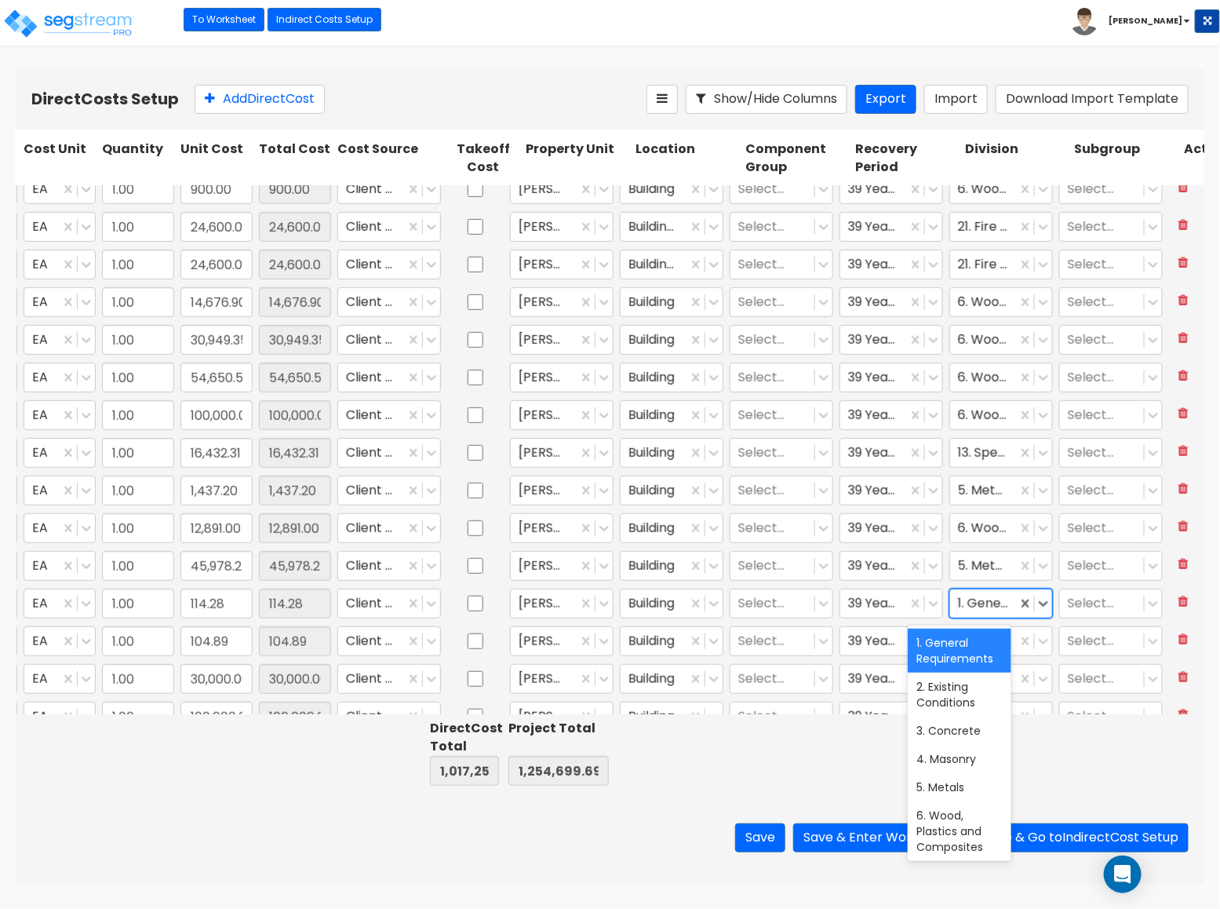
scroll to position [0, 208]
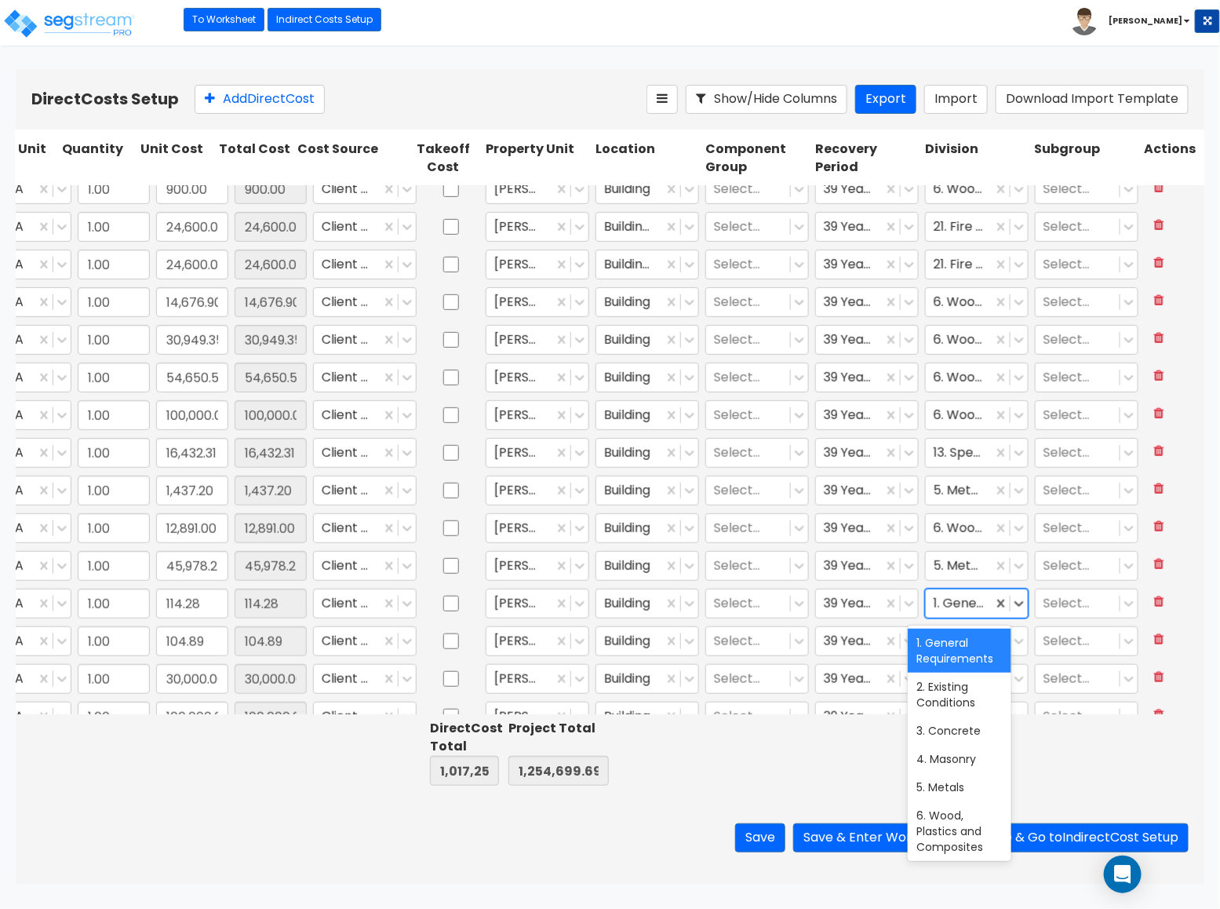
click at [943, 606] on div at bounding box center [959, 603] width 51 height 21
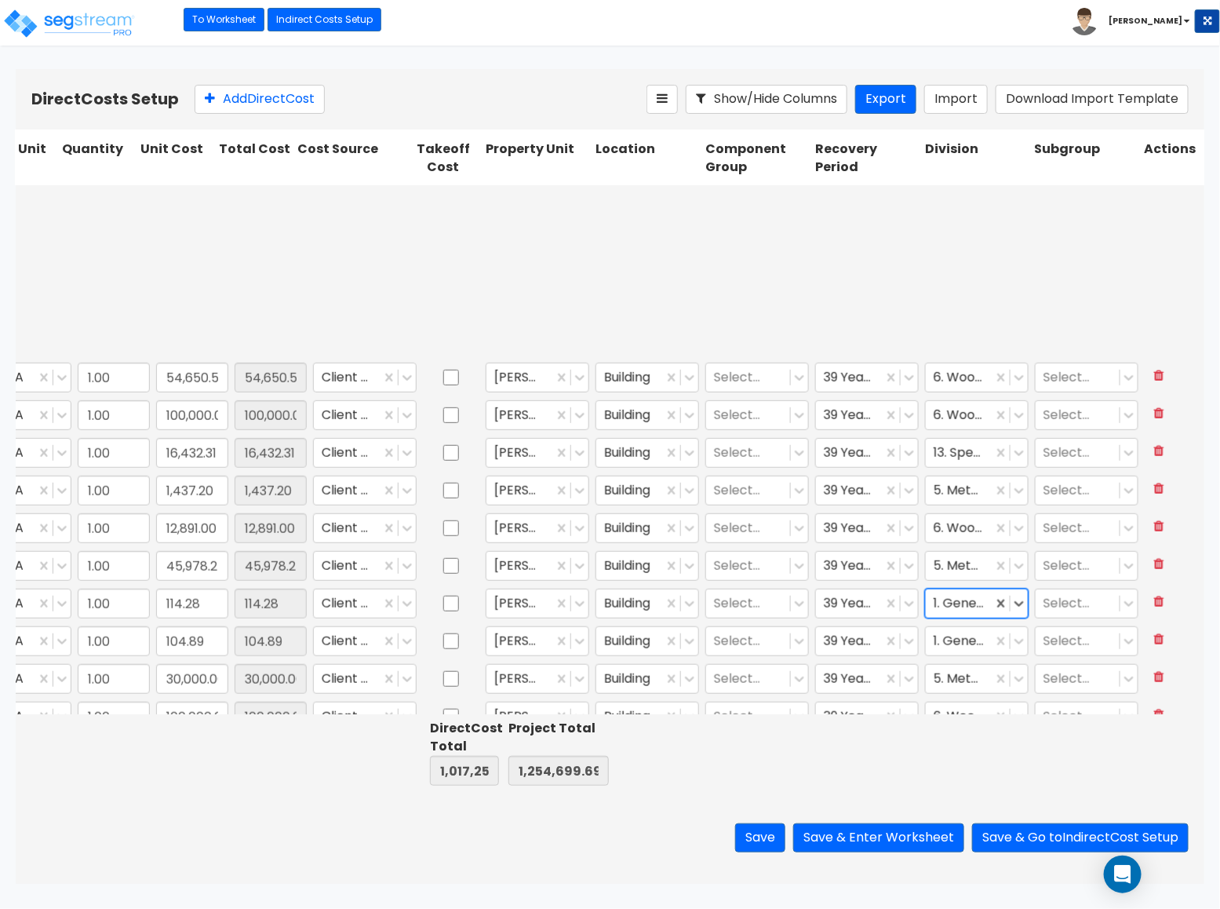
type input "1.00"
type input "5,500.00"
type input "1.00"
type input "250.00"
type input "1.00"
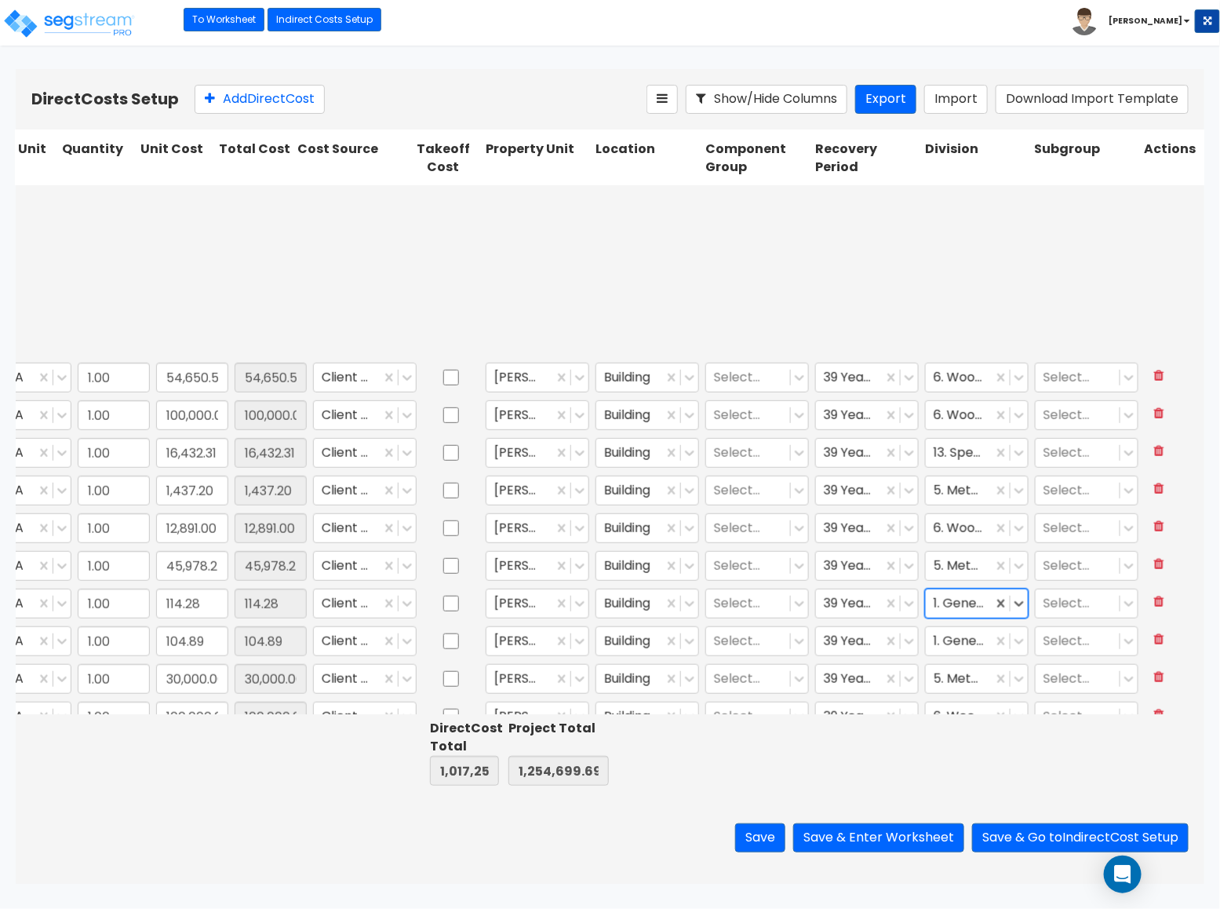
type input "200.00"
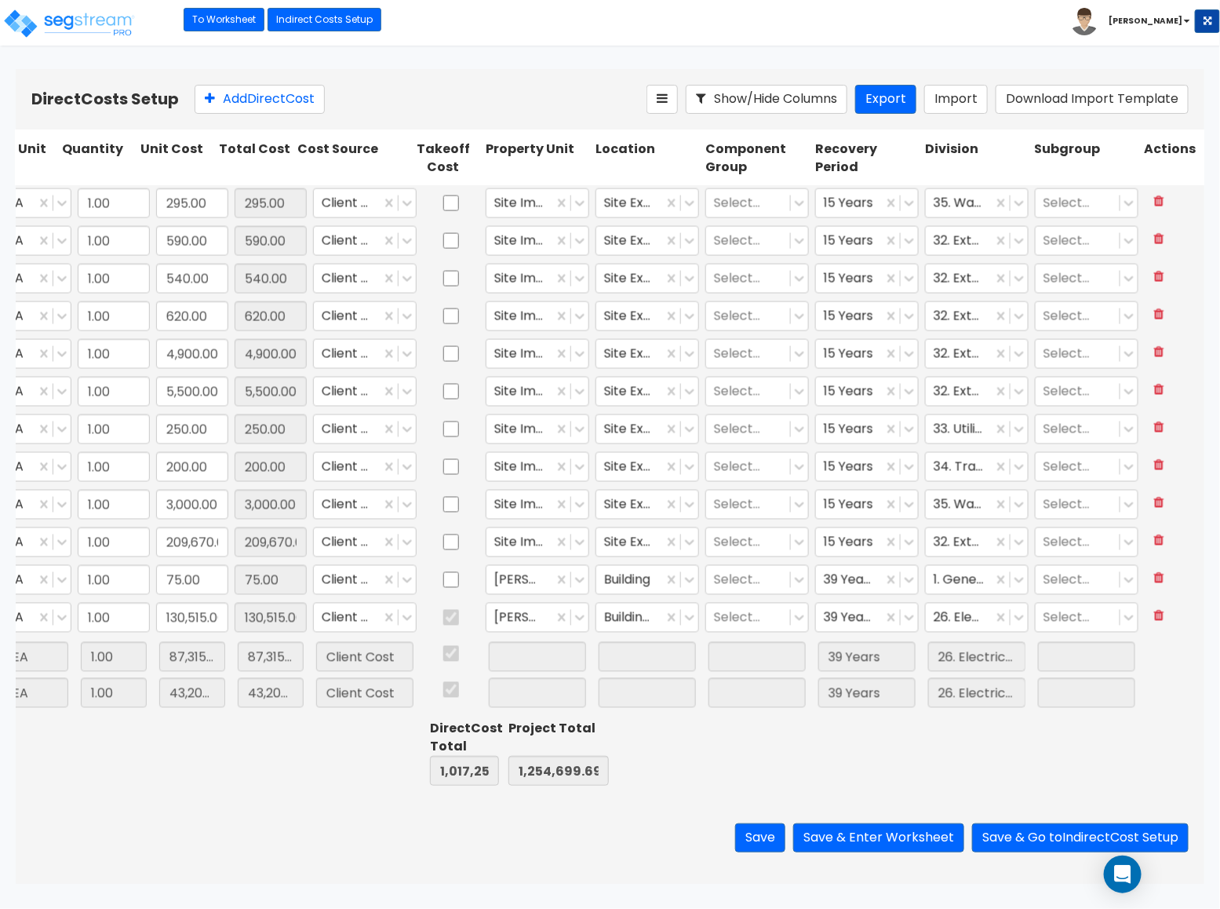
scroll to position [0, 0]
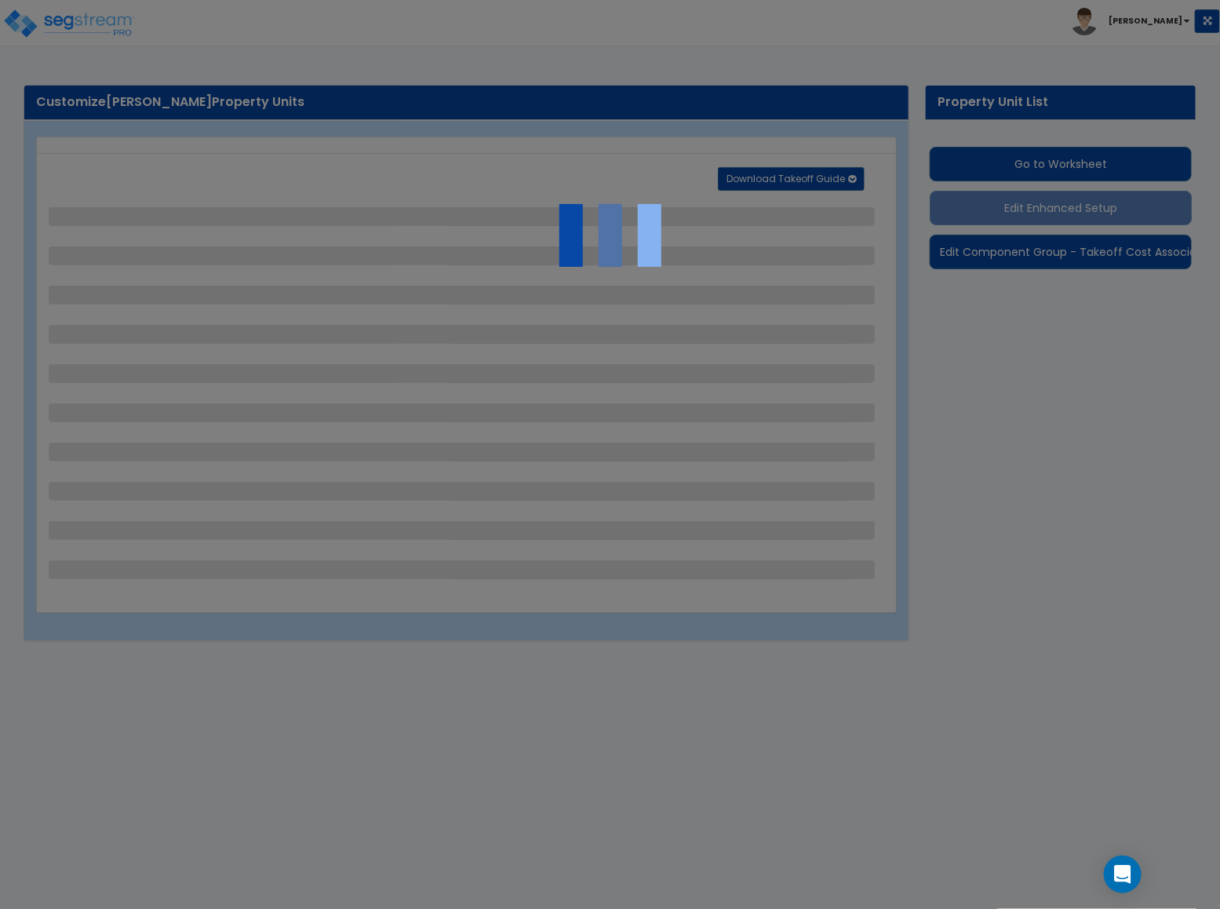
select select "1"
select select "2"
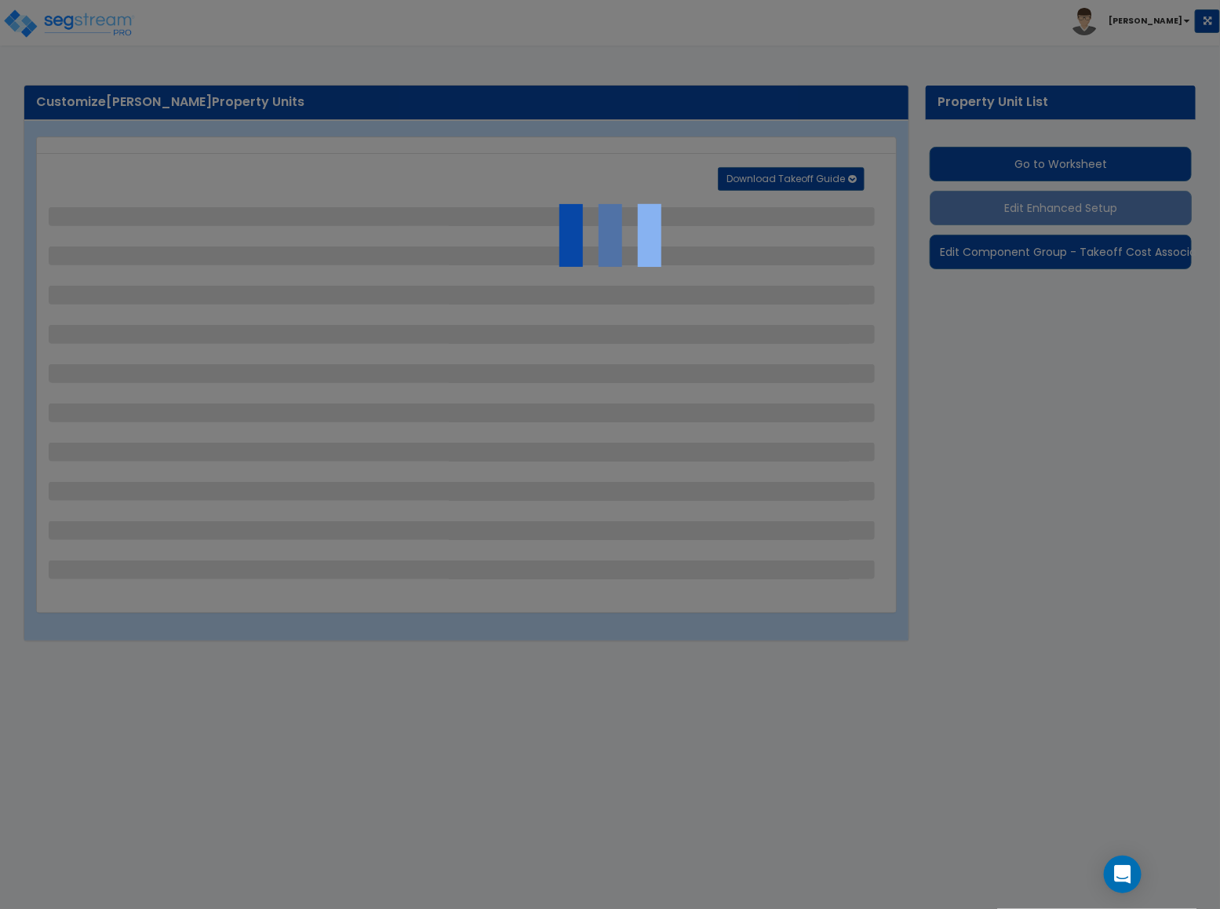
select select "1"
select select "2"
select select "1"
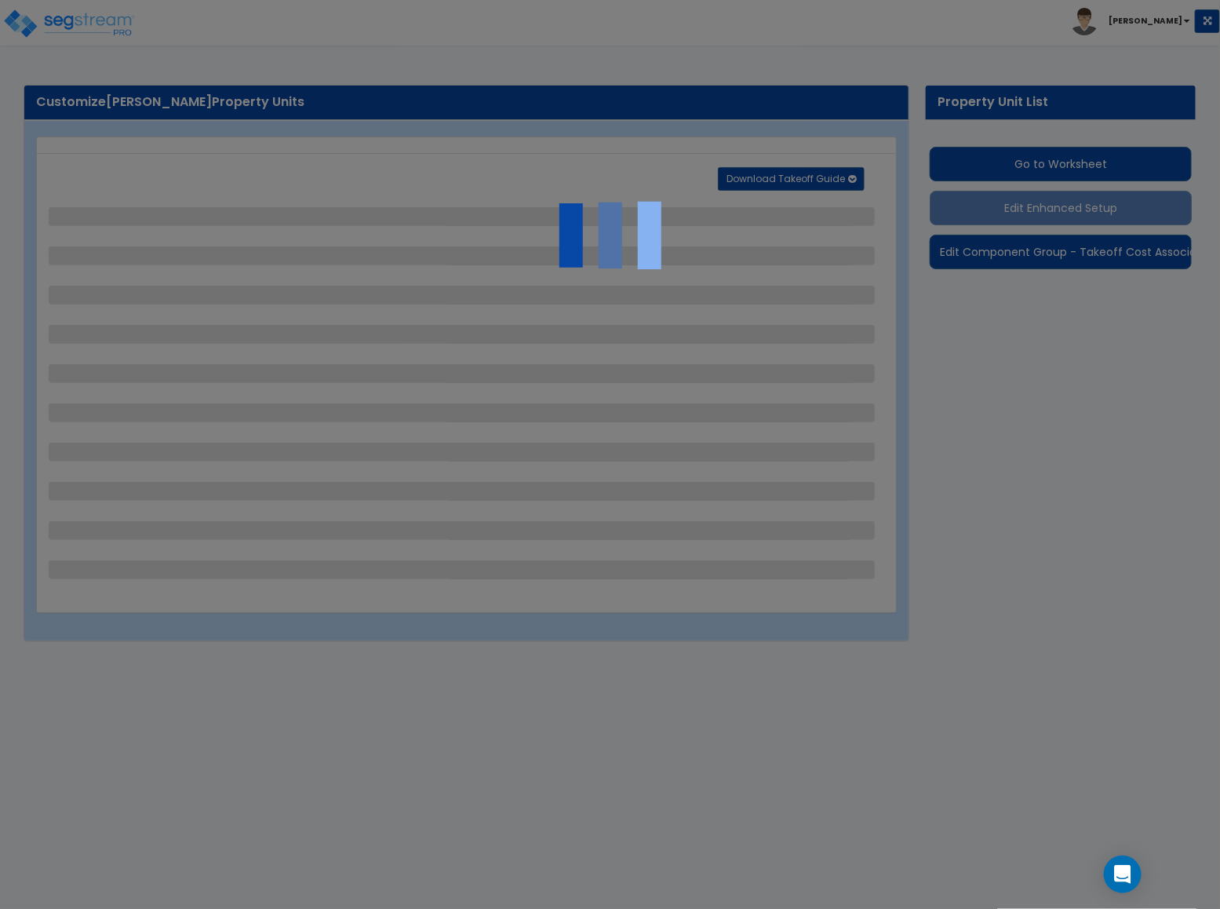
select select "2"
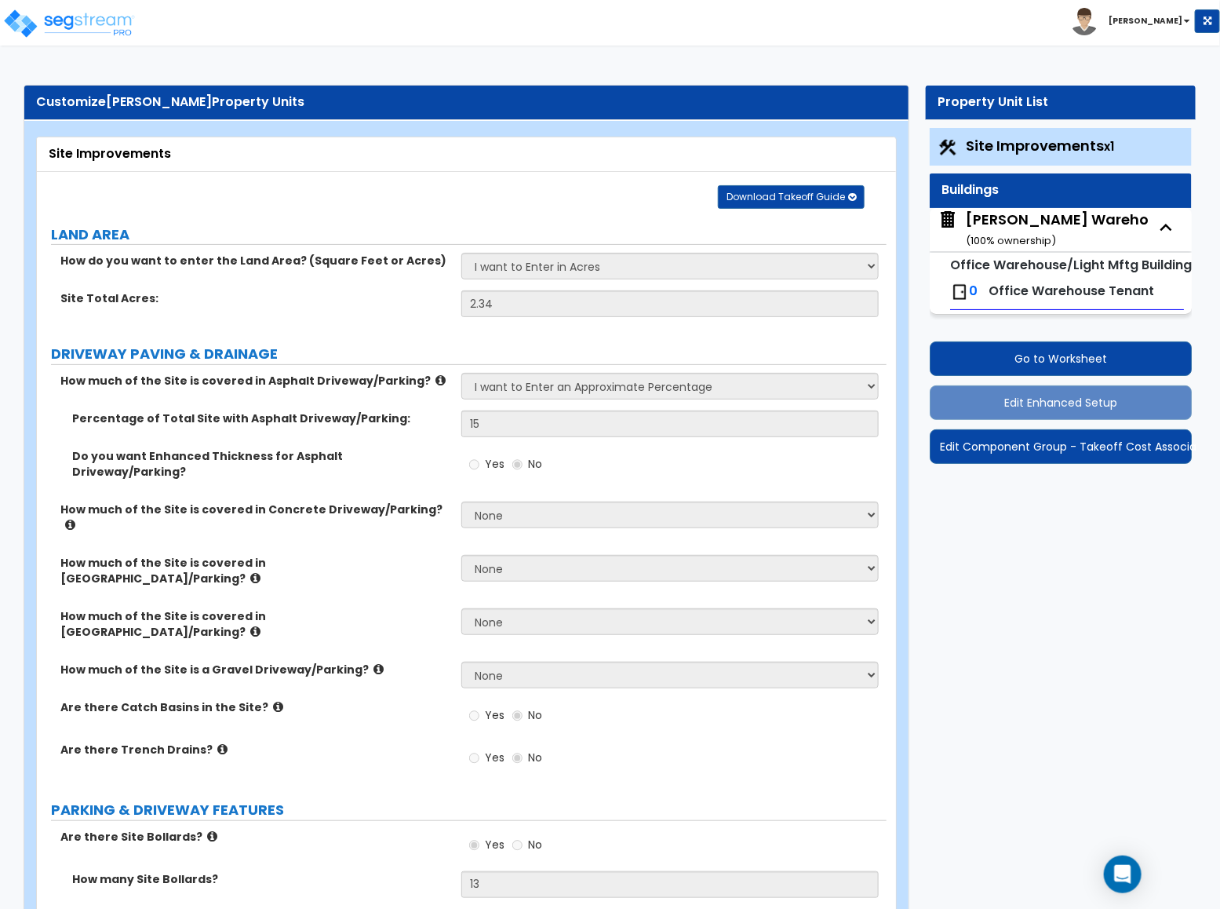
click at [1048, 224] on div "[PERSON_NAME] Warehouse ( 100 % ownership)" at bounding box center [1070, 230] width 209 height 40
select select "7"
select select "1"
select select "6"
select select "1"
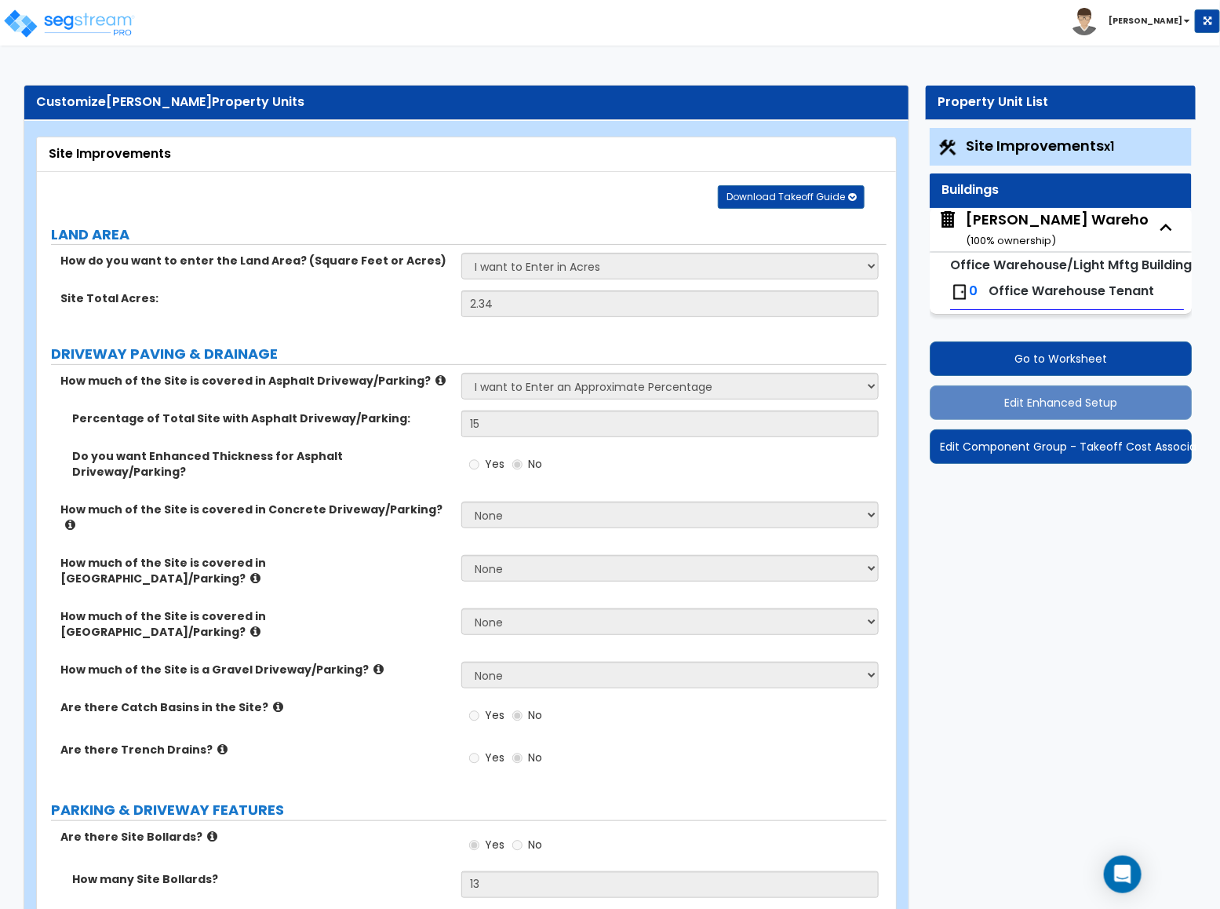
select select "1"
select select "4"
select select "1"
select select "3"
select select "2"
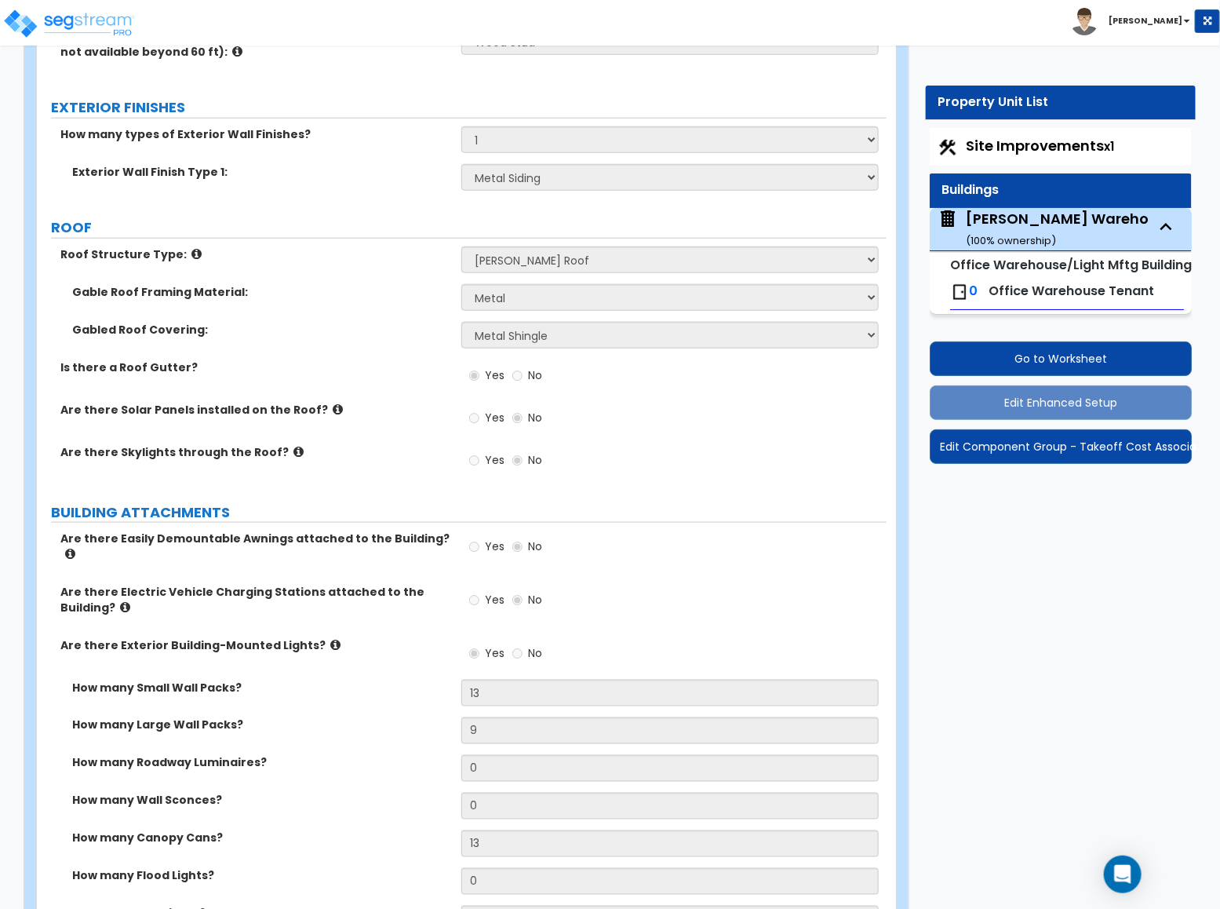
scroll to position [745, 0]
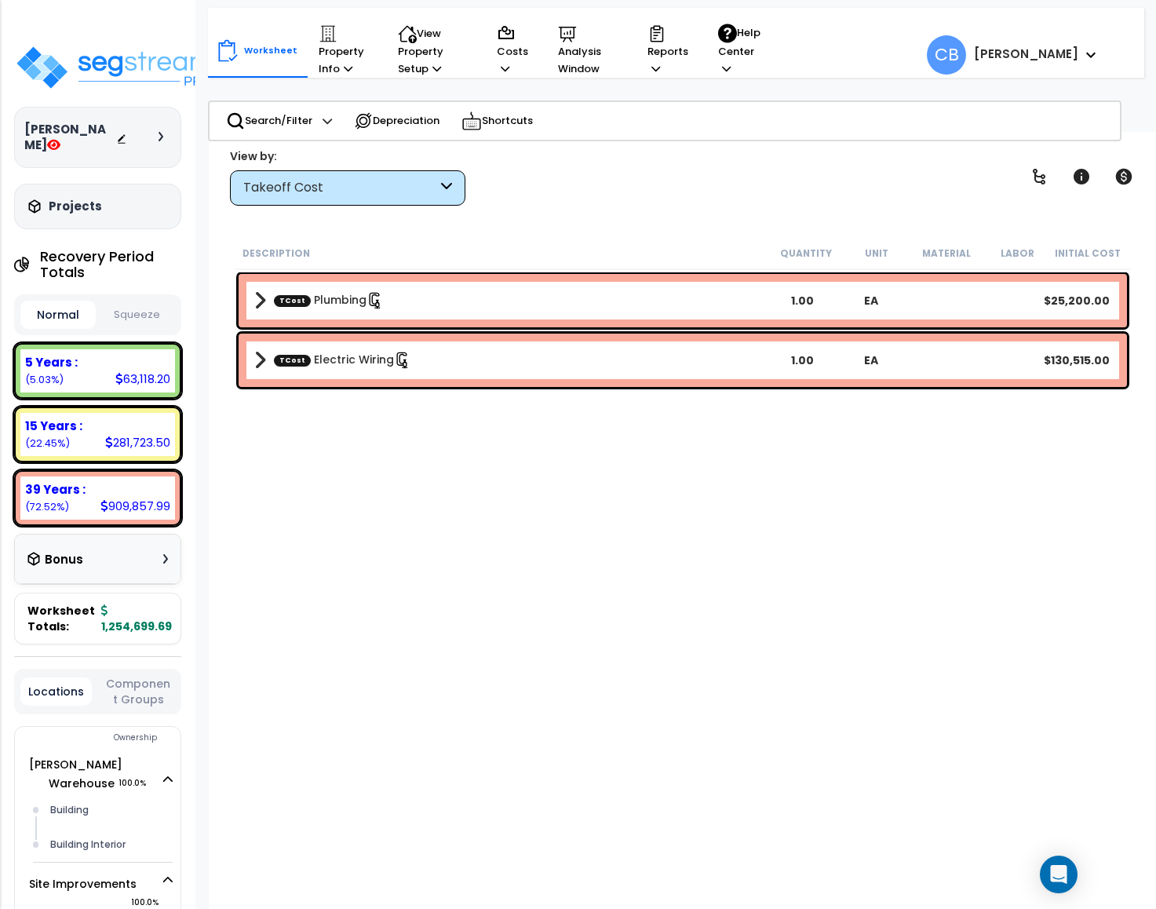
scroll to position [69, 0]
